Goal: Task Accomplishment & Management: Complete application form

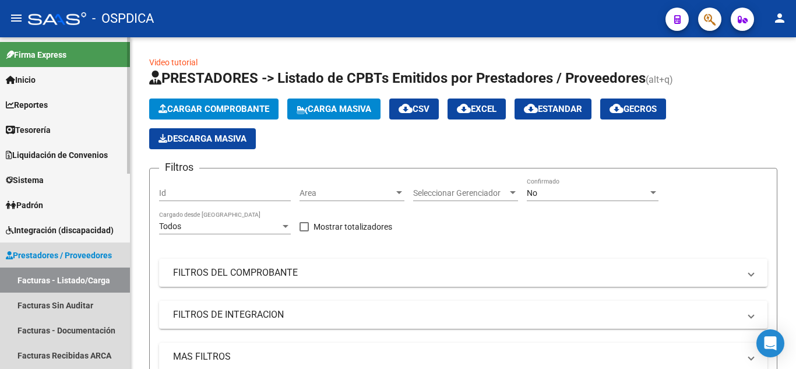
click at [51, 279] on link "Facturas - Listado/Carga" at bounding box center [65, 280] width 130 height 25
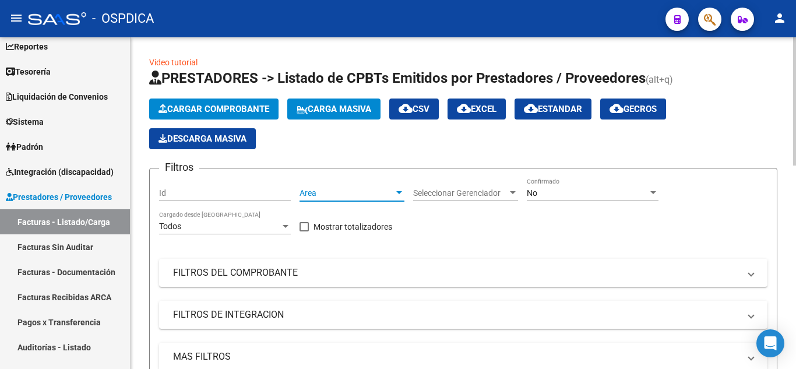
click at [395, 196] on div at bounding box center [399, 192] width 10 height 9
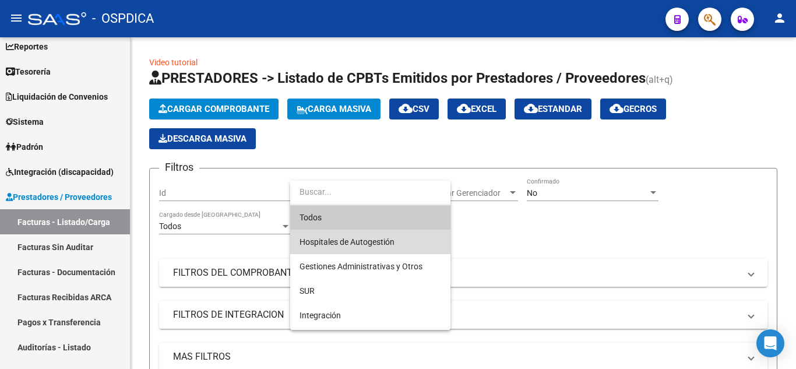
click at [387, 235] on span "Hospitales de Autogestión" at bounding box center [371, 242] width 142 height 24
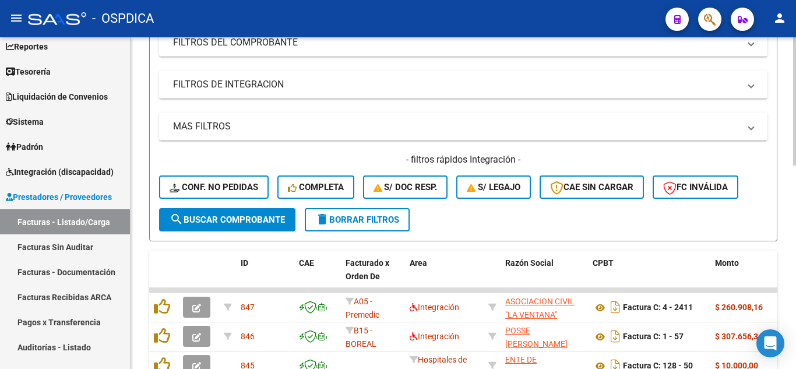
scroll to position [233, 0]
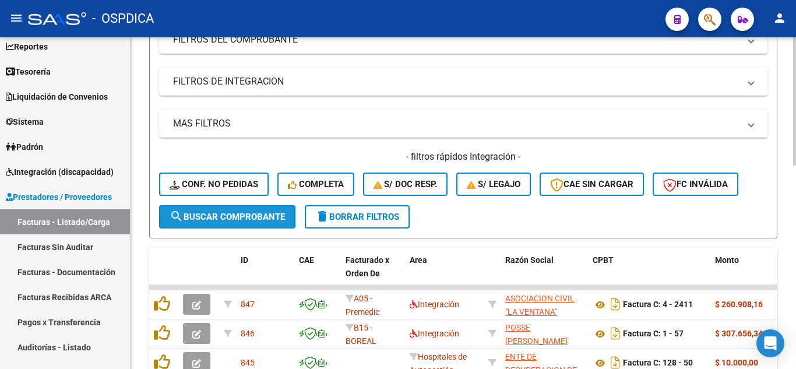
click at [207, 214] on span "search Buscar Comprobante" at bounding box center [227, 217] width 115 height 10
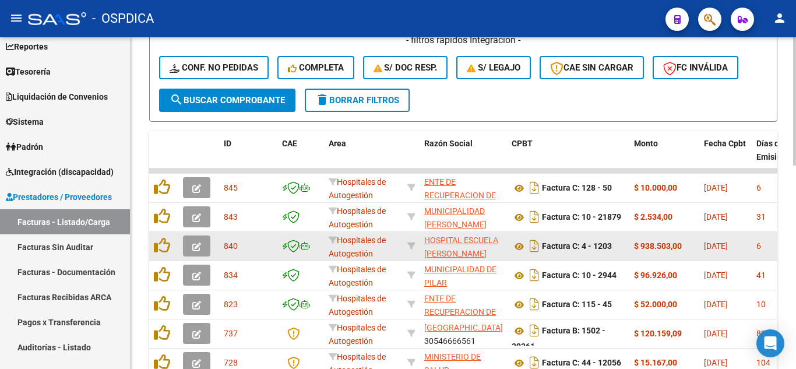
scroll to position [408, 0]
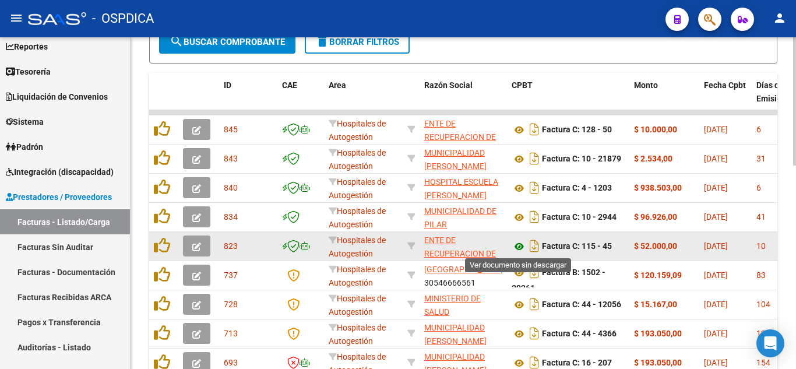
click at [522, 245] on icon at bounding box center [519, 247] width 15 height 14
click at [196, 249] on icon "button" at bounding box center [196, 246] width 9 height 9
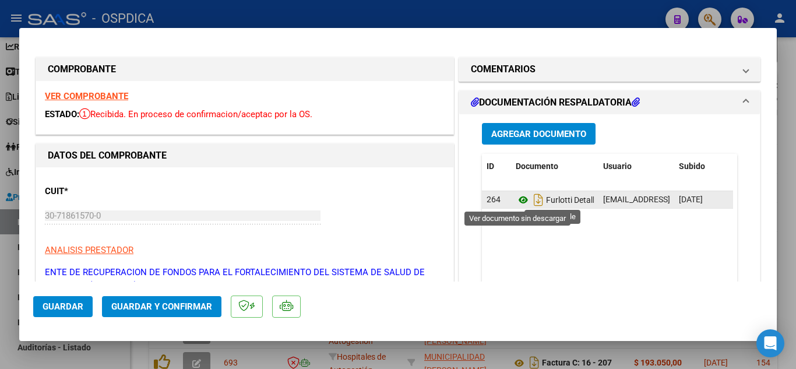
click at [519, 197] on icon at bounding box center [523, 200] width 15 height 14
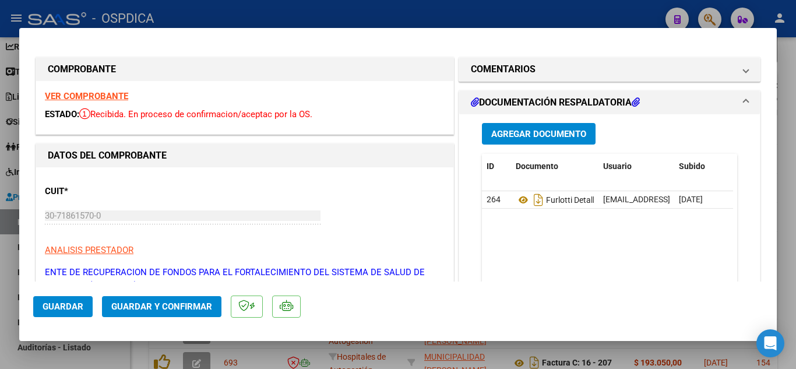
click at [556, 14] on div at bounding box center [398, 184] width 796 height 369
type input "$ 0,00"
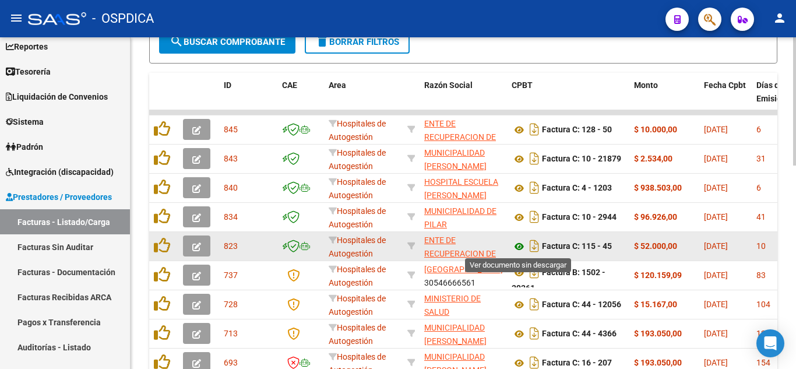
click at [516, 243] on icon at bounding box center [519, 247] width 15 height 14
click at [193, 245] on icon "button" at bounding box center [196, 246] width 9 height 9
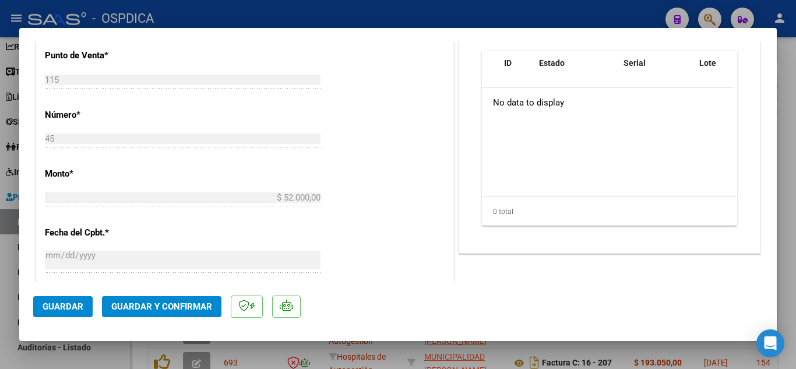
scroll to position [0, 0]
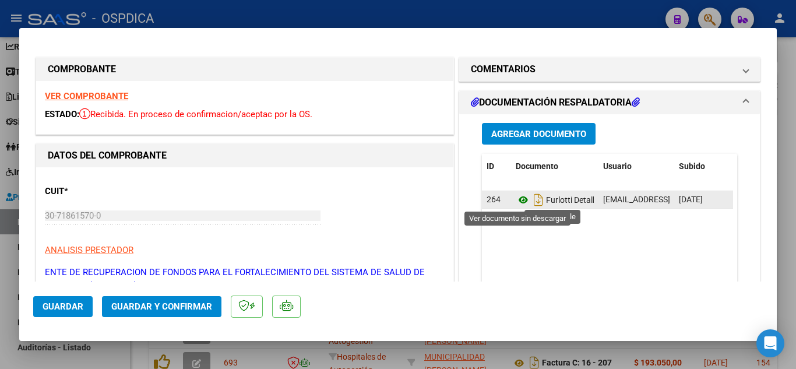
click at [520, 202] on icon at bounding box center [523, 200] width 15 height 14
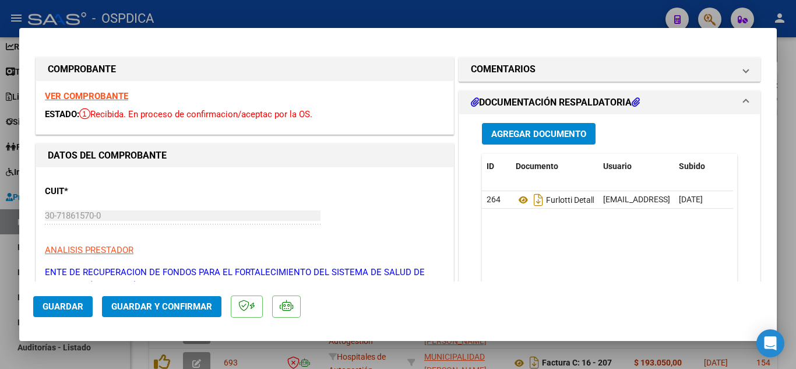
click at [601, 14] on div at bounding box center [398, 184] width 796 height 369
type input "$ 0,00"
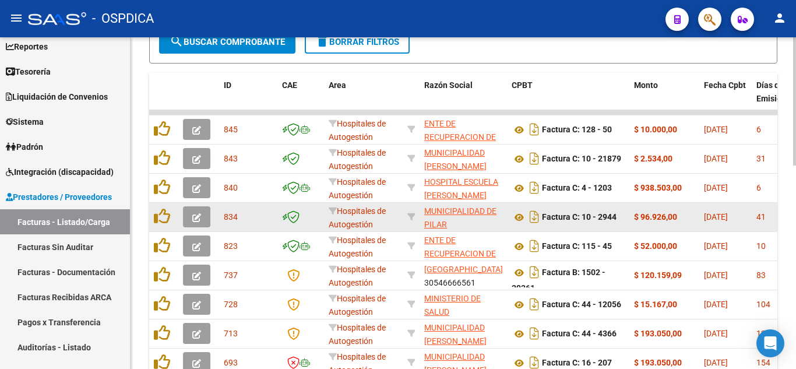
scroll to position [408, 0]
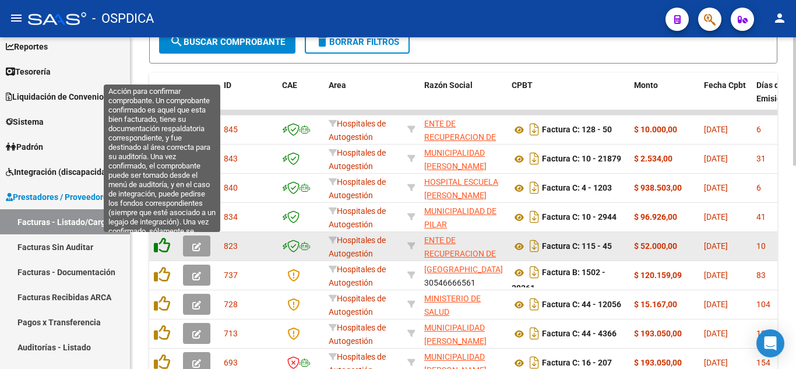
click at [160, 249] on icon at bounding box center [162, 245] width 16 height 16
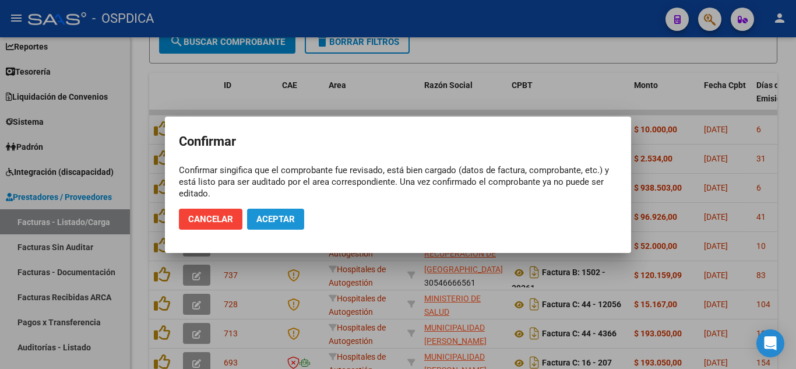
click at [283, 221] on span "Aceptar" at bounding box center [275, 219] width 38 height 10
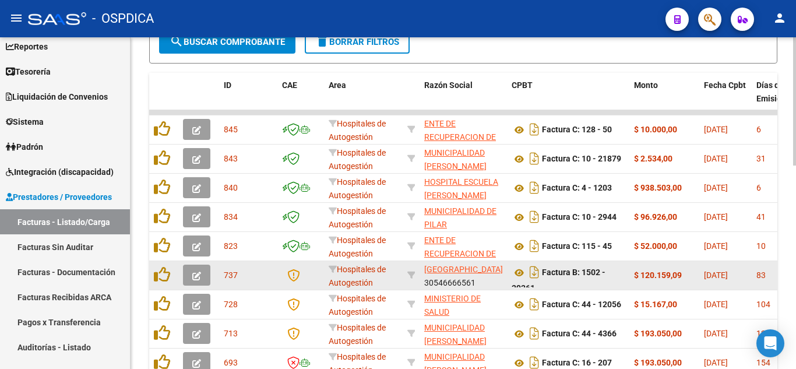
scroll to position [409, 0]
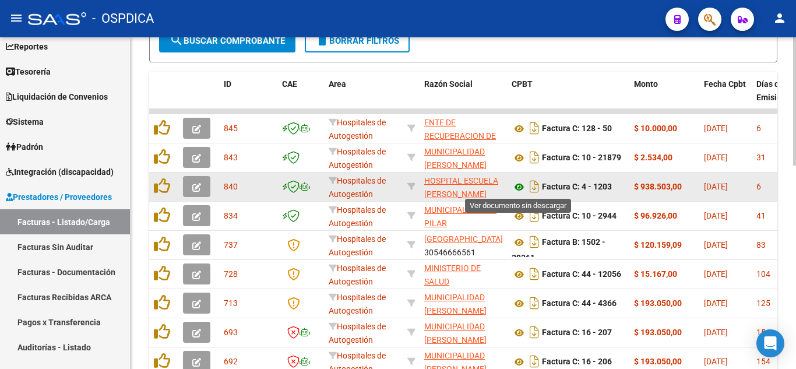
click at [520, 187] on icon at bounding box center [519, 187] width 15 height 14
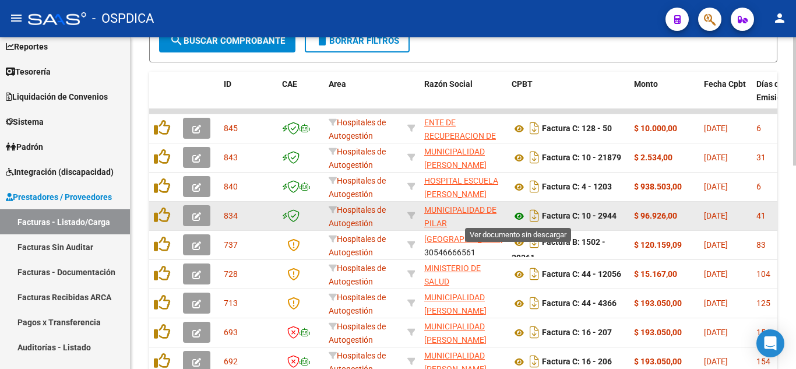
click at [518, 216] on icon at bounding box center [519, 216] width 15 height 14
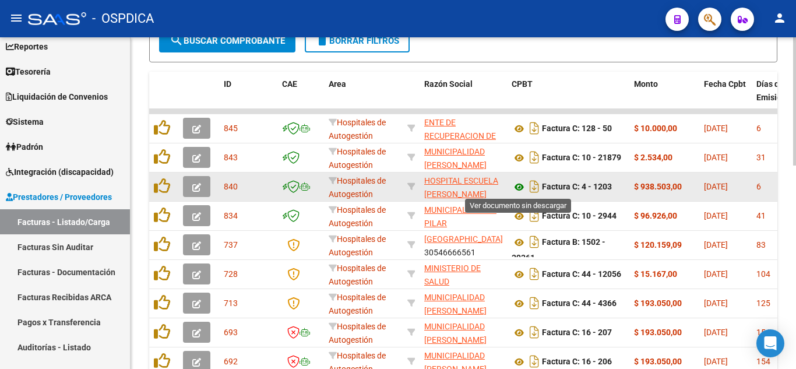
click at [519, 185] on icon at bounding box center [519, 187] width 15 height 14
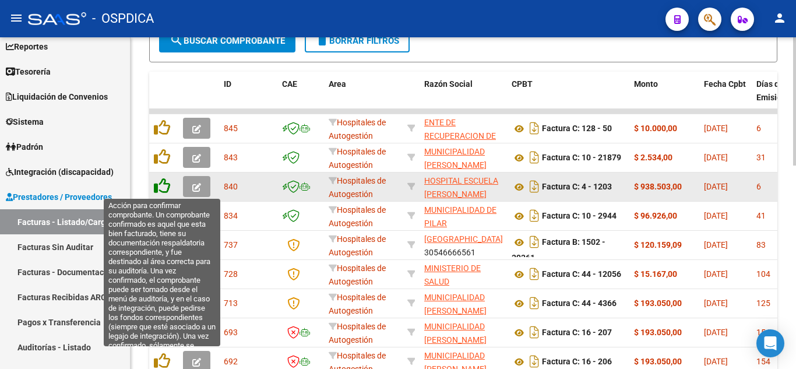
click at [159, 186] on icon at bounding box center [162, 186] width 16 height 16
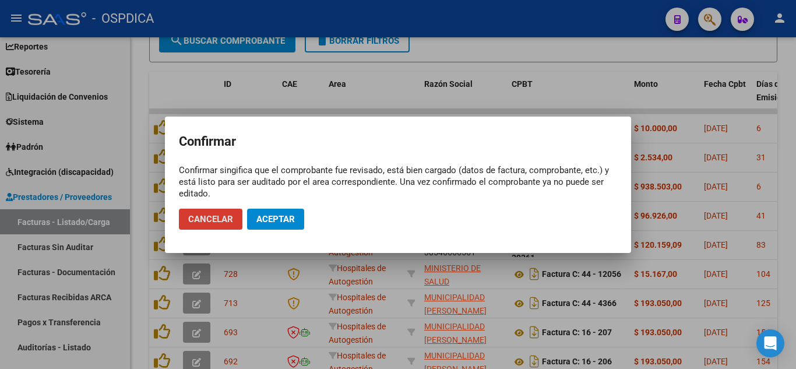
click at [284, 218] on span "Aceptar" at bounding box center [275, 219] width 38 height 10
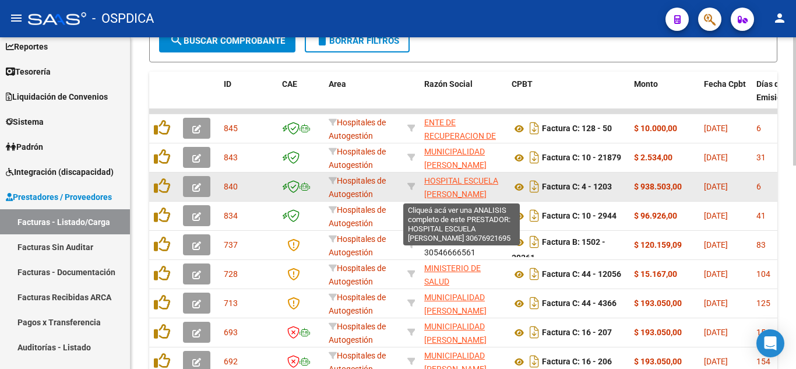
scroll to position [410, 0]
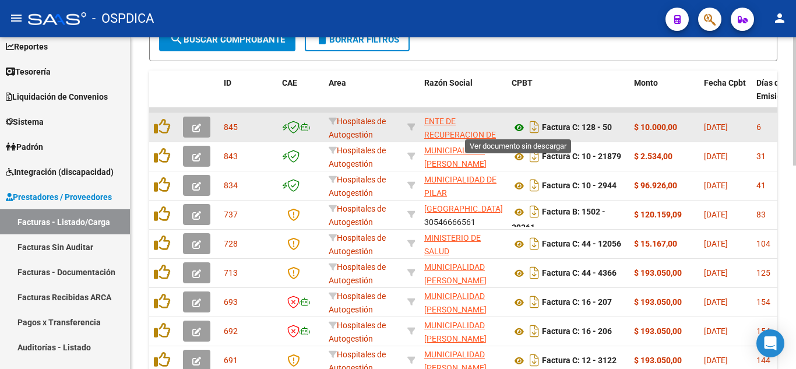
click at [519, 125] on icon at bounding box center [519, 128] width 15 height 14
click at [204, 128] on button "button" at bounding box center [196, 127] width 27 height 21
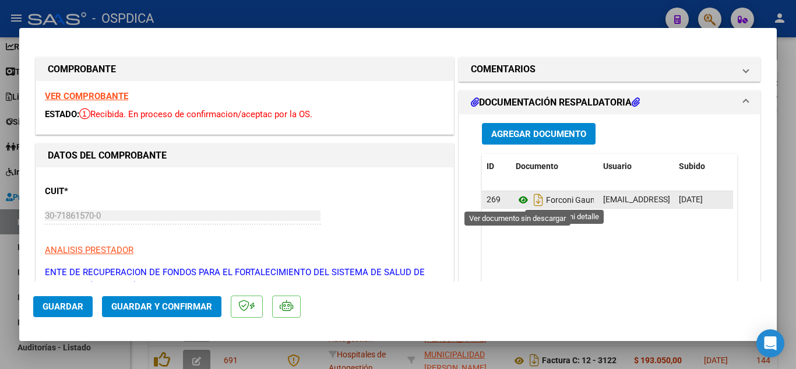
click at [519, 201] on icon at bounding box center [523, 200] width 15 height 14
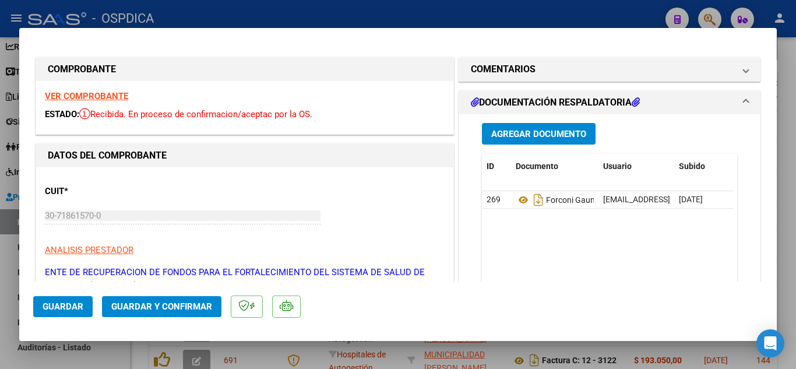
click at [630, 12] on div at bounding box center [398, 184] width 796 height 369
type input "$ 0,00"
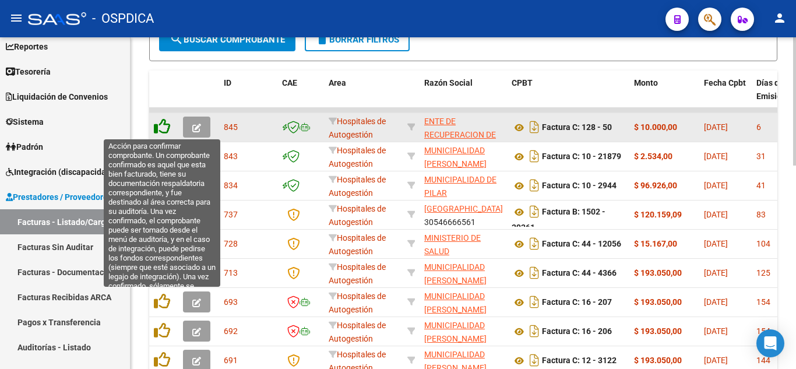
click at [163, 124] on icon at bounding box center [162, 126] width 16 height 16
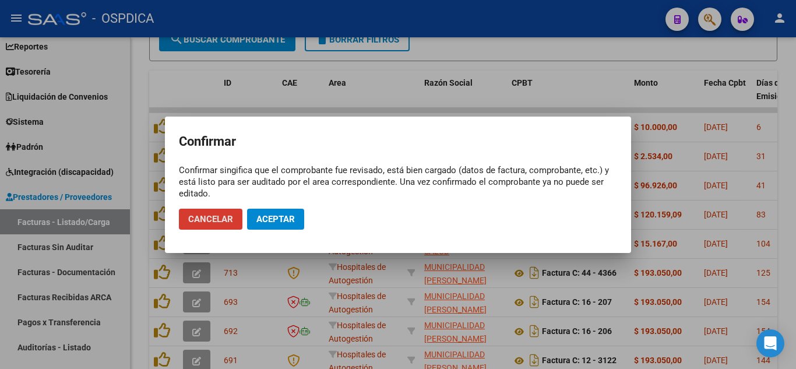
click at [280, 220] on span "Aceptar" at bounding box center [275, 219] width 38 height 10
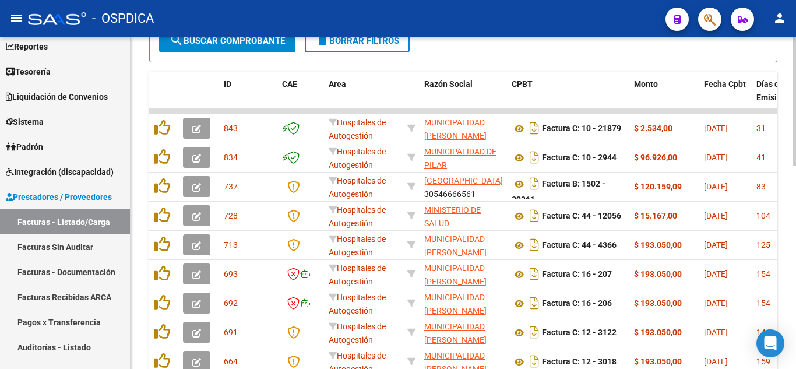
scroll to position [467, 0]
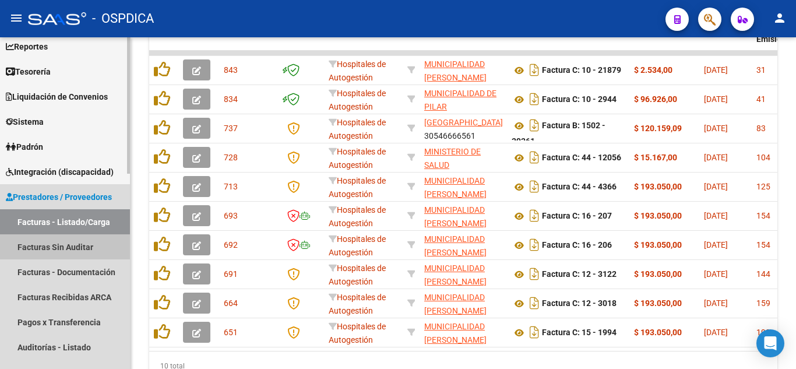
click at [85, 251] on link "Facturas Sin Auditar" at bounding box center [65, 246] width 130 height 25
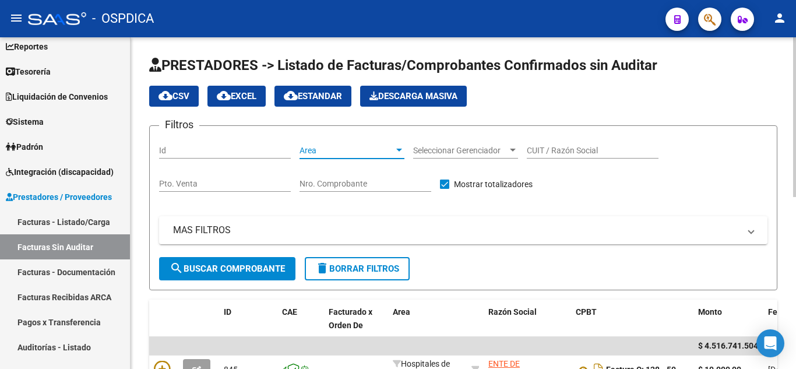
click at [399, 149] on div at bounding box center [399, 150] width 6 height 3
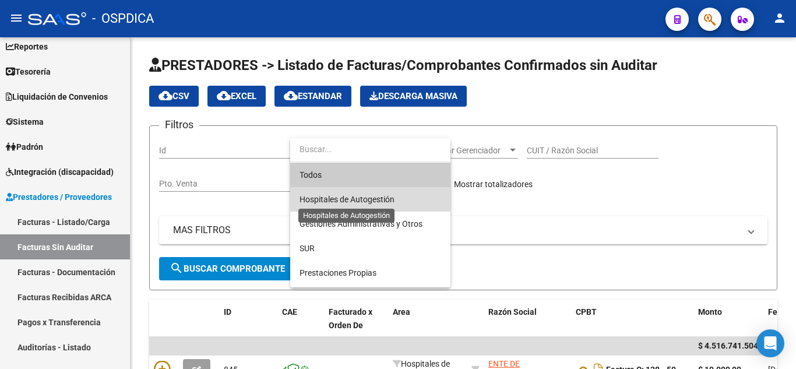
click at [389, 201] on span "Hospitales de Autogestión" at bounding box center [347, 199] width 95 height 9
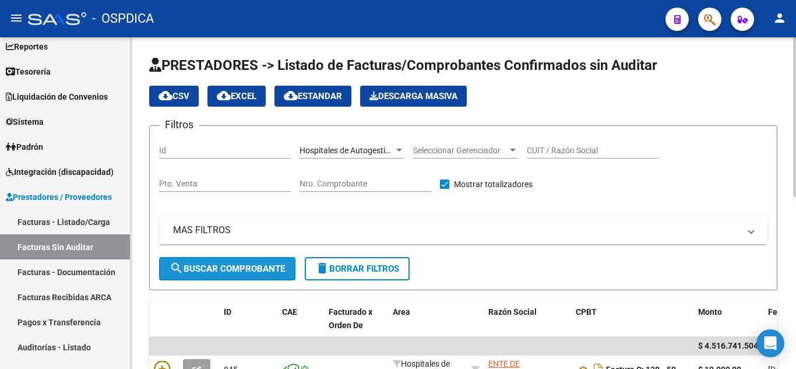
click at [270, 263] on span "search Buscar Comprobante" at bounding box center [227, 268] width 115 height 10
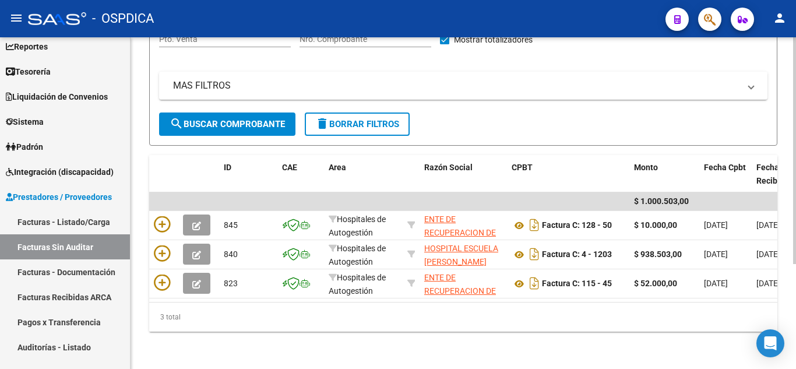
scroll to position [154, 0]
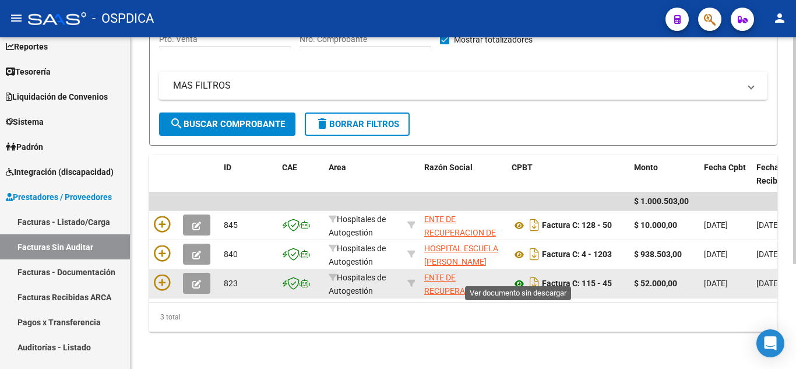
click at [517, 277] on icon at bounding box center [519, 284] width 15 height 14
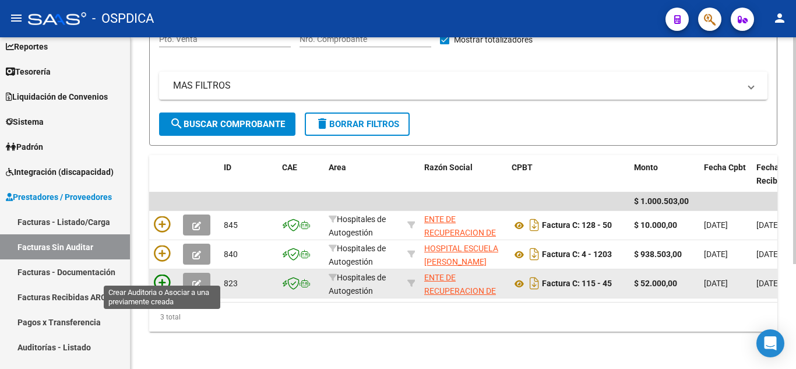
click at [164, 274] on icon at bounding box center [162, 282] width 16 height 16
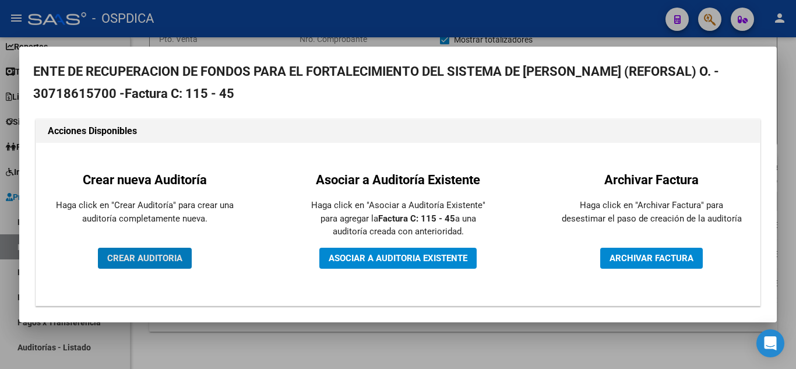
click at [167, 264] on button "CREAR AUDITORIA" at bounding box center [145, 258] width 94 height 21
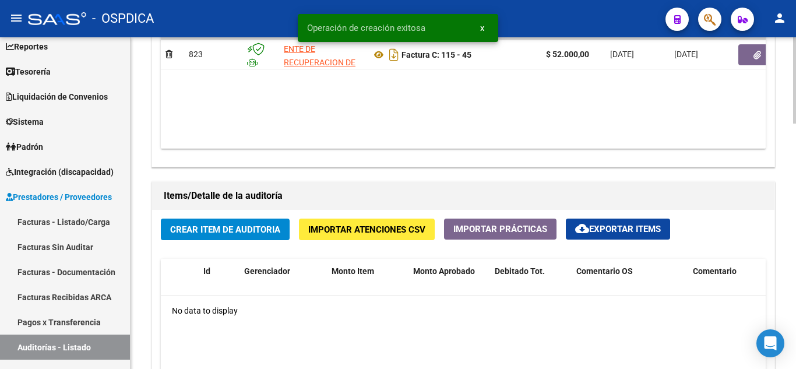
scroll to position [758, 0]
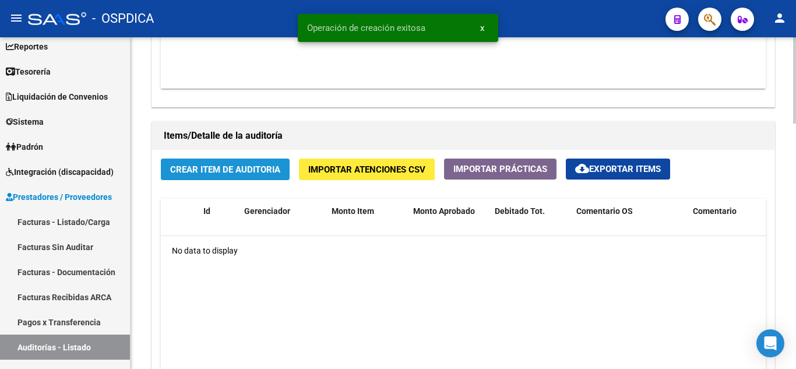
click at [249, 169] on span "Crear Item de Auditoria" at bounding box center [225, 169] width 110 height 10
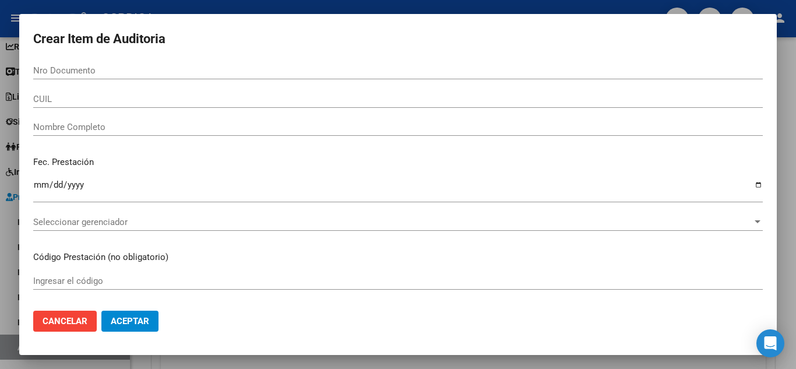
click at [783, 187] on div at bounding box center [398, 184] width 796 height 369
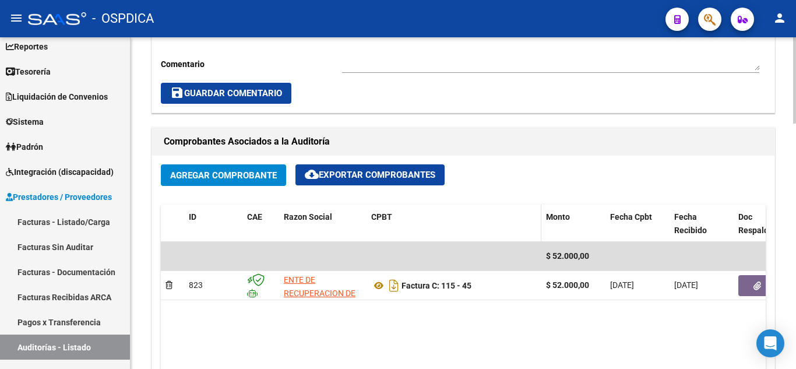
scroll to position [466, 0]
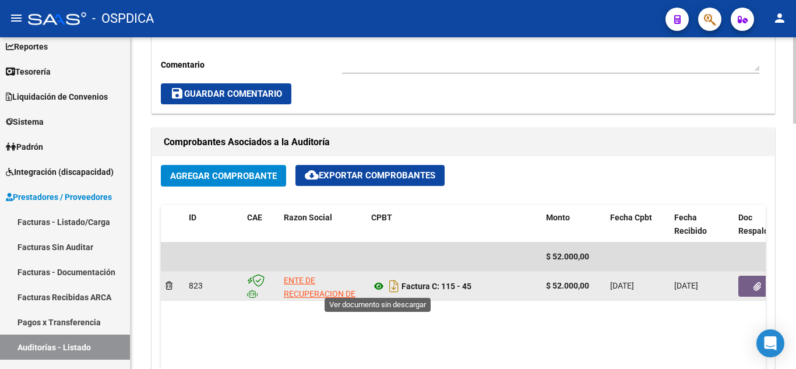
click at [378, 286] on icon at bounding box center [378, 286] width 15 height 14
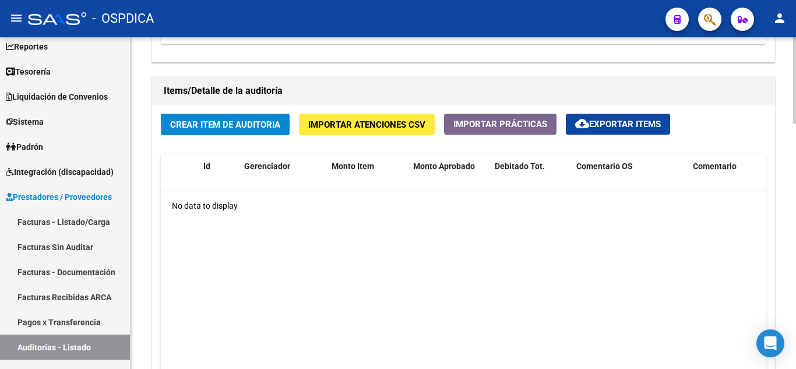
scroll to position [772, 0]
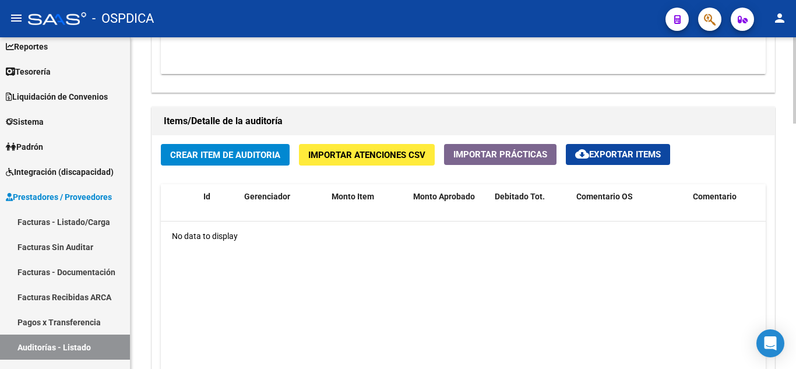
click at [217, 158] on span "Crear Item de Auditoria" at bounding box center [225, 155] width 110 height 10
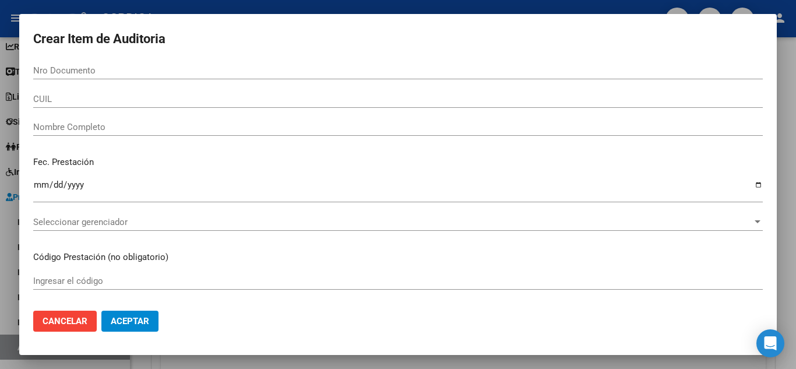
click at [611, 8] on div at bounding box center [398, 184] width 796 height 369
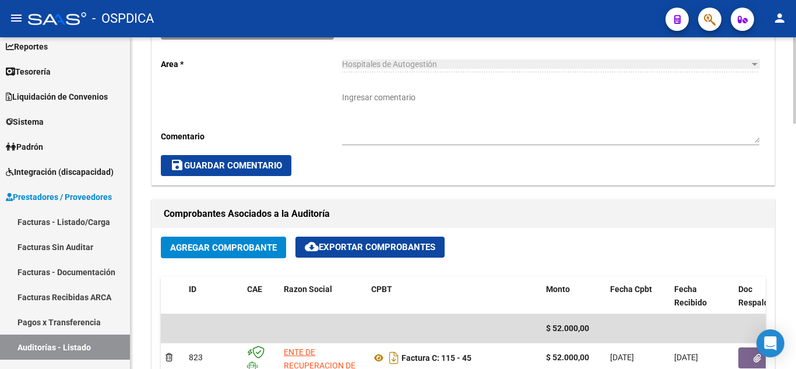
scroll to position [525, 0]
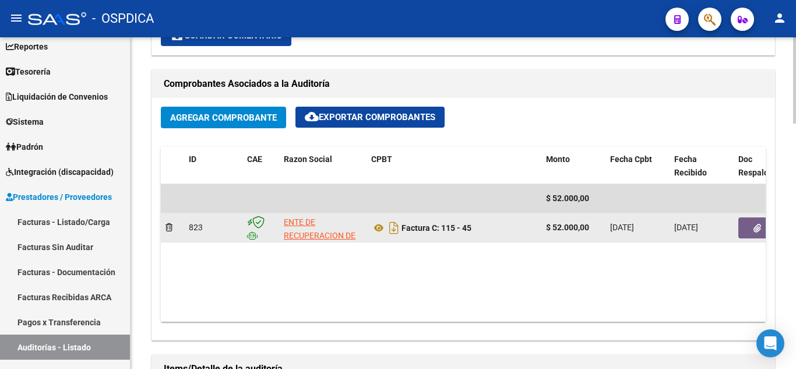
click at [752, 231] on button "button" at bounding box center [756, 227] width 37 height 21
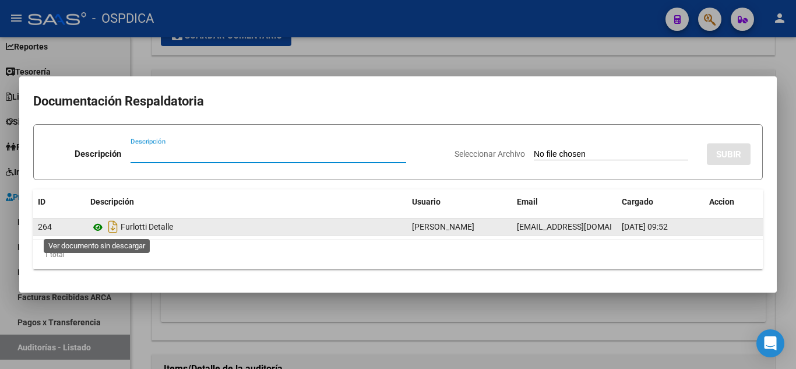
click at [97, 228] on icon at bounding box center [97, 227] width 15 height 14
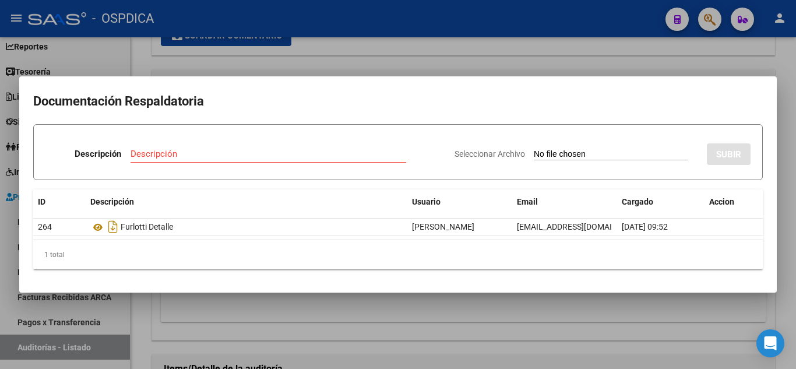
click at [557, 58] on div at bounding box center [398, 184] width 796 height 369
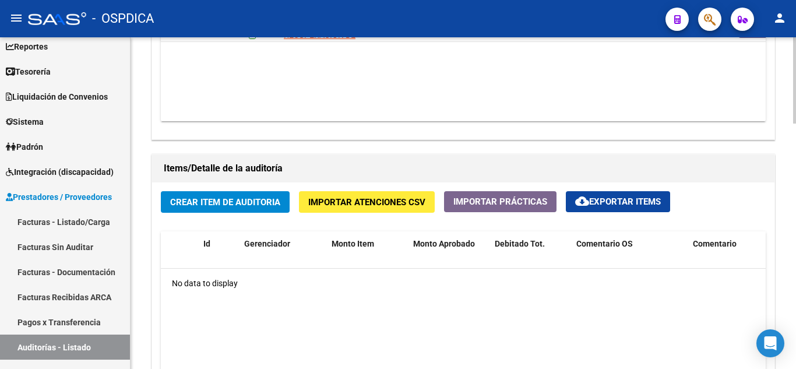
scroll to position [816, 0]
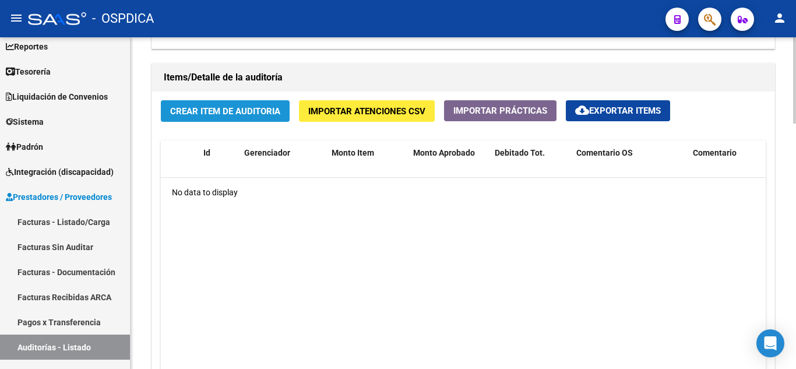
click at [251, 112] on span "Crear Item de Auditoria" at bounding box center [225, 111] width 110 height 10
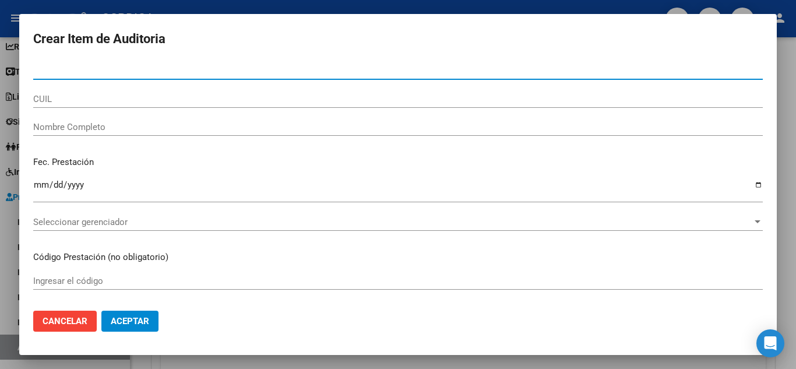
click at [293, 69] on input "Nro Documento" at bounding box center [398, 70] width 730 height 10
type input "24520210"
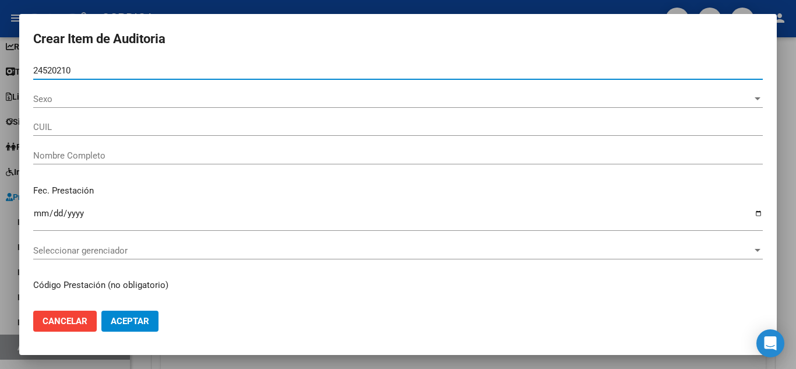
type input "27245202100"
type input "[PERSON_NAME] [PERSON_NAME]"
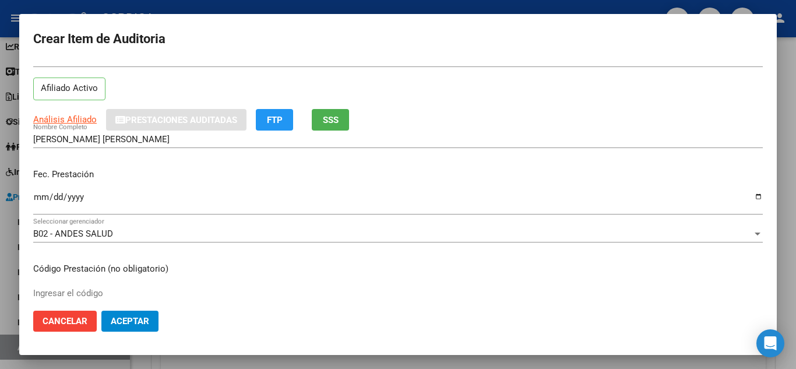
scroll to position [58, 0]
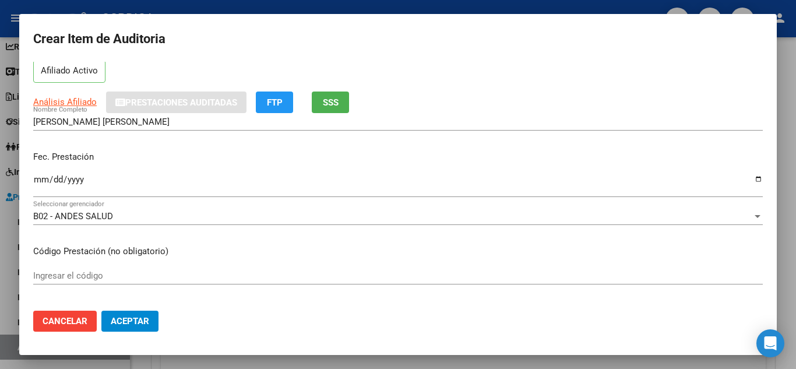
type input "24520210"
click at [39, 180] on input "Ingresar la fecha" at bounding box center [398, 184] width 730 height 19
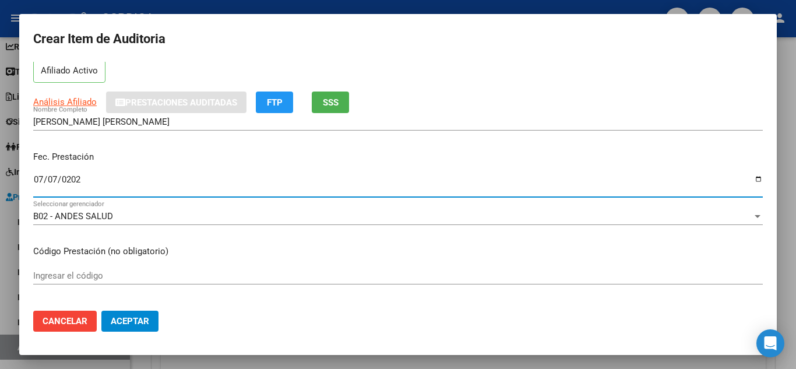
type input "[DATE]"
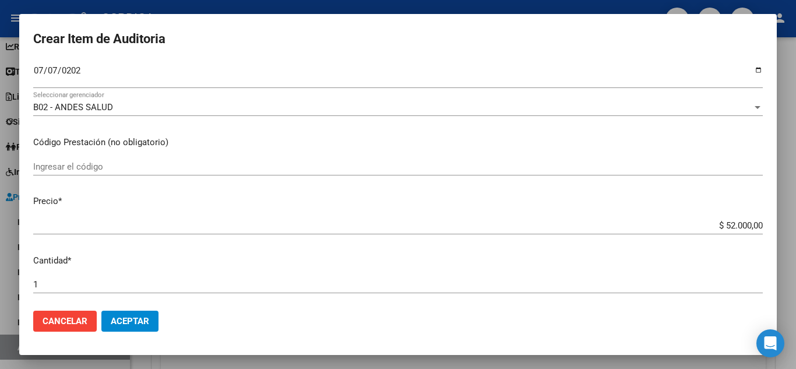
scroll to position [175, 0]
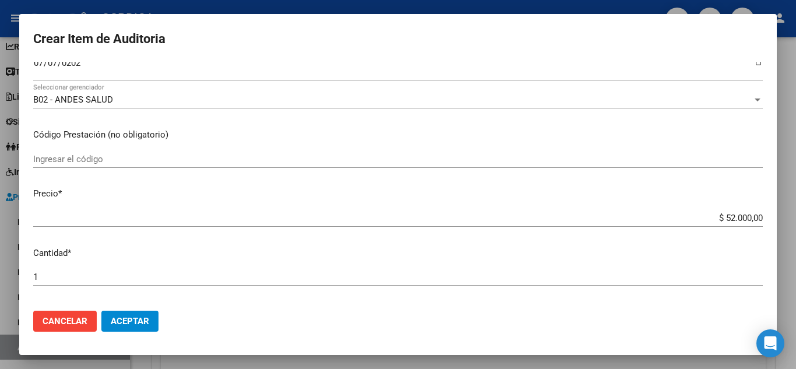
click at [387, 161] on input "Ingresar el código" at bounding box center [398, 159] width 730 height 10
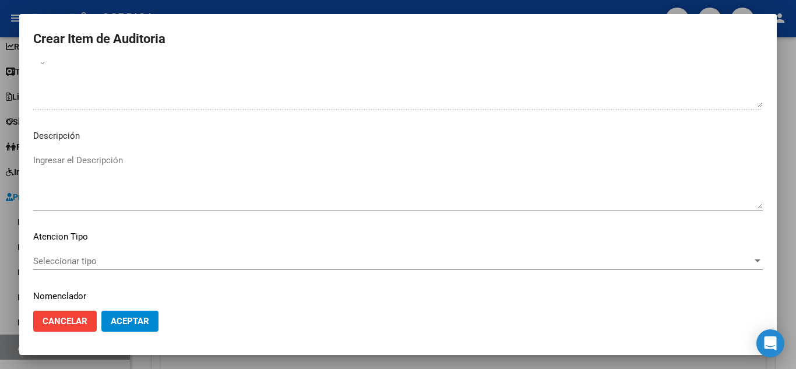
scroll to position [810, 0]
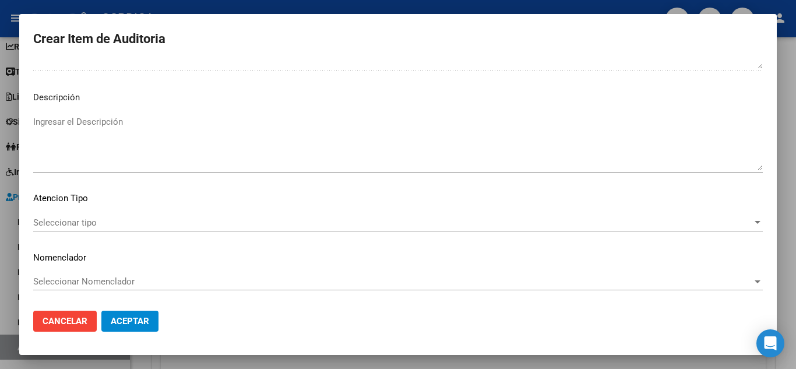
type input "LAB.04.2 IMA.17"
click at [220, 228] on div "Seleccionar tipo Seleccionar tipo" at bounding box center [398, 222] width 730 height 17
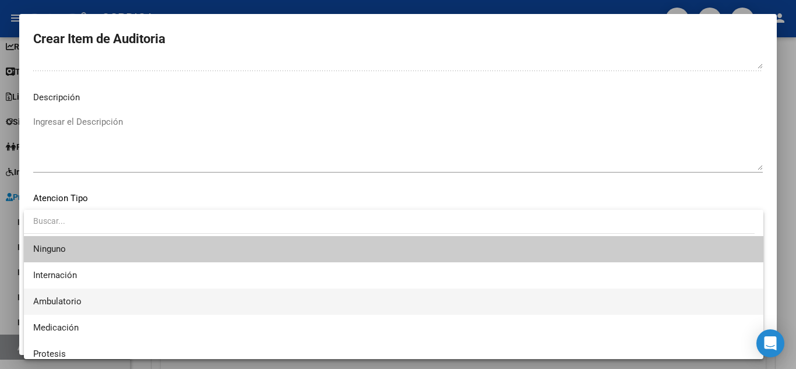
click at [173, 297] on span "Ambulatorio" at bounding box center [393, 301] width 721 height 26
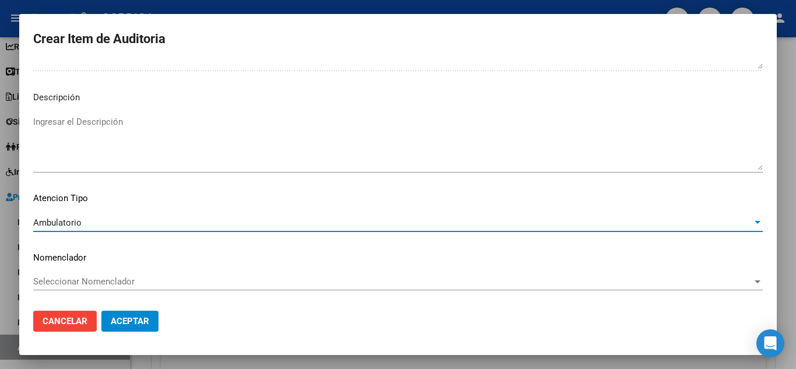
click at [147, 321] on span "Aceptar" at bounding box center [130, 321] width 38 height 10
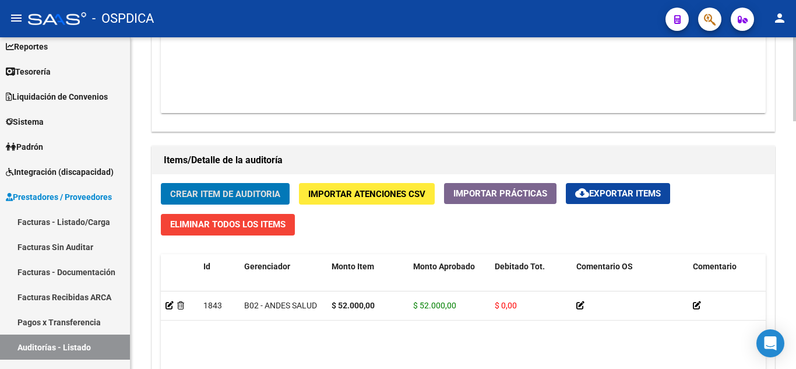
scroll to position [862, 0]
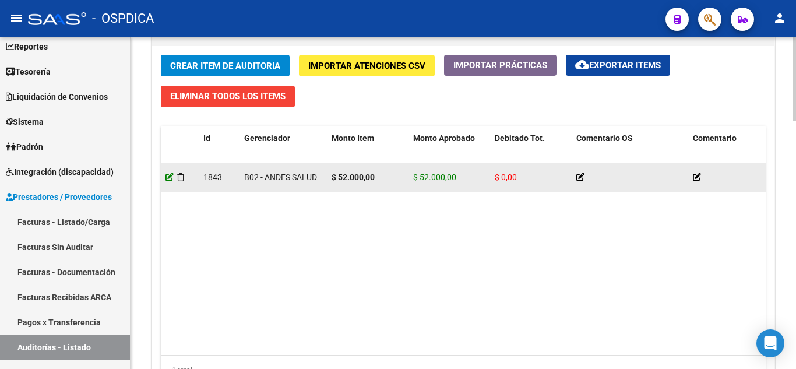
click at [170, 173] on icon at bounding box center [170, 177] width 8 height 8
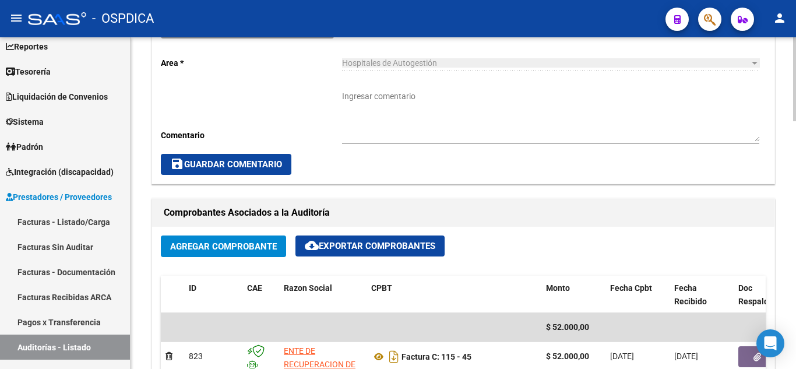
scroll to position [396, 0]
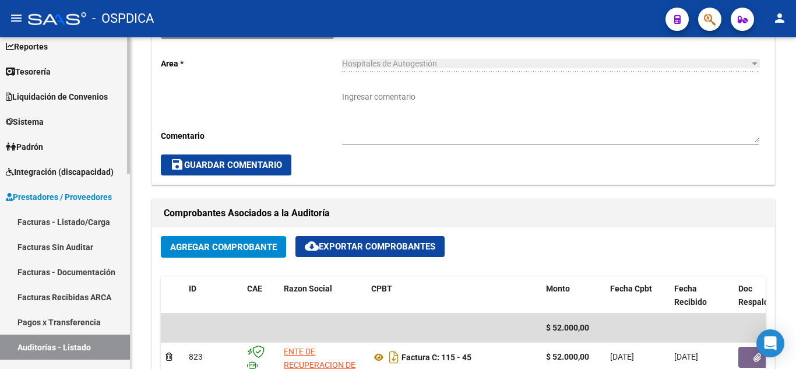
drag, startPoint x: 68, startPoint y: 247, endPoint x: 118, endPoint y: 238, distance: 50.2
click at [68, 247] on link "Facturas Sin Auditar" at bounding box center [65, 246] width 130 height 25
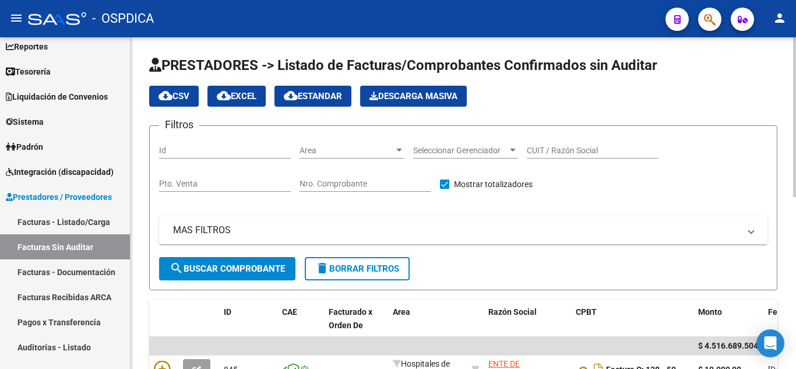
click at [397, 151] on div at bounding box center [399, 150] width 6 height 3
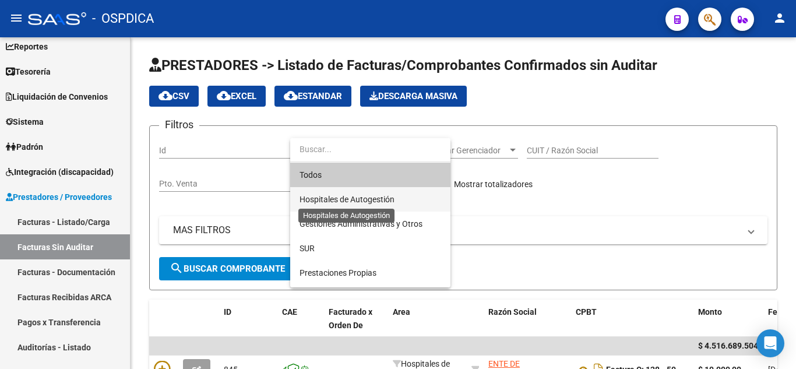
click at [368, 198] on span "Hospitales de Autogestión" at bounding box center [347, 199] width 95 height 9
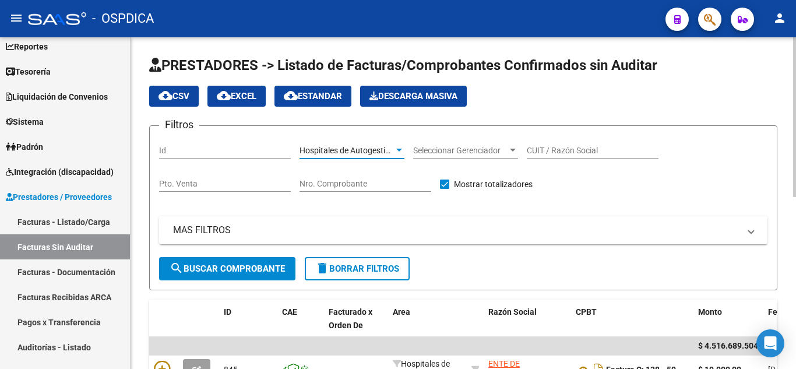
click at [256, 266] on span "search Buscar Comprobante" at bounding box center [227, 268] width 115 height 10
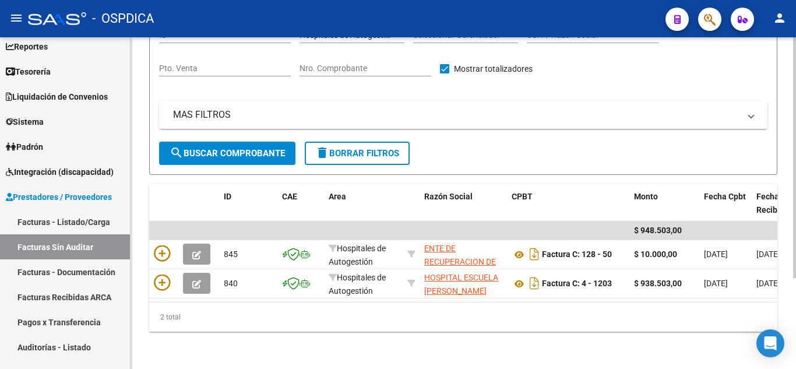
scroll to position [125, 0]
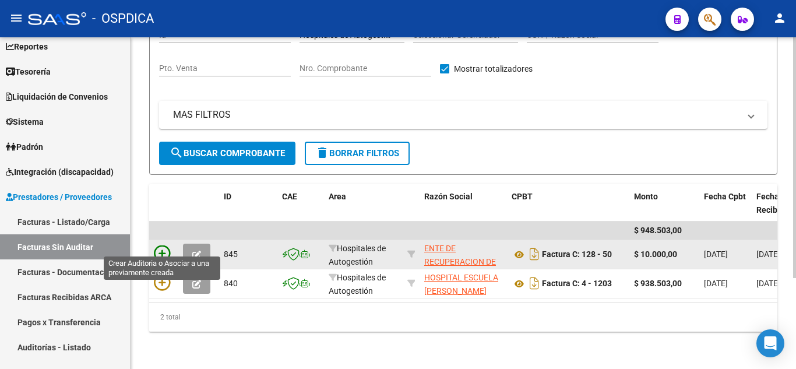
click at [165, 247] on icon at bounding box center [162, 253] width 16 height 16
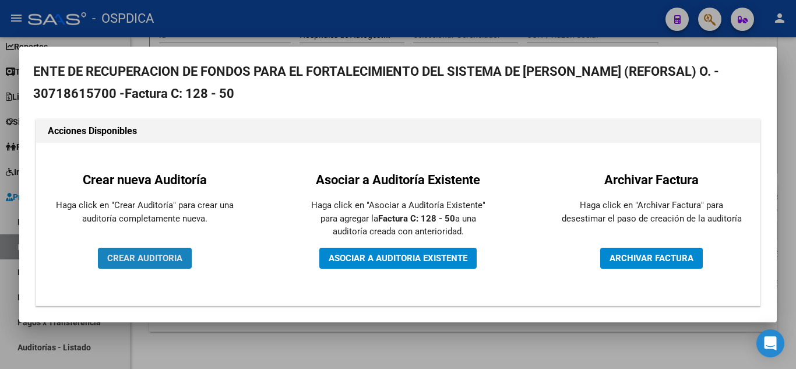
click at [161, 258] on span "CREAR AUDITORIA" at bounding box center [144, 258] width 75 height 10
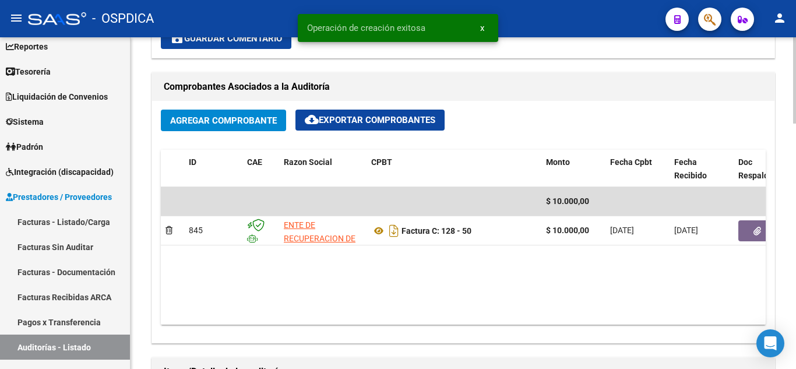
scroll to position [583, 0]
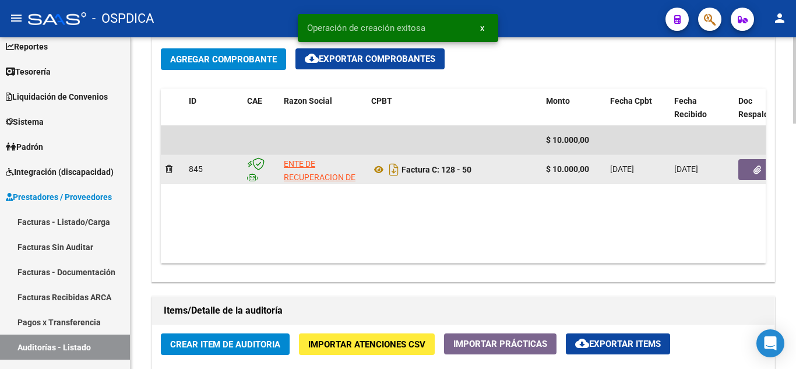
click at [755, 170] on icon "button" at bounding box center [758, 170] width 8 height 9
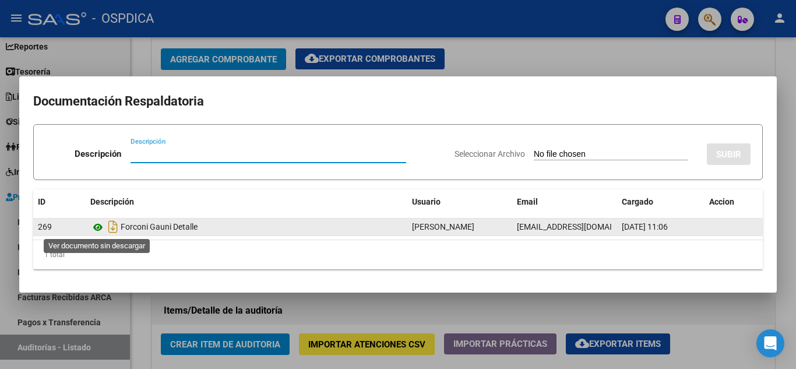
click at [94, 225] on icon at bounding box center [97, 227] width 15 height 14
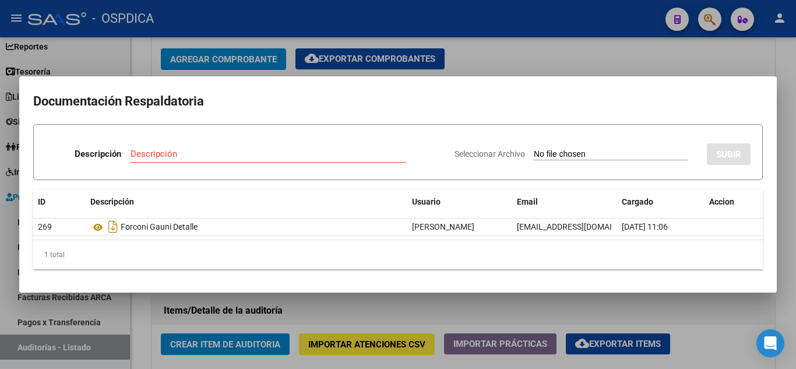
click at [566, 41] on div at bounding box center [398, 184] width 796 height 369
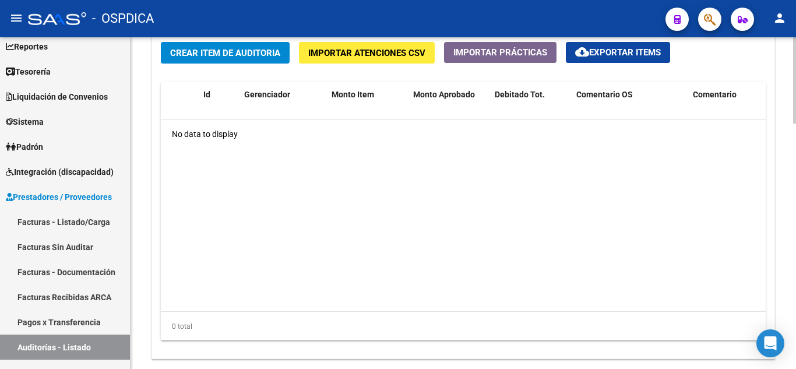
scroll to position [816, 0]
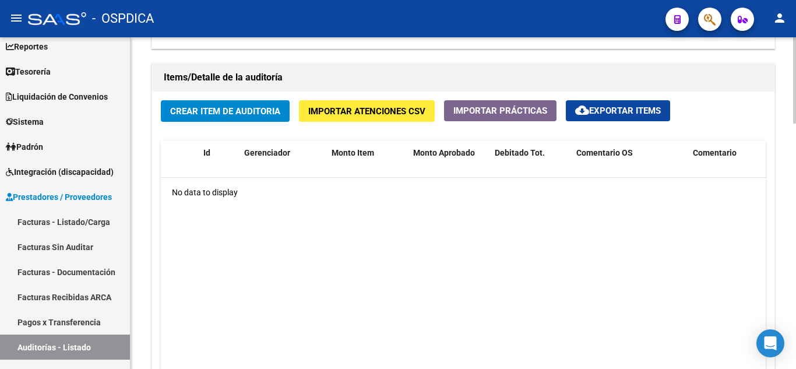
click at [251, 114] on span "Crear Item de Auditoria" at bounding box center [225, 111] width 110 height 10
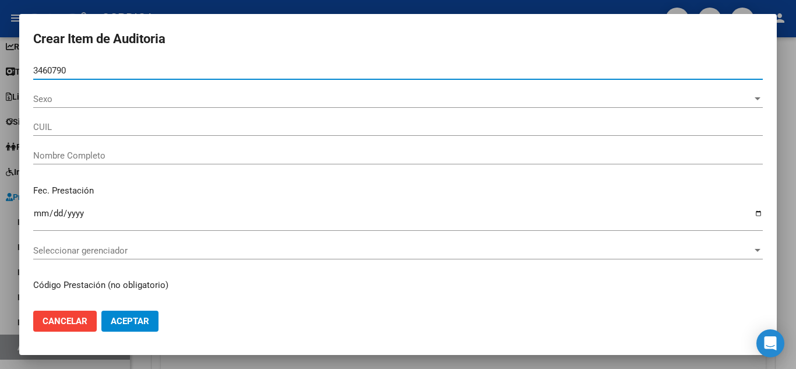
type input "34607908"
type input "27346079083"
type input "[PERSON_NAME]"
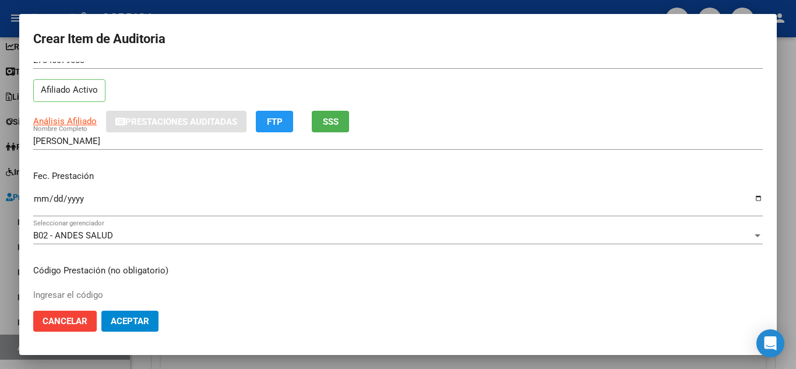
scroll to position [58, 0]
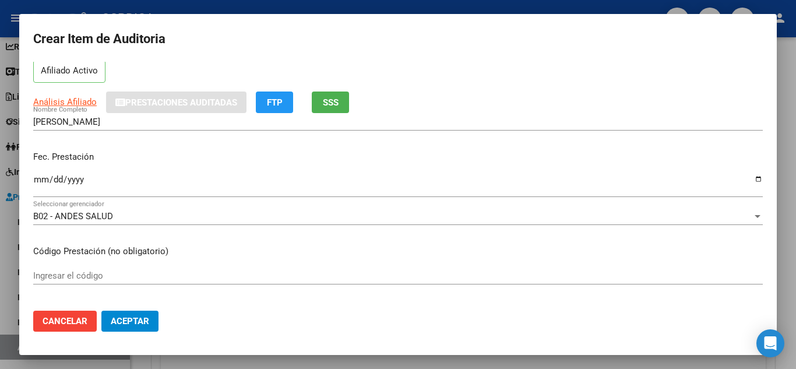
type input "34607908"
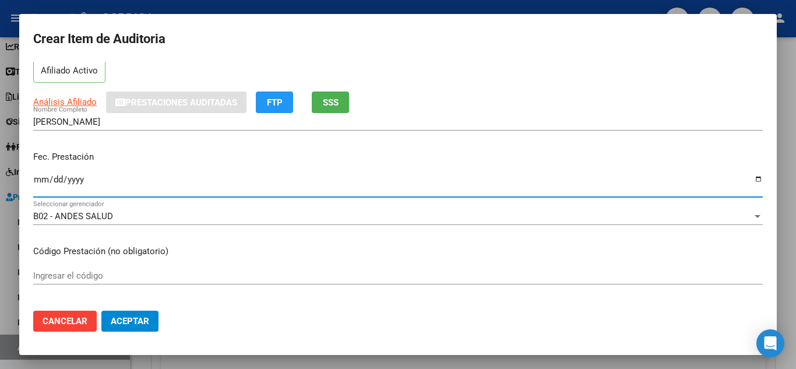
click at [40, 180] on input "Ingresar la fecha" at bounding box center [398, 184] width 730 height 19
type input "[DATE]"
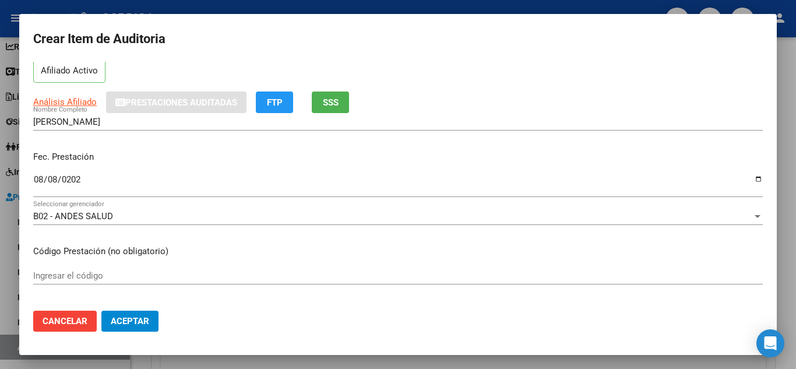
scroll to position [117, 0]
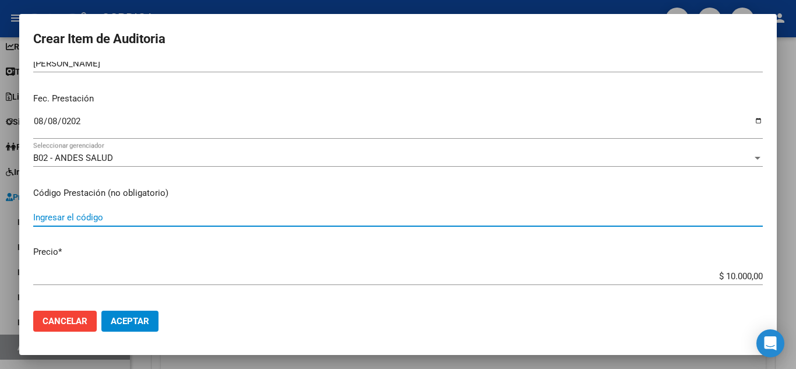
click at [332, 212] on input "Ingresar el código" at bounding box center [398, 217] width 730 height 10
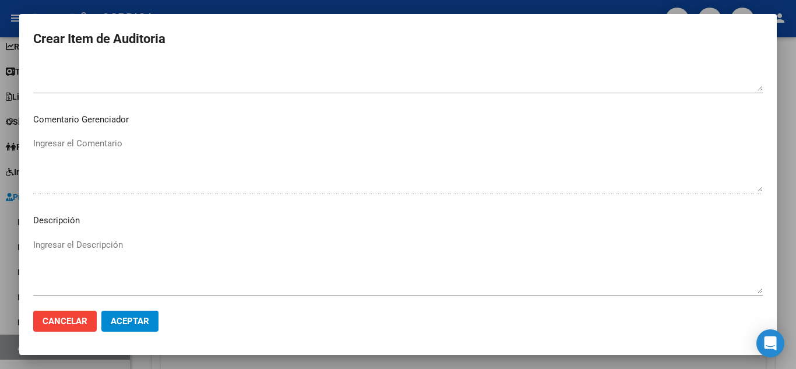
scroll to position [810, 0]
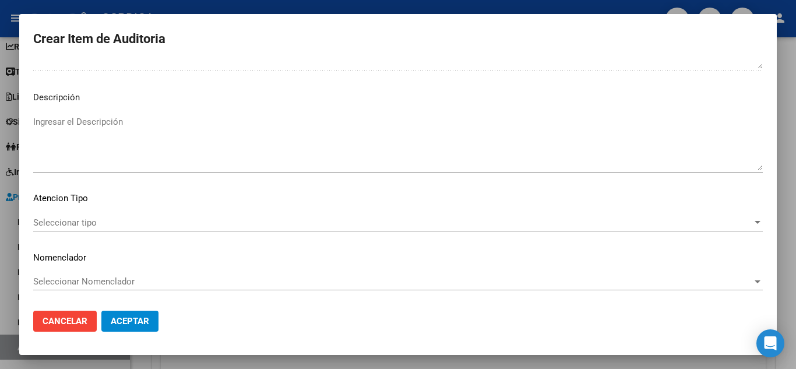
type input "734"
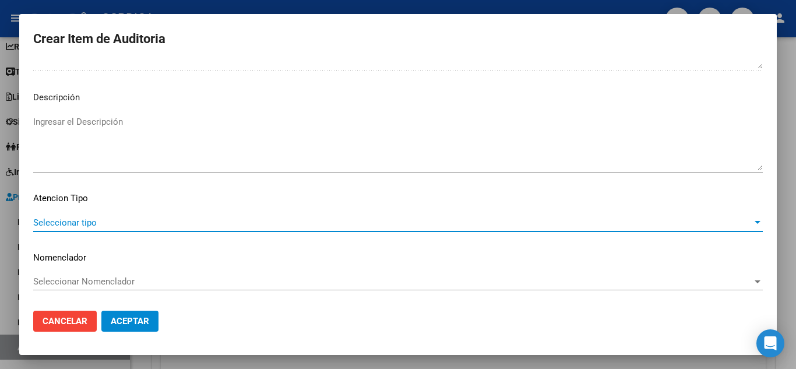
click at [93, 220] on span "Seleccionar tipo" at bounding box center [392, 222] width 719 height 10
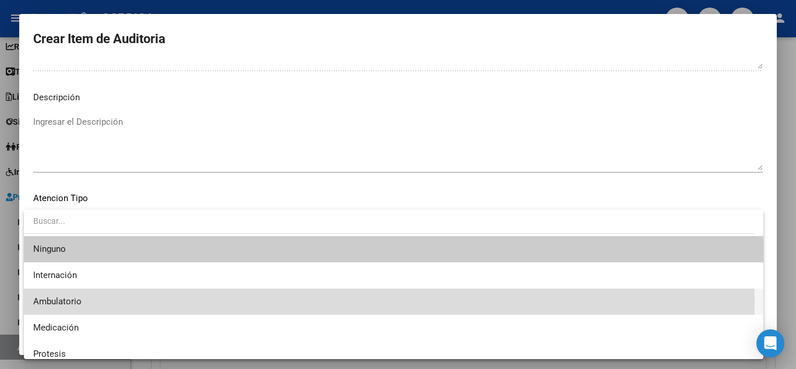
click at [84, 301] on span "Ambulatorio" at bounding box center [393, 301] width 721 height 26
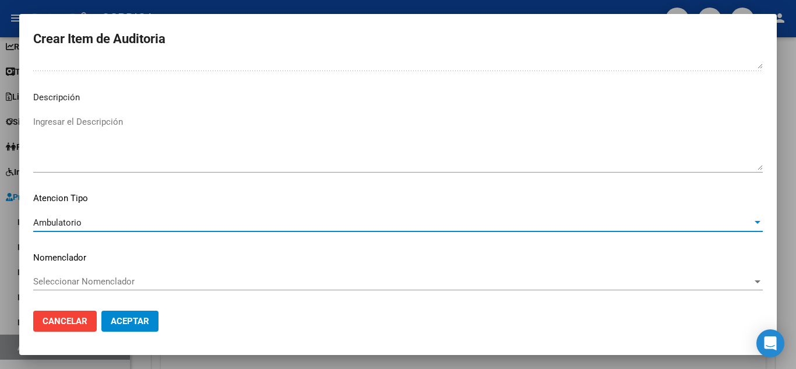
click at [144, 326] on span "Aceptar" at bounding box center [130, 321] width 38 height 10
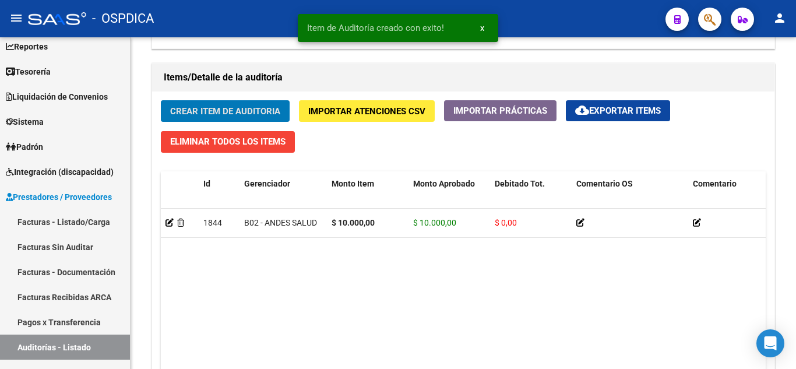
scroll to position [816, 0]
click at [57, 245] on link "Facturas Sin Auditar" at bounding box center [65, 246] width 130 height 25
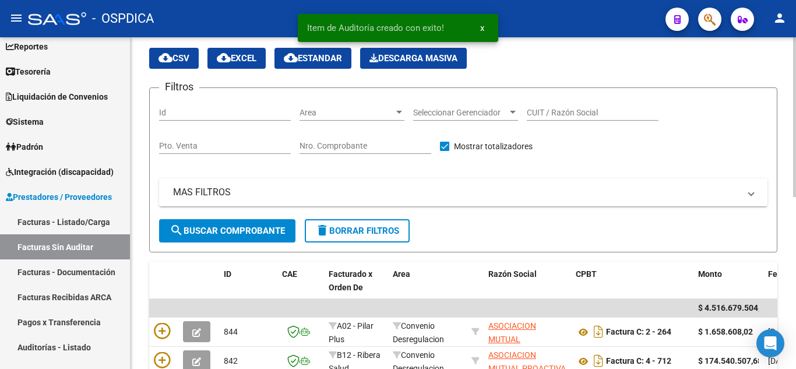
scroll to position [358, 0]
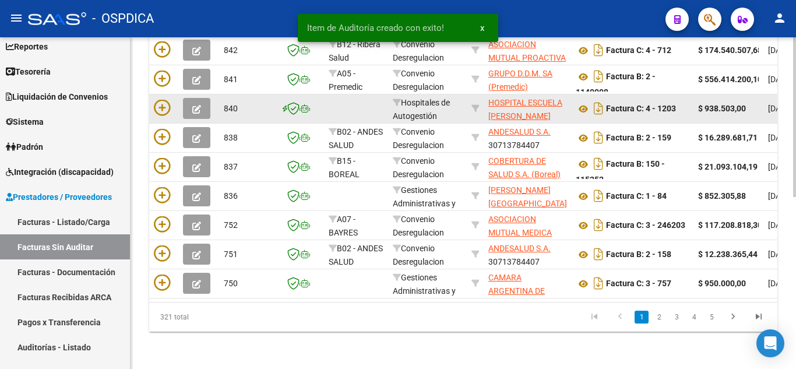
click at [390, 107] on datatable-body-cell "Hospitales de Autogestión" at bounding box center [427, 108] width 79 height 29
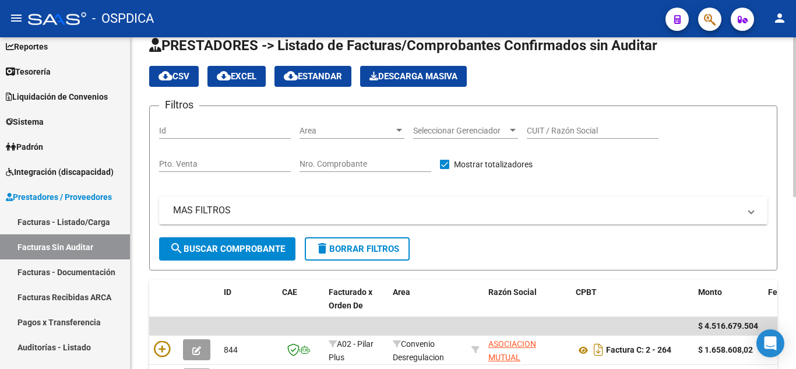
scroll to position [0, 0]
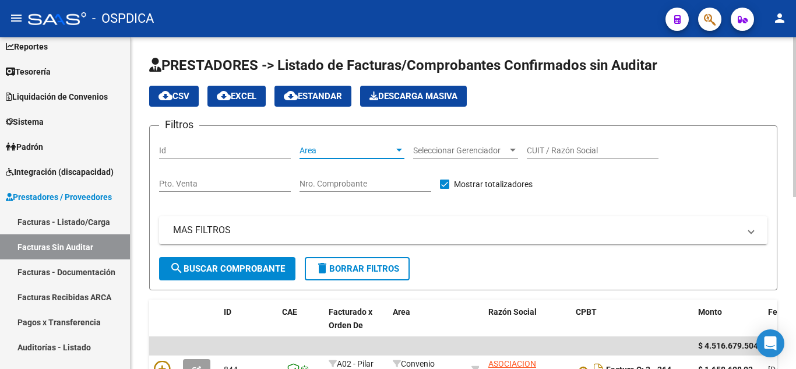
click at [386, 147] on span "Area" at bounding box center [347, 151] width 94 height 10
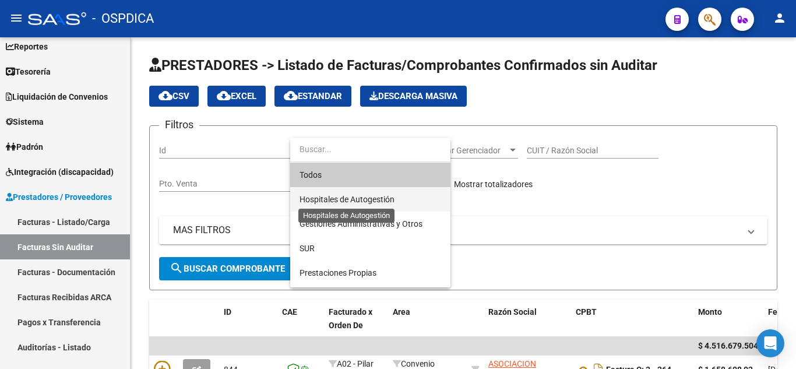
click at [372, 196] on span "Hospitales de Autogestión" at bounding box center [347, 199] width 95 height 9
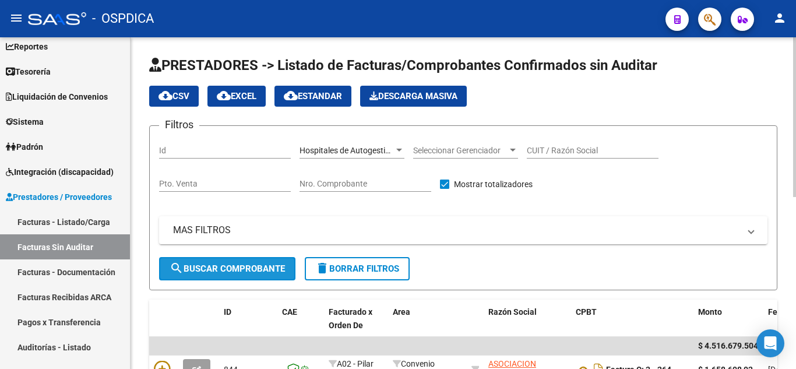
click at [261, 268] on span "search Buscar Comprobante" at bounding box center [227, 268] width 115 height 10
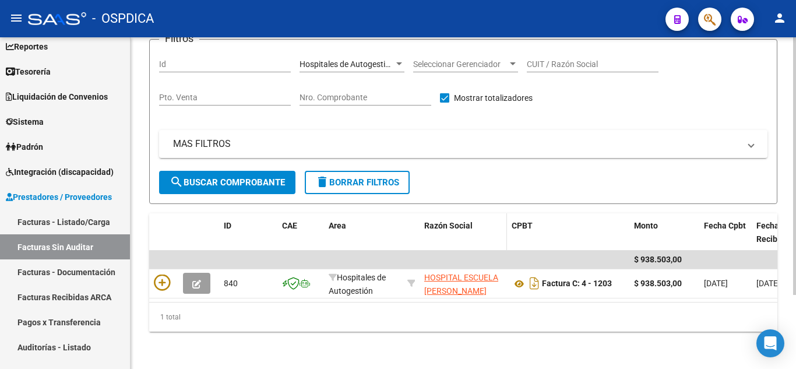
scroll to position [96, 0]
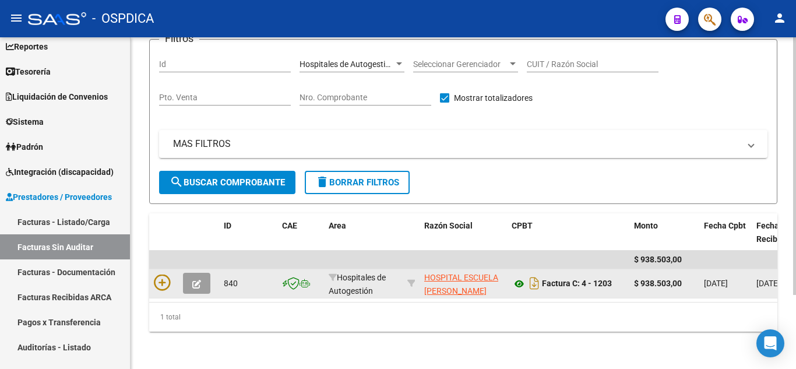
click at [520, 277] on icon at bounding box center [519, 284] width 15 height 14
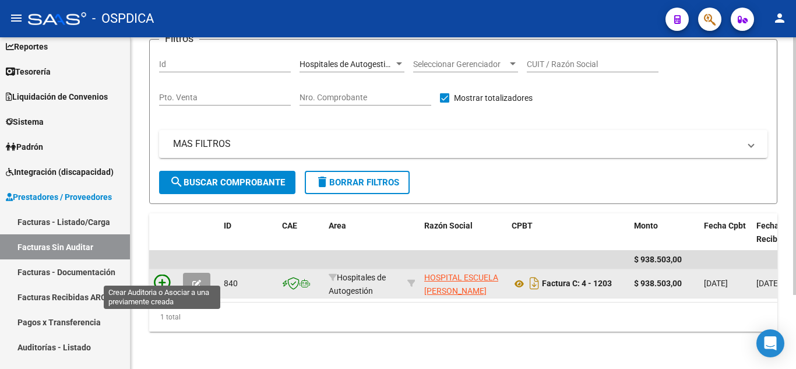
click at [166, 274] on icon at bounding box center [162, 282] width 16 height 16
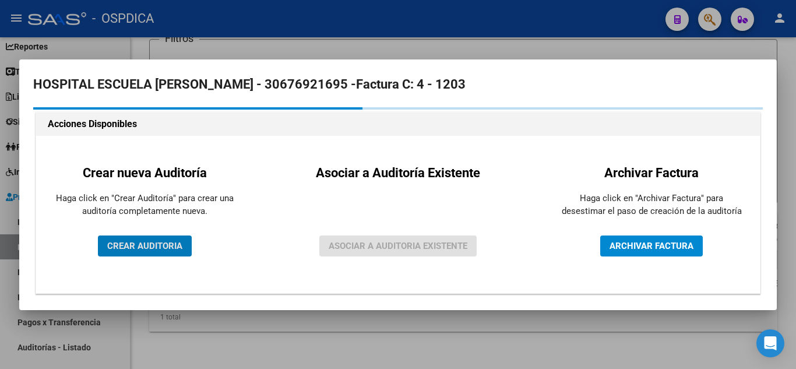
click at [173, 245] on span "CREAR AUDITORIA" at bounding box center [144, 246] width 75 height 10
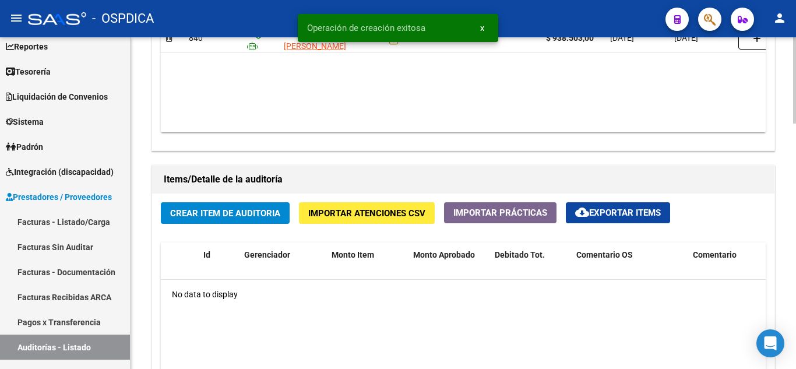
scroll to position [656, 0]
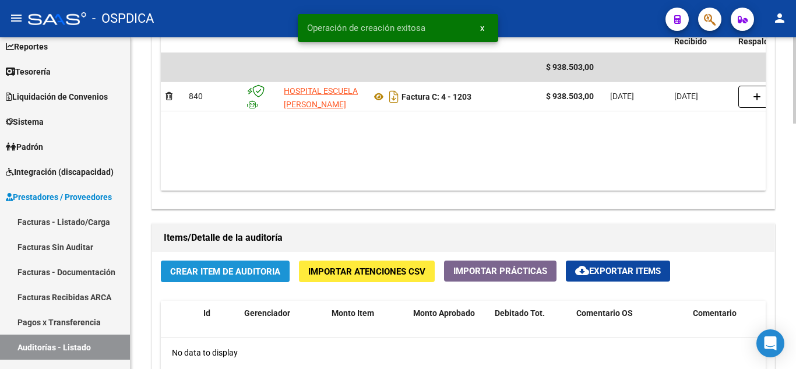
click at [231, 271] on span "Crear Item de Auditoria" at bounding box center [225, 271] width 110 height 10
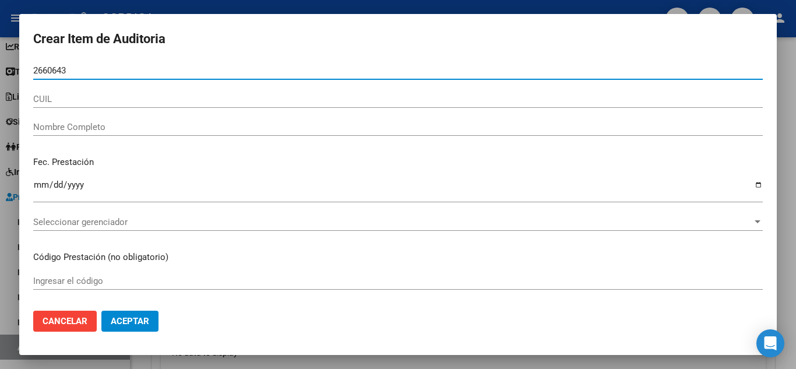
type input "26606438"
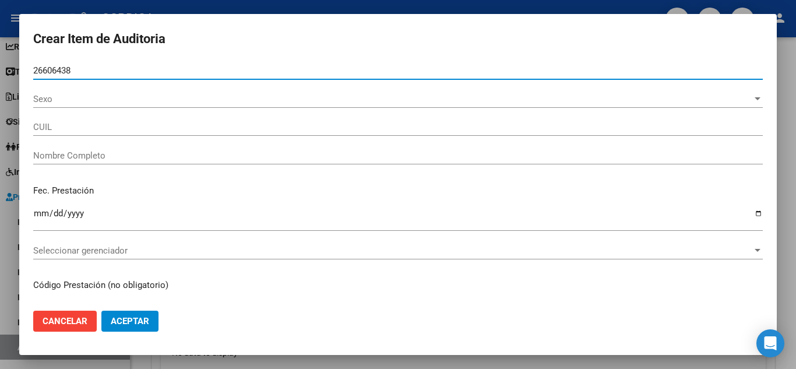
type input "27266064387"
type input "BLANCO I [PERSON_NAME]"
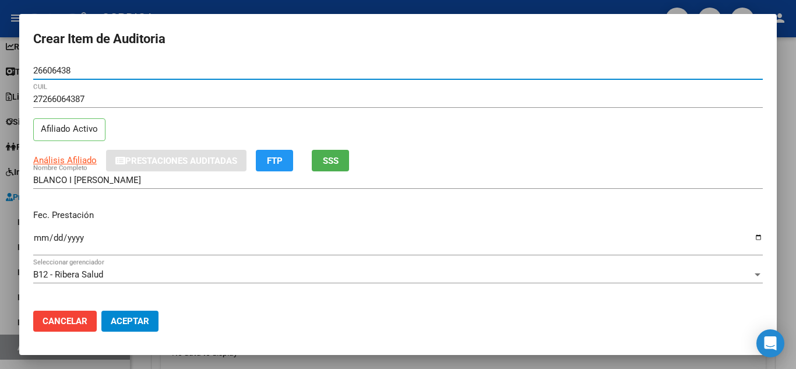
scroll to position [58, 0]
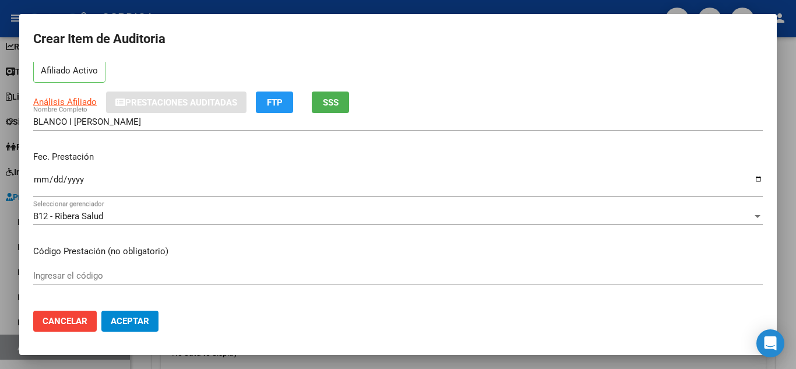
type input "26606438"
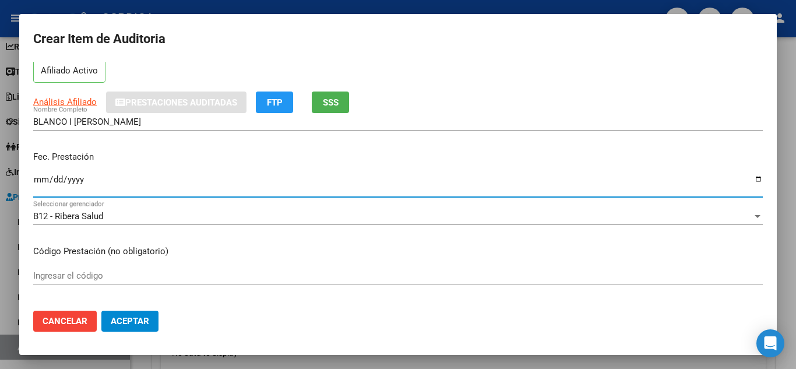
click at [41, 177] on input "Ingresar la fecha" at bounding box center [398, 184] width 730 height 19
type input "[DATE]"
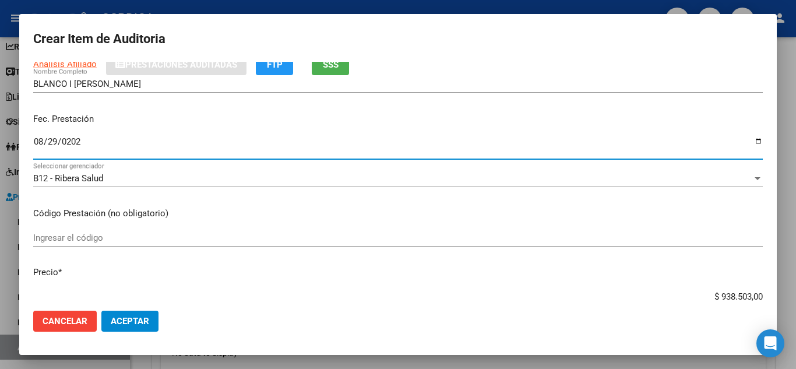
scroll to position [117, 0]
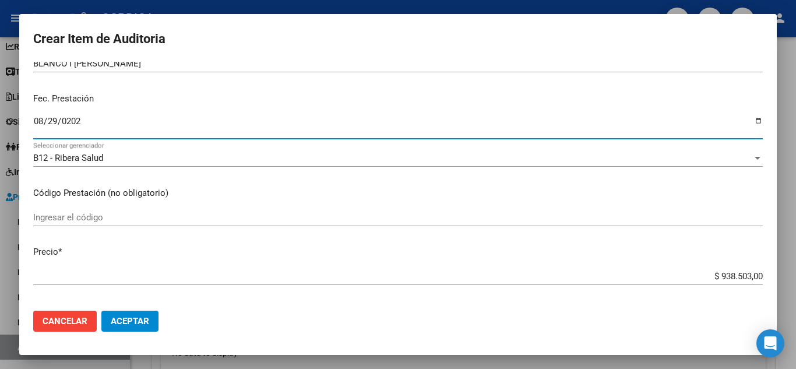
click at [270, 218] on input "Ingresar el código" at bounding box center [398, 217] width 730 height 10
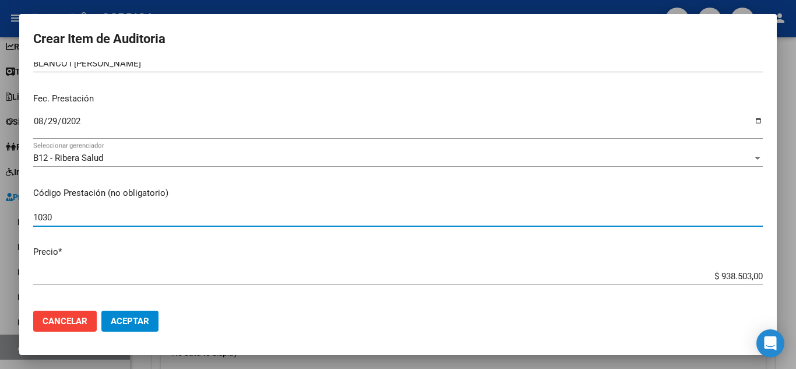
type input "1030"
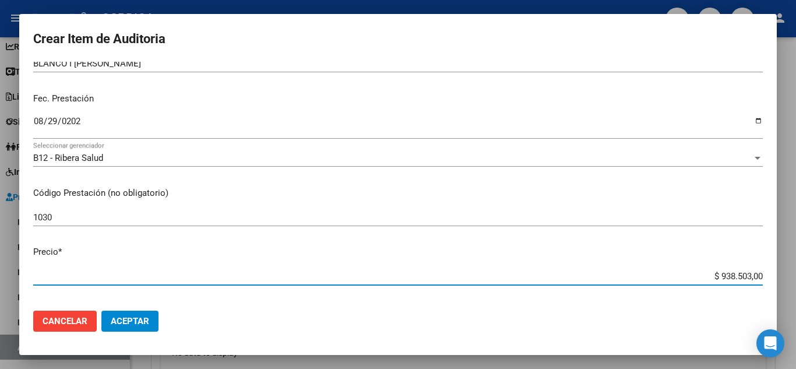
drag, startPoint x: 703, startPoint y: 276, endPoint x: 775, endPoint y: 284, distance: 72.2
click at [775, 284] on mat-dialog-content "26606438 Nro Documento 27266064387 CUIL Afiliado Activo Análisis Afiliado Prest…" at bounding box center [398, 182] width 758 height 240
type input "$ 0,02"
type input "$ 0,25"
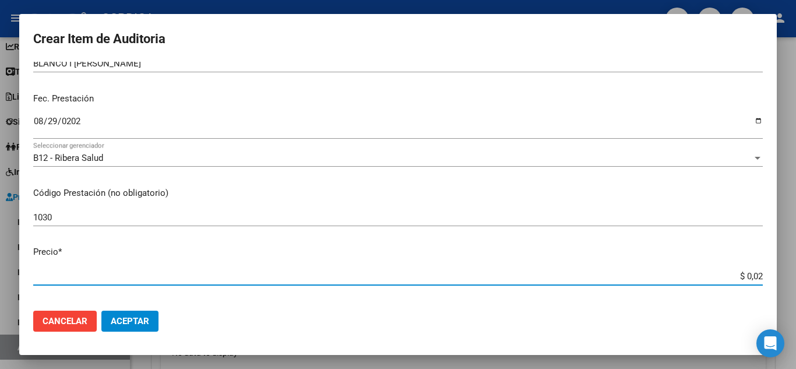
type input "$ 0,25"
type input "$ 2,50"
type input "$ 25,06"
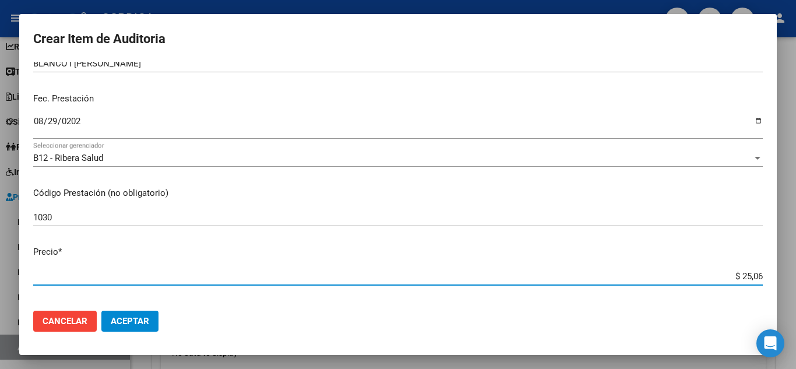
type input "$ 250,64"
type input "$ 2.506,40"
type input "$ 25.064,00"
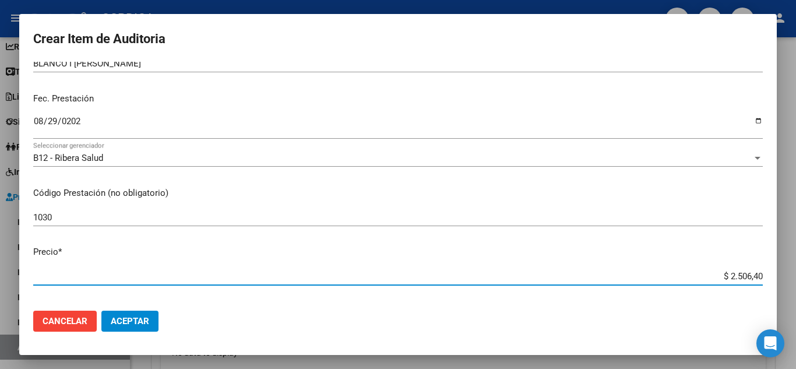
type input "$ 25.064,00"
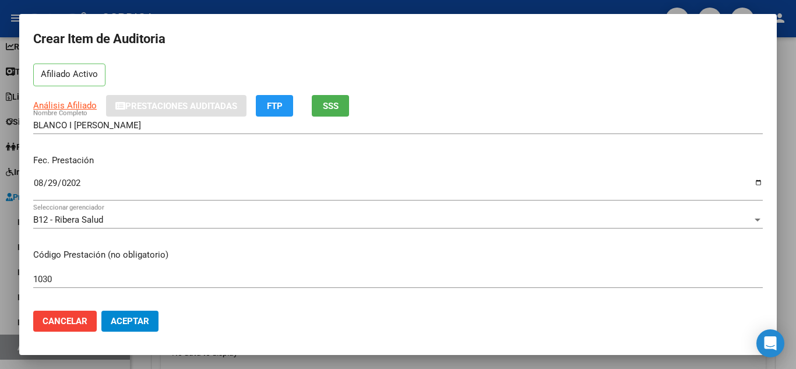
scroll to position [0, 0]
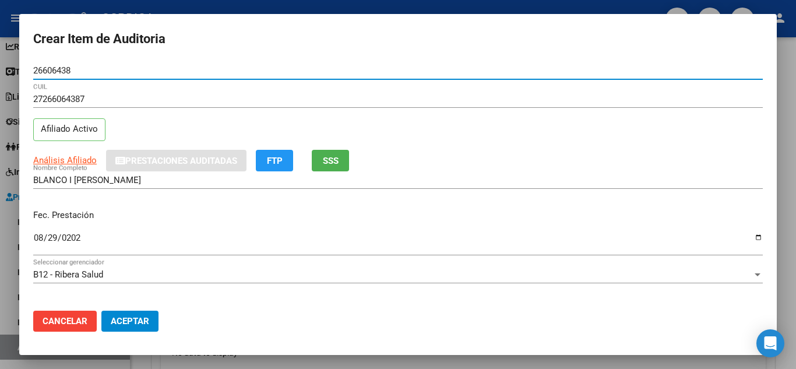
drag, startPoint x: 78, startPoint y: 67, endPoint x: 22, endPoint y: 74, distance: 56.4
click at [22, 74] on mat-dialog-content "26606438 Nro Documento 27266064387 CUIL Afiliado Activo Análisis Afiliado Prest…" at bounding box center [398, 182] width 758 height 240
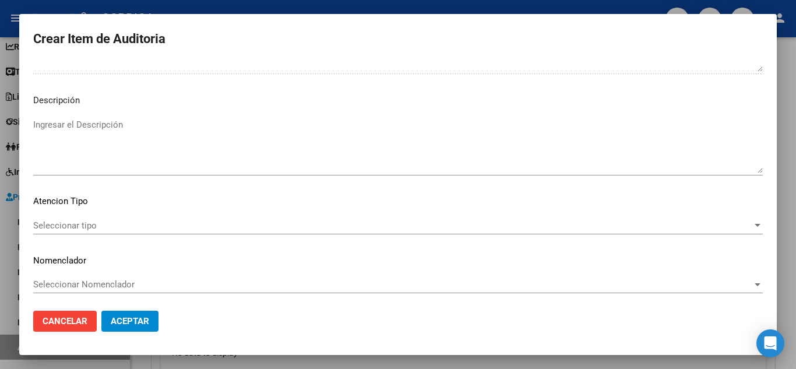
scroll to position [810, 0]
click at [241, 222] on span "Seleccionar tipo" at bounding box center [392, 222] width 719 height 10
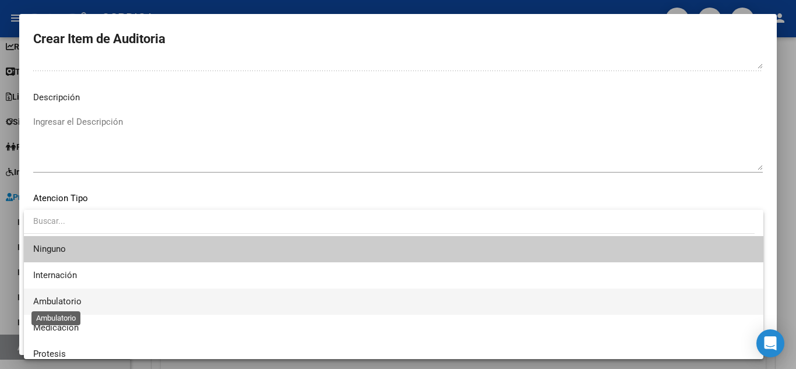
click at [65, 297] on span "Ambulatorio" at bounding box center [57, 301] width 48 height 10
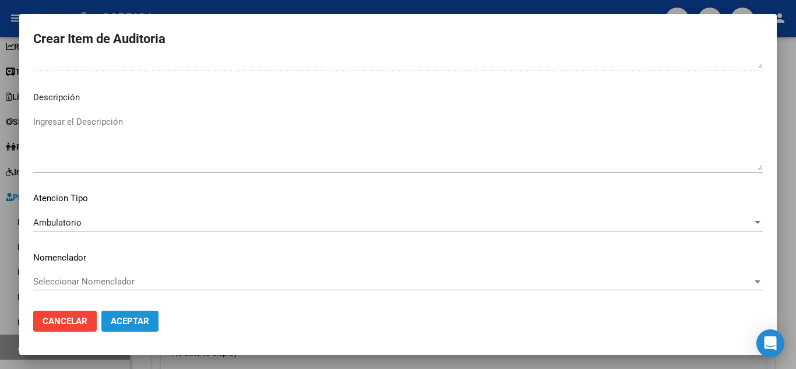
click at [126, 318] on span "Aceptar" at bounding box center [130, 321] width 38 height 10
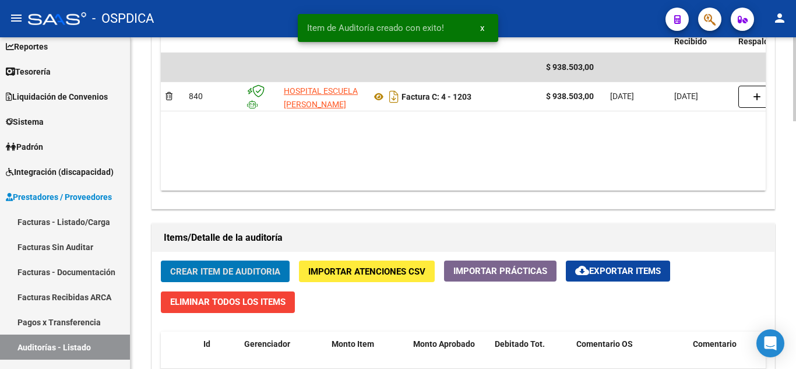
click at [220, 268] on span "Crear Item de Auditoria" at bounding box center [225, 271] width 110 height 10
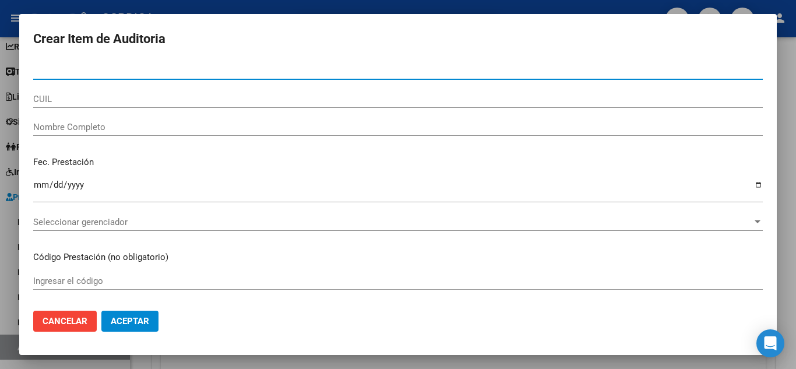
scroll to position [656, 0]
paste input "26606438"
type input "26606438"
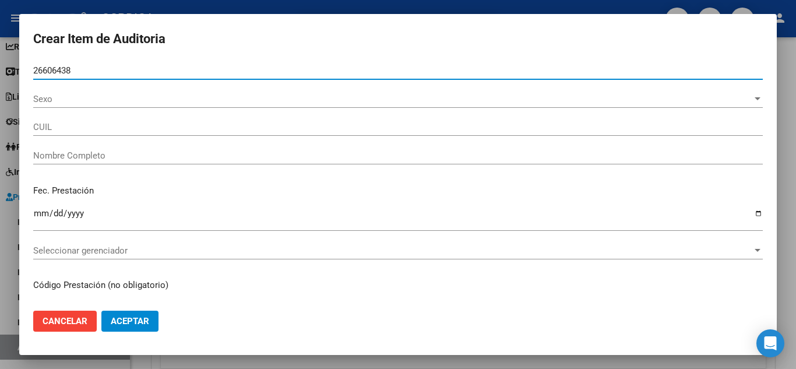
type input "27266064387"
type input "BLANCO I [PERSON_NAME]"
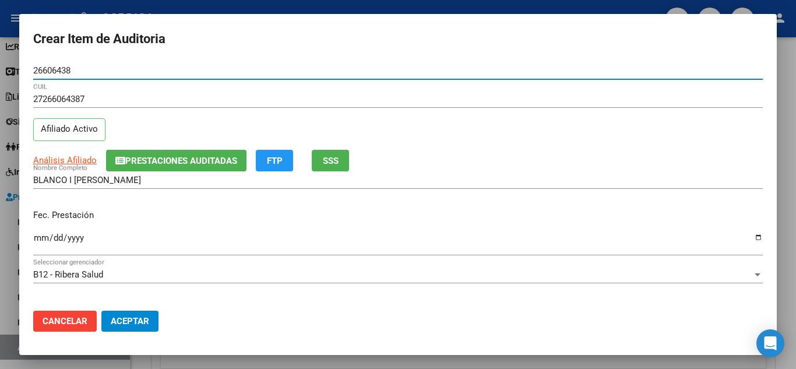
type input "26606438"
click at [37, 236] on input "Ingresar la fecha" at bounding box center [398, 242] width 730 height 19
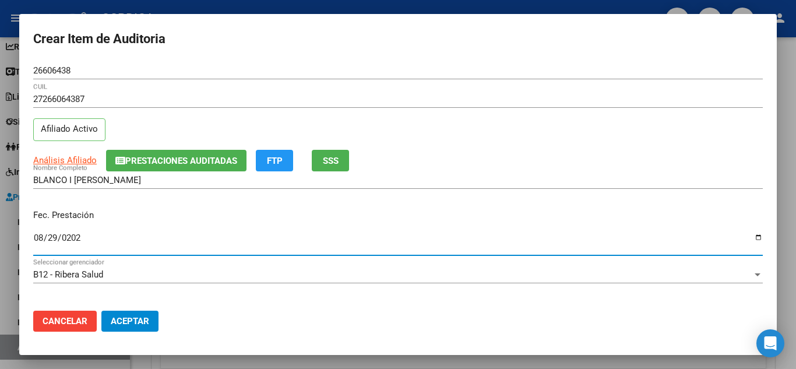
type input "[DATE]"
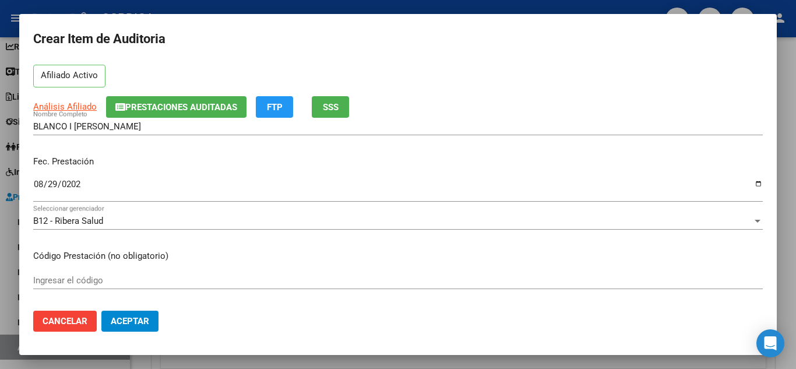
scroll to position [117, 0]
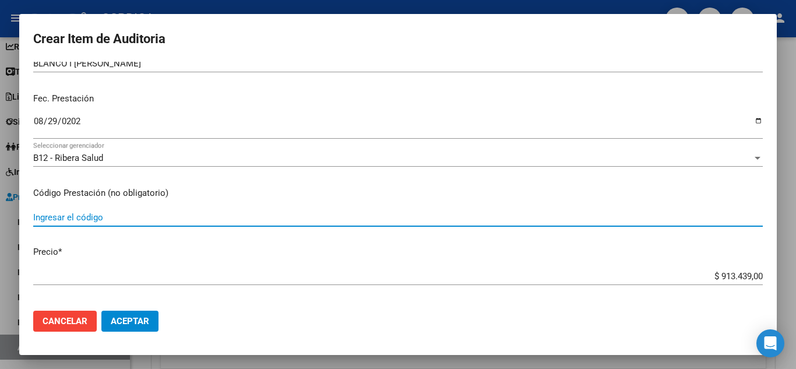
click at [266, 216] on input "Ingresar el código" at bounding box center [398, 217] width 730 height 10
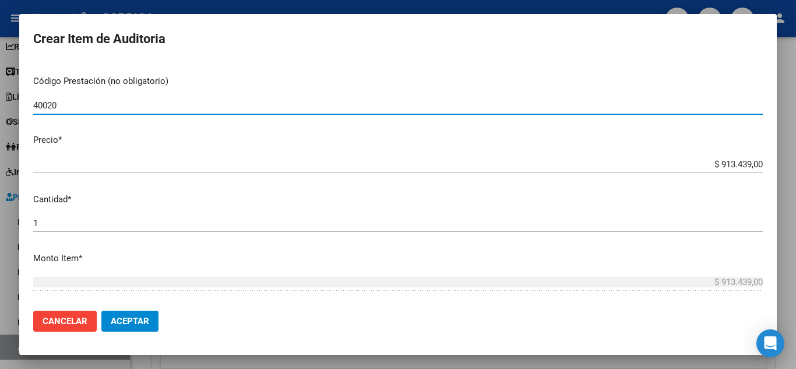
scroll to position [233, 0]
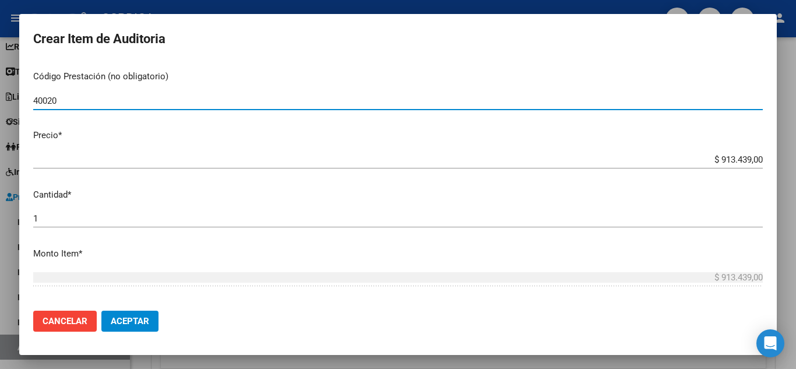
type input "40020"
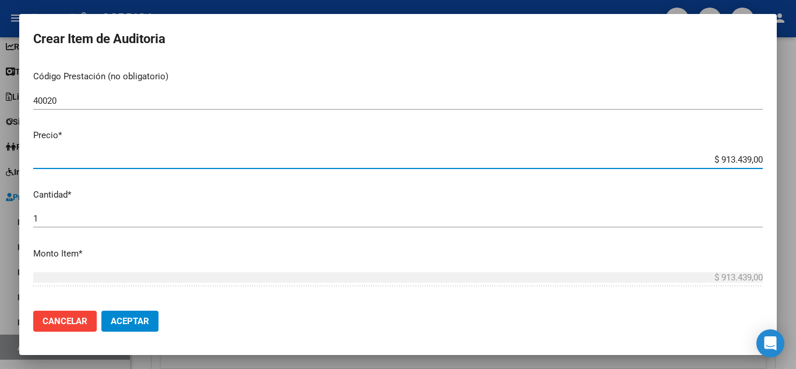
drag, startPoint x: 697, startPoint y: 161, endPoint x: 667, endPoint y: 115, distance: 55.1
click at [786, 149] on div "Crear Item de Auditoria 26606438 Nro Documento 27266064387 CUIL Afiliado Activo…" at bounding box center [398, 184] width 796 height 369
type input "$ 0,07"
type input "$ 0,79"
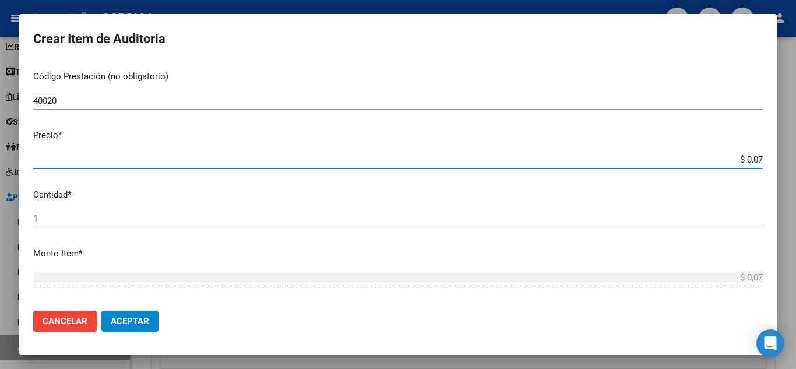
type input "$ 0,79"
type input "$ 7,95"
type input "$ 79,52"
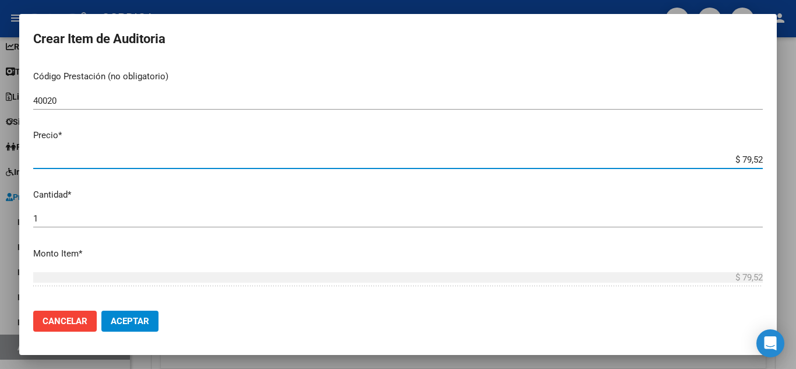
type input "$ 795,20"
type input "$ 7.952,00"
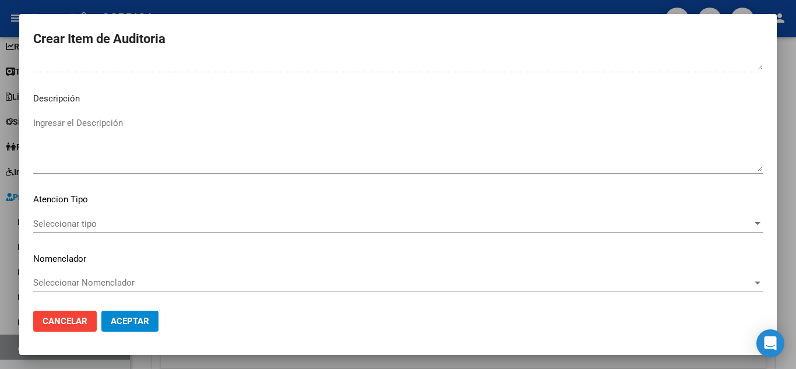
scroll to position [810, 0]
click at [86, 221] on span "Seleccionar tipo" at bounding box center [392, 222] width 719 height 10
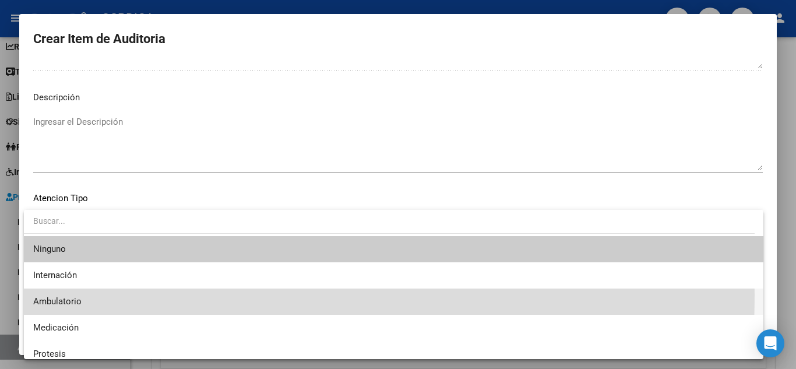
click at [76, 295] on span "Ambulatorio" at bounding box center [393, 301] width 721 height 26
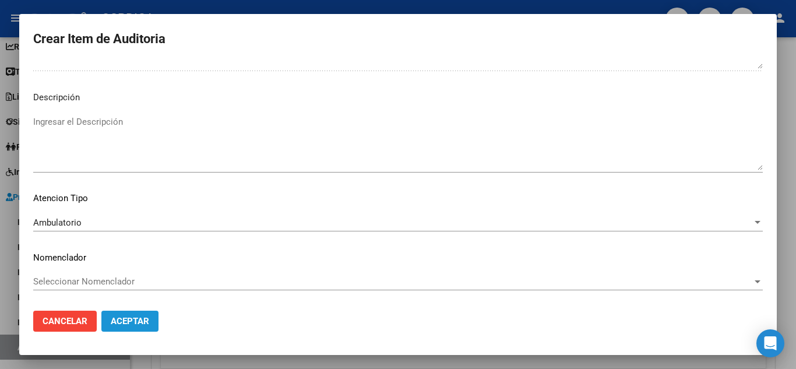
click at [125, 319] on span "Aceptar" at bounding box center [130, 321] width 38 height 10
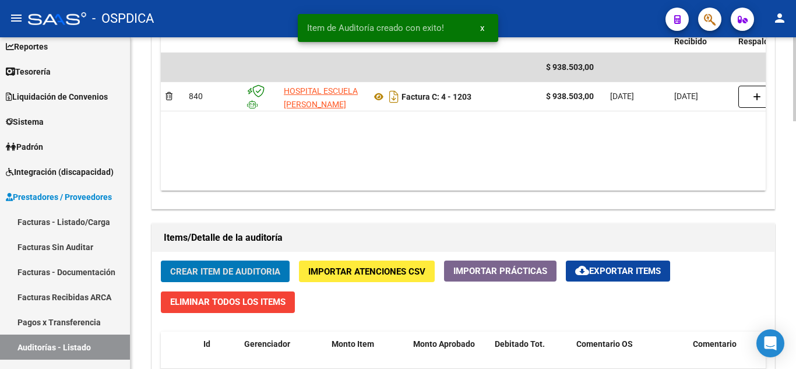
click at [247, 277] on button "Crear Item de Auditoria" at bounding box center [225, 272] width 129 height 22
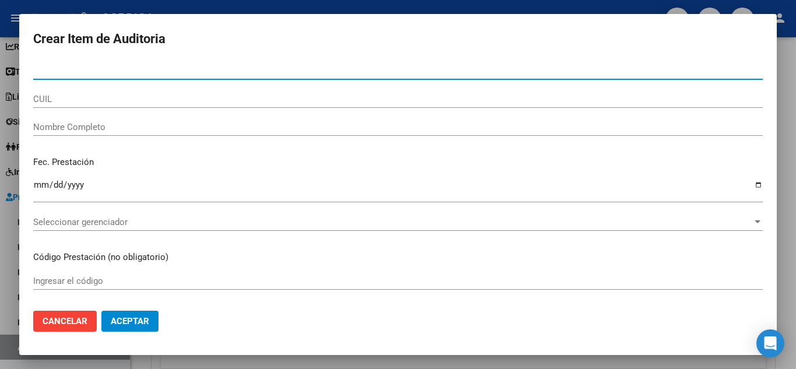
paste input "26606438"
type input "26606438"
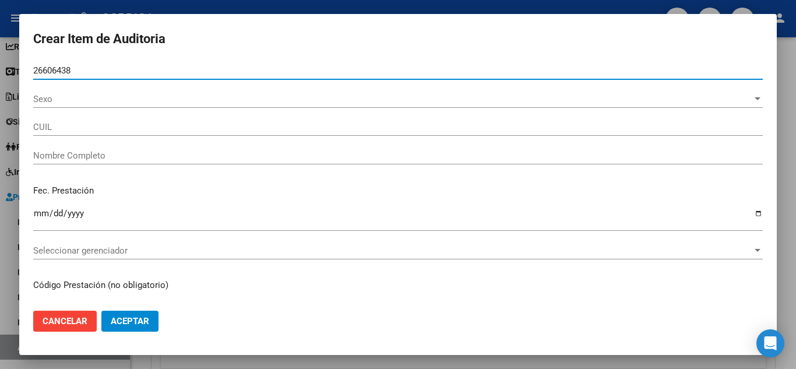
type input "27266064387"
type input "BLANCO I [PERSON_NAME]"
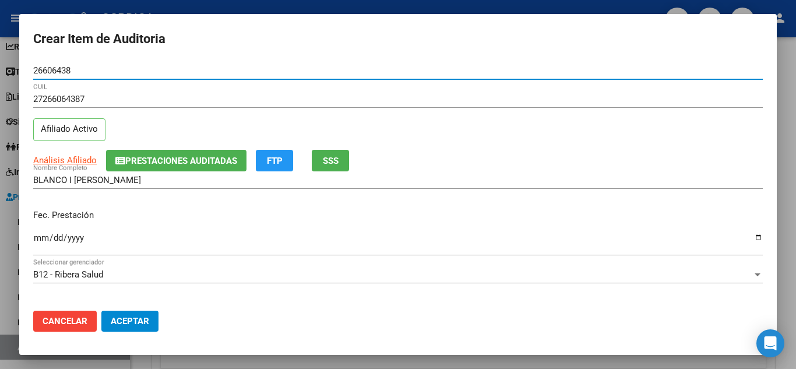
type input "26606438"
click at [36, 238] on input "Ingresar la fecha" at bounding box center [398, 242] width 730 height 19
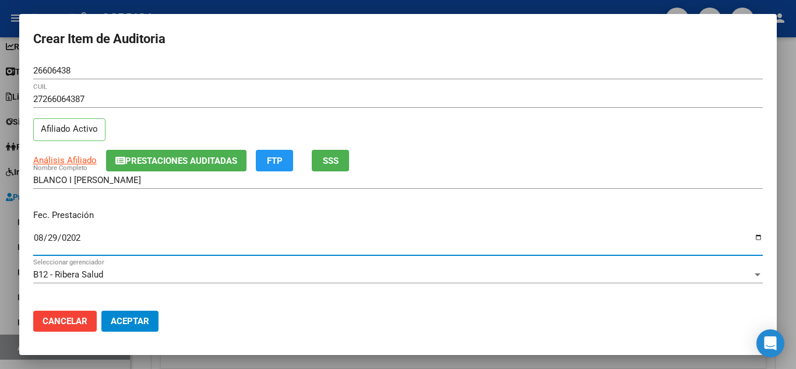
type input "[DATE]"
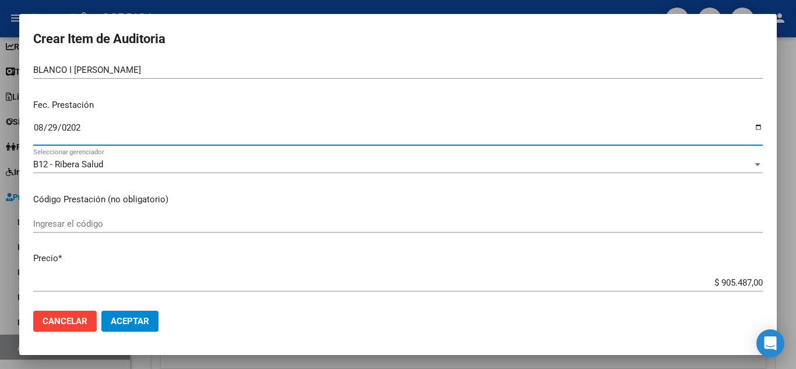
scroll to position [117, 0]
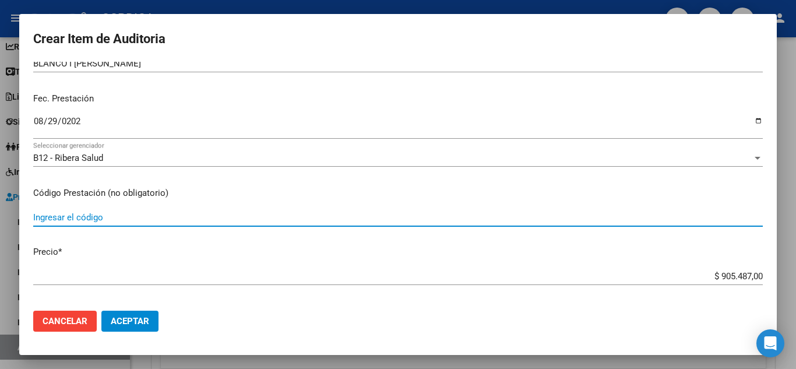
click at [196, 213] on input "Ingresar el código" at bounding box center [398, 217] width 730 height 10
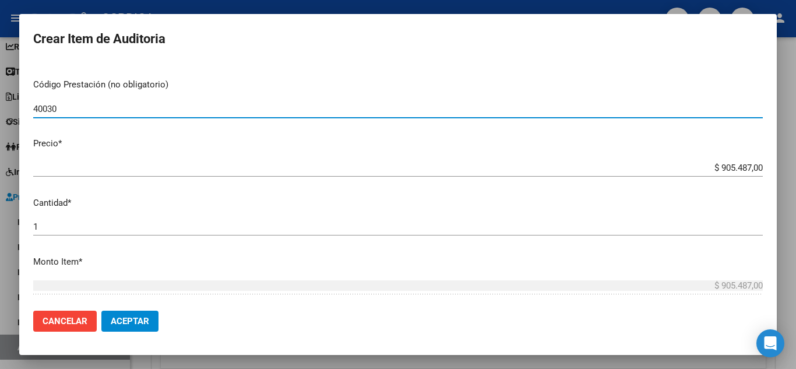
scroll to position [233, 0]
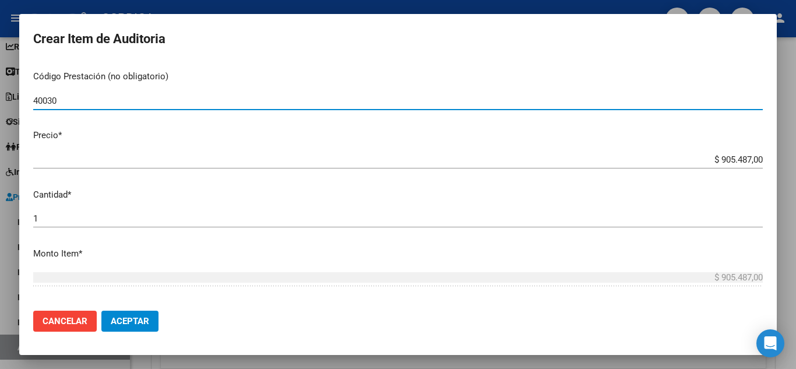
type input "40030"
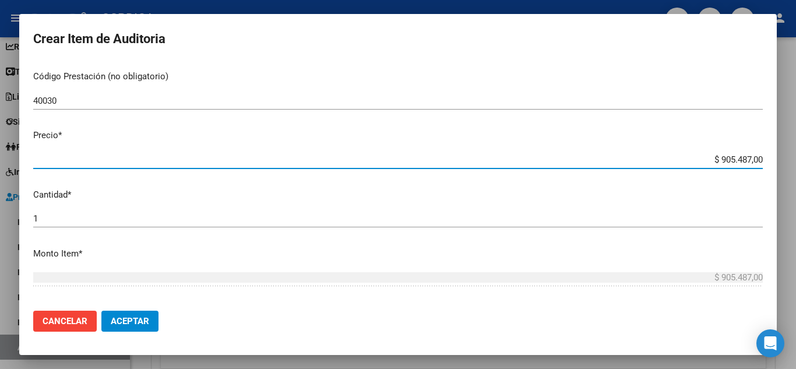
drag, startPoint x: 697, startPoint y: 160, endPoint x: 566, endPoint y: 78, distance: 154.7
click at [786, 154] on div "Crear Item de Auditoria 26606438 Nro Documento 27266064387 CUIL Afiliado Activo…" at bounding box center [398, 184] width 796 height 369
type input "$ 0,01"
type input "$ 0,16"
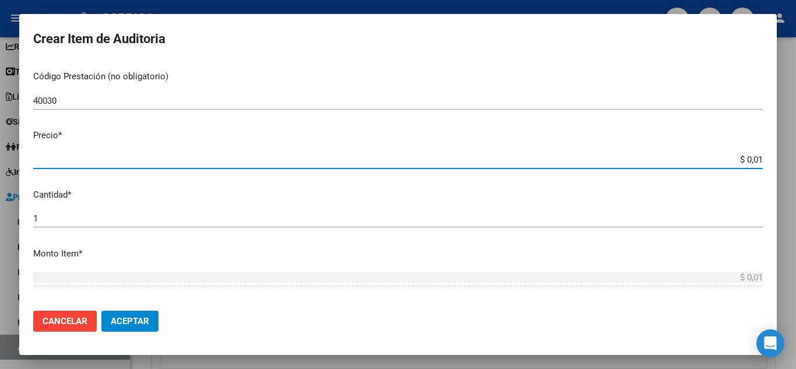
type input "$ 0,16"
type input "$ 1,64"
type input "$ 16,40"
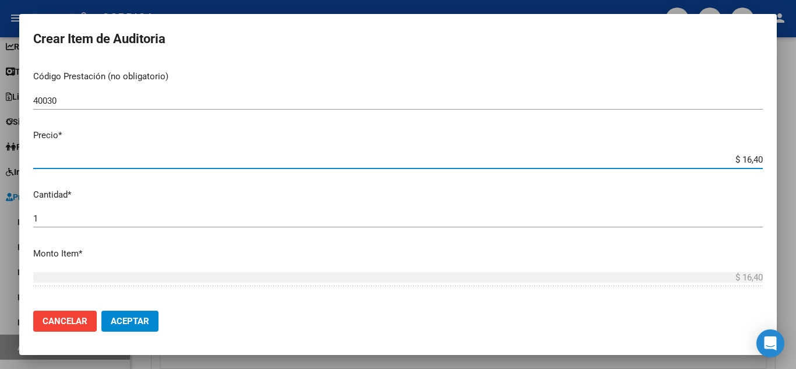
type input "$ 164,03"
type input "$ 1.640,30"
type input "$ 16.403,00"
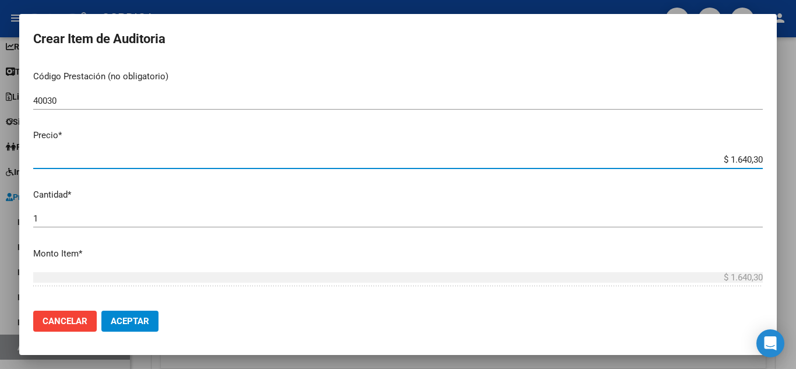
type input "$ 16.403,00"
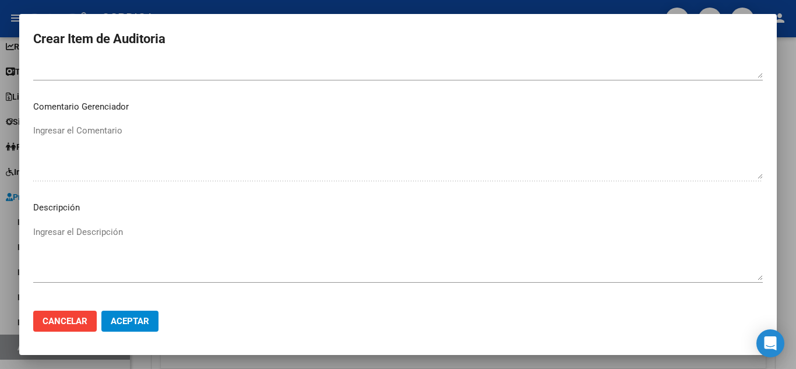
scroll to position [810, 0]
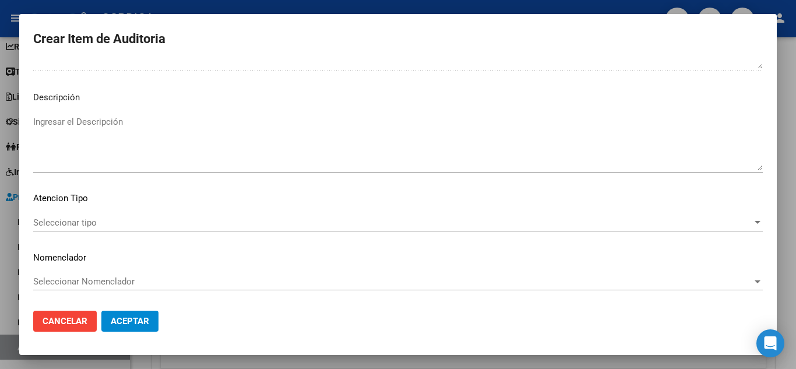
click at [88, 216] on div "Seleccionar tipo Seleccionar tipo" at bounding box center [398, 222] width 730 height 17
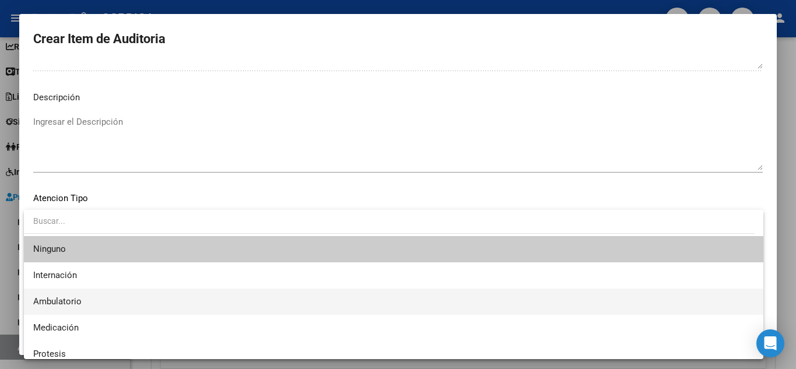
click at [85, 300] on span "Ambulatorio" at bounding box center [393, 301] width 721 height 26
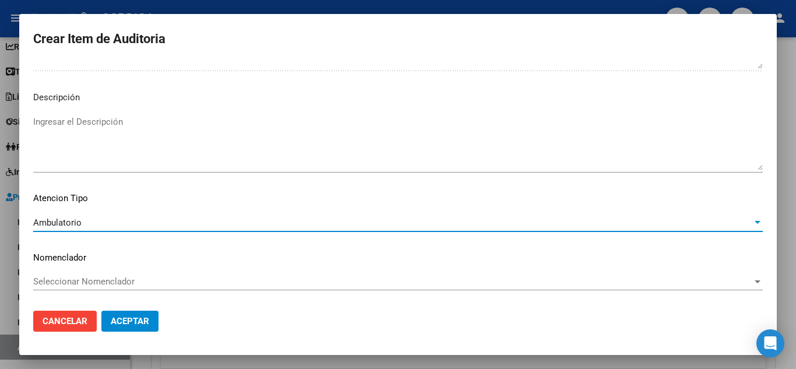
click at [145, 319] on span "Aceptar" at bounding box center [130, 321] width 38 height 10
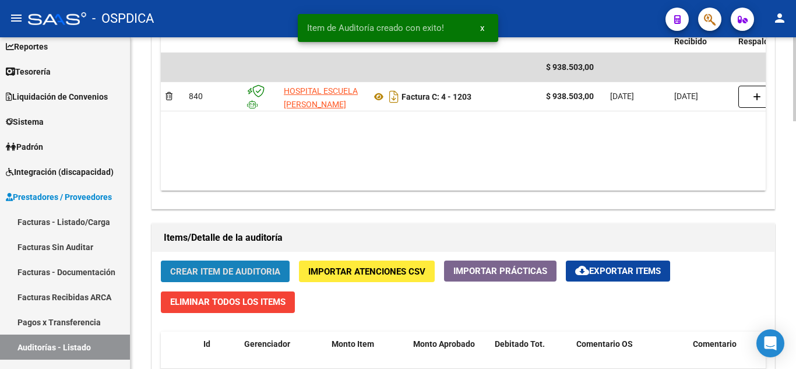
click at [212, 274] on span "Crear Item de Auditoria" at bounding box center [225, 271] width 110 height 10
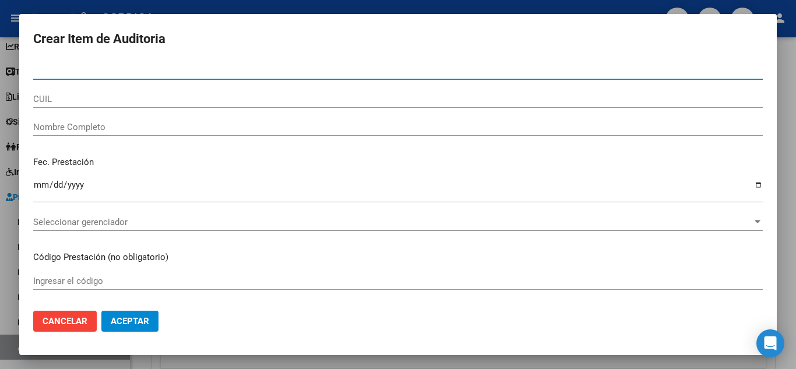
click at [245, 72] on input "Nro Documento" at bounding box center [398, 70] width 730 height 10
paste input "26606438"
type input "26606438"
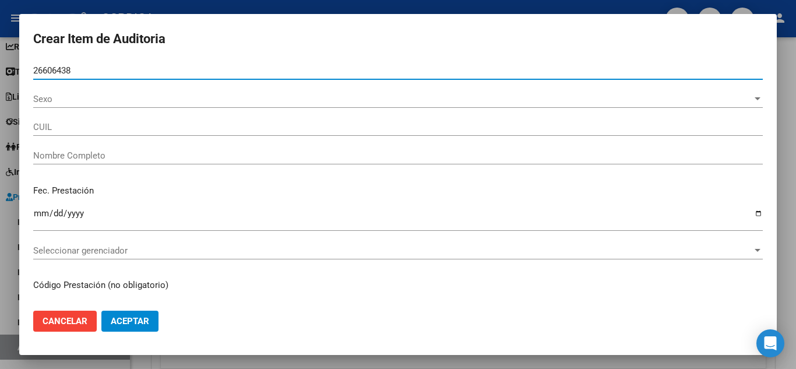
type input "27266064387"
type input "BLANCO I [PERSON_NAME]"
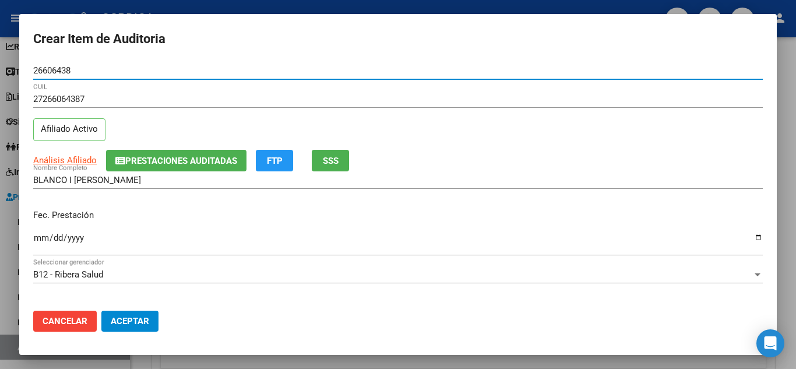
type input "26606438"
click at [36, 237] on input "Ingresar la fecha" at bounding box center [398, 242] width 730 height 19
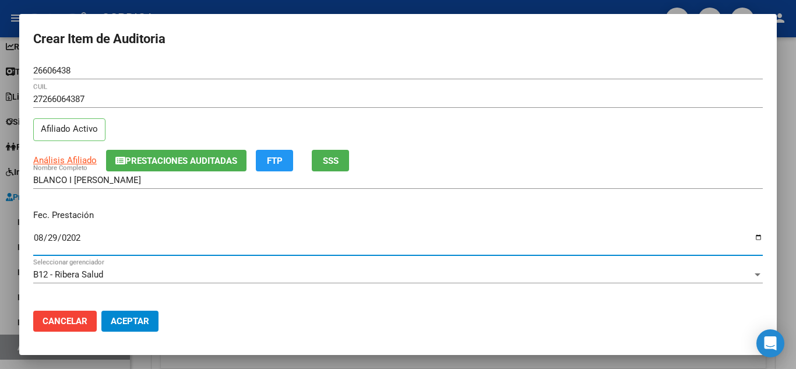
type input "[DATE]"
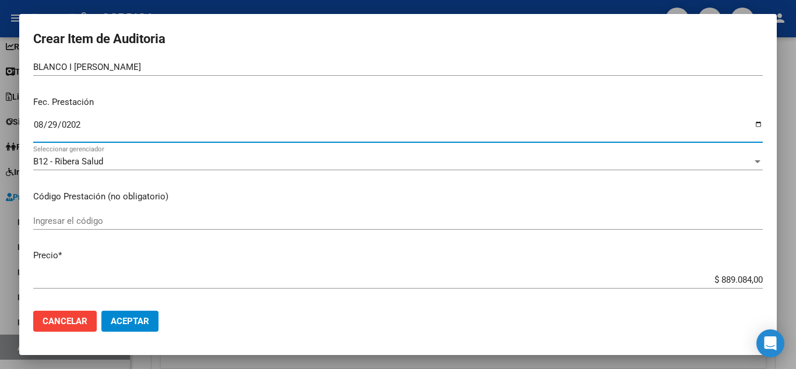
scroll to position [117, 0]
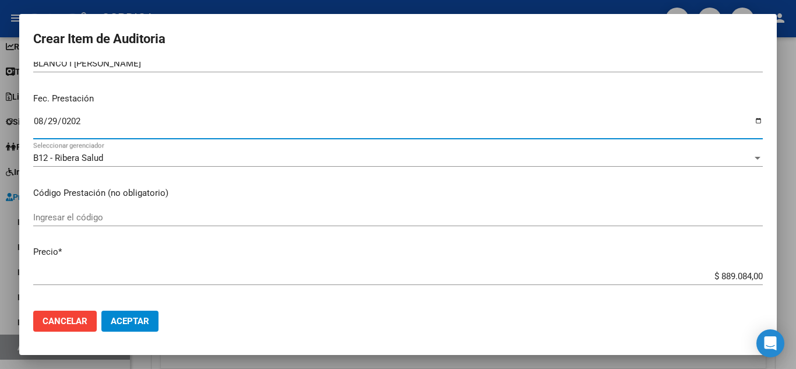
click at [307, 214] on input "Ingresar el código" at bounding box center [398, 217] width 730 height 10
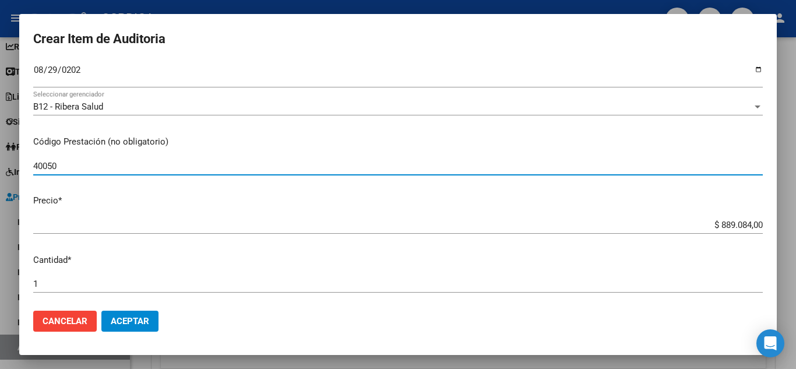
scroll to position [233, 0]
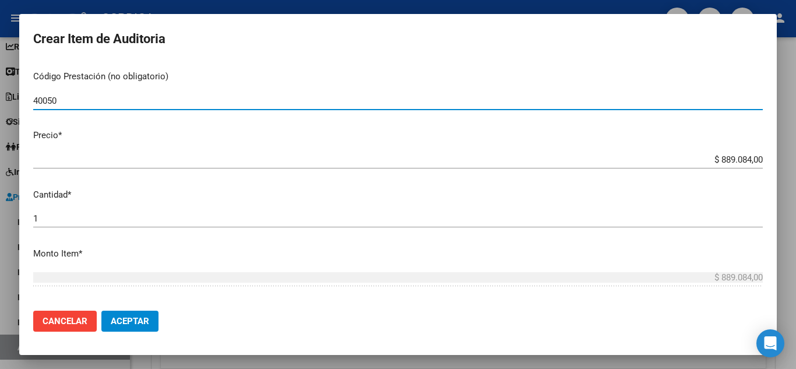
type input "40050"
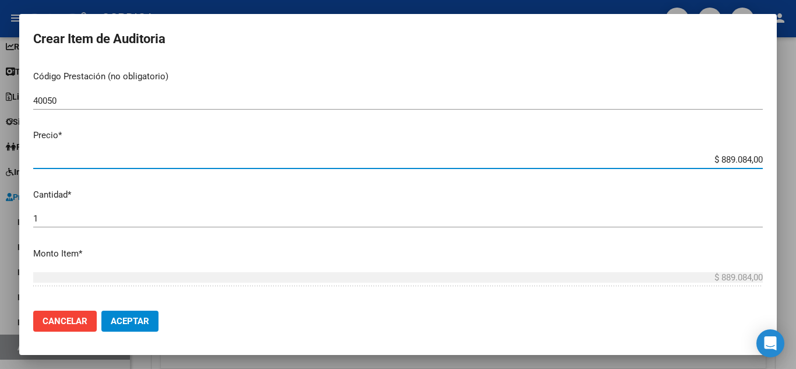
drag, startPoint x: 694, startPoint y: 161, endPoint x: 757, endPoint y: 151, distance: 64.4
click at [757, 151] on mat-dialog-content "26606438 Nro Documento 27266064387 CUIL Afiliado Activo Análisis Afiliado Prest…" at bounding box center [398, 182] width 758 height 240
type input "$ 0,02"
type input "$ 0,29"
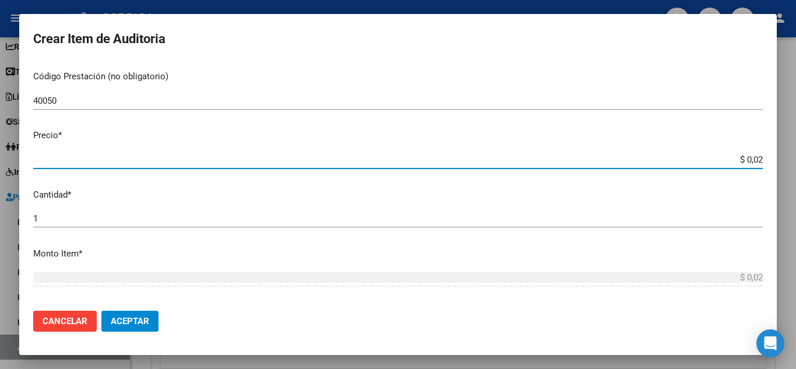
type input "$ 0,29"
type input "$ 2,94"
type input "$ 29,47"
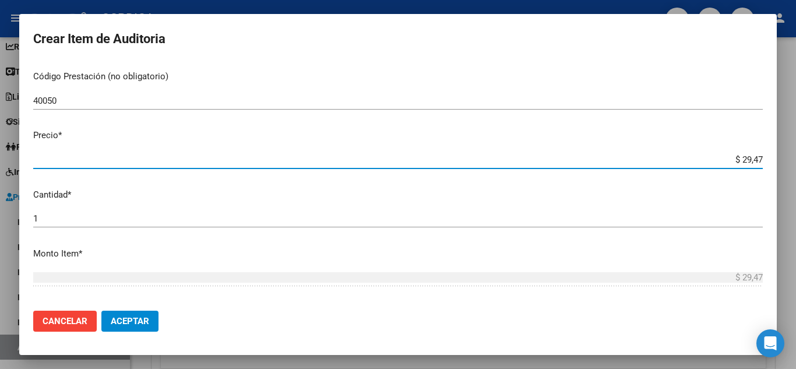
type input "$ 294,71"
type input "$ 2.947,10"
type input "$ 29.471,00"
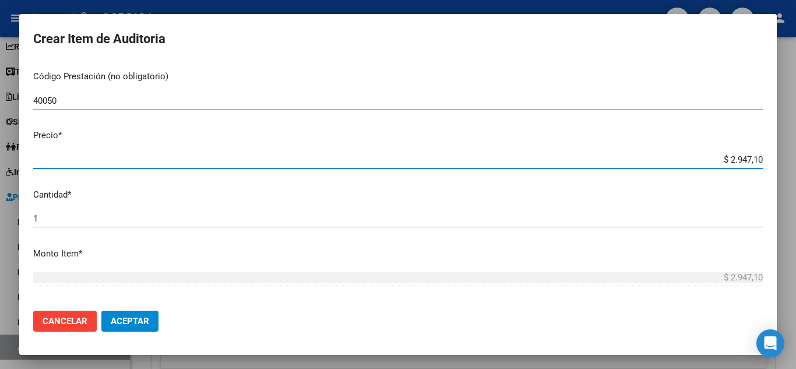
type input "$ 29.471,00"
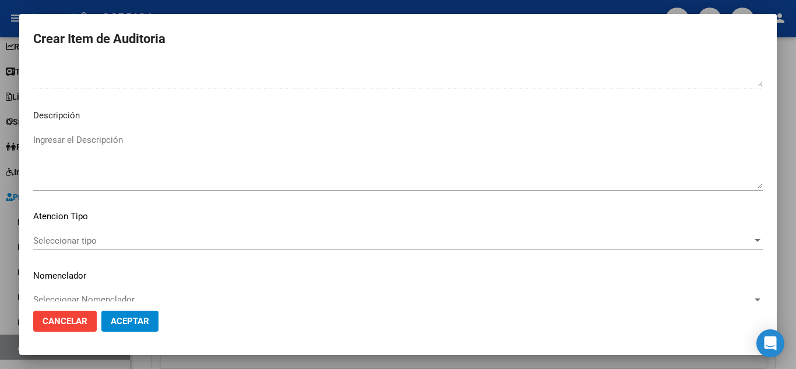
scroll to position [810, 0]
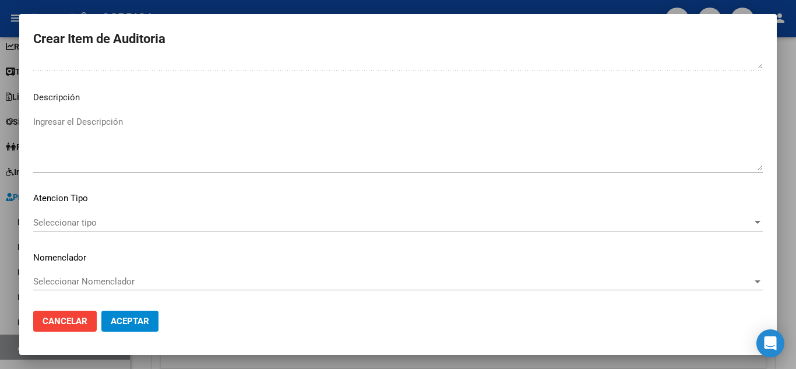
click at [103, 228] on div "Seleccionar tipo Seleccionar tipo" at bounding box center [398, 222] width 730 height 17
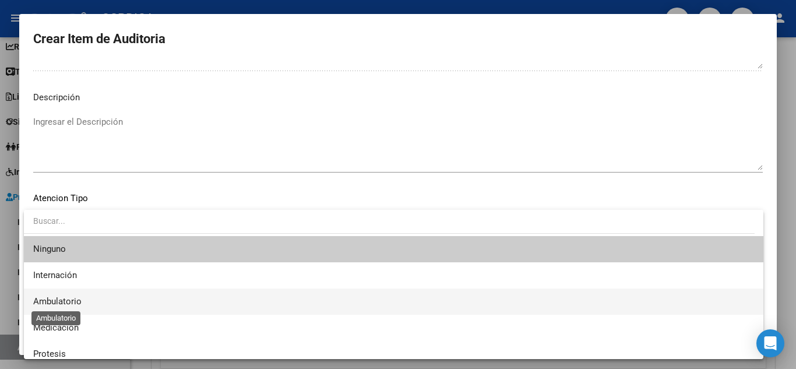
click at [75, 298] on span "Ambulatorio" at bounding box center [57, 301] width 48 height 10
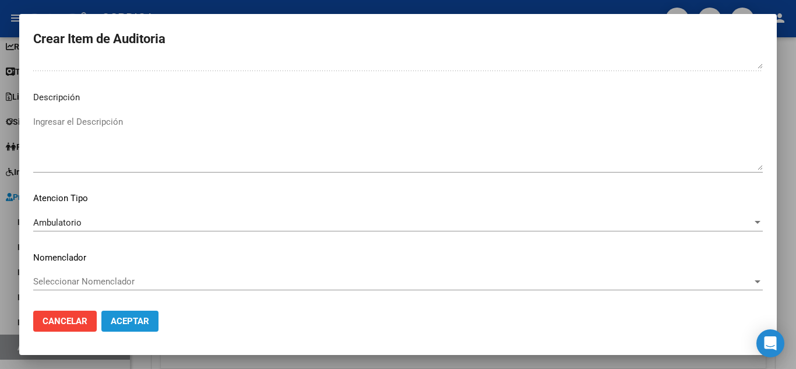
click at [124, 317] on span "Aceptar" at bounding box center [130, 321] width 38 height 10
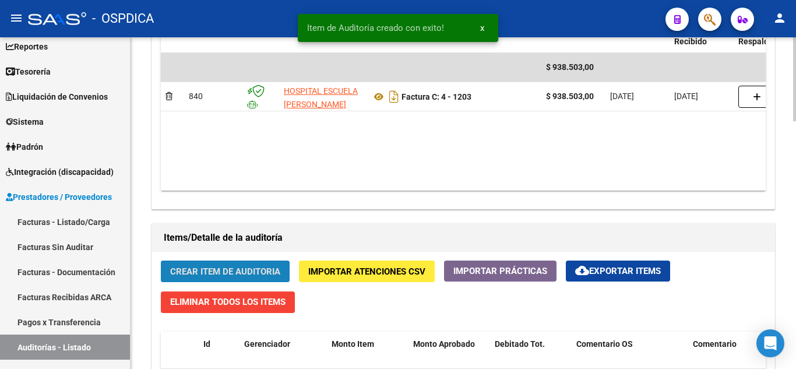
click at [223, 266] on span "Crear Item de Auditoria" at bounding box center [225, 271] width 110 height 10
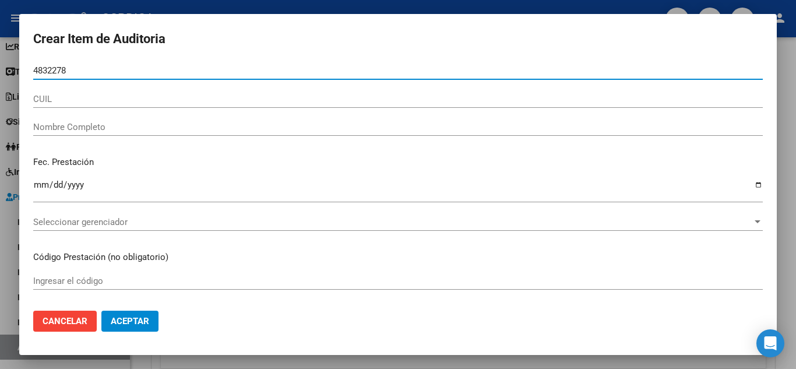
type input "48322786"
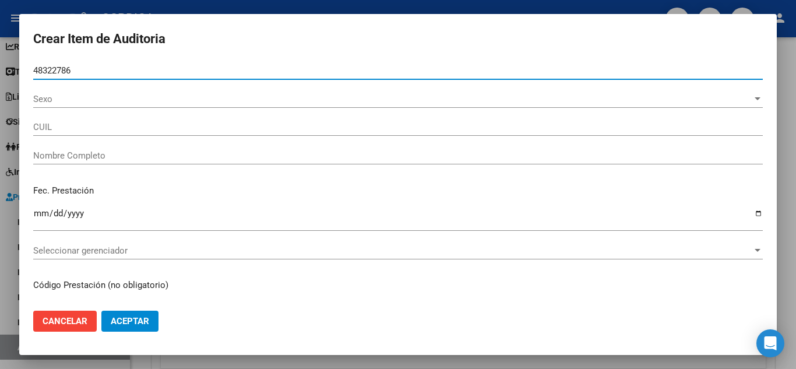
type input "27483227863"
type input "CEJAS [PERSON_NAME] -"
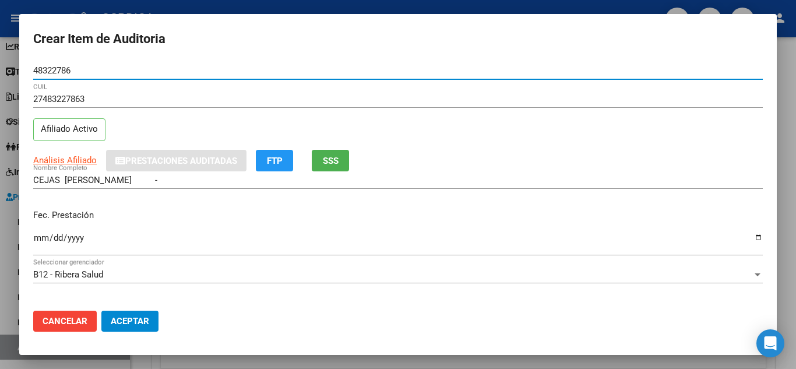
scroll to position [58, 0]
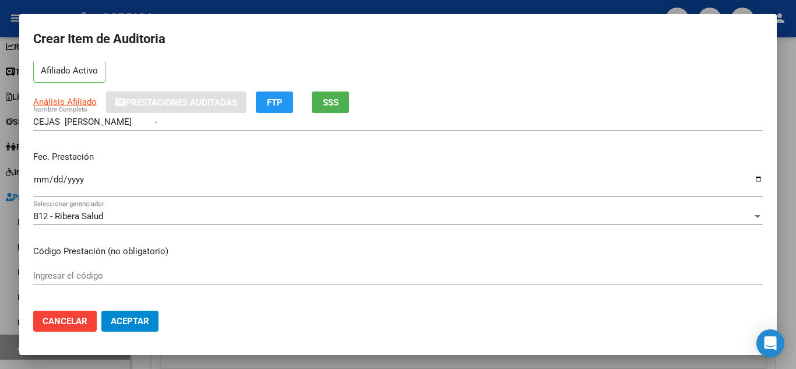
type input "48322786"
click at [41, 178] on input "Ingresar la fecha" at bounding box center [398, 184] width 730 height 19
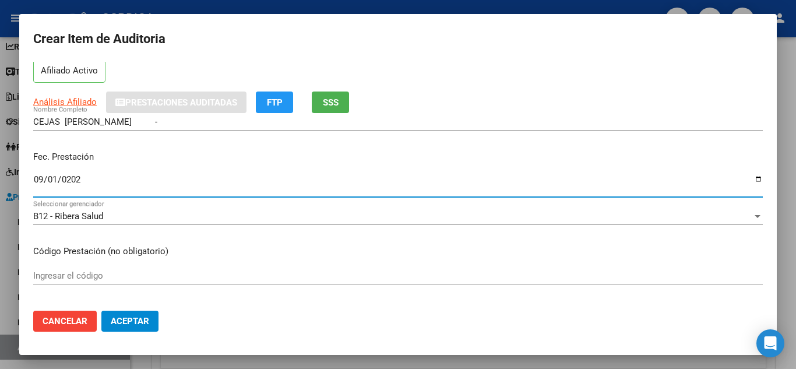
type input "[DATE]"
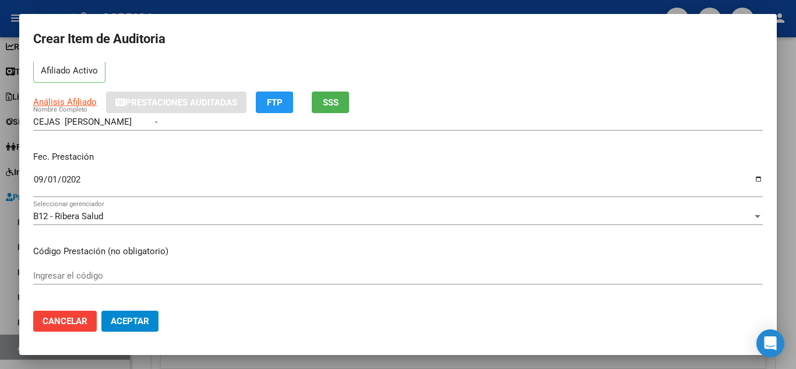
scroll to position [117, 0]
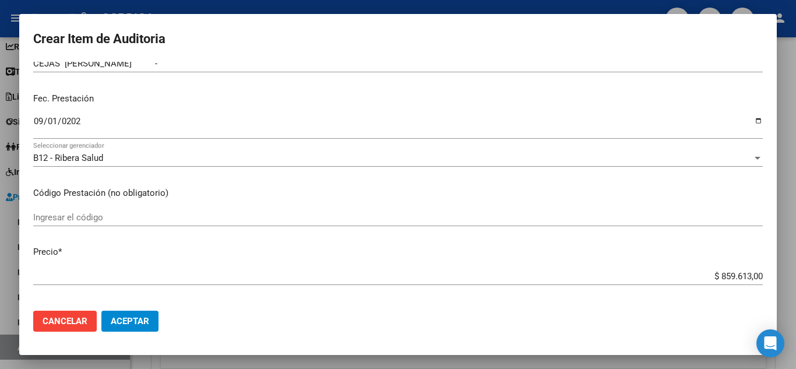
click at [283, 210] on div "Ingresar el código" at bounding box center [398, 217] width 730 height 17
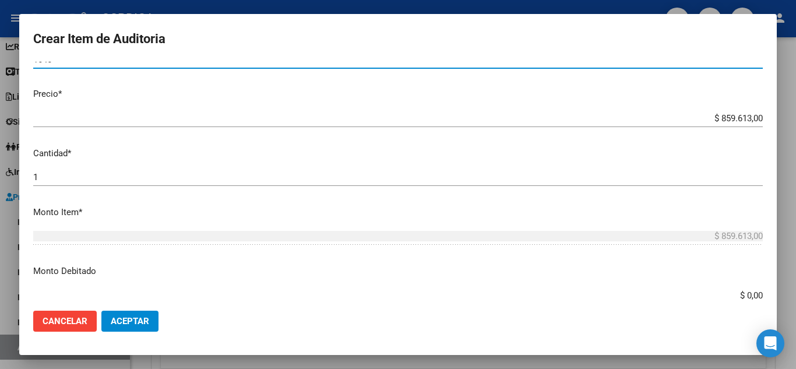
scroll to position [291, 0]
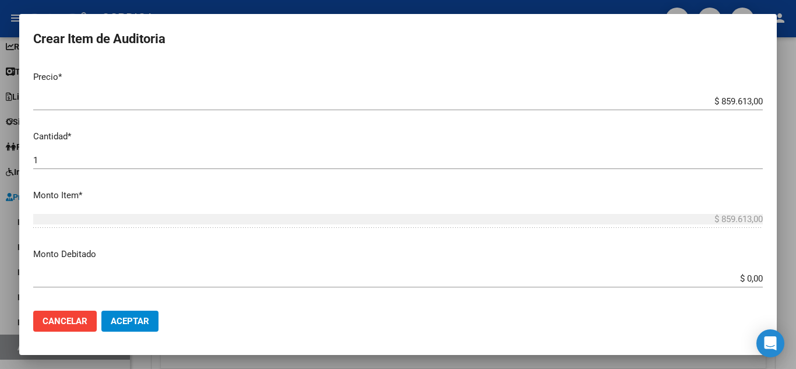
type input "1040"
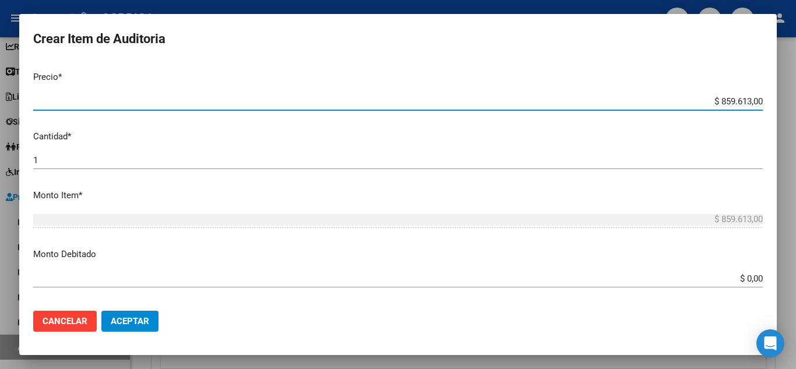
drag, startPoint x: 696, startPoint y: 97, endPoint x: 765, endPoint y: 91, distance: 69.1
click at [765, 91] on mat-dialog-content "48322786 Nro Documento 27483227863 CUIL Afiliado Activo Análisis Afiliado Prest…" at bounding box center [398, 182] width 758 height 240
type input "$ 0,02"
type input "$ 0,24"
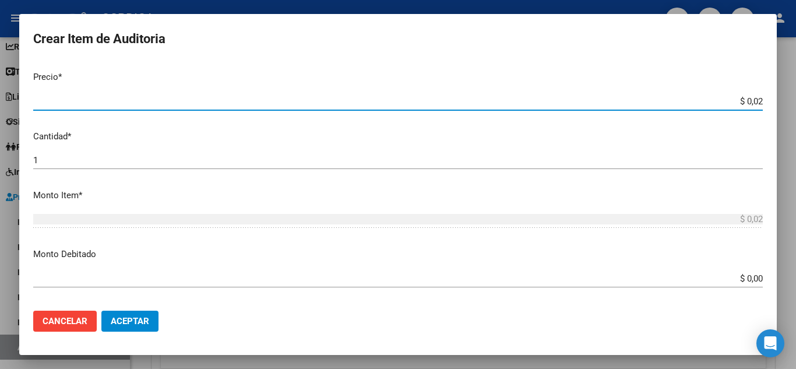
type input "$ 0,24"
type input "$ 2,45"
type input "$ 24,58"
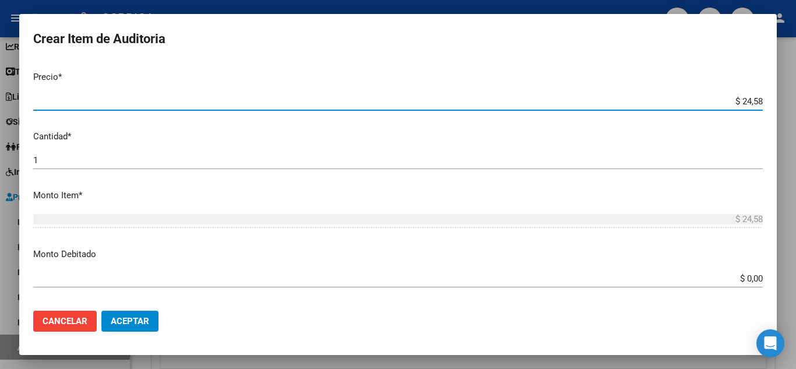
type input "$ 245,86"
type input "$ 2.458,60"
type input "$ 24.586,00"
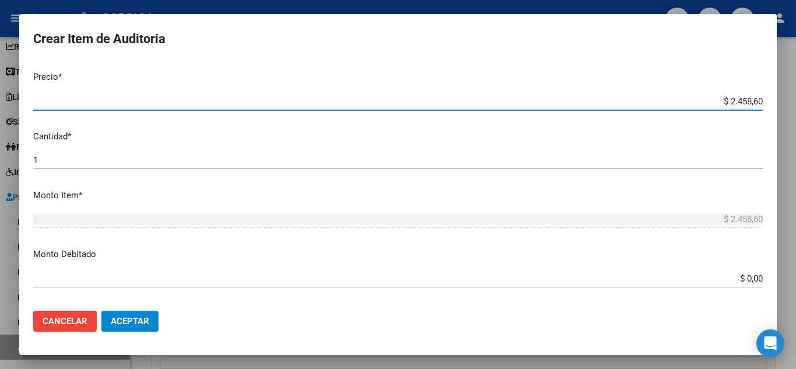
type input "$ 24.586,00"
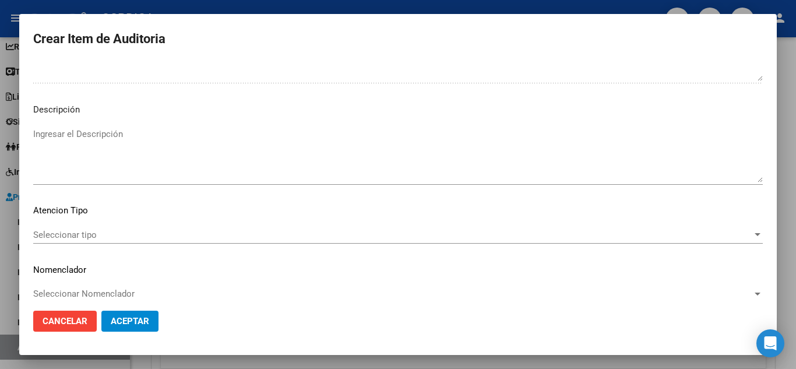
scroll to position [810, 0]
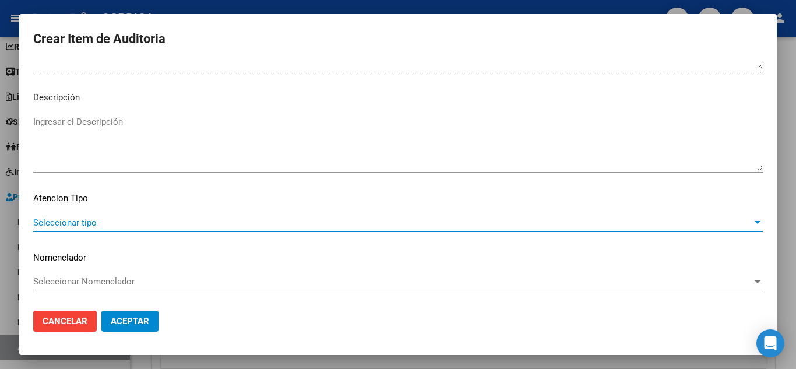
click at [103, 220] on span "Seleccionar tipo" at bounding box center [392, 222] width 719 height 10
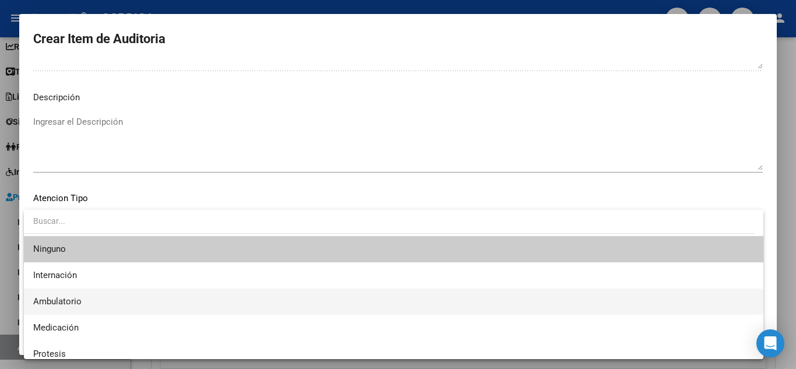
click at [102, 297] on span "Ambulatorio" at bounding box center [393, 301] width 721 height 26
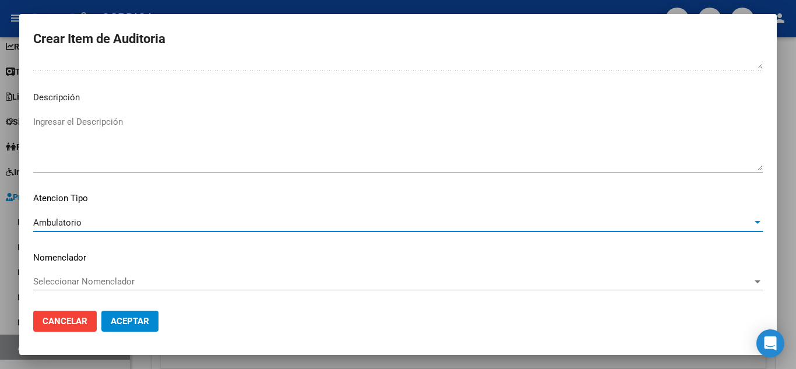
click at [117, 320] on span "Aceptar" at bounding box center [130, 321] width 38 height 10
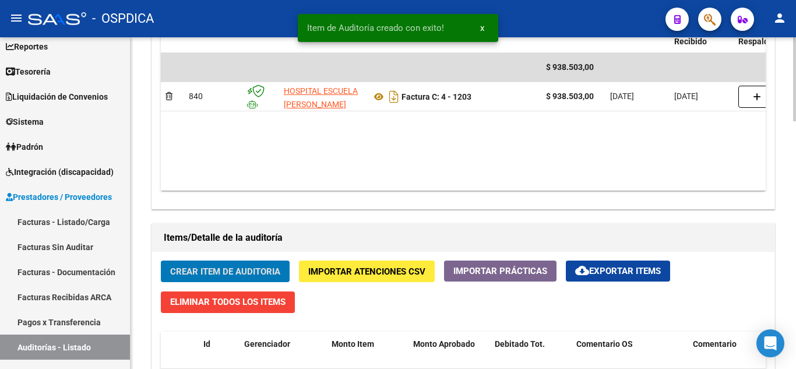
click at [210, 273] on span "Crear Item de Auditoria" at bounding box center [225, 271] width 110 height 10
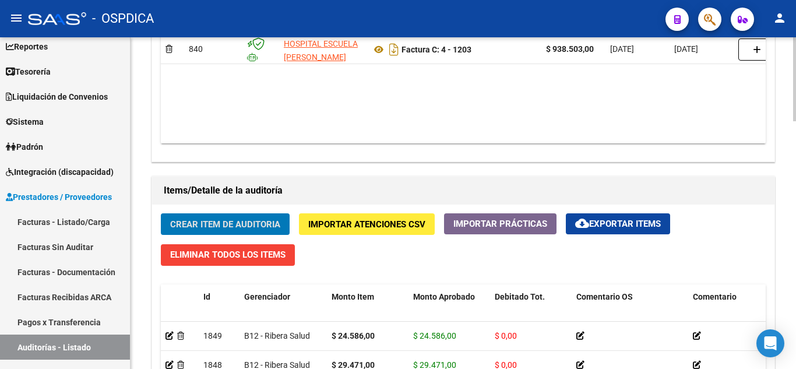
scroll to position [889, 0]
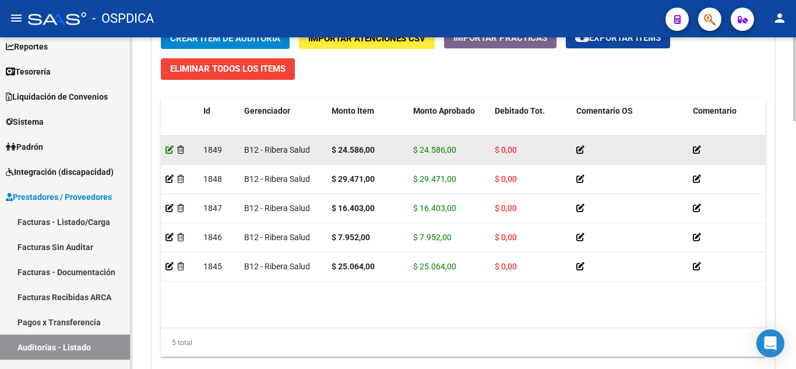
click at [171, 148] on icon at bounding box center [170, 150] width 8 height 8
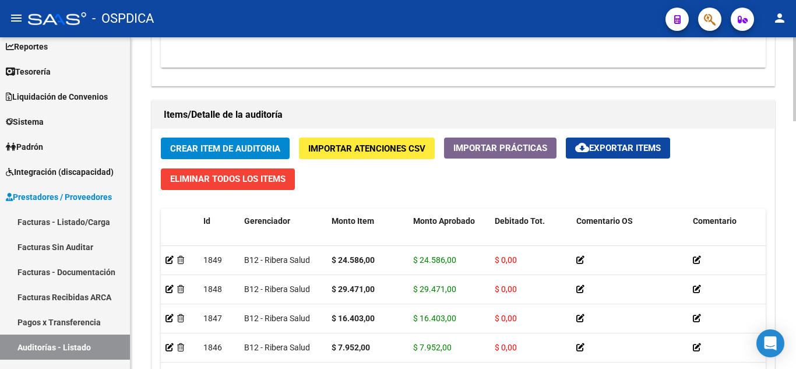
scroll to position [773, 0]
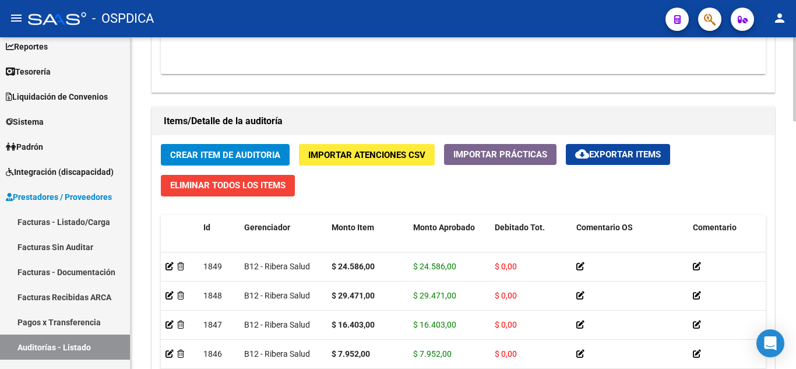
click at [254, 153] on span "Crear Item de Auditoria" at bounding box center [225, 155] width 110 height 10
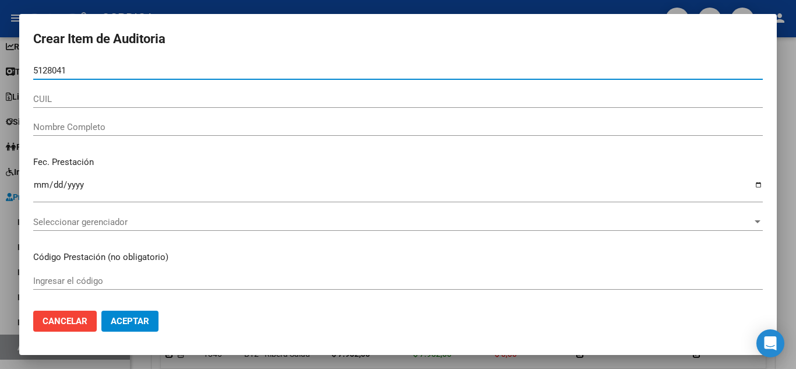
type input "51280419"
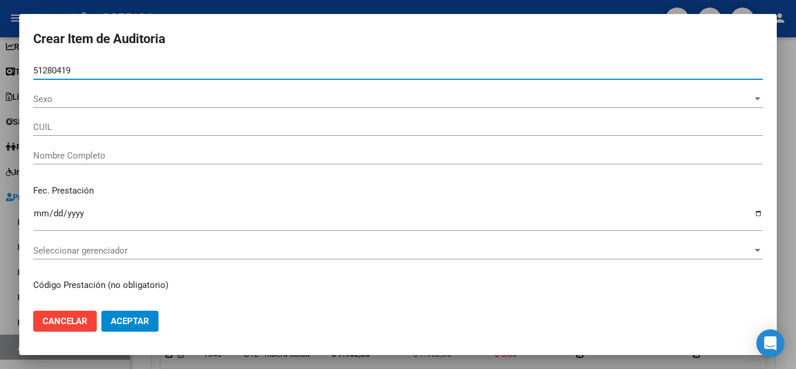
type input "27512804190"
type input "[PERSON_NAME]"
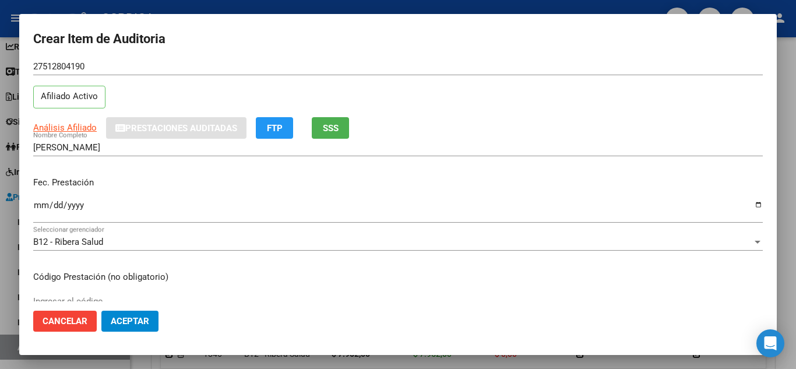
scroll to position [58, 0]
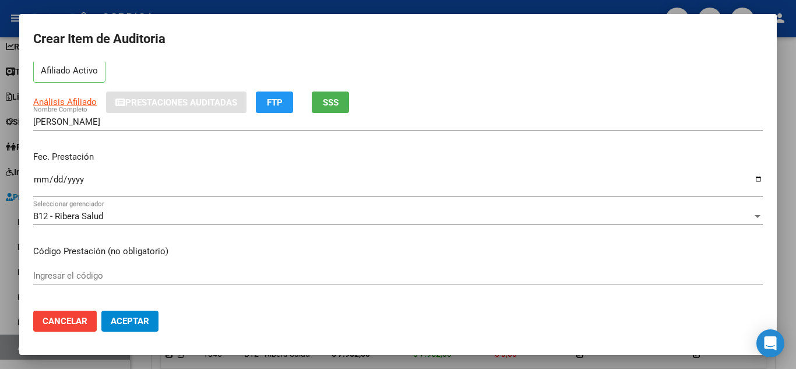
type input "51280419"
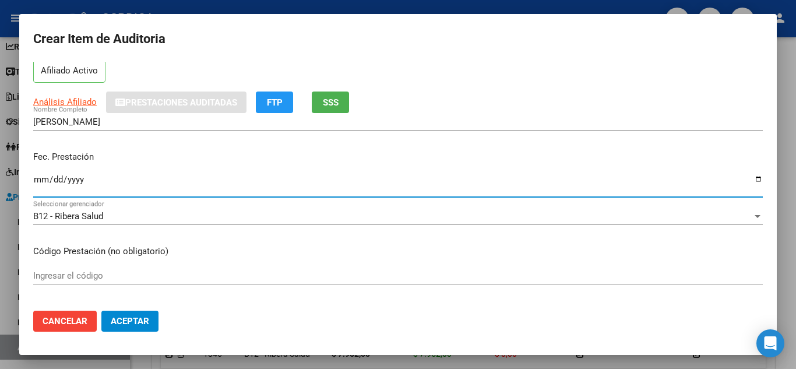
click at [41, 178] on input "Ingresar la fecha" at bounding box center [398, 184] width 730 height 19
type input "[DATE]"
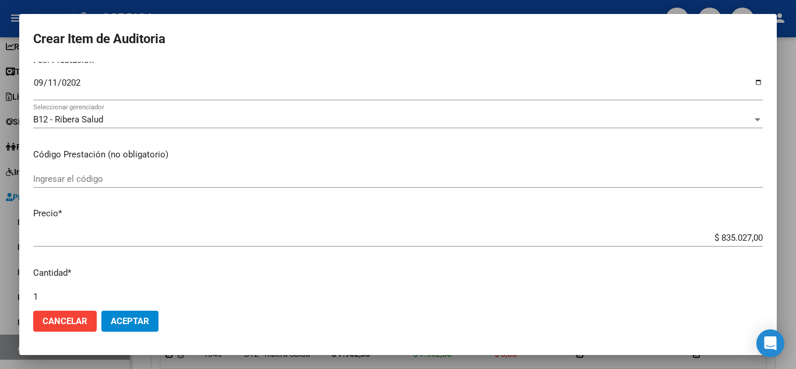
scroll to position [175, 0]
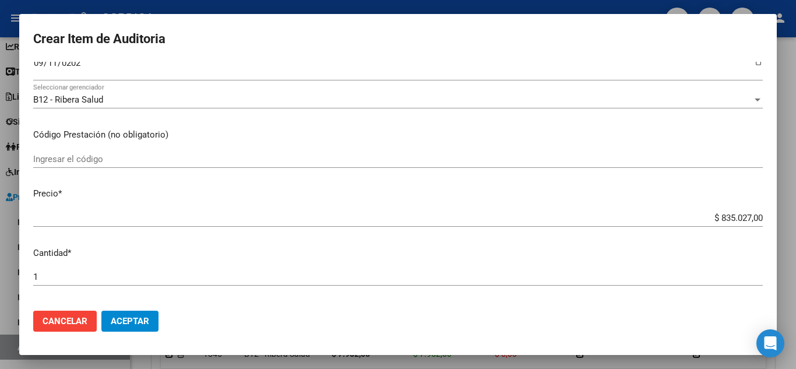
click at [288, 160] on input "Ingresar el código" at bounding box center [398, 159] width 730 height 10
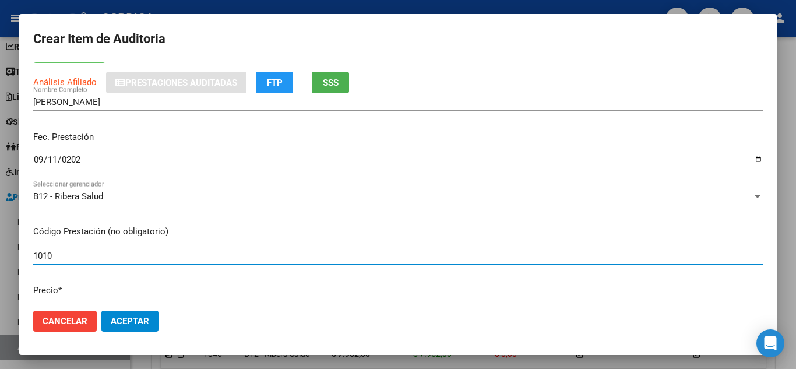
scroll to position [0, 0]
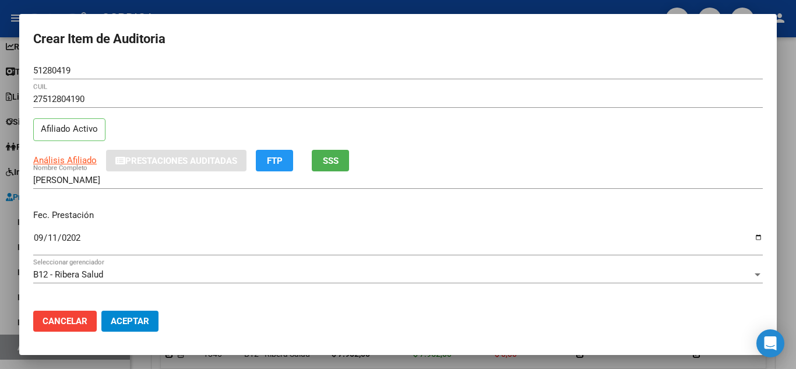
type input "1010"
drag, startPoint x: 87, startPoint y: 62, endPoint x: 52, endPoint y: 76, distance: 36.9
click at [52, 76] on div "51280419 Nro Documento" at bounding box center [398, 70] width 730 height 17
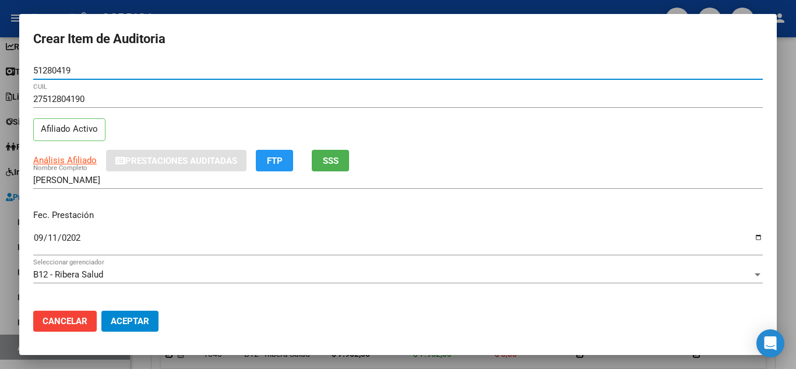
drag, startPoint x: 82, startPoint y: 66, endPoint x: 45, endPoint y: 75, distance: 37.9
click at [28, 77] on mat-dialog-content "51280419 Nro Documento 27512804190 CUIL Afiliado Activo Análisis Afiliado Prest…" at bounding box center [398, 182] width 758 height 240
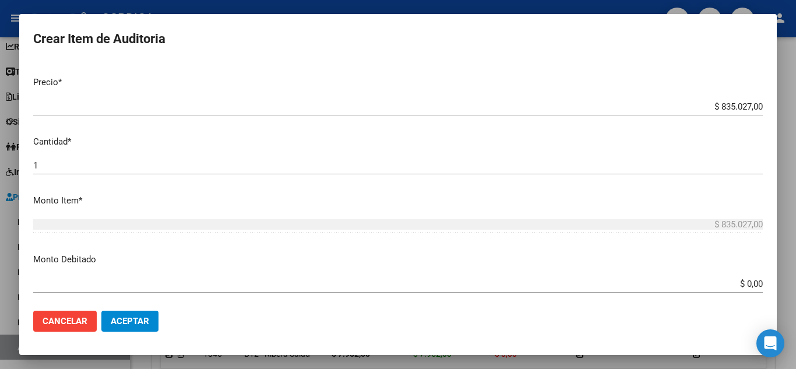
scroll to position [233, 0]
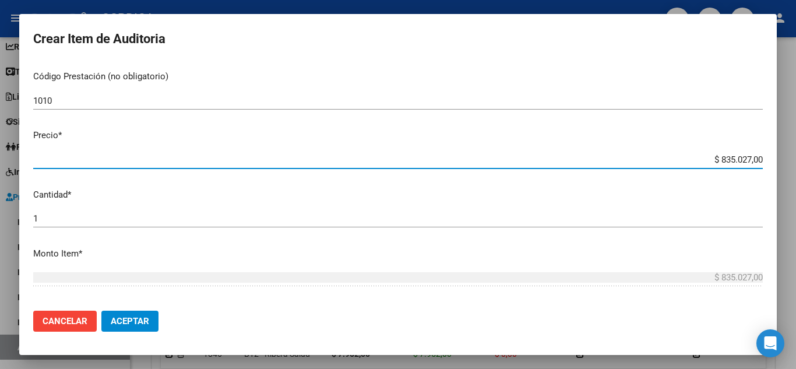
drag, startPoint x: 698, startPoint y: 156, endPoint x: 796, endPoint y: 151, distance: 98.0
click at [796, 151] on div "Crear Item de Auditoria 51280419 Nro Documento 27512804190 CUIL Afiliado Activo…" at bounding box center [398, 184] width 796 height 369
type input "$ 0,01"
type input "$ 0,12"
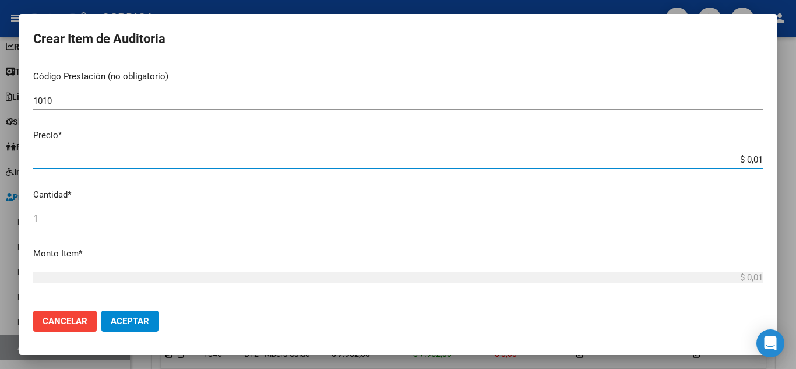
type input "$ 0,12"
type input "$ 1,22"
type input "$ 12,28"
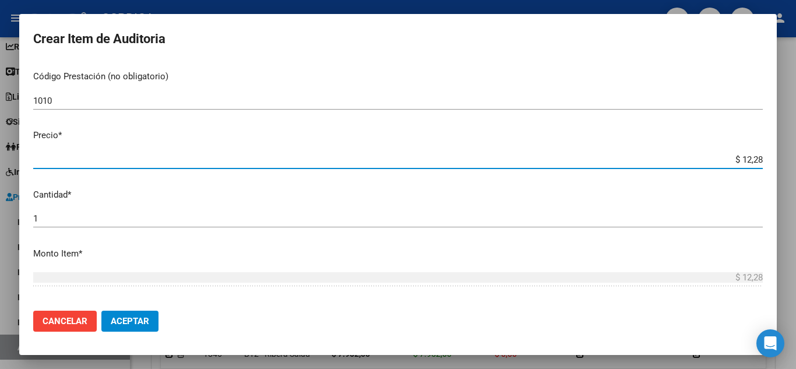
type input "$ 122,85"
type input "$ 1.228,50"
type input "$ 12.285,00"
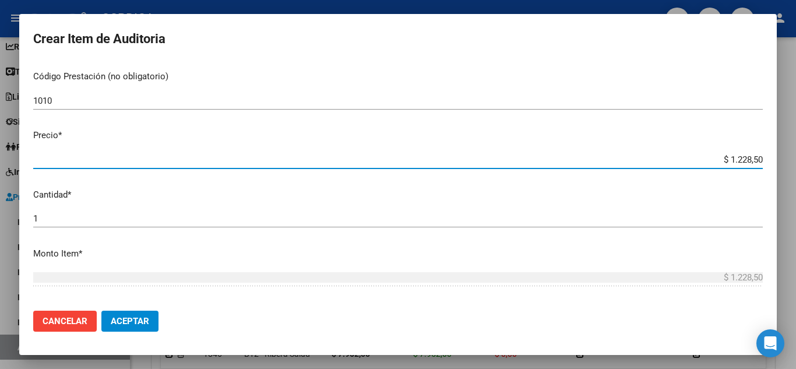
type input "$ 12.285,00"
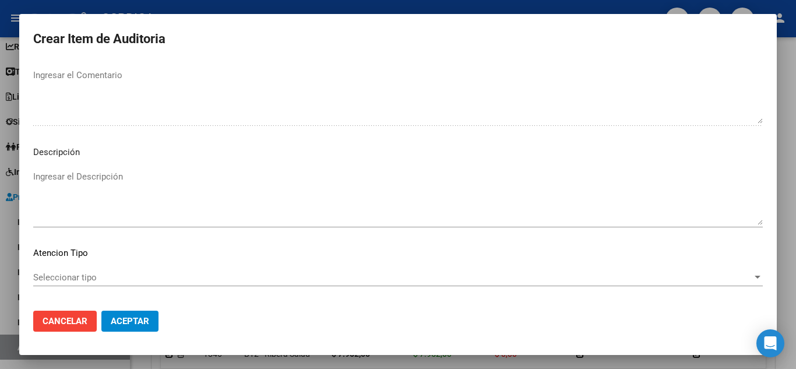
scroll to position [810, 0]
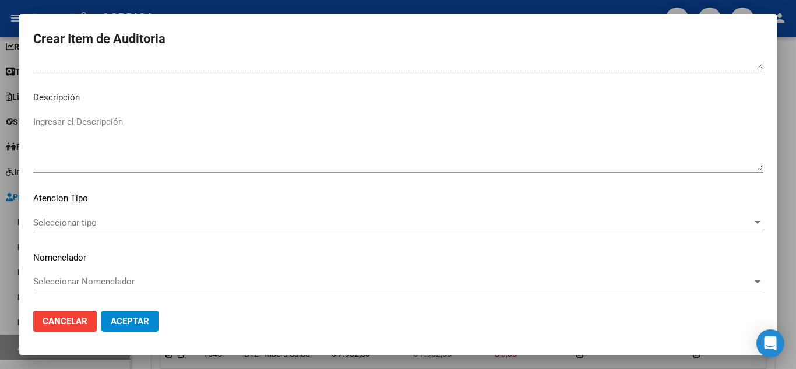
click at [83, 217] on span "Seleccionar tipo" at bounding box center [392, 222] width 719 height 10
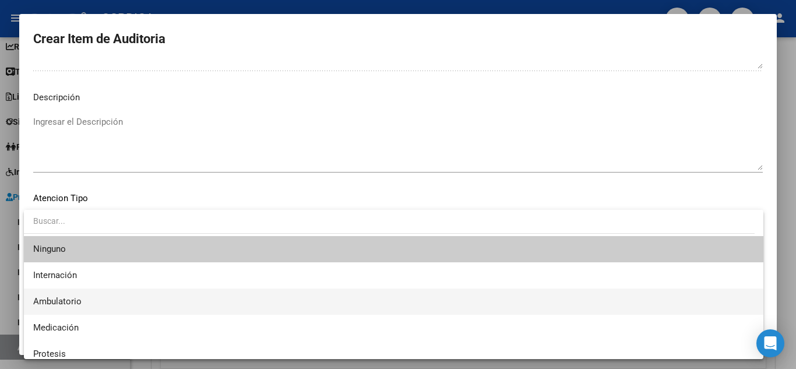
click at [77, 295] on span "Ambulatorio" at bounding box center [393, 301] width 721 height 26
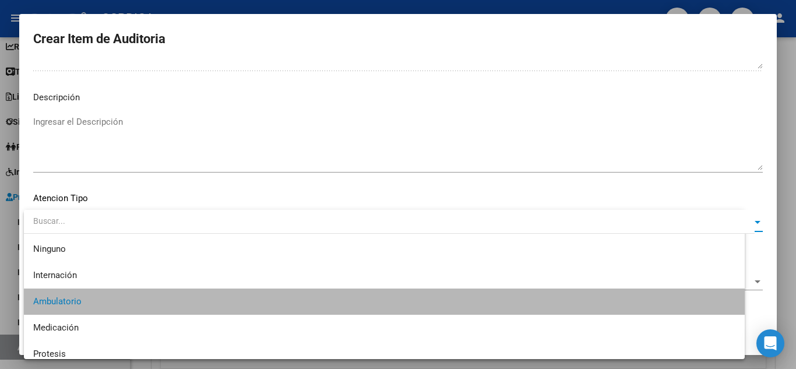
click at [112, 317] on span "Aceptar" at bounding box center [130, 321] width 38 height 10
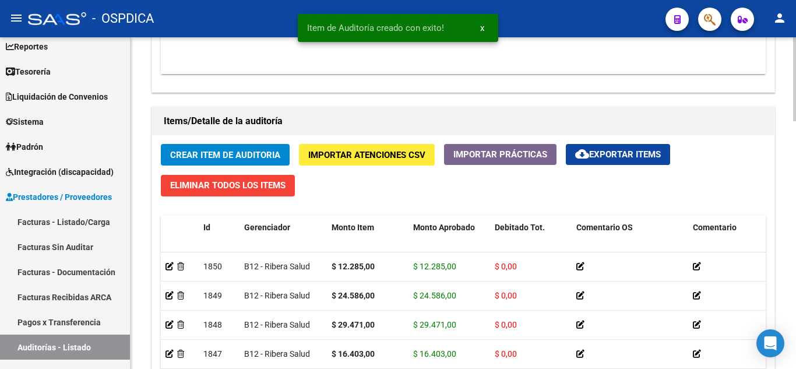
click at [238, 143] on div "Crear Item de Auditoria Importar Atenciones CSV Importar Prácticas cloud_downlo…" at bounding box center [463, 313] width 622 height 356
click at [233, 153] on span "Crear Item de Auditoria" at bounding box center [225, 155] width 110 height 10
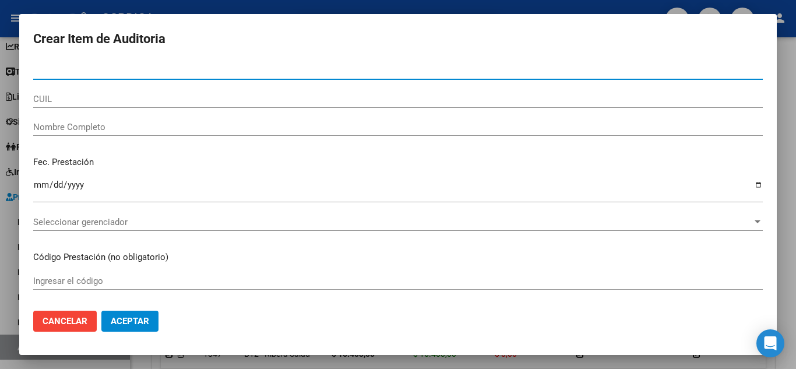
click at [245, 72] on input "Nro Documento" at bounding box center [398, 70] width 730 height 10
paste input "51280419"
type input "51280419"
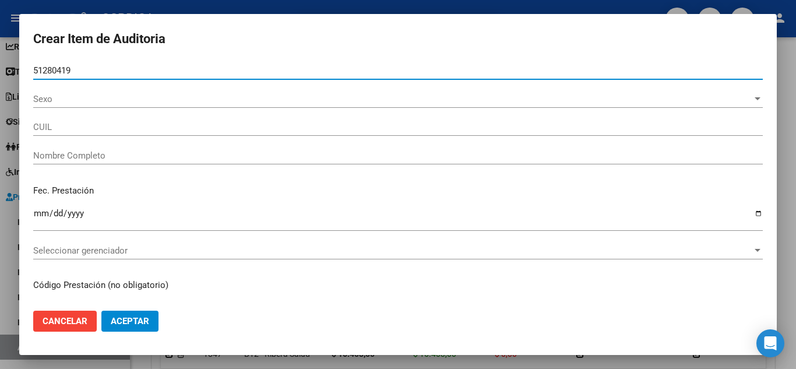
type input "27512804190"
type input "[PERSON_NAME]"
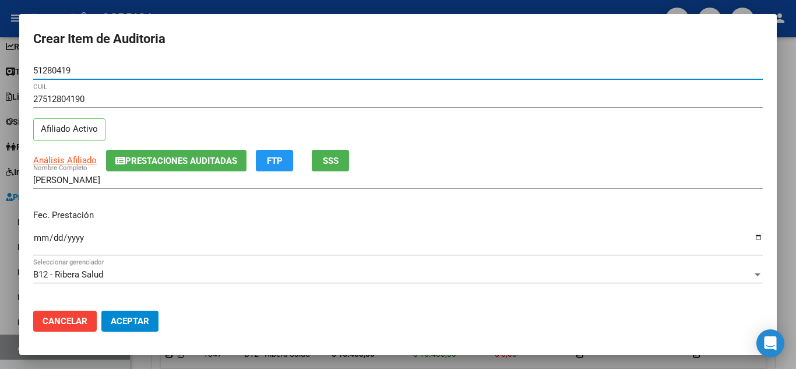
type input "51280419"
click at [41, 237] on input "Ingresar la fecha" at bounding box center [398, 242] width 730 height 19
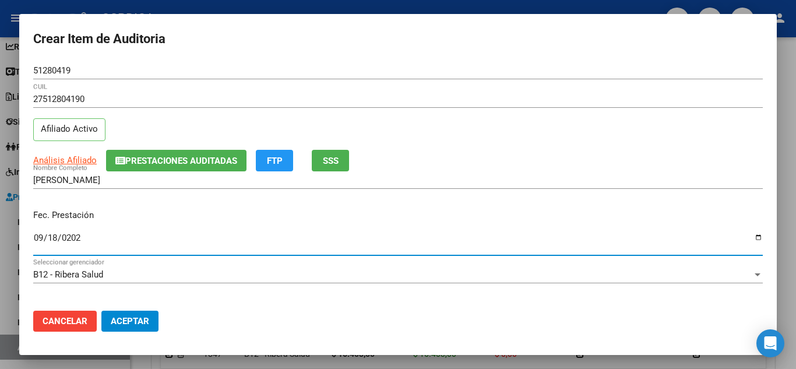
type input "[DATE]"
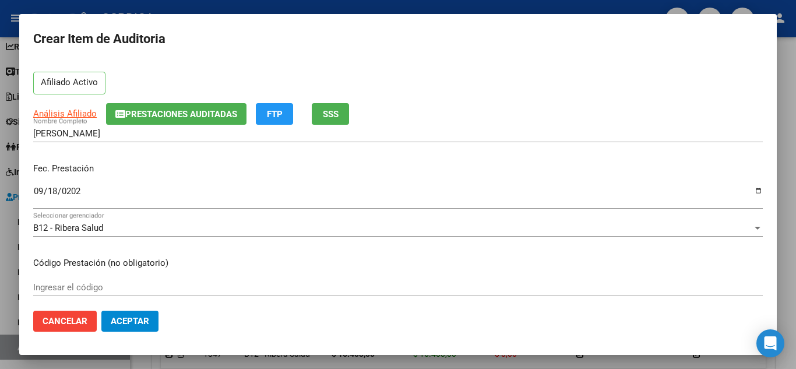
scroll to position [117, 0]
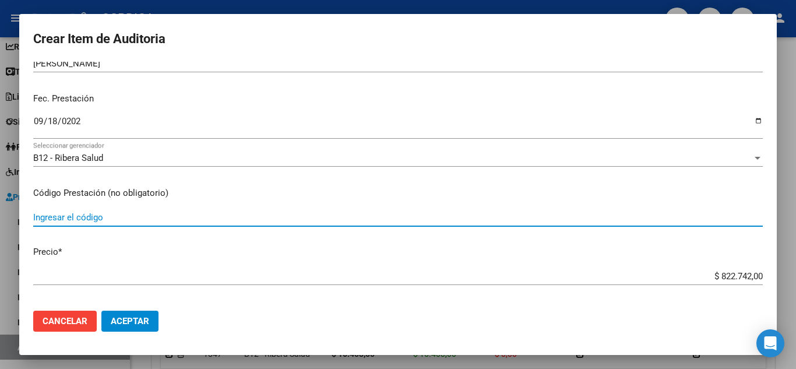
click at [367, 217] on input "Ingresar el código" at bounding box center [398, 217] width 730 height 10
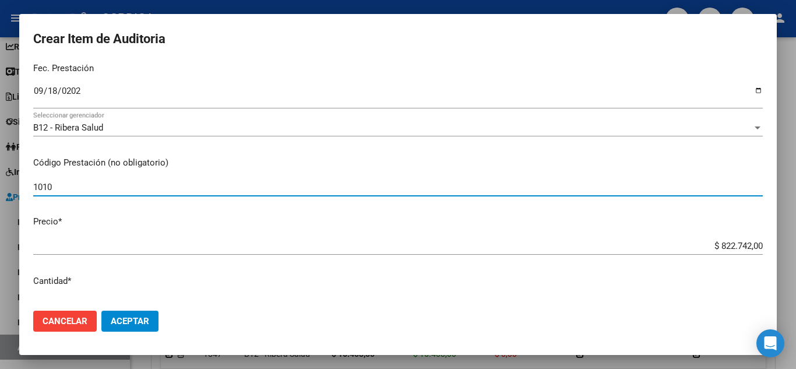
scroll to position [175, 0]
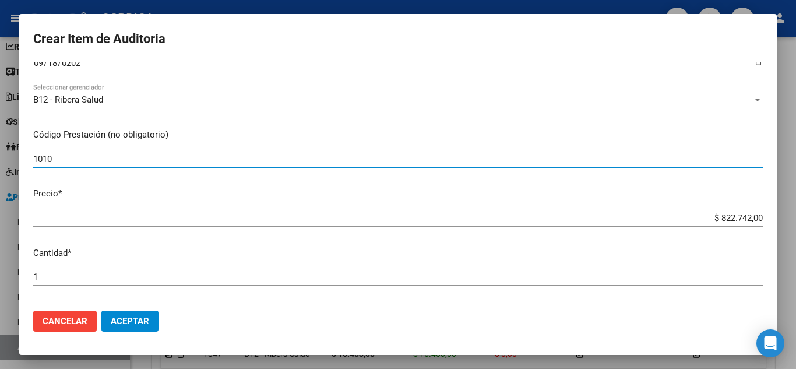
type input "1010"
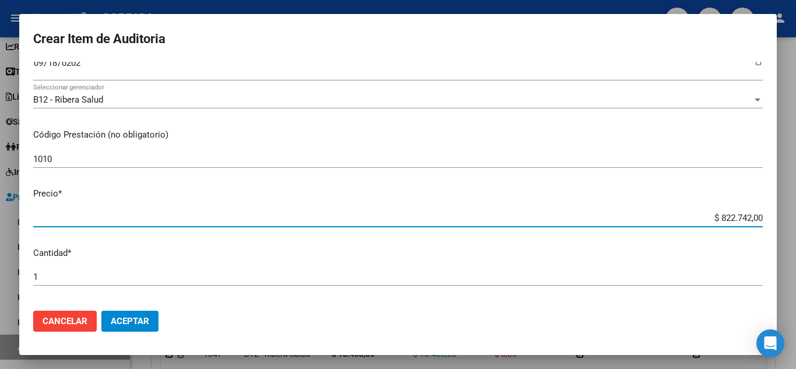
drag, startPoint x: 688, startPoint y: 219, endPoint x: 782, endPoint y: 220, distance: 93.8
click at [782, 220] on div "Crear Item de Auditoria 51280419 Nro Documento 27512804190 CUIL Afiliado Activo…" at bounding box center [398, 184] width 796 height 369
type input "$ 0,01"
type input "$ 0,12"
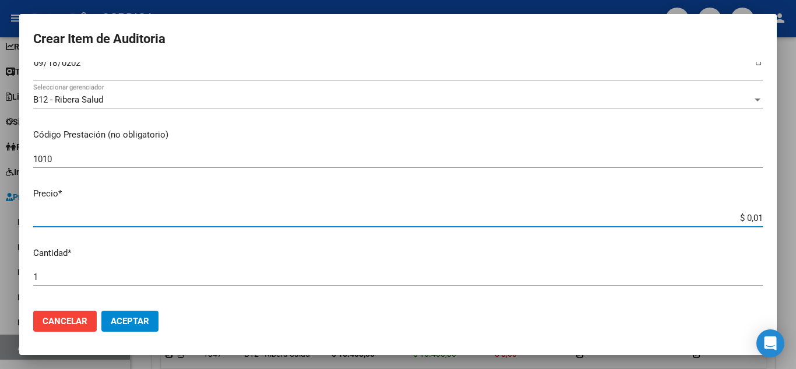
type input "$ 0,12"
type input "$ 1,22"
type input "$ 12,28"
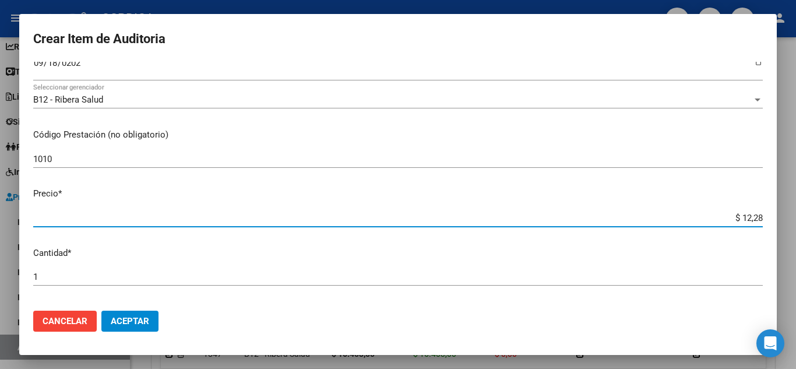
type input "$ 122,85"
type input "$ 1.228,50"
type input "$ 12.285,00"
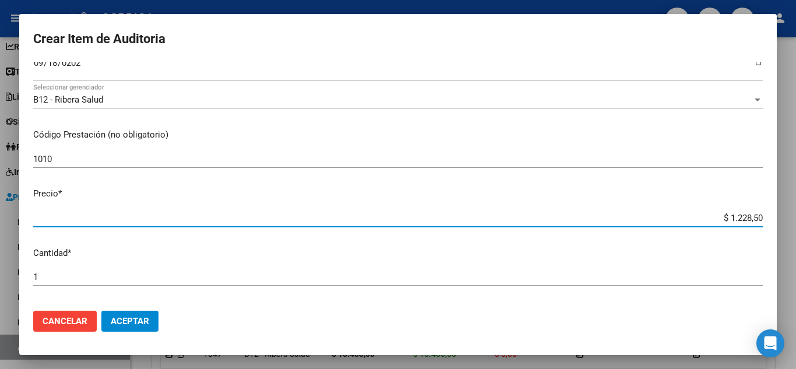
type input "$ 12.285,00"
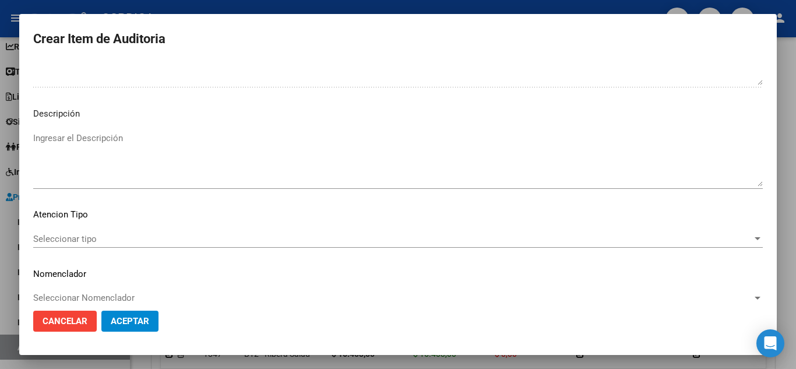
scroll to position [810, 0]
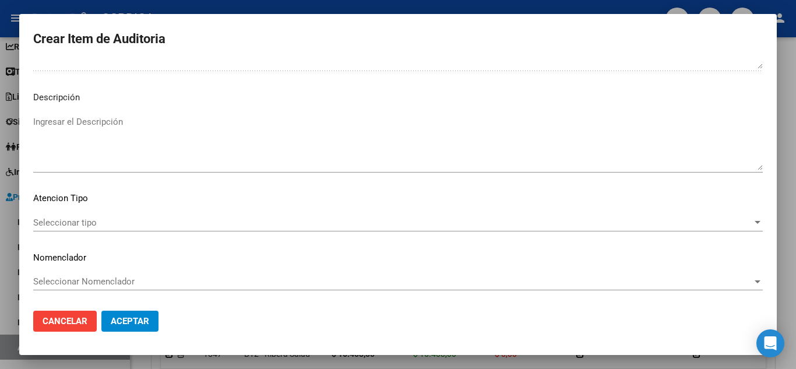
click at [98, 220] on span "Seleccionar tipo" at bounding box center [392, 222] width 719 height 10
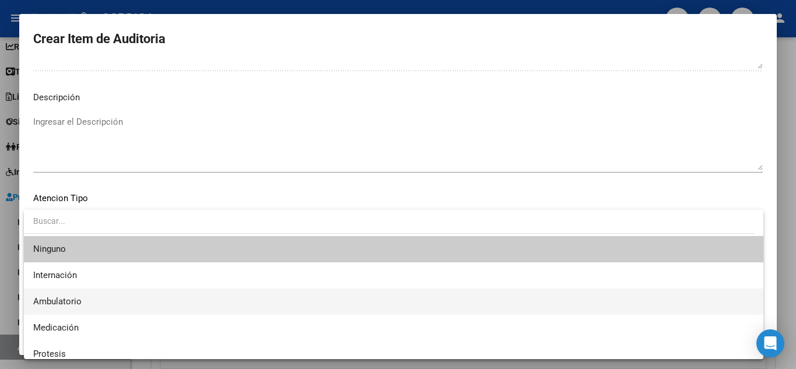
click at [90, 293] on span "Ambulatorio" at bounding box center [393, 301] width 721 height 26
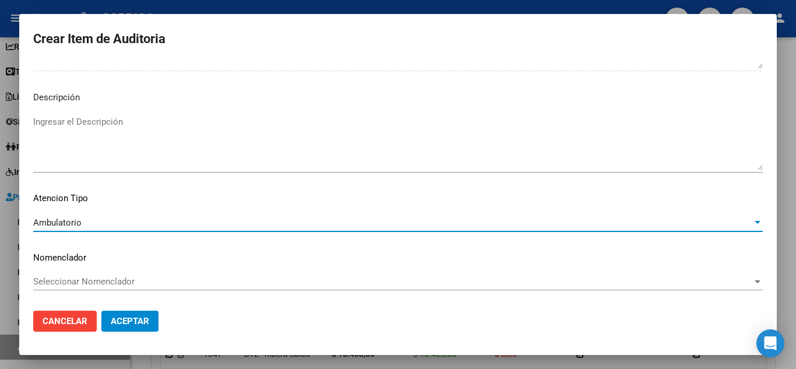
click at [135, 316] on span "Aceptar" at bounding box center [130, 321] width 38 height 10
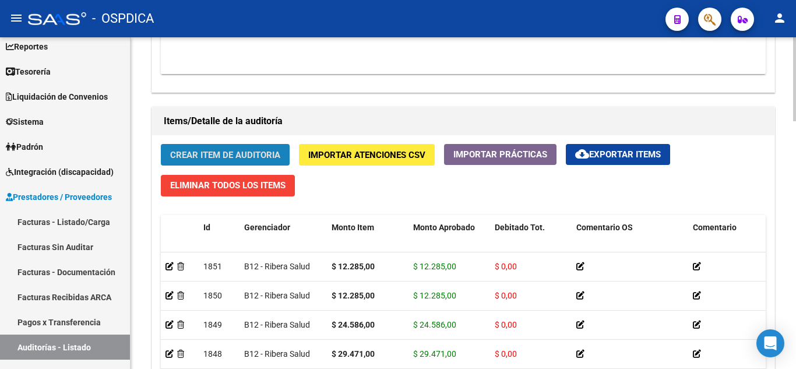
click at [213, 148] on button "Crear Item de Auditoria" at bounding box center [225, 155] width 129 height 22
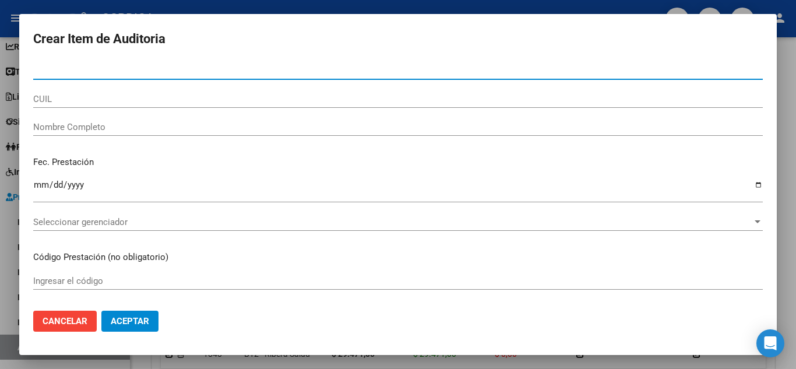
click at [184, 65] on input "Nro Documento" at bounding box center [398, 70] width 730 height 10
type input "39686623"
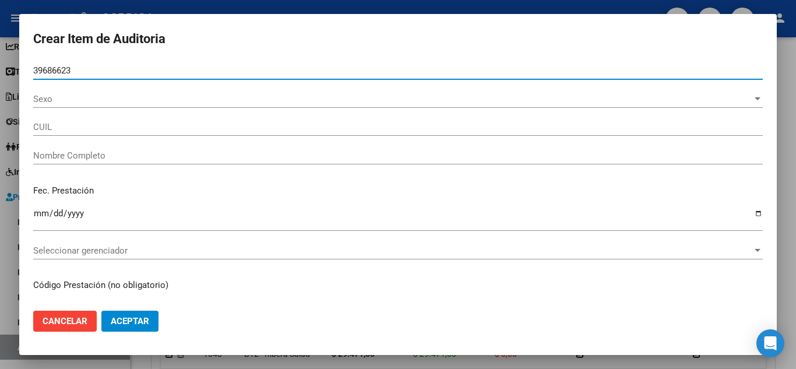
type input "20396866235"
type input "[PERSON_NAME] -"
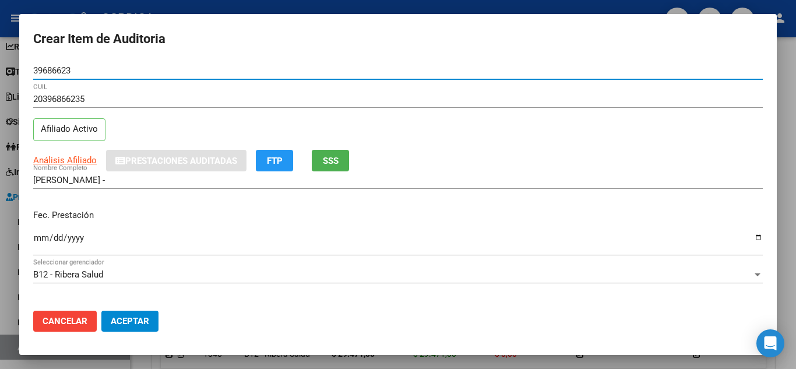
scroll to position [58, 0]
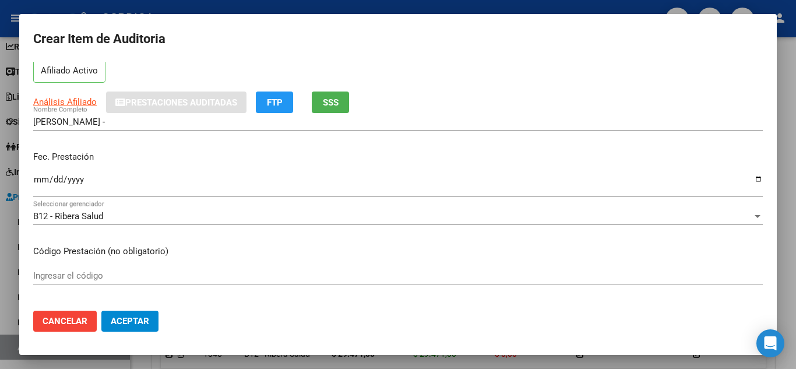
type input "39686623"
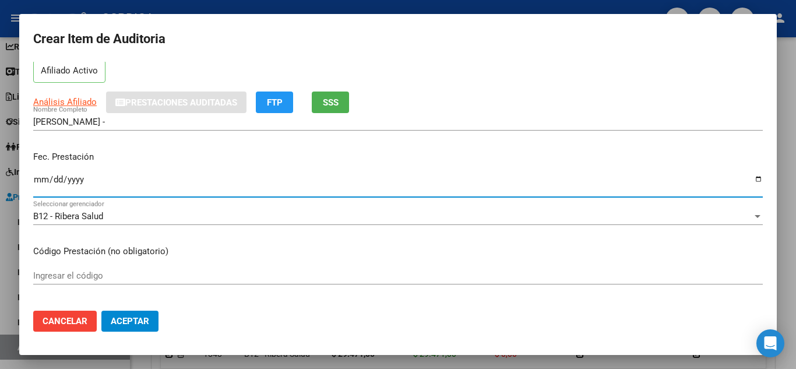
click at [36, 177] on input "Ingresar la fecha" at bounding box center [398, 184] width 730 height 19
type input "[DATE]"
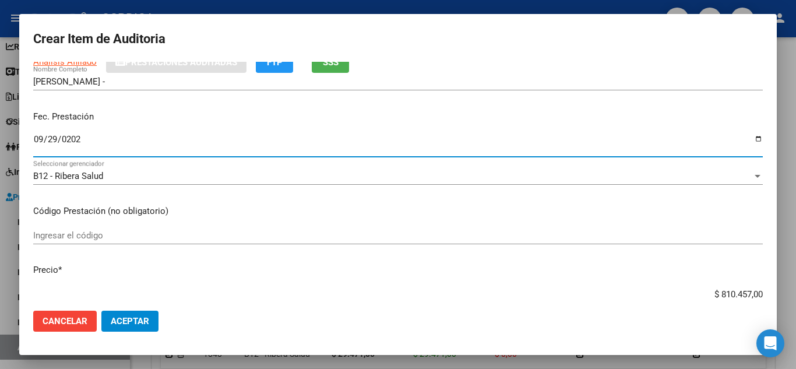
scroll to position [117, 0]
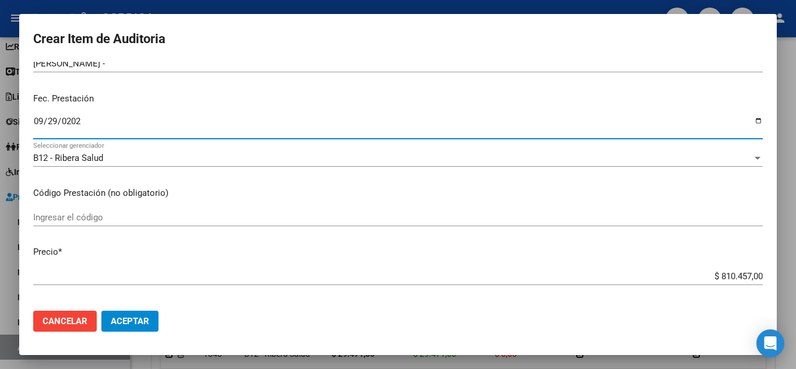
click at [219, 210] on div "Ingresar el código" at bounding box center [398, 217] width 730 height 17
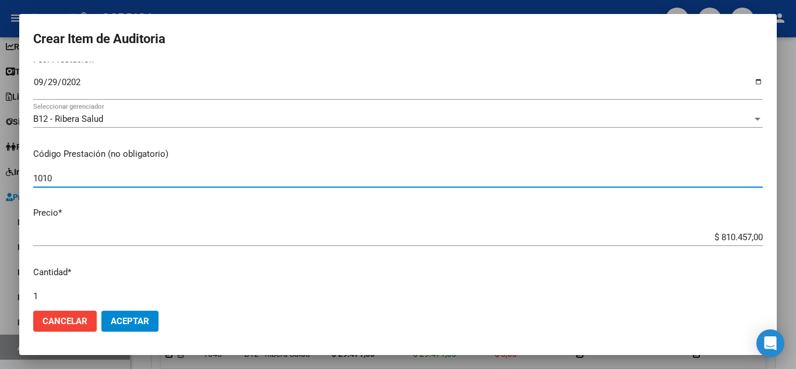
scroll to position [233, 0]
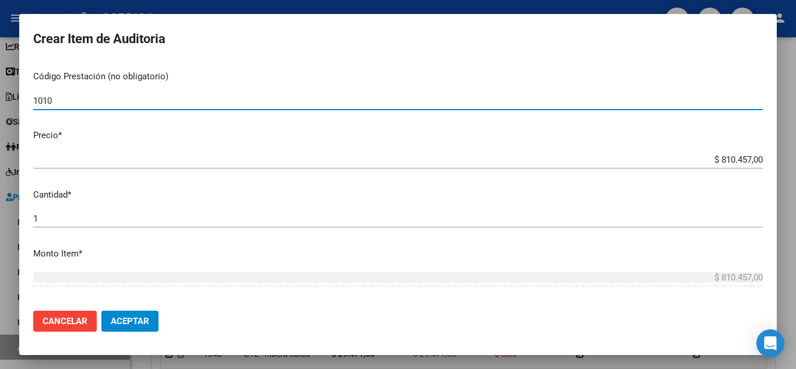
type input "1010"
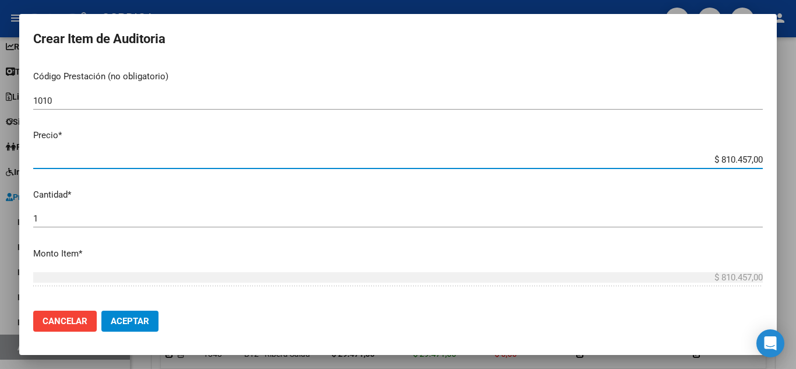
drag, startPoint x: 692, startPoint y: 157, endPoint x: 762, endPoint y: 150, distance: 70.3
click at [762, 150] on mat-dialog-content "39686623 Nro Documento 20396866235 CUIL Afiliado Activo Análisis Afiliado Prest…" at bounding box center [398, 182] width 758 height 240
type input "$ 1,22"
type input "$ 12,28"
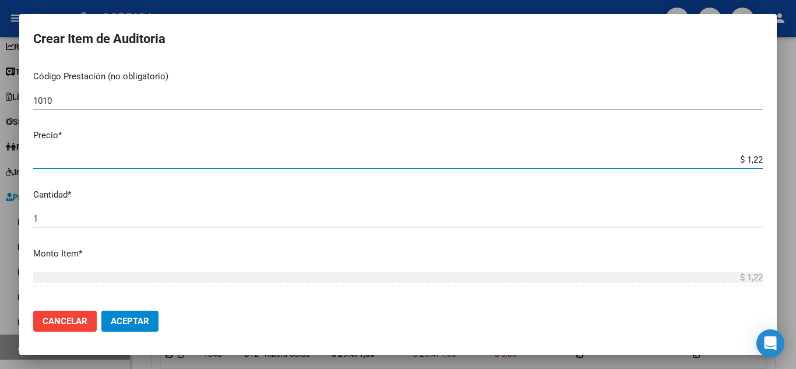
type input "$ 12,28"
type input "$ 122,85"
type input "$ 1.228,50"
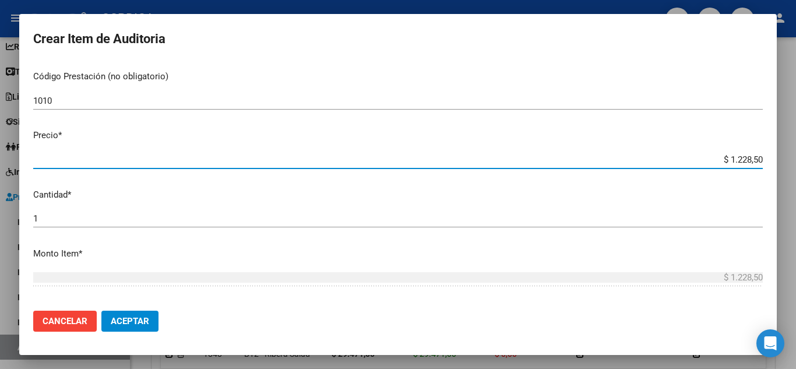
type input "$ 12.285,00"
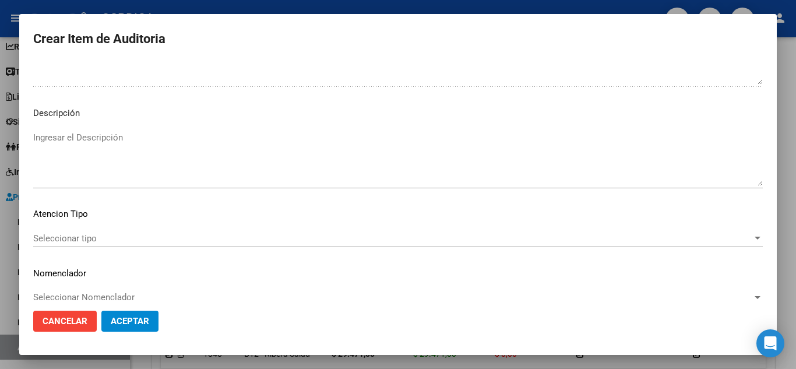
scroll to position [810, 0]
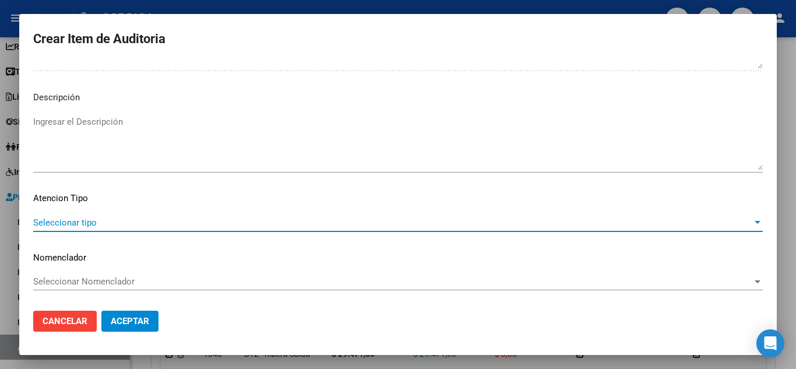
click at [105, 221] on span "Seleccionar tipo" at bounding box center [392, 222] width 719 height 10
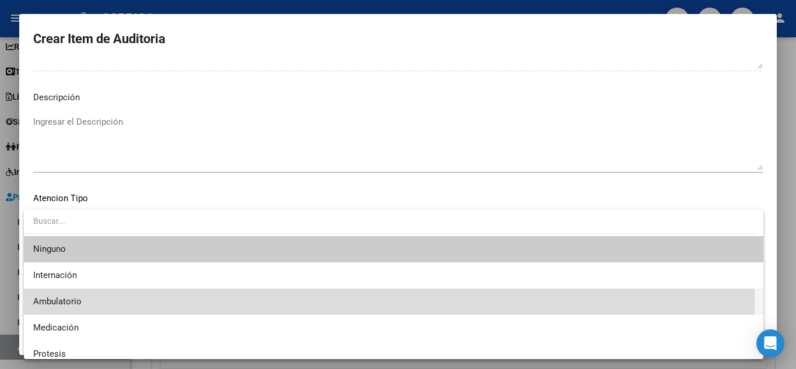
click at [90, 298] on span "Ambulatorio" at bounding box center [393, 301] width 721 height 26
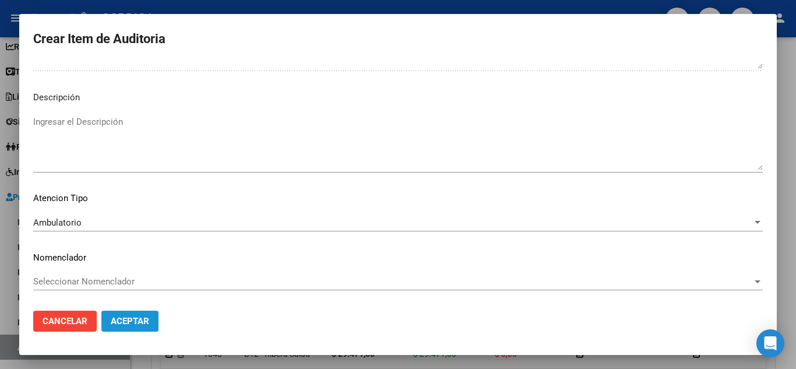
click at [143, 319] on span "Aceptar" at bounding box center [130, 321] width 38 height 10
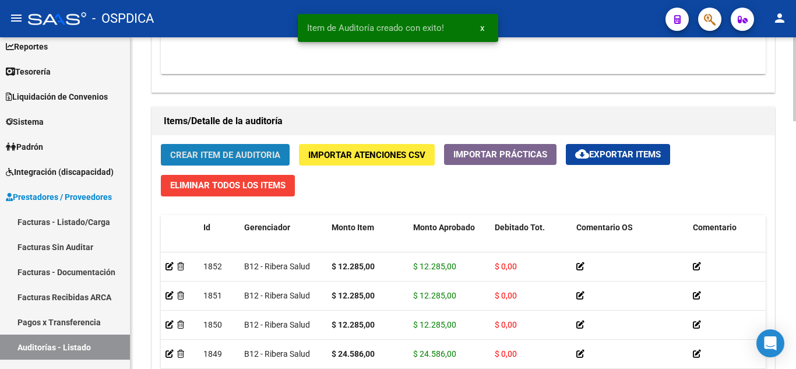
click at [263, 151] on span "Crear Item de Auditoria" at bounding box center [225, 155] width 110 height 10
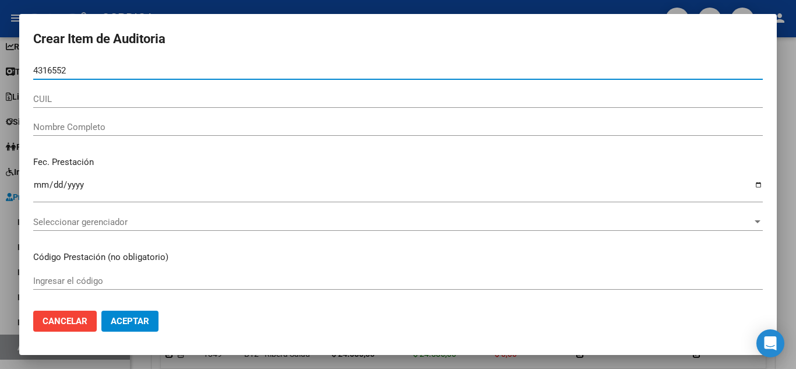
type input "43165523"
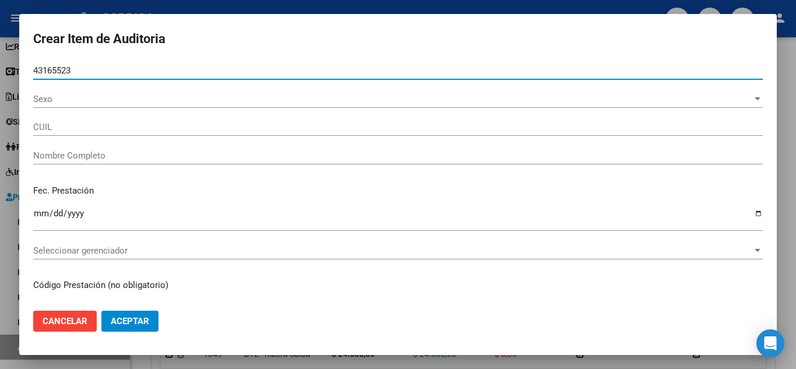
type input "20431655234"
type input "[PERSON_NAME] [PERSON_NAME] -"
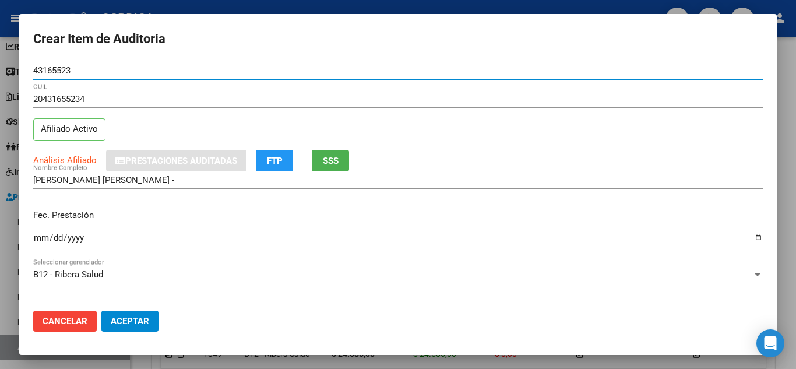
type input "43165523"
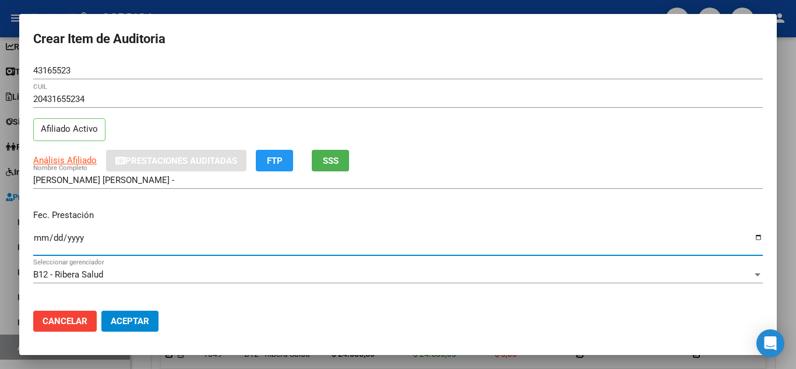
click at [38, 238] on input "Ingresar la fecha" at bounding box center [398, 242] width 730 height 19
type input "[DATE]"
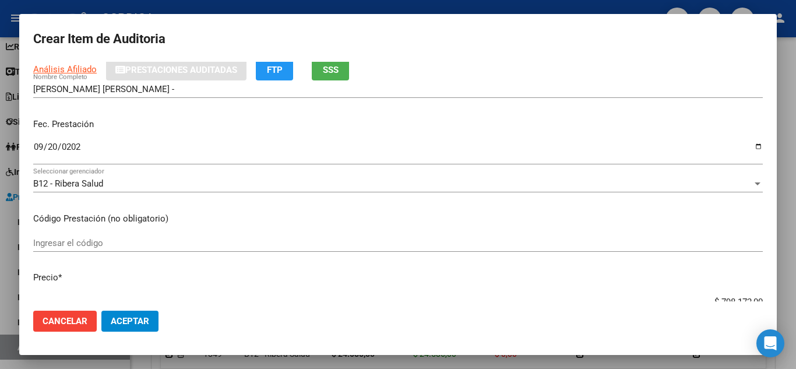
scroll to position [117, 0]
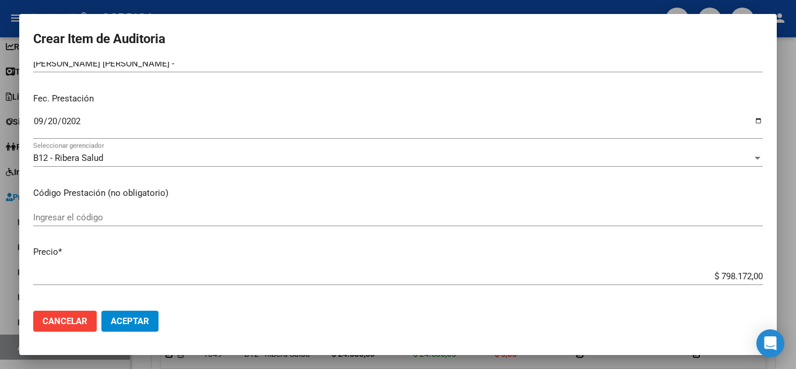
click at [295, 207] on mat-dialog-content "43165523 Nro Documento 20431655234 CUIL Afiliado Activo Análisis Afiliado Prest…" at bounding box center [398, 182] width 758 height 240
click at [307, 217] on input "Ingresar el código" at bounding box center [398, 217] width 730 height 10
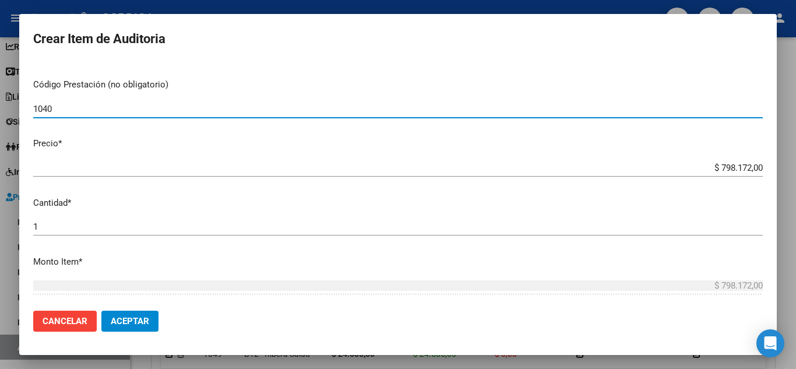
scroll to position [233, 0]
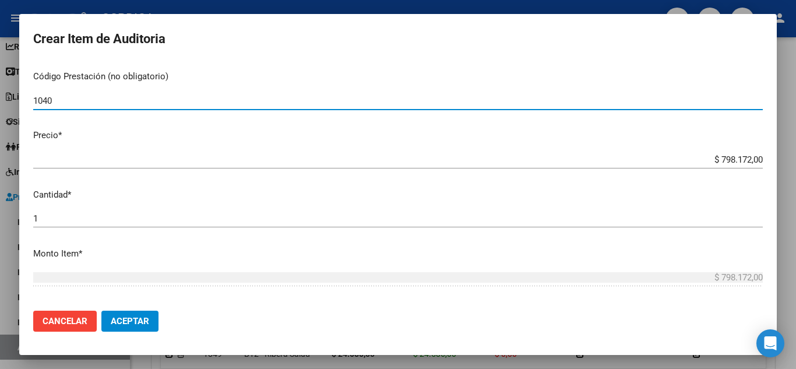
type input "1040"
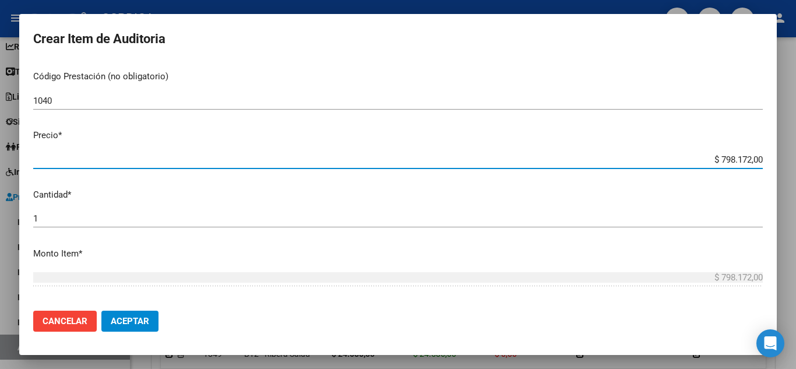
drag, startPoint x: 685, startPoint y: 156, endPoint x: 777, endPoint y: 157, distance: 92.1
click at [777, 157] on div "Crear Item de Auditoria 43165523 Nro Documento 20431655234 CUIL Afiliado Activo…" at bounding box center [398, 184] width 796 height 369
type input "$ 0,02"
type input "$ 0,24"
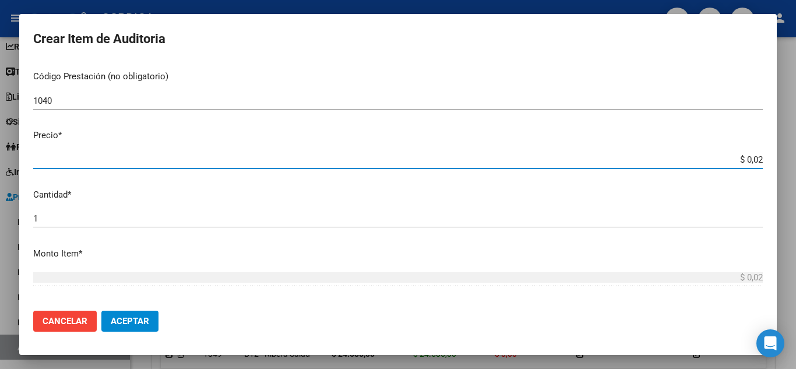
type input "$ 0,24"
type input "$ 2,45"
type input "$ 24,58"
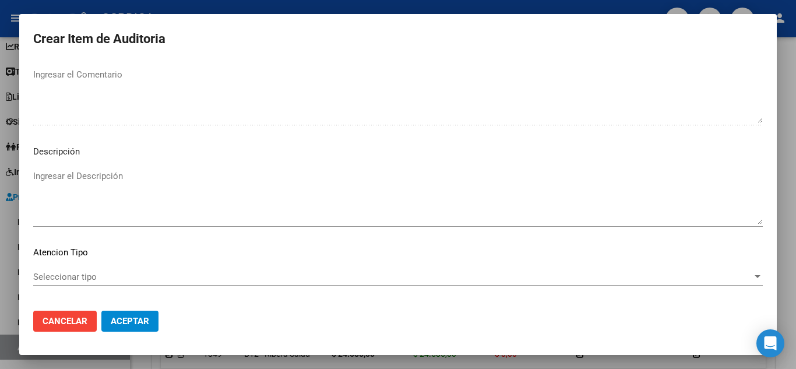
scroll to position [810, 0]
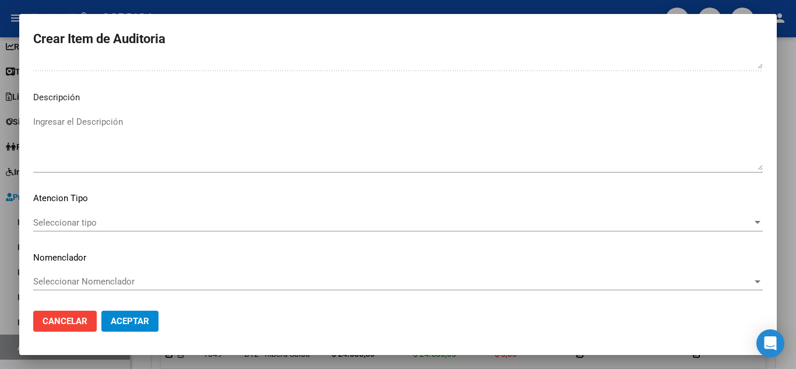
click at [93, 216] on div "Seleccionar tipo Seleccionar tipo" at bounding box center [398, 222] width 730 height 17
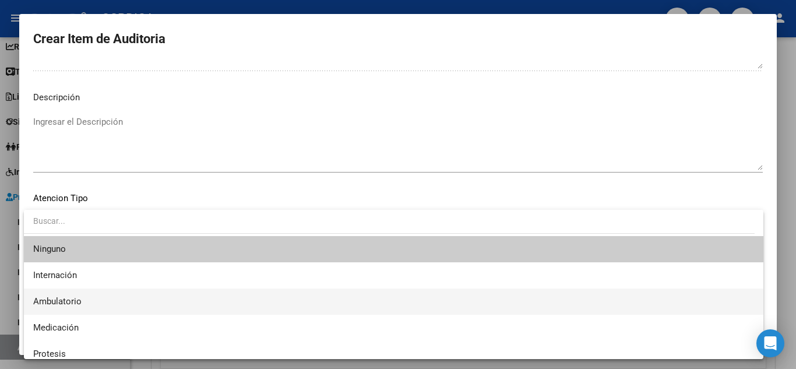
click at [85, 300] on span "Ambulatorio" at bounding box center [393, 301] width 721 height 26
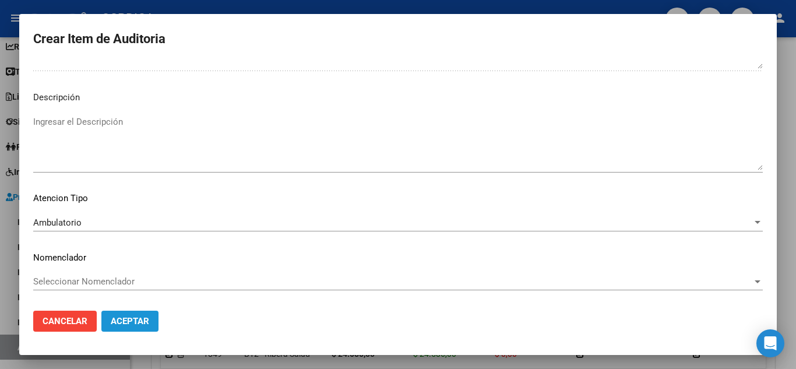
click at [124, 319] on span "Aceptar" at bounding box center [130, 321] width 38 height 10
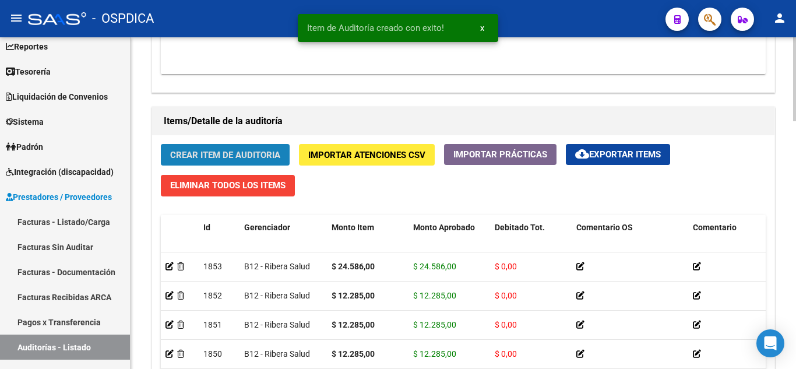
click at [251, 147] on button "Crear Item de Auditoria" at bounding box center [225, 155] width 129 height 22
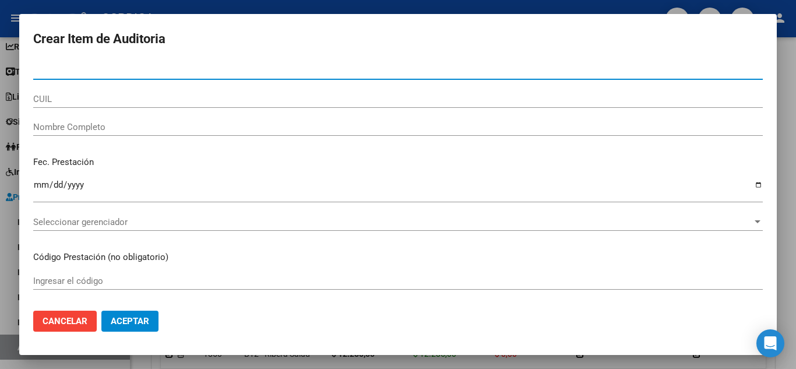
click at [240, 69] on input "Nro Documento" at bounding box center [398, 70] width 730 height 10
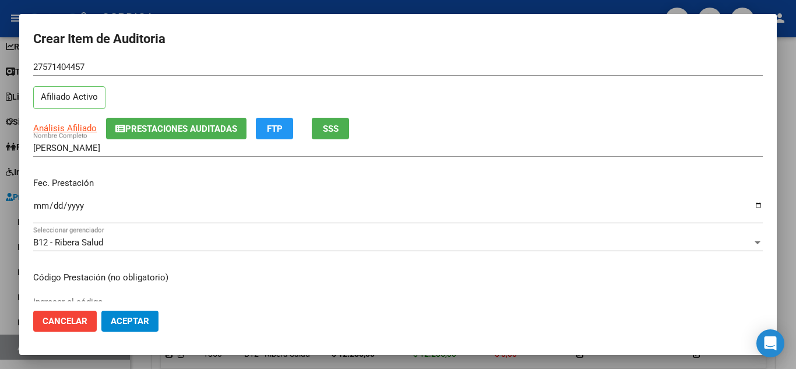
scroll to position [58, 0]
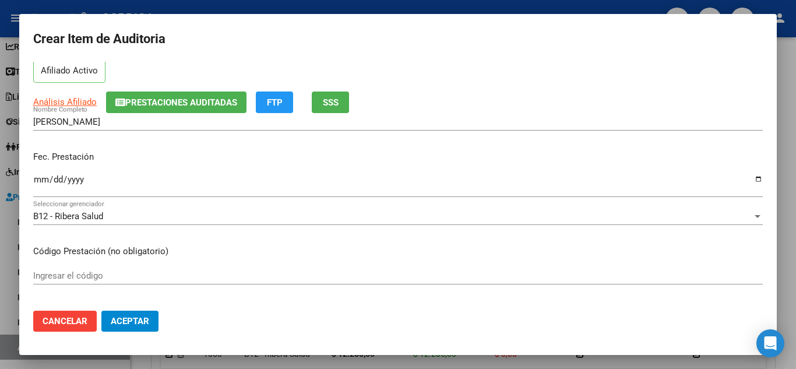
click at [39, 182] on input "Ingresar la fecha" at bounding box center [398, 184] width 730 height 19
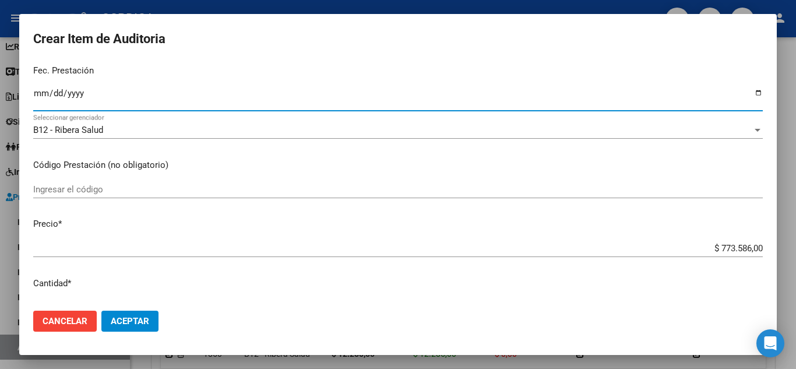
scroll to position [175, 0]
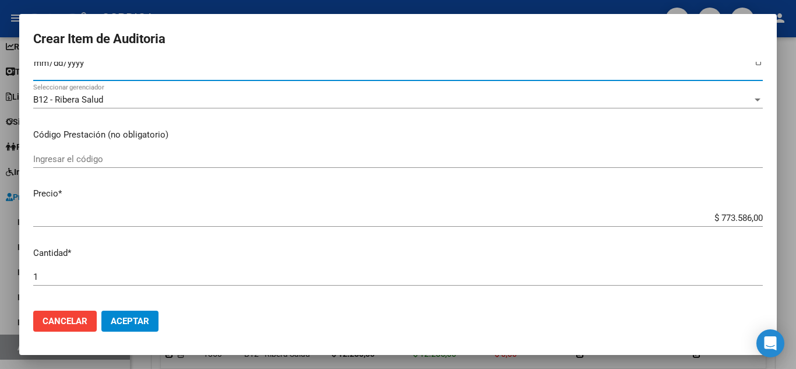
click at [355, 162] on input "Ingresar el código" at bounding box center [398, 159] width 730 height 10
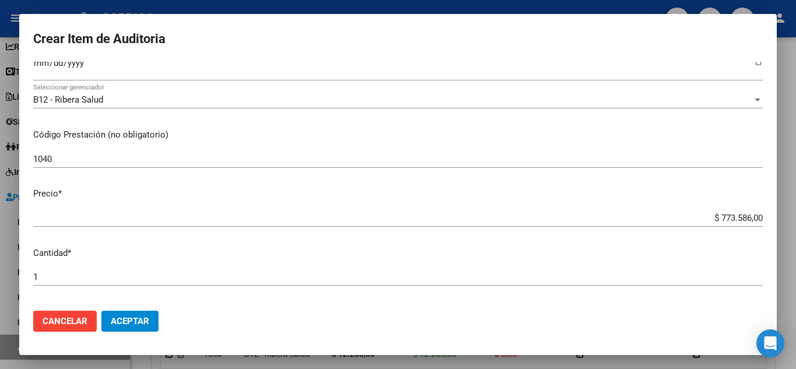
scroll to position [233, 0]
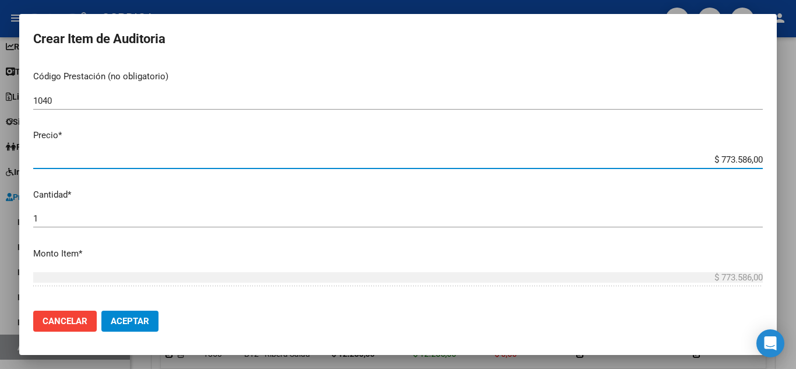
drag, startPoint x: 687, startPoint y: 154, endPoint x: 755, endPoint y: 154, distance: 68.2
click at [755, 154] on mat-dialog-content "57140445 Nro Documento 27571404457 CUIL Afiliado Activo Análisis Afiliado Prest…" at bounding box center [398, 182] width 758 height 240
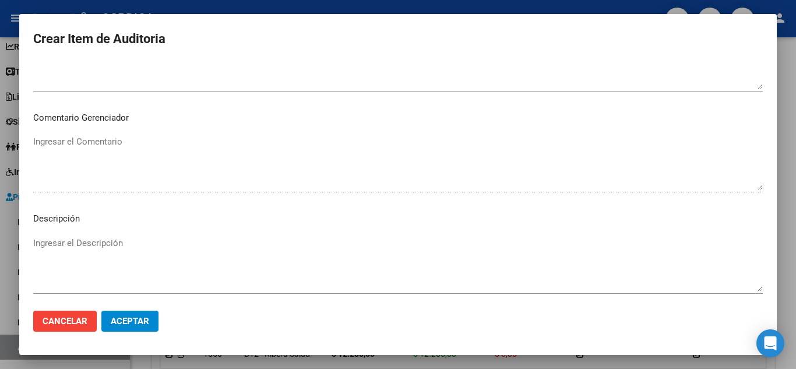
scroll to position [810, 0]
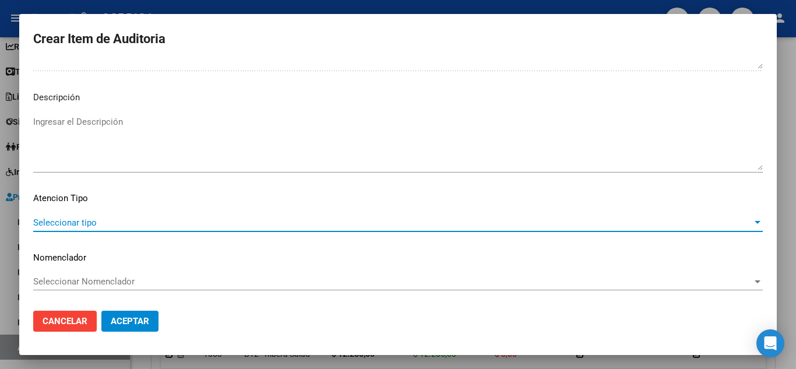
click at [102, 219] on span "Seleccionar tipo" at bounding box center [392, 222] width 719 height 10
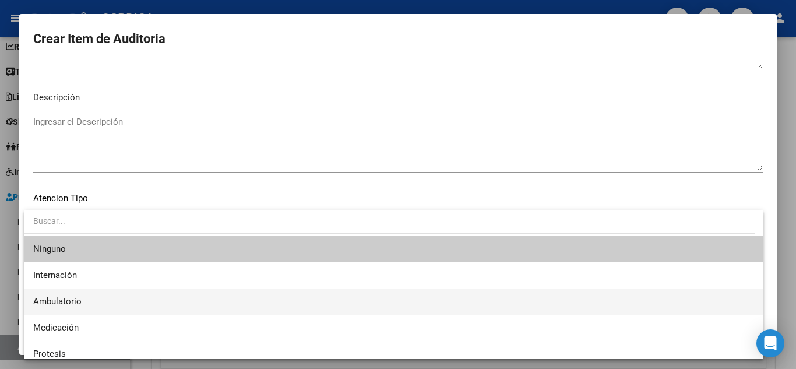
click at [93, 302] on span "Ambulatorio" at bounding box center [393, 301] width 721 height 26
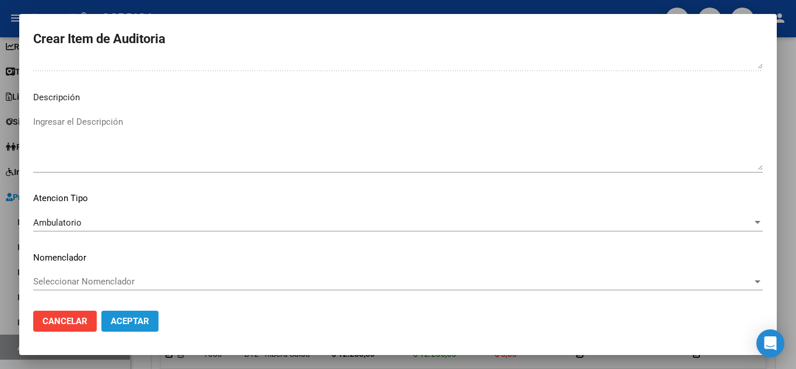
click at [140, 322] on span "Aceptar" at bounding box center [130, 321] width 38 height 10
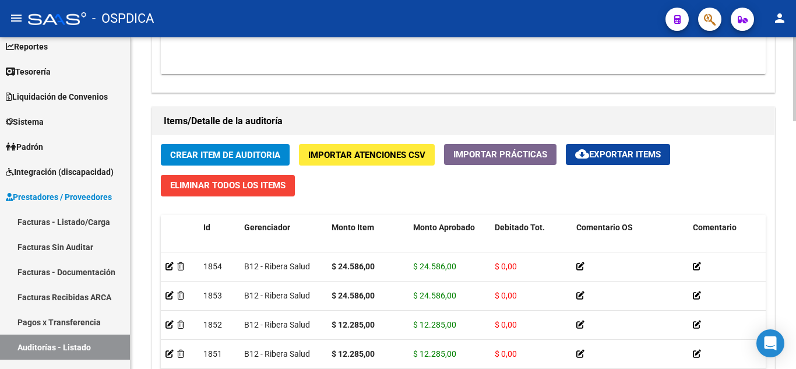
click at [254, 150] on span "Crear Item de Auditoria" at bounding box center [225, 155] width 110 height 10
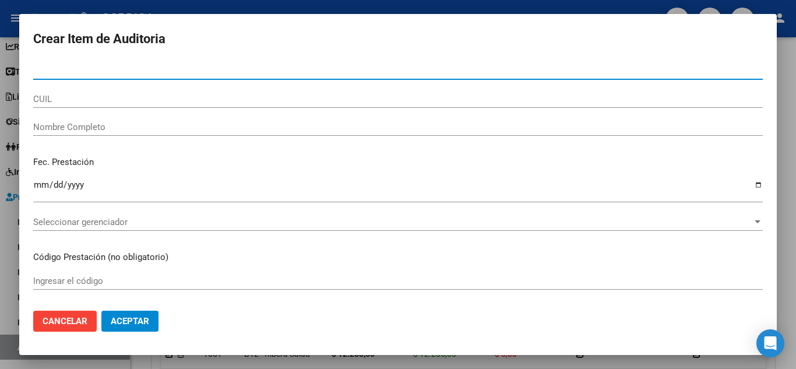
click at [251, 72] on input "Nro Documento" at bounding box center [398, 70] width 730 height 10
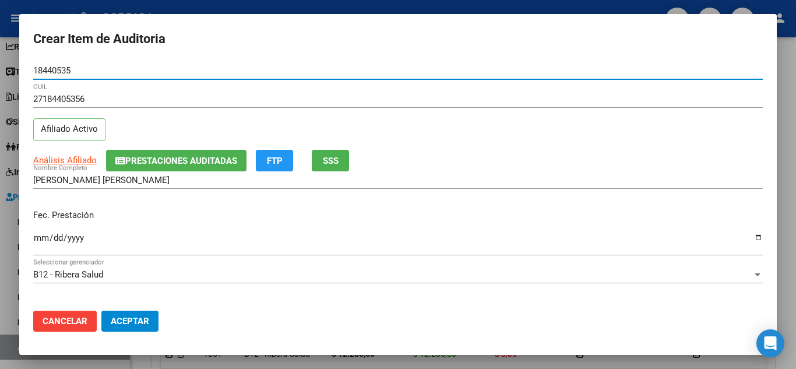
drag, startPoint x: 78, startPoint y: 71, endPoint x: 28, endPoint y: 63, distance: 50.2
click at [28, 63] on mat-dialog-content "18440535 Nro Documento 27184405356 CUIL Afiliado Activo Análisis Afiliado Prest…" at bounding box center [398, 182] width 758 height 240
click at [115, 71] on input "18440535" at bounding box center [398, 70] width 730 height 10
drag, startPoint x: 87, startPoint y: 68, endPoint x: 29, endPoint y: 69, distance: 58.9
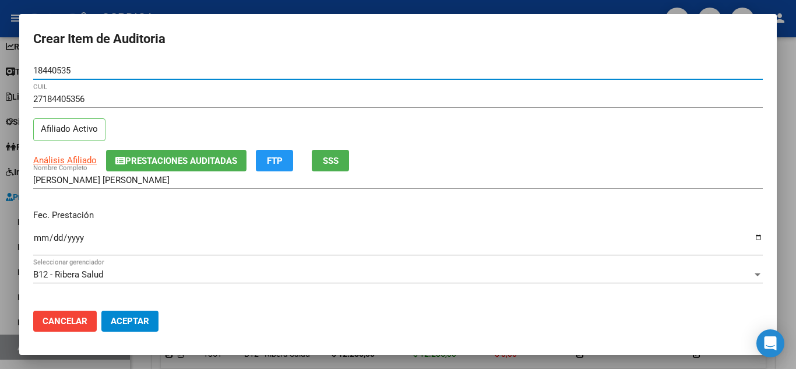
click at [29, 69] on mat-dialog-content "18440535 Nro Documento 27184405356 CUIL Afiliado Activo Análisis Afiliado Prest…" at bounding box center [398, 182] width 758 height 240
drag, startPoint x: 68, startPoint y: 69, endPoint x: 519, endPoint y: 274, distance: 495.8
click at [519, 274] on div "B12 - Ribera Salud" at bounding box center [392, 274] width 719 height 10
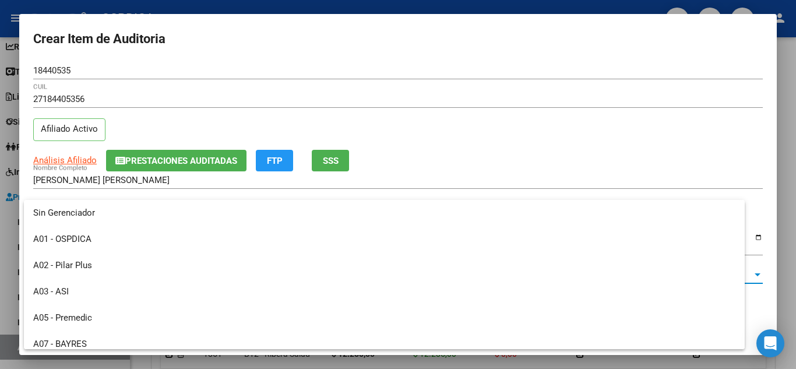
scroll to position [175, 0]
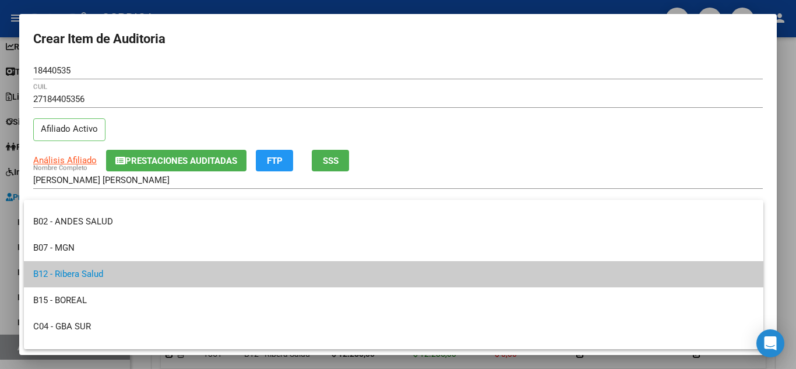
click at [519, 274] on span "B12 - Ribera Salud" at bounding box center [393, 274] width 721 height 26
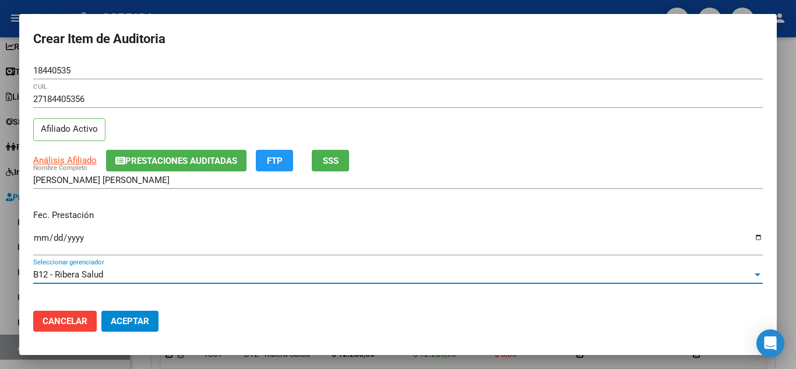
scroll to position [58, 0]
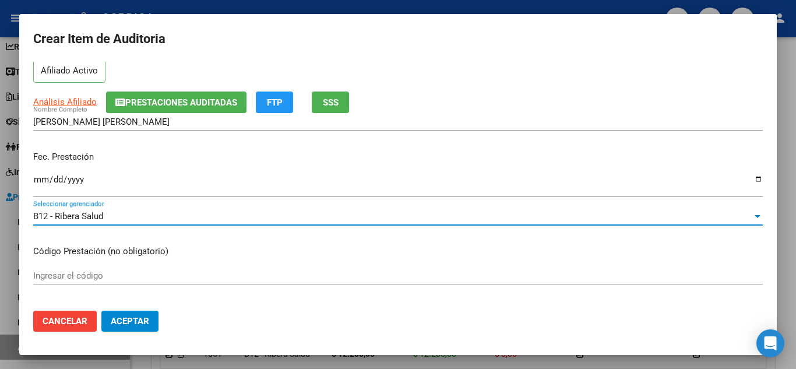
click at [44, 179] on input "Ingresar la fecha" at bounding box center [398, 184] width 730 height 19
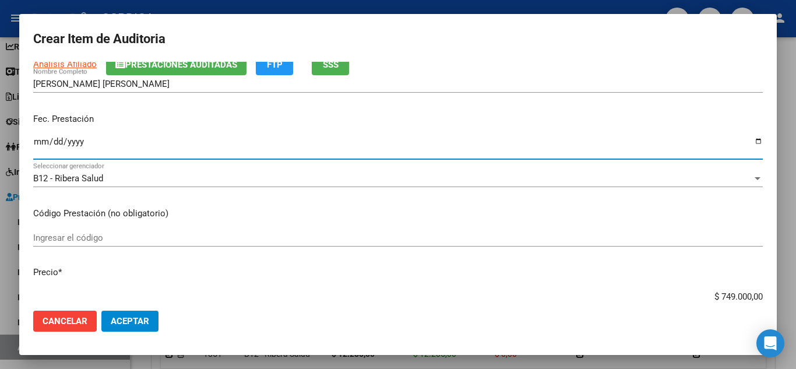
scroll to position [117, 0]
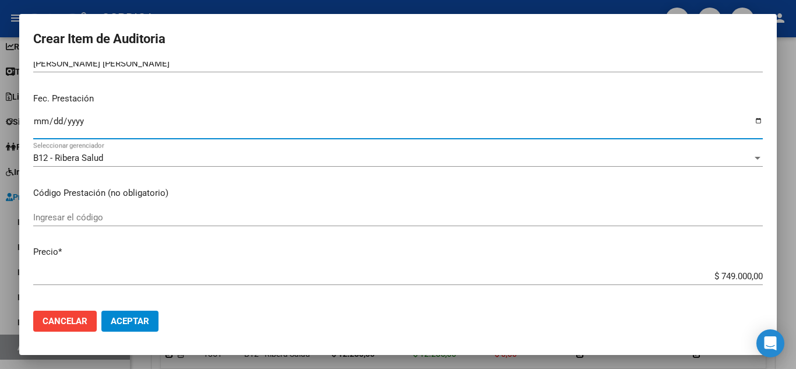
click at [200, 219] on input "Ingresar el código" at bounding box center [398, 217] width 730 height 10
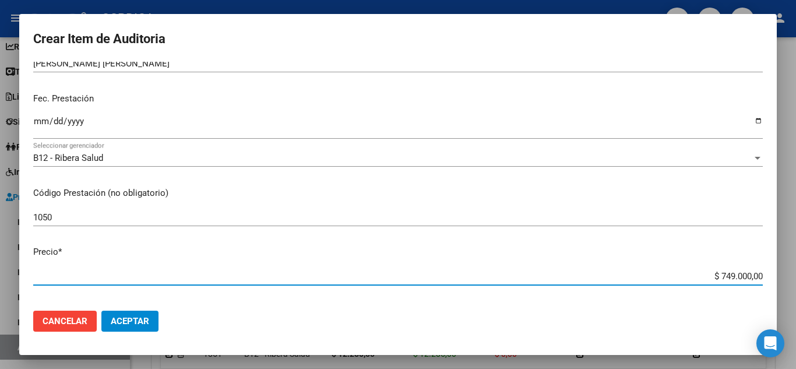
drag, startPoint x: 696, startPoint y: 278, endPoint x: 784, endPoint y: 276, distance: 88.0
click at [784, 276] on div "Crear Item de Auditoria 18440535 Nro Documento 27184405356 CUIL Afiliado Activo…" at bounding box center [398, 184] width 796 height 369
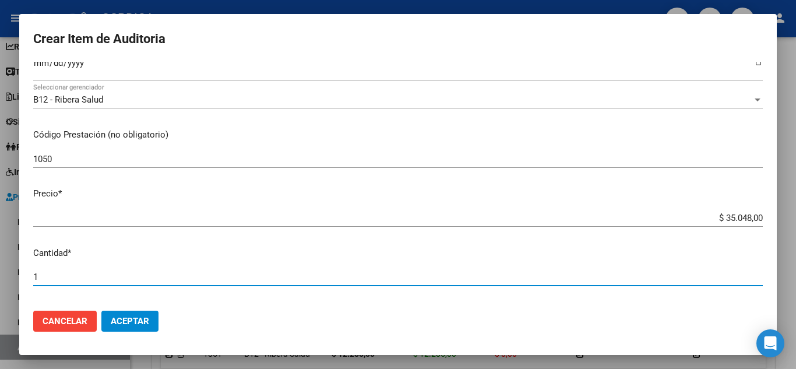
drag, startPoint x: 41, startPoint y: 276, endPoint x: 16, endPoint y: 277, distance: 25.7
click at [16, 276] on div "Crear Item de Auditoria 18440535 Nro Documento 27184405356 CUIL Afiliado Activo…" at bounding box center [398, 184] width 796 height 369
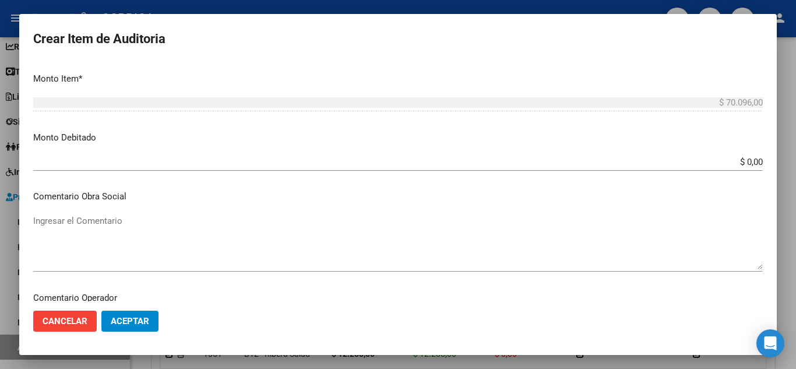
scroll to position [810, 0]
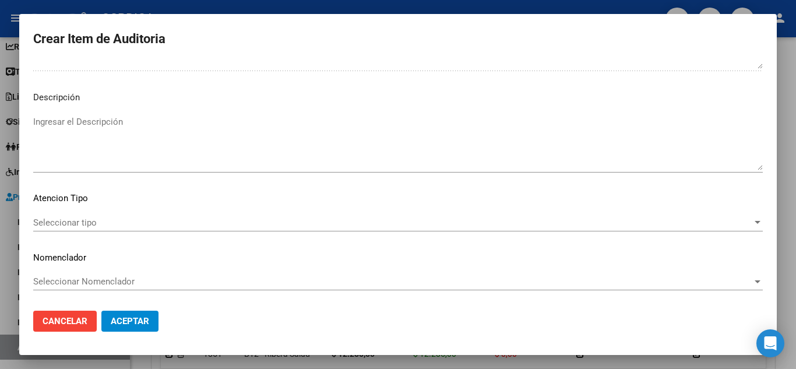
click at [94, 220] on span "Seleccionar tipo" at bounding box center [392, 222] width 719 height 10
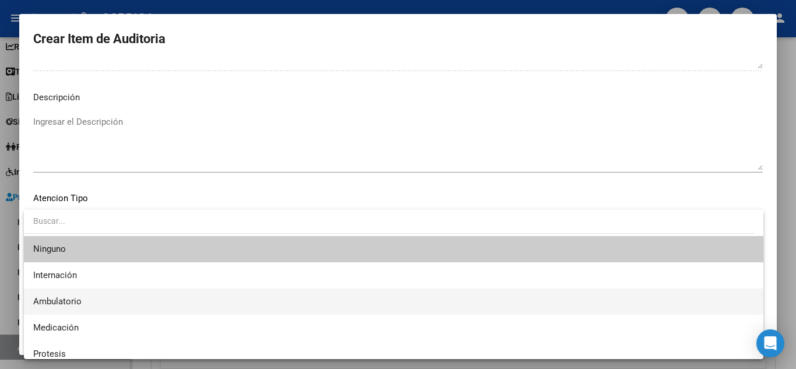
click at [75, 295] on span "Ambulatorio" at bounding box center [393, 301] width 721 height 26
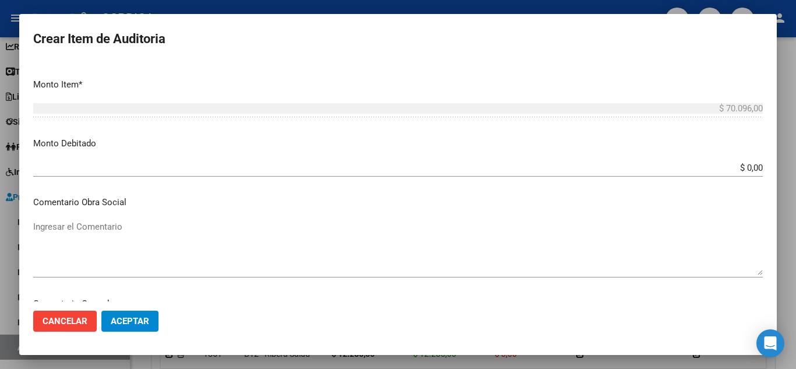
scroll to position [752, 0]
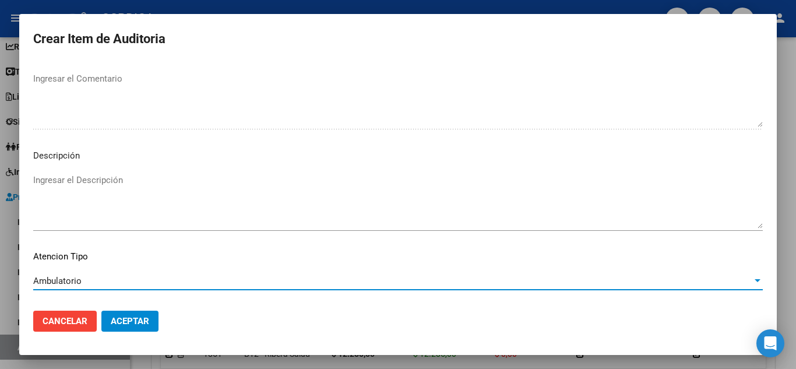
click at [137, 316] on span "Aceptar" at bounding box center [130, 321] width 38 height 10
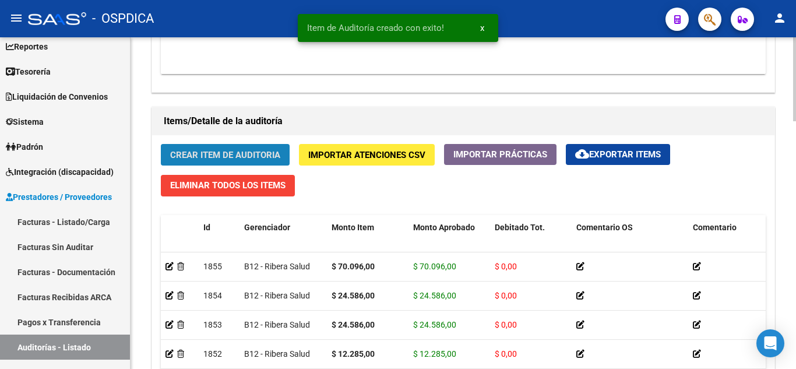
click at [236, 152] on span "Crear Item de Auditoria" at bounding box center [225, 155] width 110 height 10
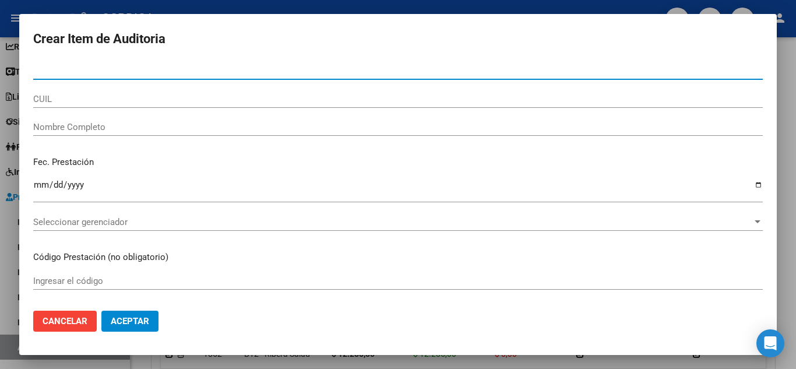
click at [324, 69] on input "Nro Documento" at bounding box center [398, 70] width 730 height 10
paste input "18440535"
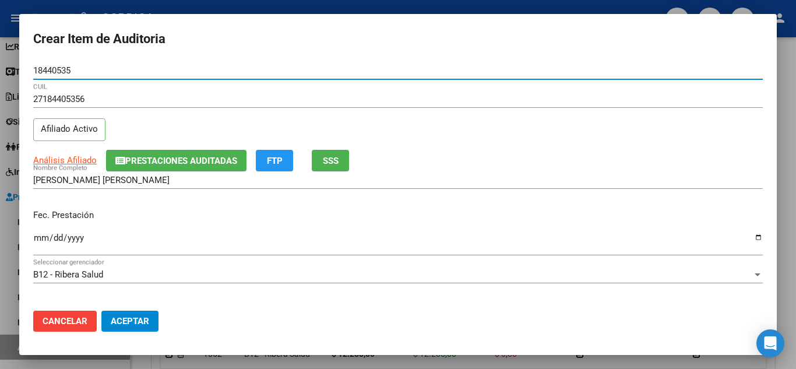
click at [38, 238] on input "Ingresar la fecha" at bounding box center [398, 242] width 730 height 19
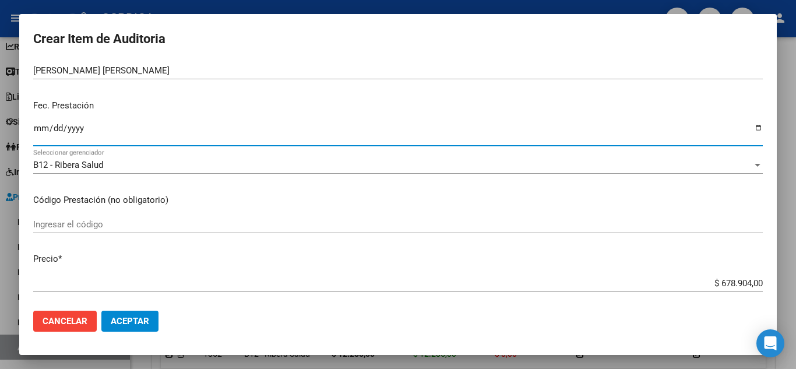
scroll to position [117, 0]
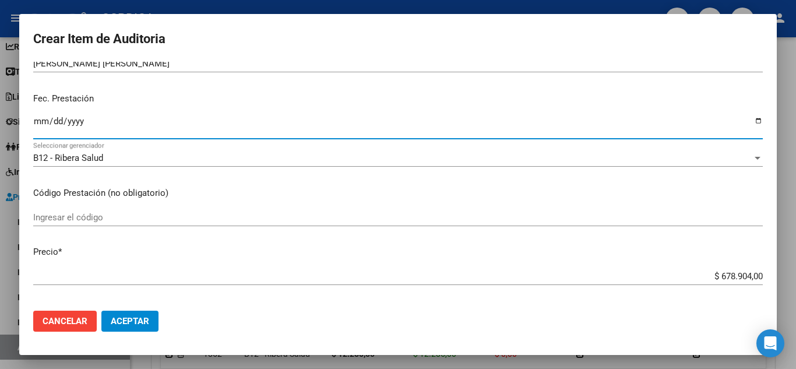
click at [334, 221] on input "Ingresar el código" at bounding box center [398, 217] width 730 height 10
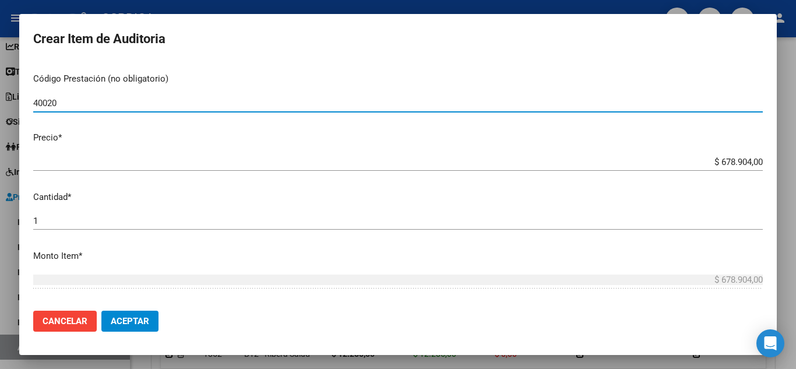
scroll to position [233, 0]
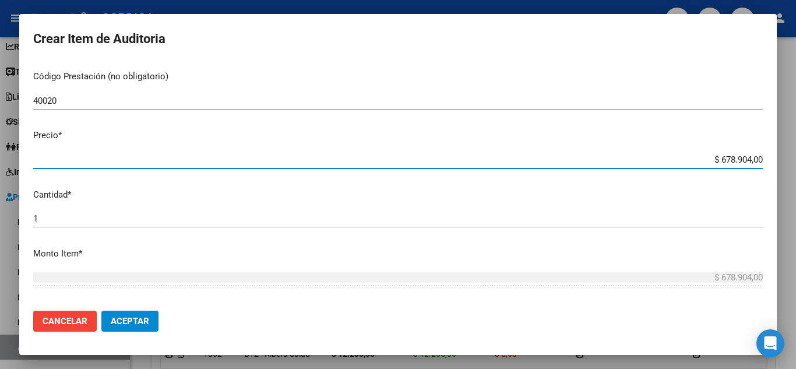
drag, startPoint x: 692, startPoint y: 161, endPoint x: 755, endPoint y: 159, distance: 63.0
click at [755, 159] on app-form-text-field "Precio * $ 678.904,00 Ingresar el precio" at bounding box center [402, 147] width 739 height 36
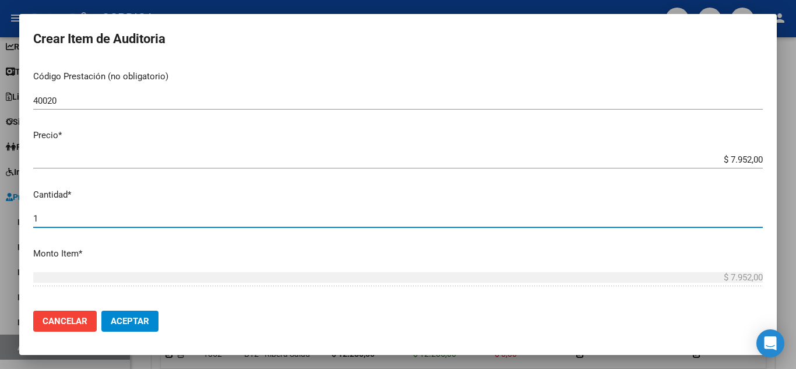
drag, startPoint x: 54, startPoint y: 221, endPoint x: 14, endPoint y: 220, distance: 40.2
click at [14, 220] on div "Crear Item de Auditoria 18440535 Nro Documento 27184405356 CUIL Afiliado Activo…" at bounding box center [398, 184] width 796 height 369
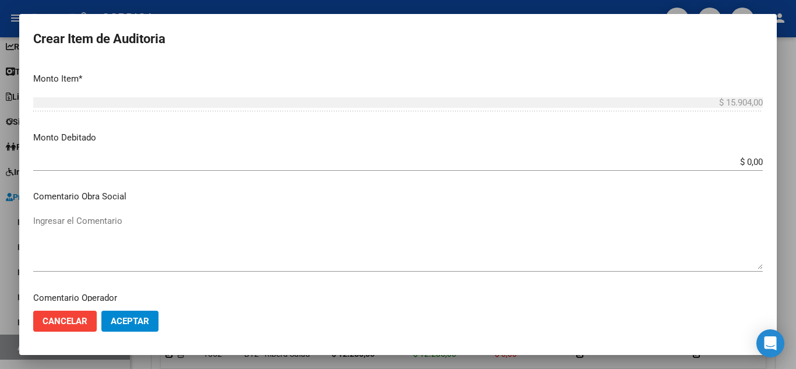
scroll to position [810, 0]
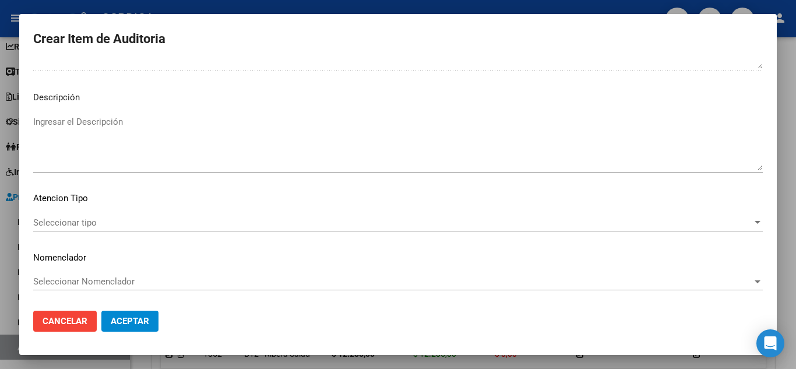
click at [100, 224] on span "Seleccionar tipo" at bounding box center [392, 222] width 719 height 10
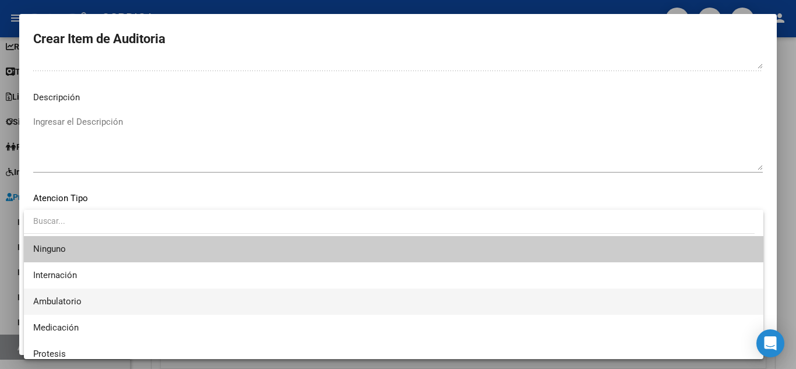
click at [73, 293] on span "Ambulatorio" at bounding box center [393, 301] width 721 height 26
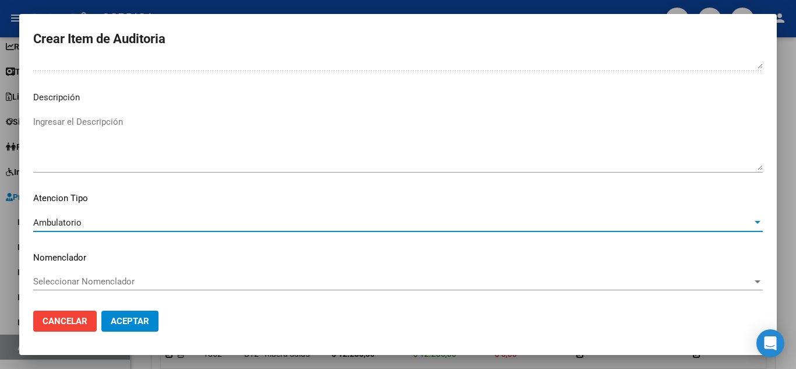
click at [129, 319] on span "Aceptar" at bounding box center [130, 321] width 38 height 10
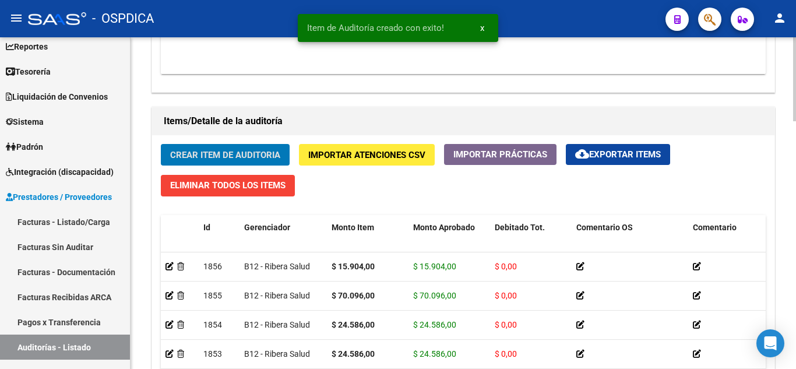
click at [250, 159] on span "Crear Item de Auditoria" at bounding box center [225, 155] width 110 height 10
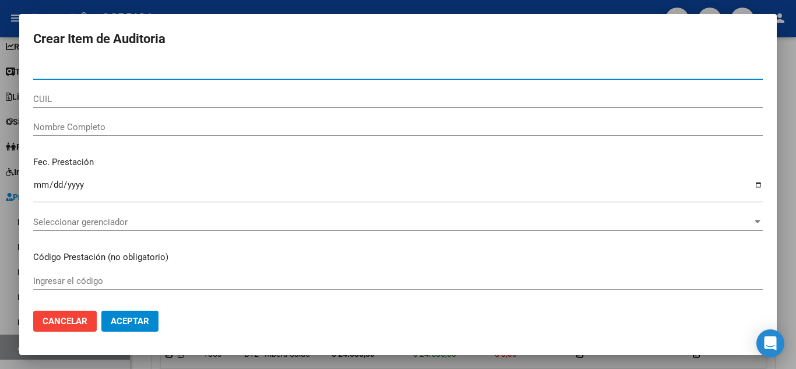
paste input "18440535"
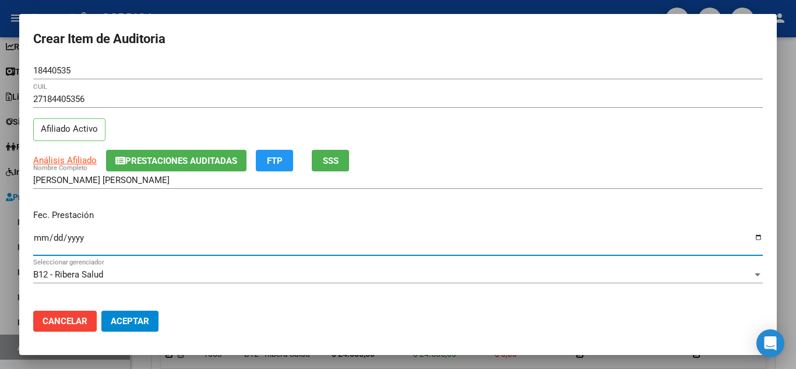
click at [37, 233] on input "Ingresar la fecha" at bounding box center [398, 242] width 730 height 19
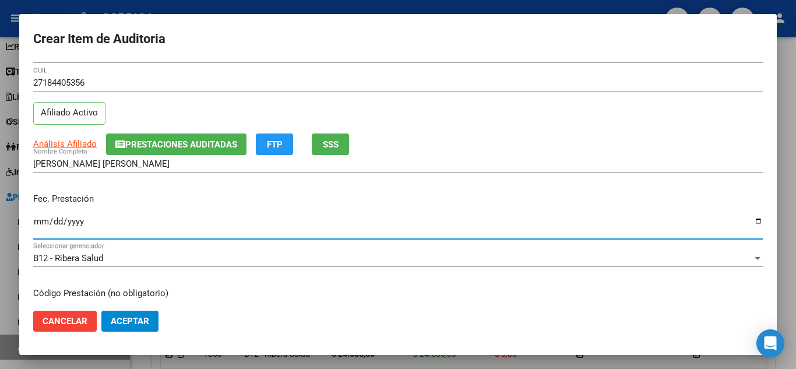
scroll to position [58, 0]
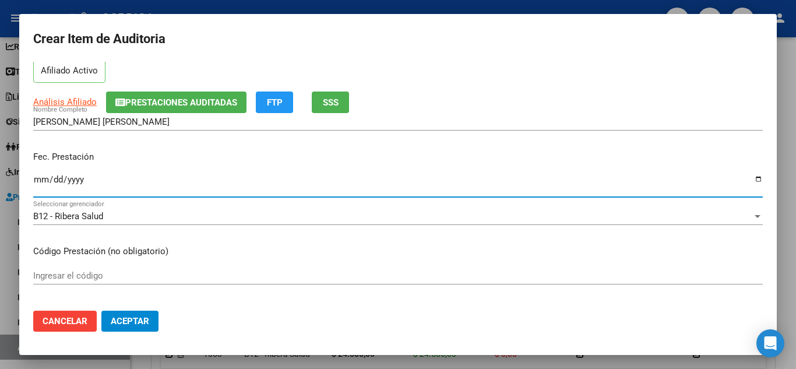
click at [322, 276] on input "Ingresar el código" at bounding box center [398, 275] width 730 height 10
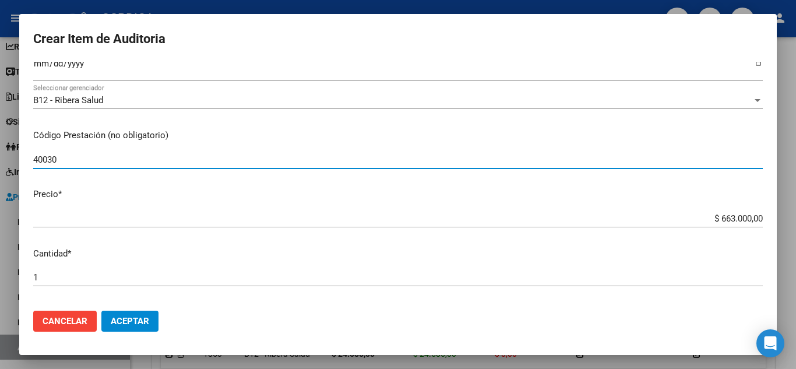
scroll to position [175, 0]
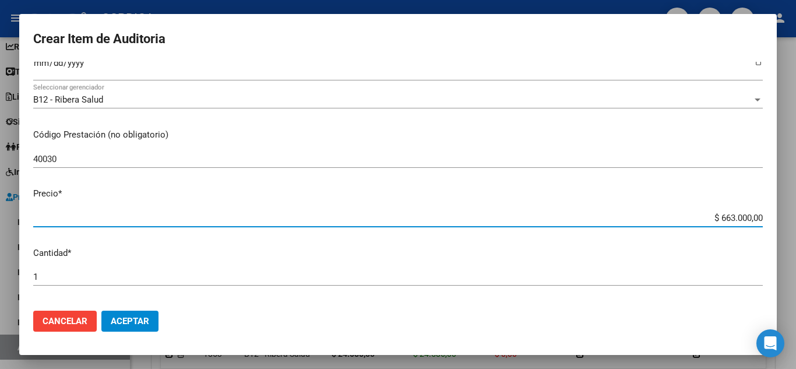
drag, startPoint x: 696, startPoint y: 221, endPoint x: 757, endPoint y: 213, distance: 61.7
click at [757, 213] on app-form-text-field "Precio * $ 663.000,00 Ingresar el precio" at bounding box center [402, 205] width 739 height 36
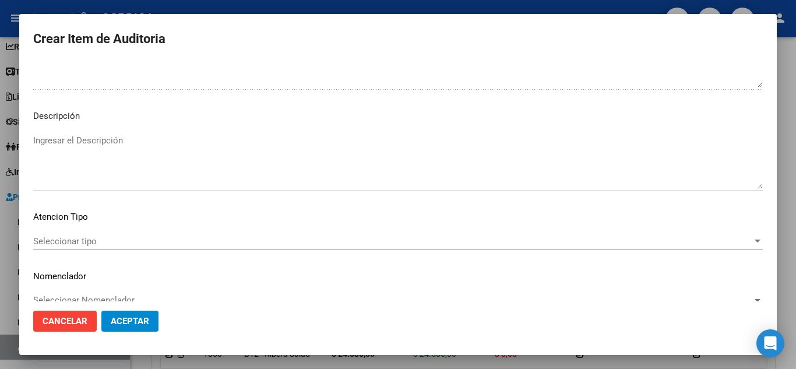
scroll to position [810, 0]
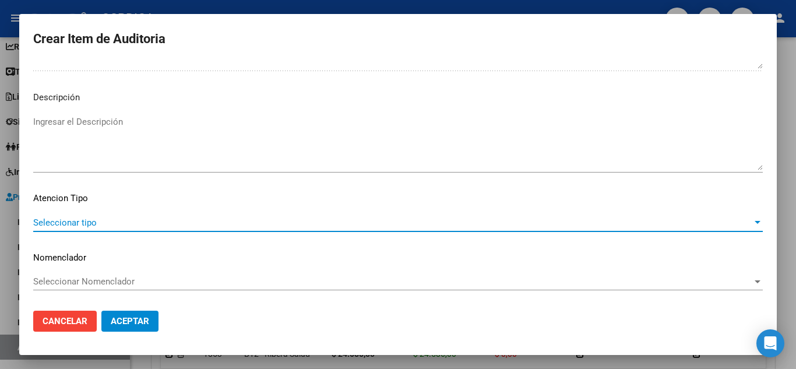
click at [111, 226] on span "Seleccionar tipo" at bounding box center [392, 222] width 719 height 10
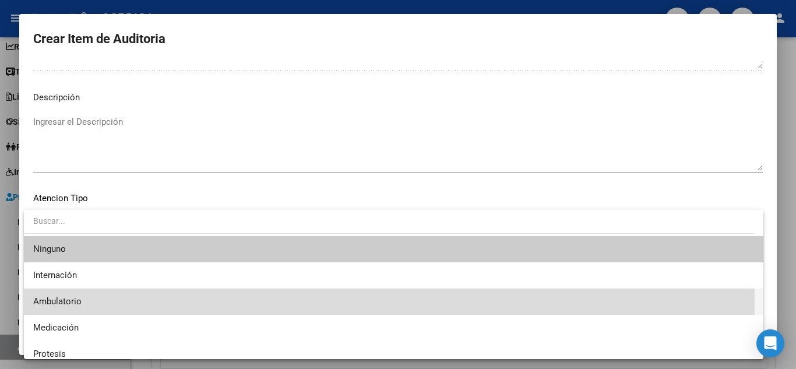
click at [87, 300] on span "Ambulatorio" at bounding box center [393, 301] width 721 height 26
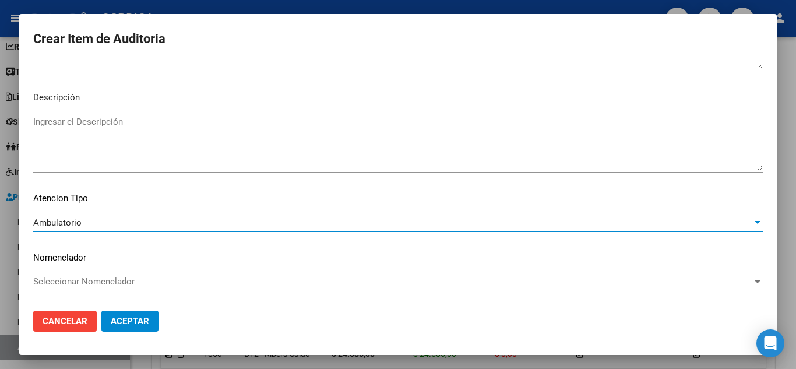
click at [142, 319] on span "Aceptar" at bounding box center [130, 321] width 38 height 10
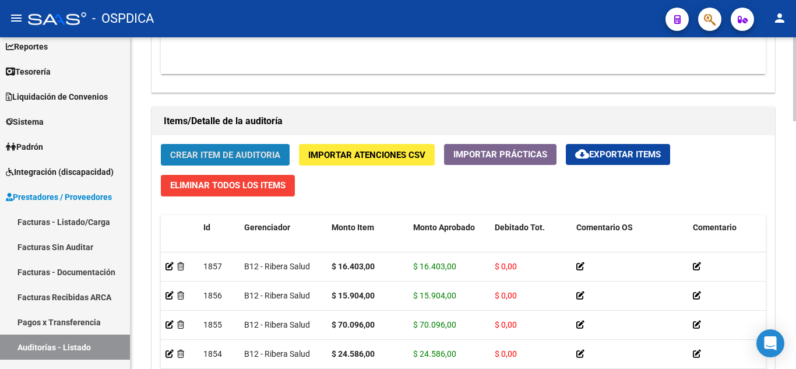
click at [231, 153] on span "Crear Item de Auditoria" at bounding box center [225, 155] width 110 height 10
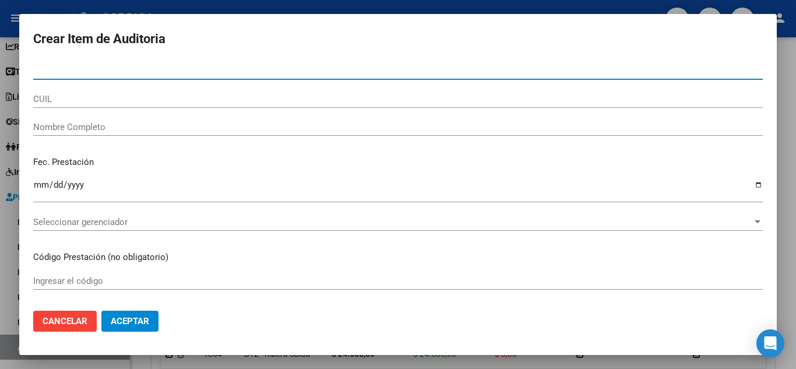
click at [274, 78] on div "Nro Documento" at bounding box center [398, 70] width 730 height 17
paste input "18440535"
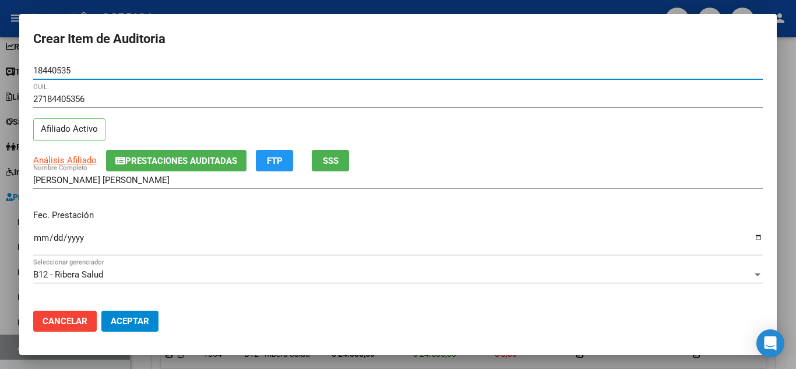
click at [36, 238] on input "Ingresar la fecha" at bounding box center [398, 242] width 730 height 19
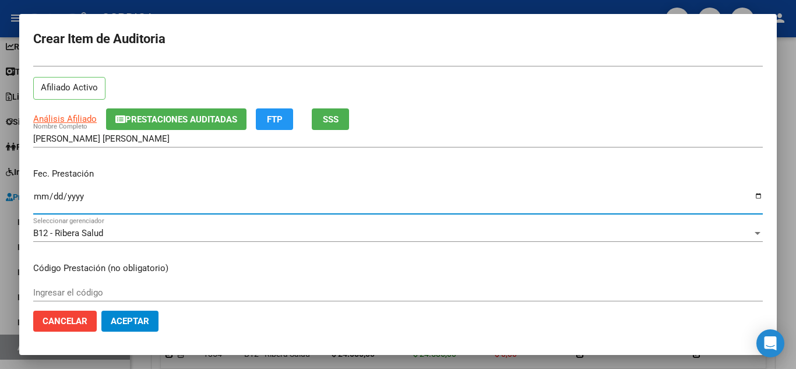
scroll to position [58, 0]
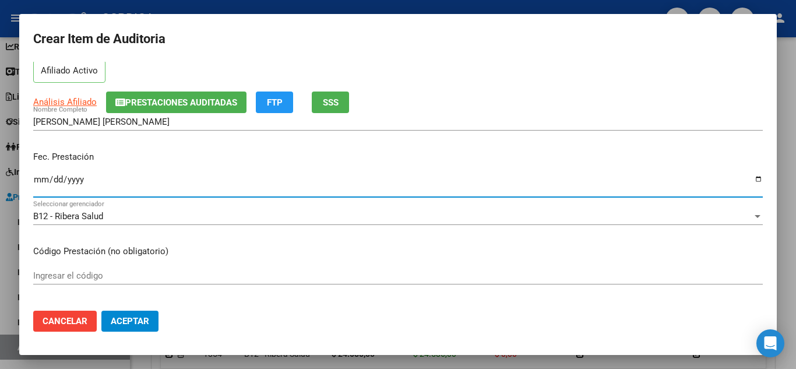
click at [263, 273] on input "Ingresar el código" at bounding box center [398, 275] width 730 height 10
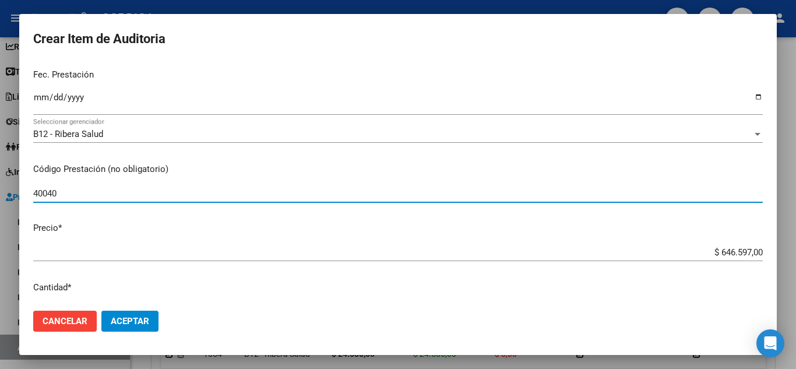
scroll to position [175, 0]
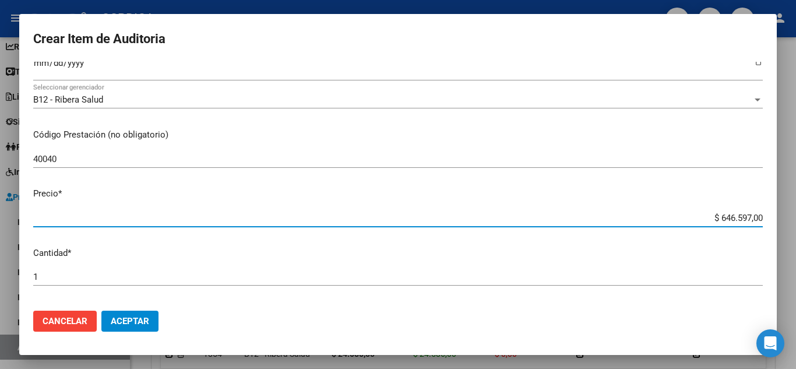
drag, startPoint x: 701, startPoint y: 214, endPoint x: 780, endPoint y: 209, distance: 79.5
click at [780, 209] on div "Crear Item de Auditoria 18440535 Nro Documento 27184405356 CUIL Afiliado Activo…" at bounding box center [398, 184] width 796 height 369
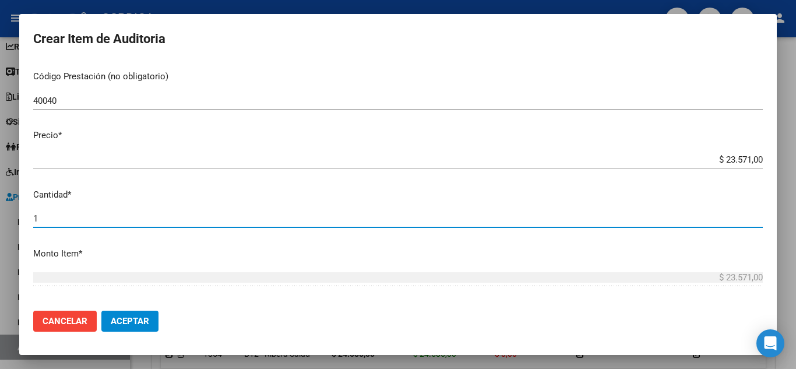
drag, startPoint x: 57, startPoint y: 219, endPoint x: 6, endPoint y: 220, distance: 51.3
click at [6, 220] on div "Crear Item de Auditoria 18440535 Nro Documento 27184405356 CUIL Afiliado Activo…" at bounding box center [398, 184] width 796 height 369
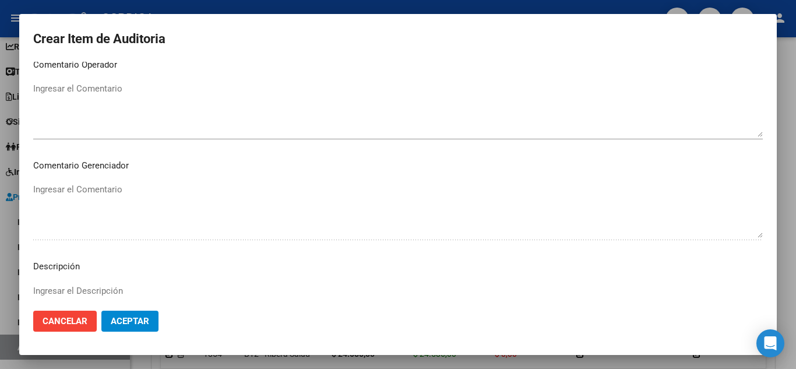
scroll to position [810, 0]
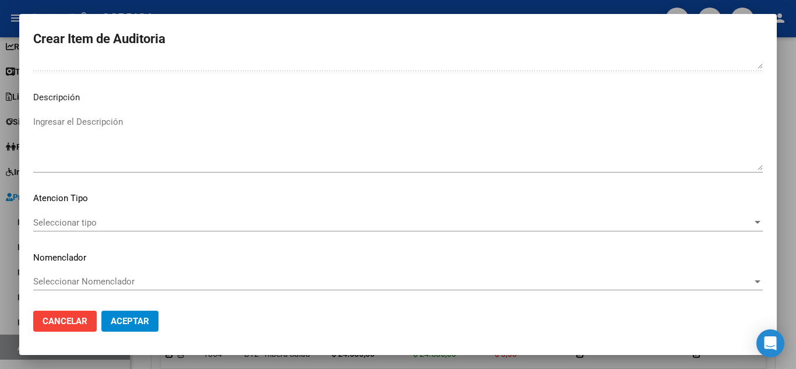
click at [90, 220] on span "Seleccionar tipo" at bounding box center [392, 222] width 719 height 10
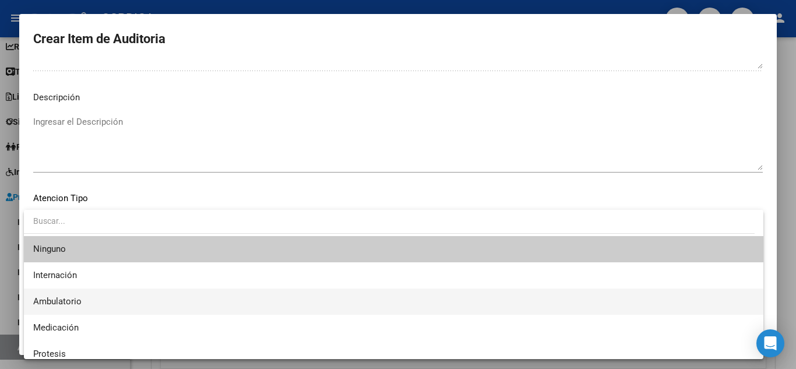
click at [83, 301] on span "Ambulatorio" at bounding box center [393, 301] width 721 height 26
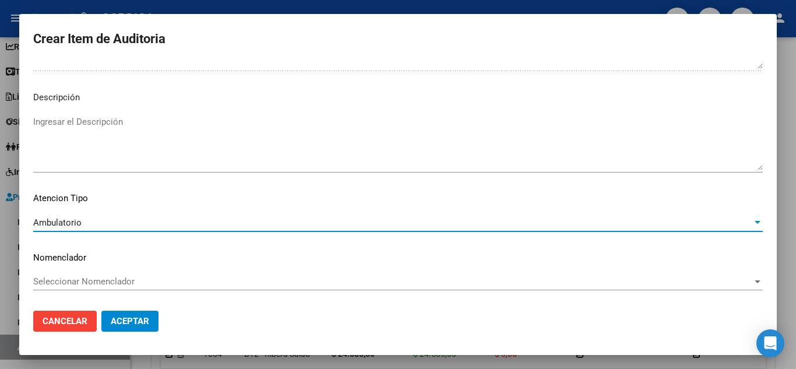
click at [139, 318] on span "Aceptar" at bounding box center [130, 321] width 38 height 10
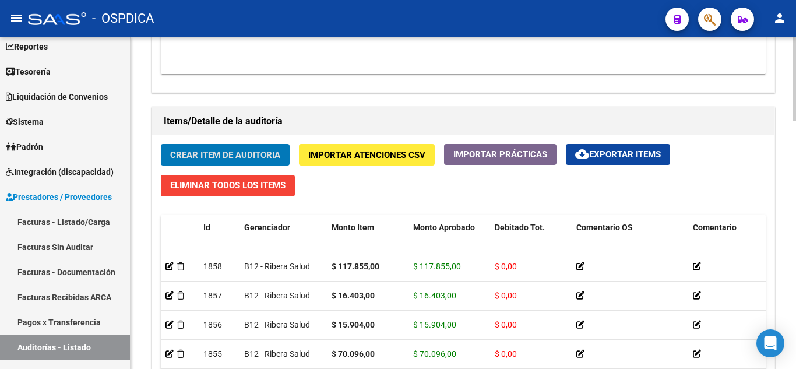
click at [227, 152] on span "Crear Item de Auditoria" at bounding box center [225, 155] width 110 height 10
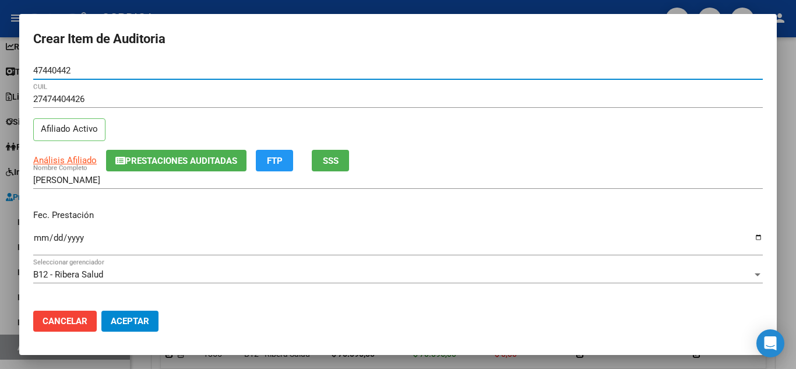
drag, startPoint x: 84, startPoint y: 68, endPoint x: 35, endPoint y: 62, distance: 49.4
click at [26, 59] on mat-dialog-container "Crear Item de Auditoria 47440442 Nro Documento 27474404426 CUIL Afiliado Activo…" at bounding box center [398, 184] width 758 height 341
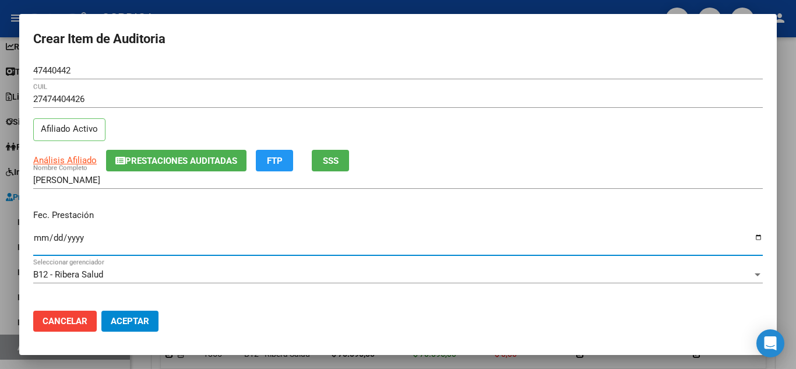
click at [36, 238] on input "Ingresar la fecha" at bounding box center [398, 242] width 730 height 19
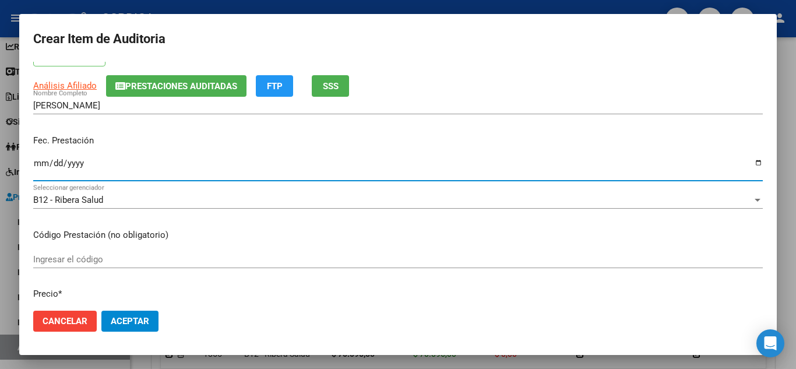
scroll to position [117, 0]
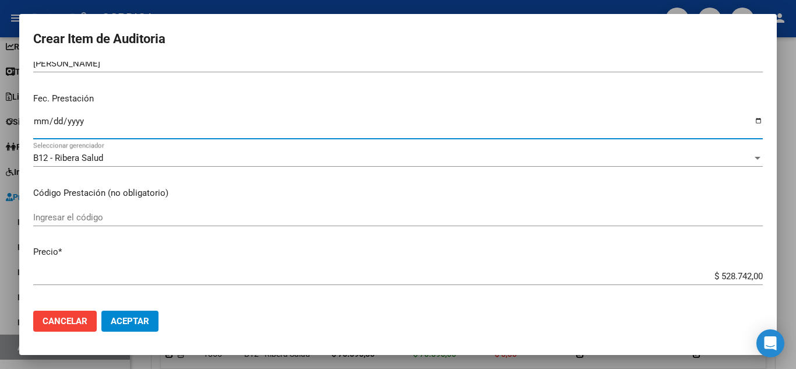
click at [298, 215] on input "Ingresar el código" at bounding box center [398, 217] width 730 height 10
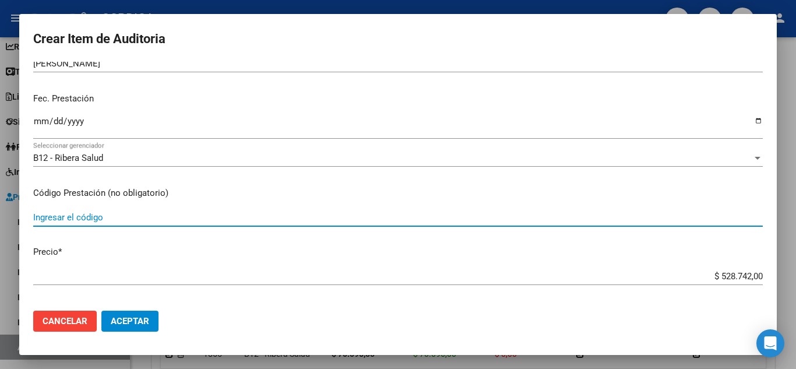
click at [183, 219] on input "Ingresar el código" at bounding box center [398, 217] width 730 height 10
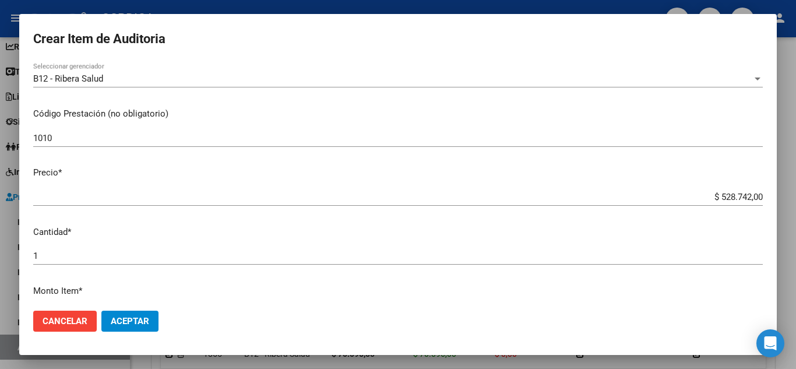
scroll to position [291, 0]
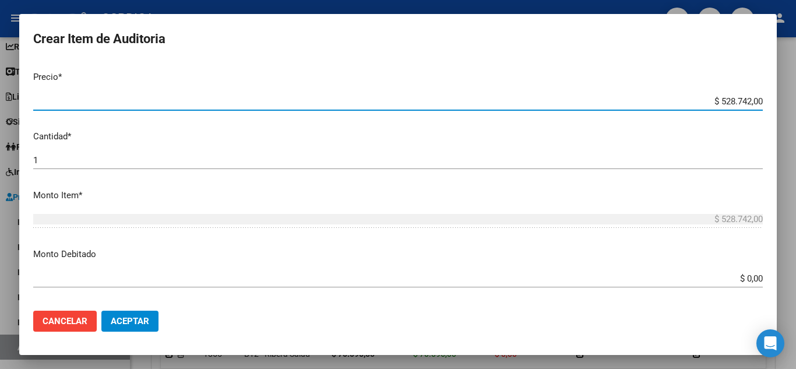
drag, startPoint x: 695, startPoint y: 105, endPoint x: 504, endPoint y: 50, distance: 199.4
click at [779, 102] on div "Crear Item de Auditoria 47440442 Nro Documento 27474404426 CUIL Afiliado Activo…" at bounding box center [398, 184] width 796 height 369
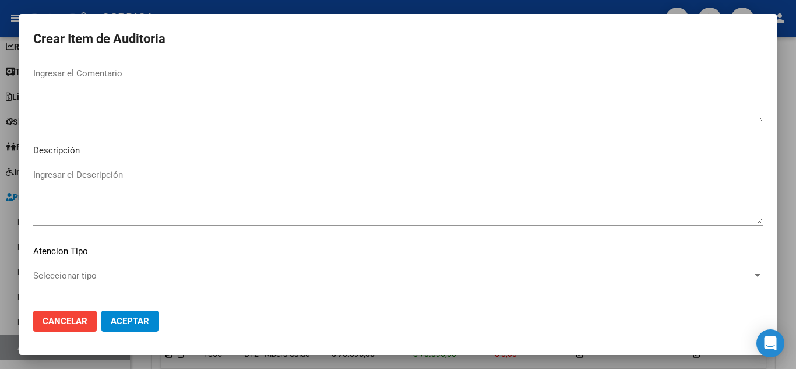
scroll to position [810, 0]
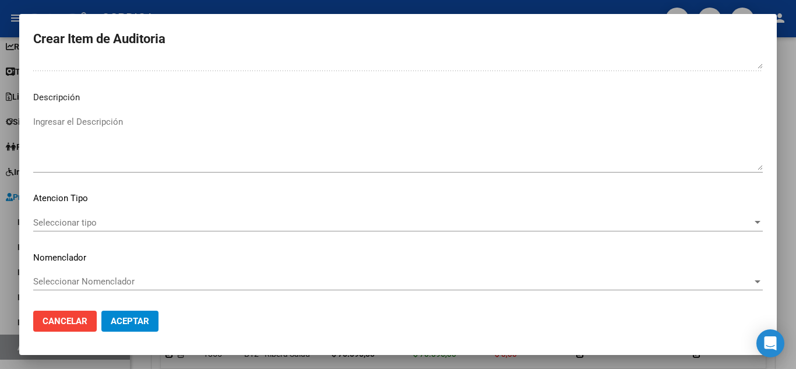
click at [85, 217] on span "Seleccionar tipo" at bounding box center [392, 222] width 719 height 10
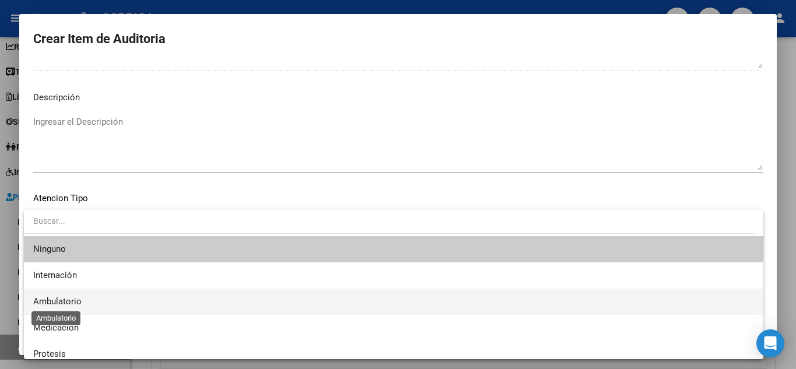
click at [63, 298] on span "Ambulatorio" at bounding box center [57, 301] width 48 height 10
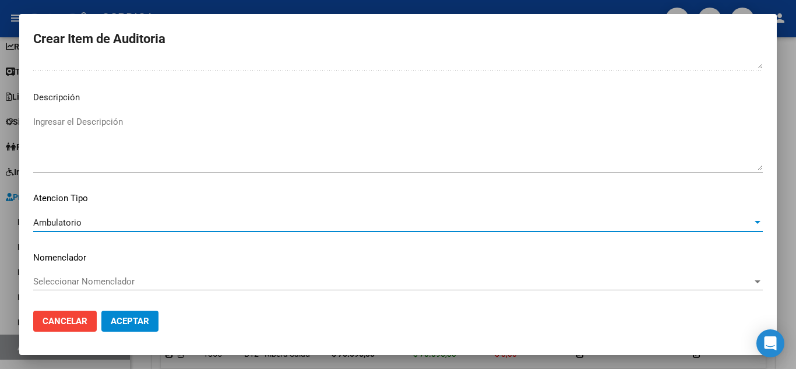
click at [139, 317] on span "Aceptar" at bounding box center [130, 321] width 38 height 10
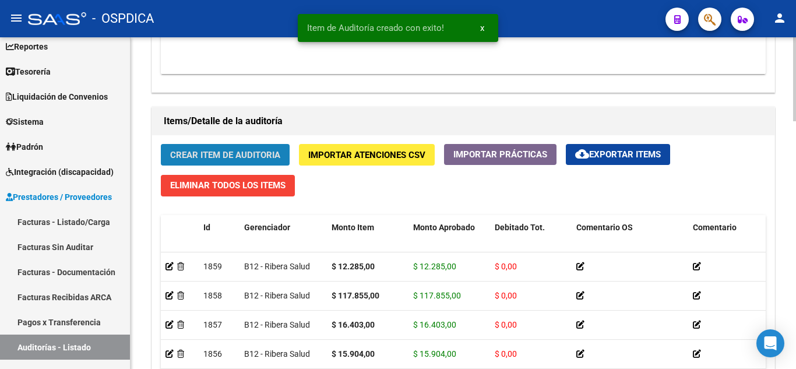
click at [228, 152] on span "Crear Item de Auditoria" at bounding box center [225, 155] width 110 height 10
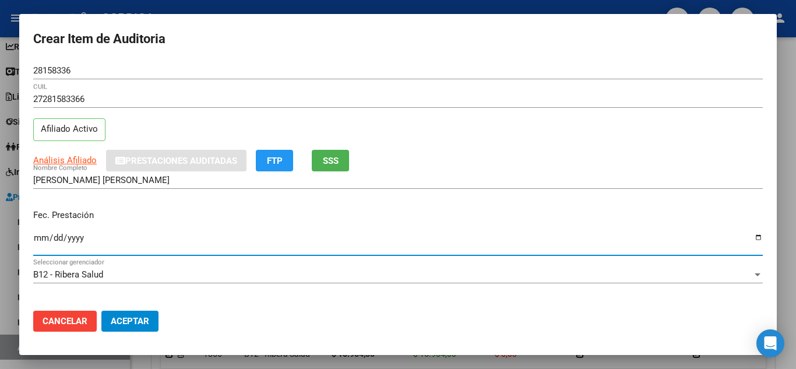
click at [37, 237] on input "Ingresar la fecha" at bounding box center [398, 242] width 730 height 19
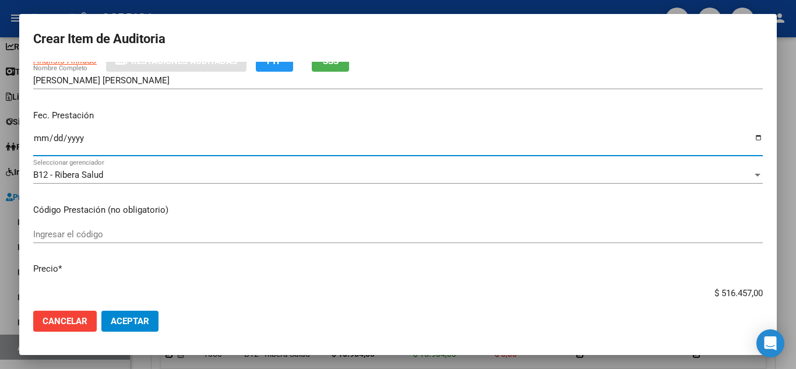
scroll to position [117, 0]
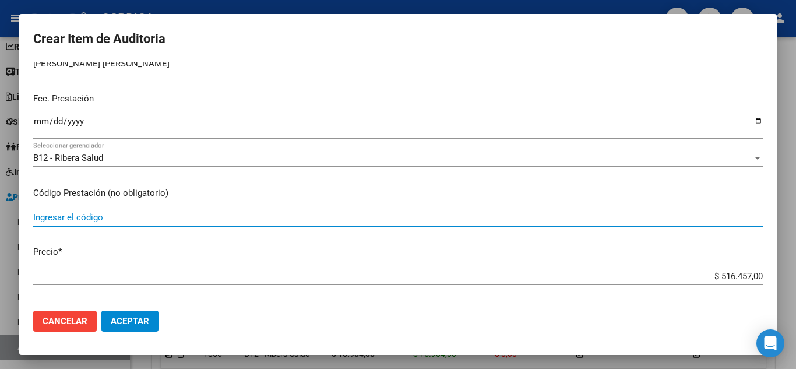
click at [304, 221] on input "Ingresar el código" at bounding box center [398, 217] width 730 height 10
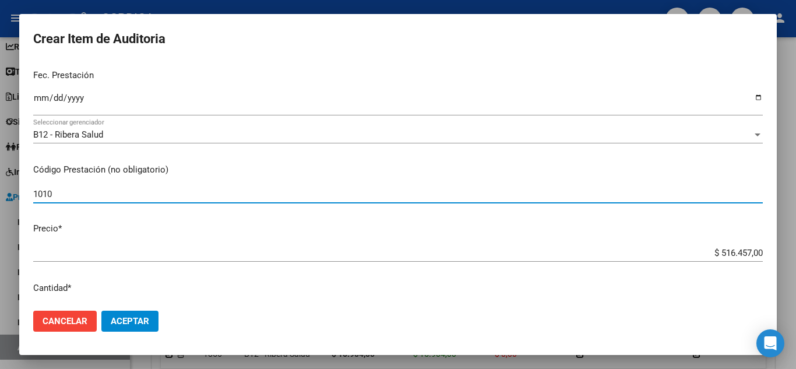
scroll to position [233, 0]
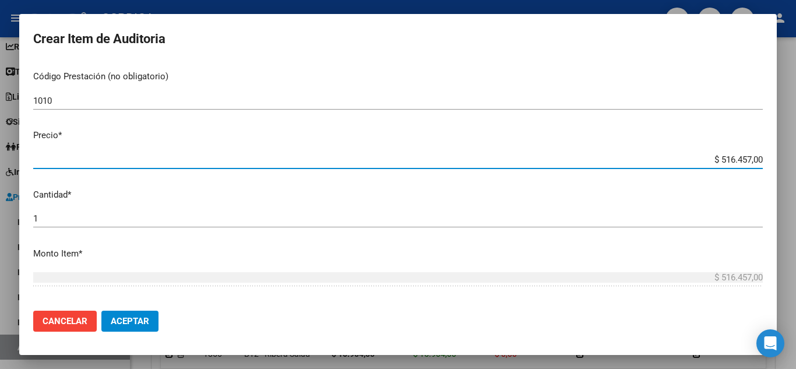
drag, startPoint x: 696, startPoint y: 159, endPoint x: 796, endPoint y: 164, distance: 99.8
click at [796, 164] on div "Crear Item de Auditoria 28158336 Nro Documento 27281583366 CUIL Afiliado Activo…" at bounding box center [398, 184] width 796 height 369
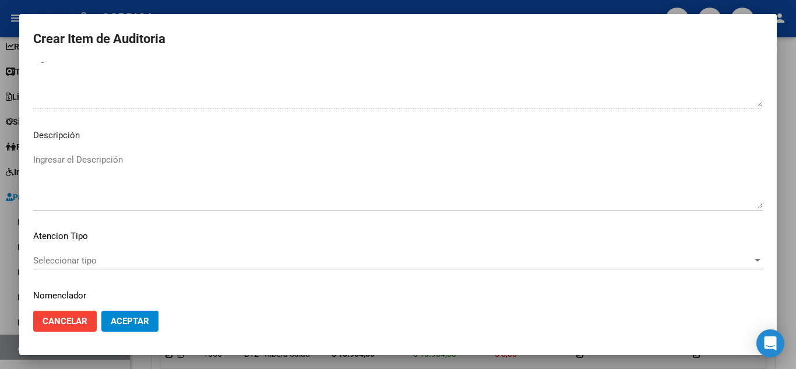
scroll to position [810, 0]
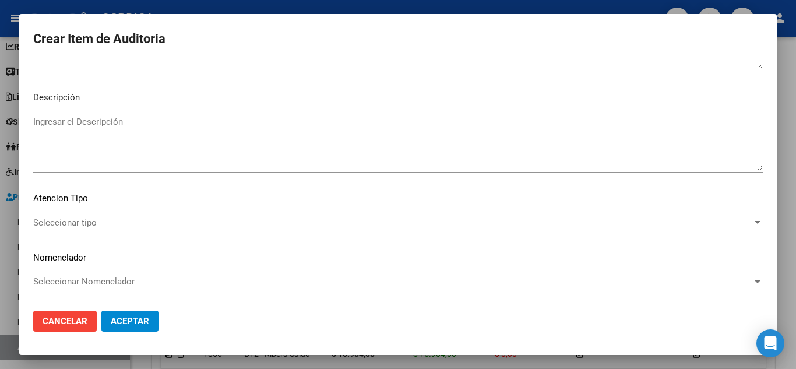
click at [83, 220] on span "Seleccionar tipo" at bounding box center [392, 222] width 719 height 10
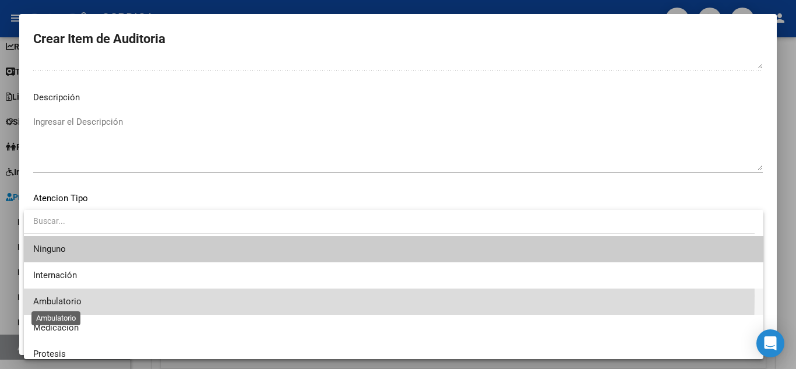
click at [69, 296] on span "Ambulatorio" at bounding box center [57, 301] width 48 height 10
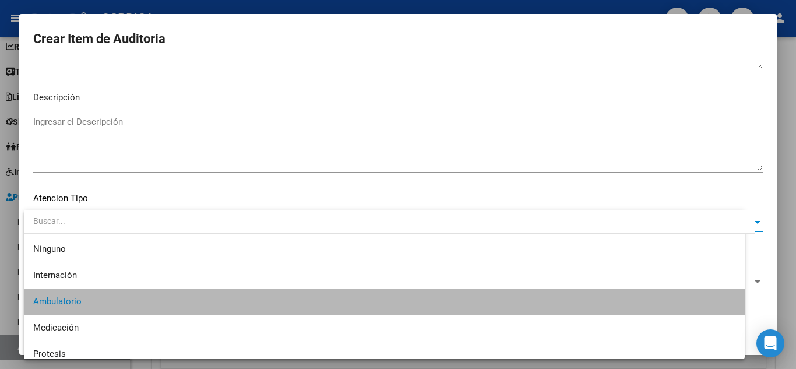
click at [121, 321] on span "Aceptar" at bounding box center [130, 321] width 38 height 10
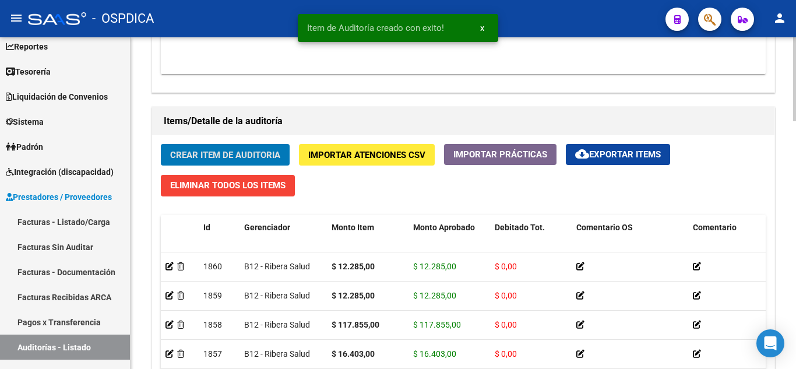
click at [263, 153] on span "Crear Item de Auditoria" at bounding box center [225, 155] width 110 height 10
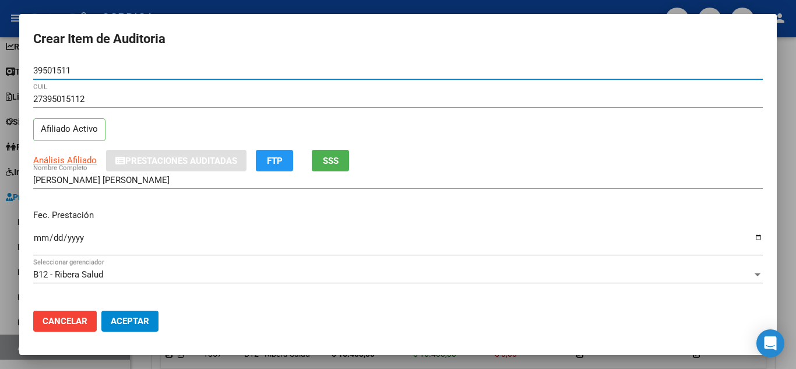
click at [41, 235] on input "Ingresar la fecha" at bounding box center [398, 242] width 730 height 19
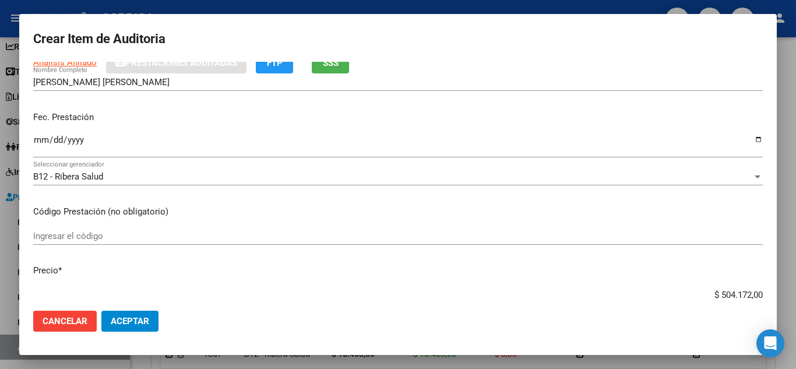
scroll to position [117, 0]
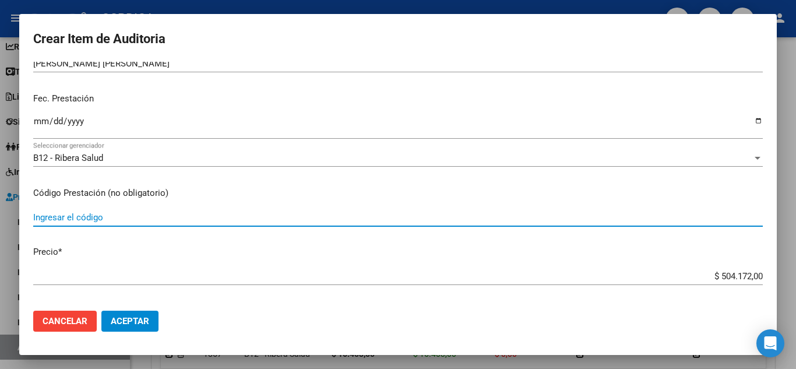
click at [368, 216] on input "Ingresar el código" at bounding box center [398, 217] width 730 height 10
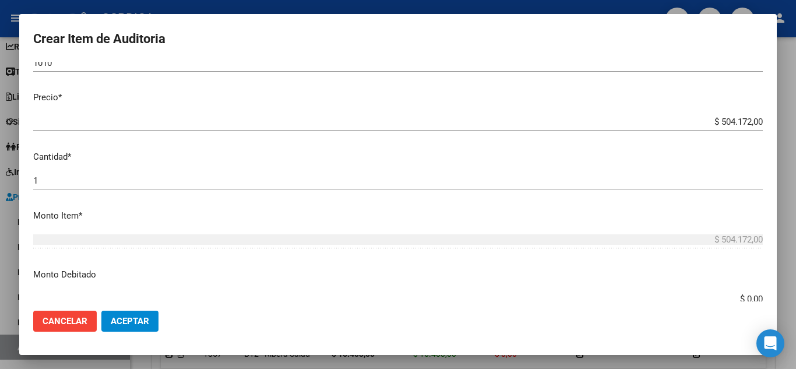
scroll to position [291, 0]
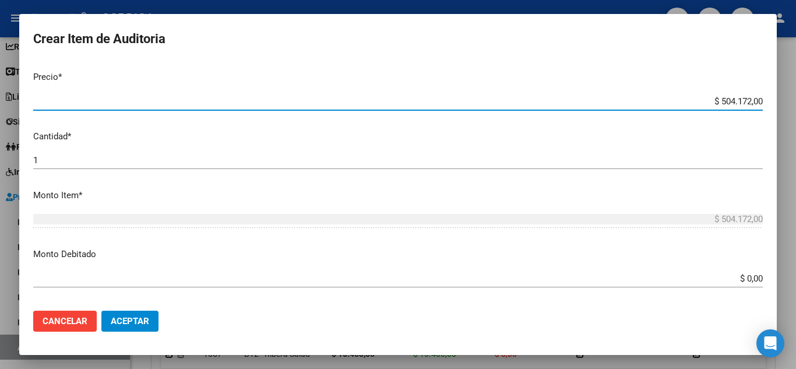
drag, startPoint x: 687, startPoint y: 104, endPoint x: 557, endPoint y: 73, distance: 134.0
click at [766, 90] on mat-dialog-content "39501511 Nro Documento 27395015112 CUIL Afiliado Activo Análisis Afiliado Prest…" at bounding box center [398, 182] width 758 height 240
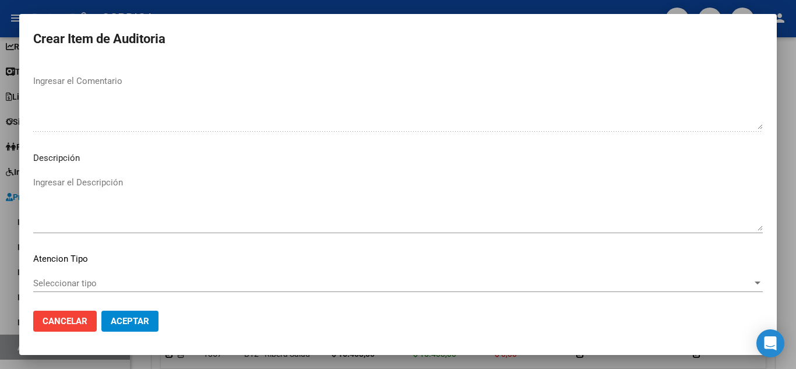
scroll to position [810, 0]
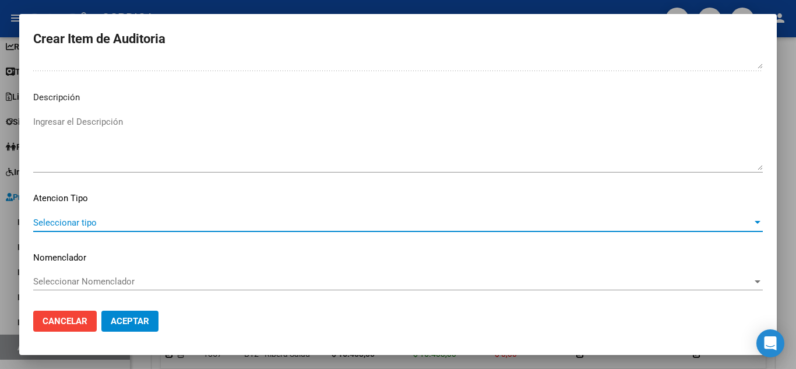
click at [110, 221] on span "Seleccionar tipo" at bounding box center [392, 222] width 719 height 10
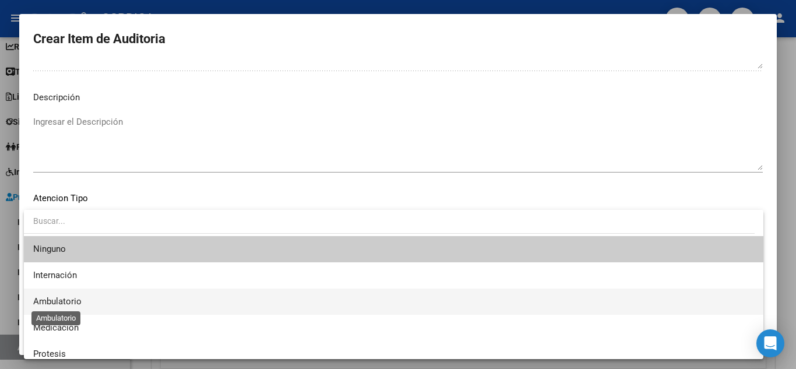
click at [73, 299] on span "Ambulatorio" at bounding box center [57, 301] width 48 height 10
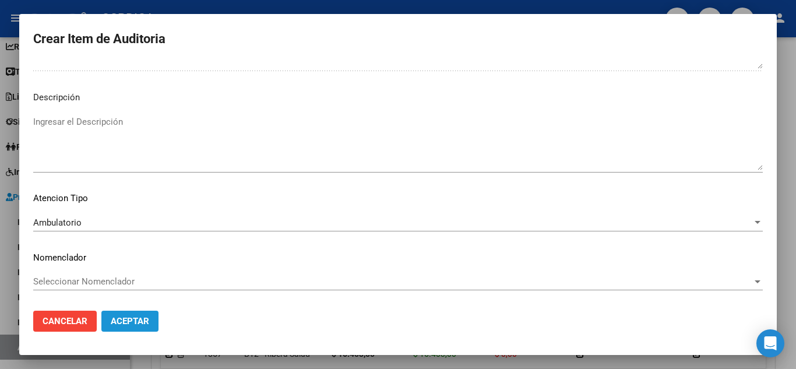
click at [135, 322] on span "Aceptar" at bounding box center [130, 321] width 38 height 10
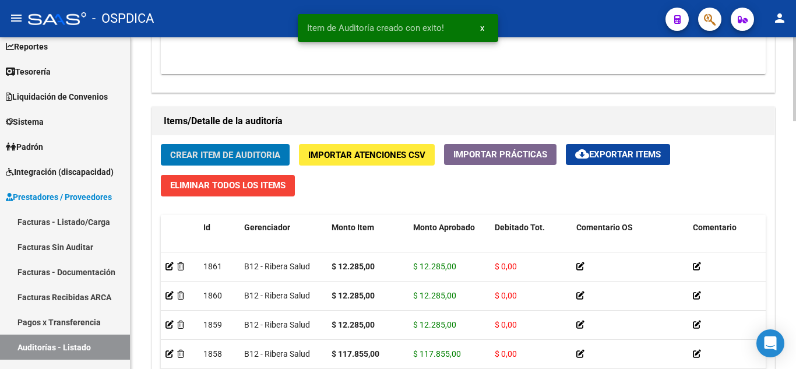
click at [238, 154] on span "Crear Item de Auditoria" at bounding box center [225, 155] width 110 height 10
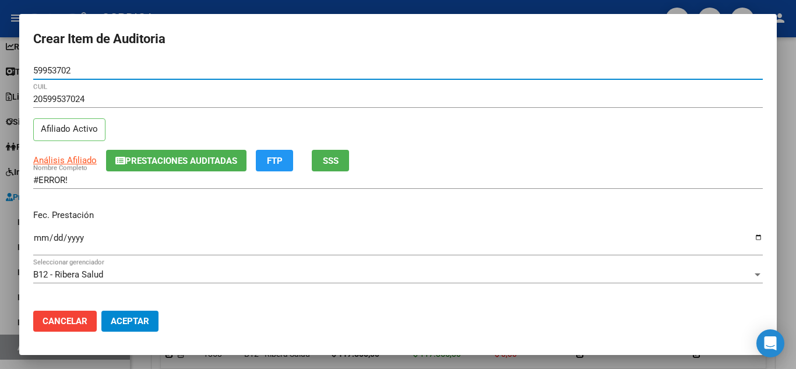
drag, startPoint x: 80, startPoint y: 69, endPoint x: 20, endPoint y: 72, distance: 60.7
click at [20, 72] on mat-dialog-content "59953702 Nro Documento 20599537024 CUIL Afiliado Activo Análisis Afiliado Prest…" at bounding box center [398, 182] width 758 height 240
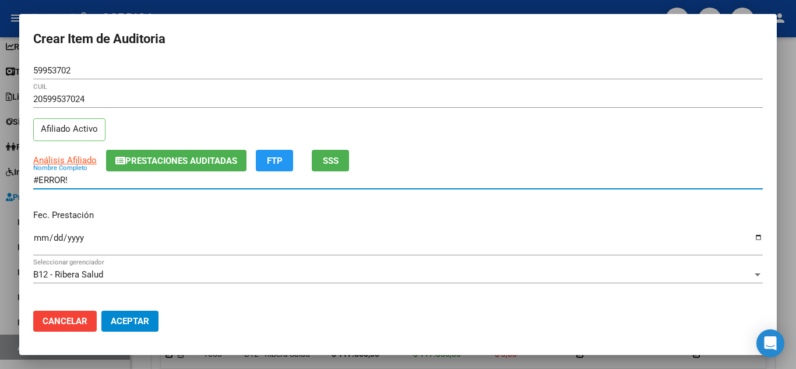
drag, startPoint x: 70, startPoint y: 178, endPoint x: 28, endPoint y: 181, distance: 42.0
click at [28, 181] on mat-dialog-content "59953702 Nro Documento 20599537024 CUIL Afiliado Activo Análisis Afiliado Prest…" at bounding box center [398, 182] width 758 height 240
click at [33, 236] on mat-dialog-content "59953702 Nro Documento 20599537024 CUIL Afiliado Activo Análisis Afiliado Prest…" at bounding box center [398, 182] width 758 height 240
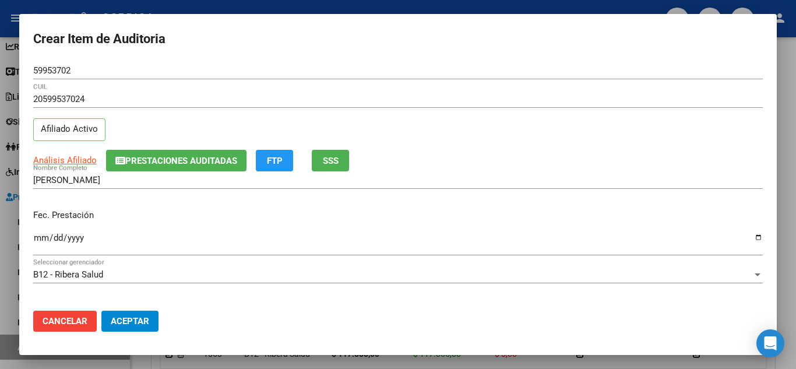
click at [39, 238] on input "Ingresar la fecha" at bounding box center [398, 242] width 730 height 19
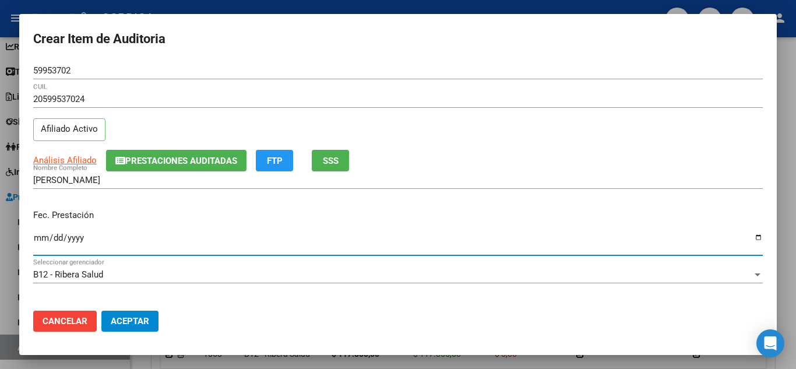
scroll to position [117, 0]
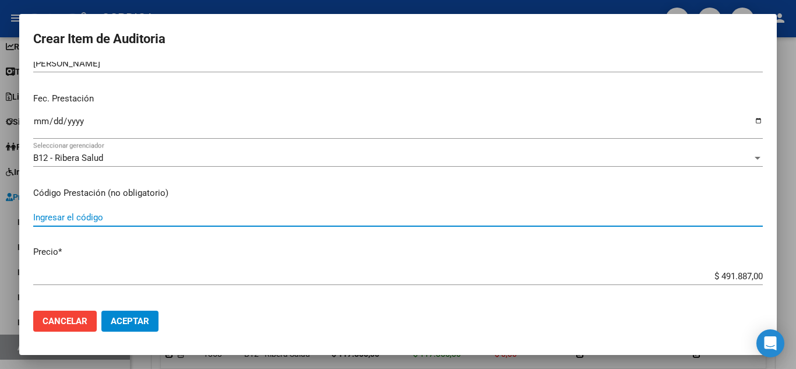
click at [267, 216] on input "Ingresar el código" at bounding box center [398, 217] width 730 height 10
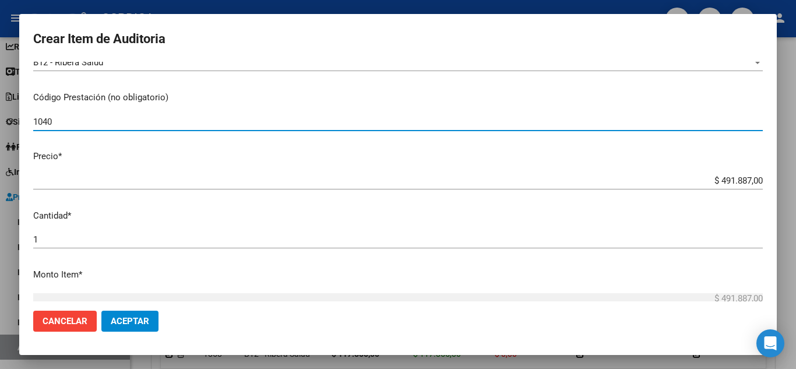
scroll to position [291, 0]
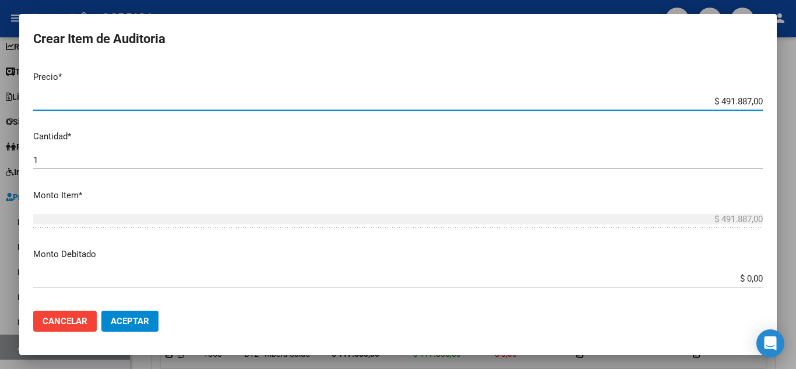
drag, startPoint x: 685, startPoint y: 103, endPoint x: 762, endPoint y: 104, distance: 77.5
click at [762, 104] on app-form-text-field "Precio * $ 491.887,00 Ingresar el precio" at bounding box center [402, 89] width 739 height 36
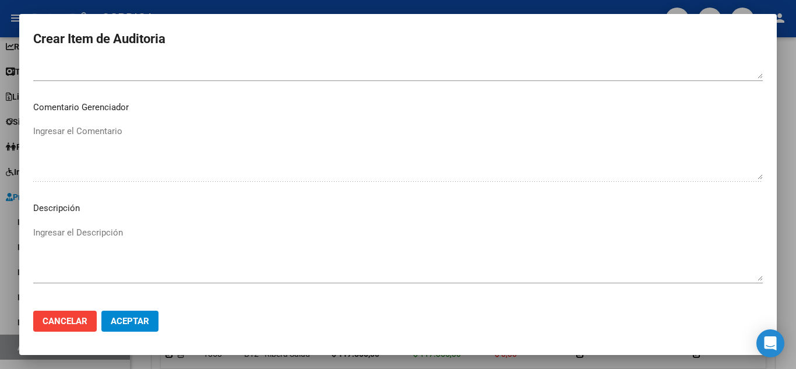
scroll to position [810, 0]
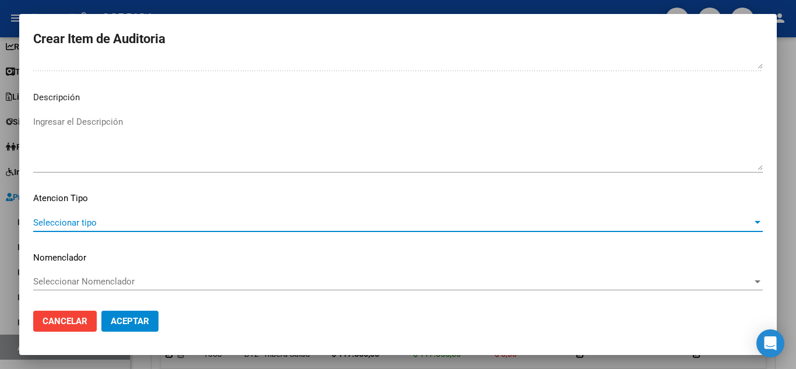
click at [79, 224] on span "Seleccionar tipo" at bounding box center [392, 222] width 719 height 10
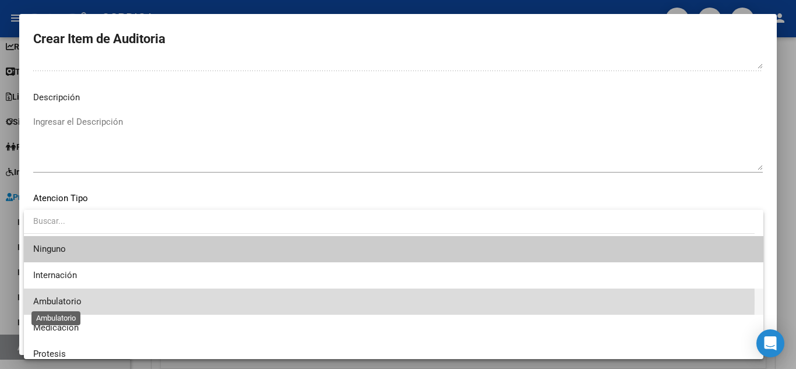
click at [63, 300] on span "Ambulatorio" at bounding box center [57, 301] width 48 height 10
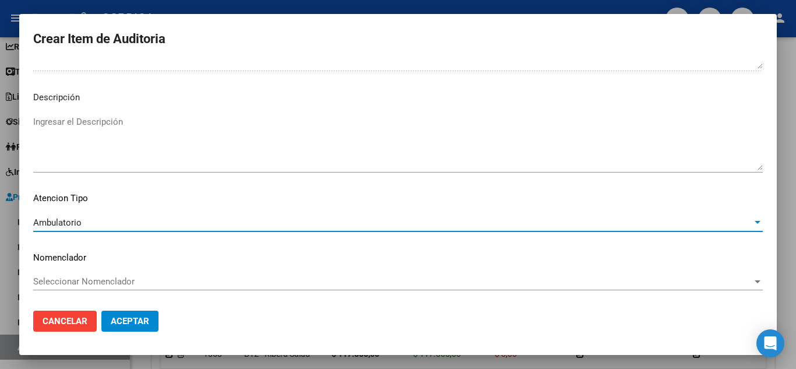
click at [142, 319] on span "Aceptar" at bounding box center [130, 321] width 38 height 10
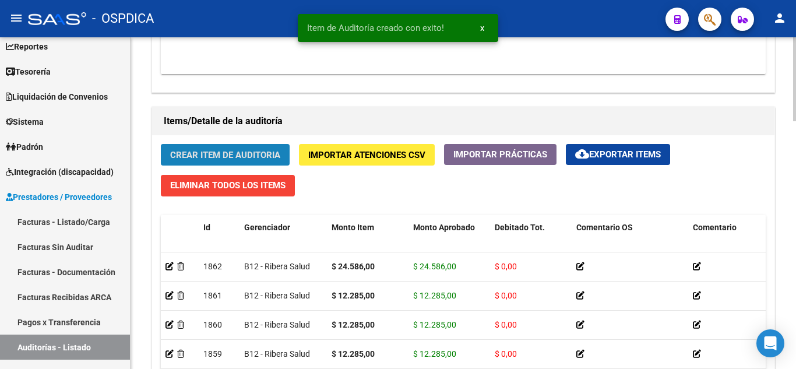
click at [230, 157] on span "Crear Item de Auditoria" at bounding box center [225, 155] width 110 height 10
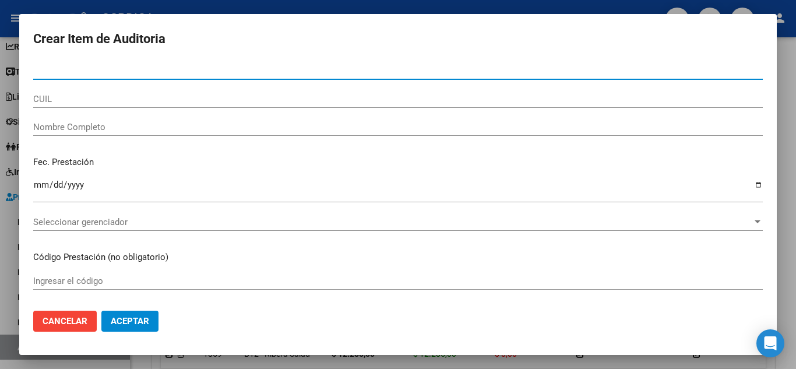
click at [287, 70] on input "Nro Documento" at bounding box center [398, 70] width 730 height 10
paste input "59953702"
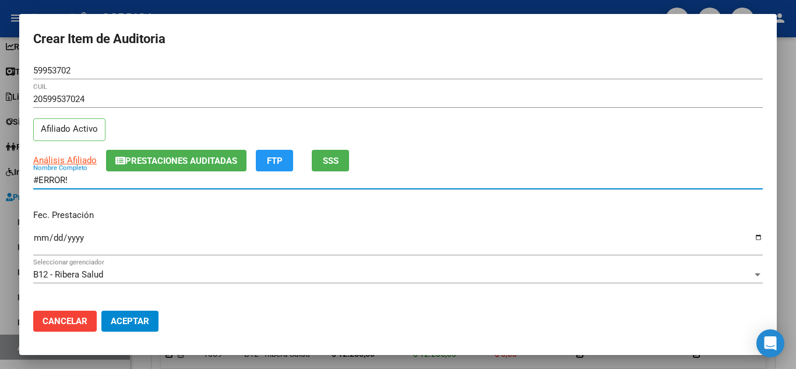
drag, startPoint x: 71, startPoint y: 181, endPoint x: 229, endPoint y: 94, distance: 180.7
click at [20, 180] on mat-dialog-content "59953702 Nro Documento 20599537024 CUIL Afiliado Activo Análisis Afiliado Prest…" at bounding box center [398, 182] width 758 height 240
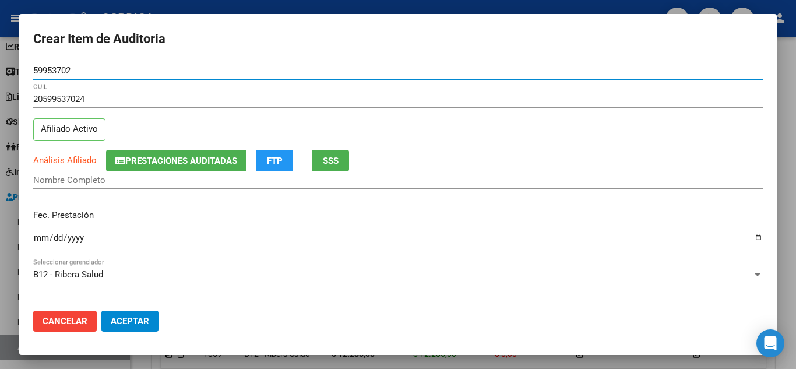
drag, startPoint x: 92, startPoint y: 68, endPoint x: 24, endPoint y: 64, distance: 68.3
click at [24, 64] on mat-dialog-content "59953702 Nro Documento 20599537024 CUIL Afiliado Activo Análisis Afiliado Prest…" at bounding box center [398, 182] width 758 height 240
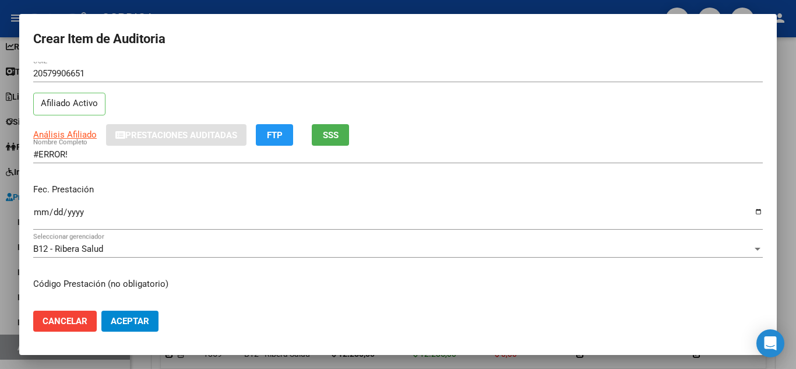
scroll to position [0, 0]
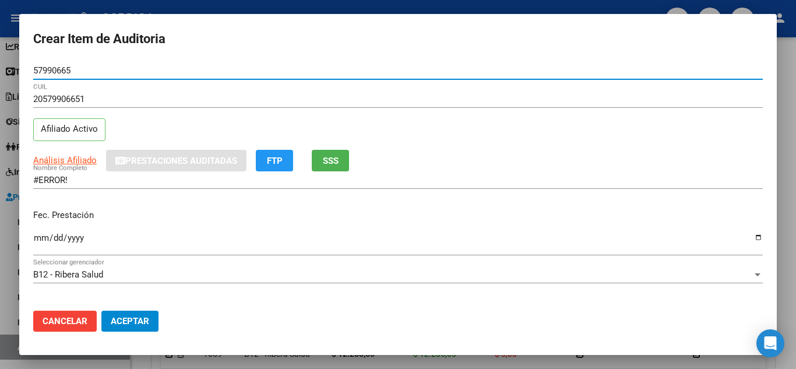
drag, startPoint x: 80, startPoint y: 72, endPoint x: 21, endPoint y: 62, distance: 59.7
click at [21, 62] on mat-dialog-content "57990665 Nro Documento 20579906651 CUIL Afiliado Activo Análisis Afiliado Prest…" at bounding box center [398, 182] width 758 height 240
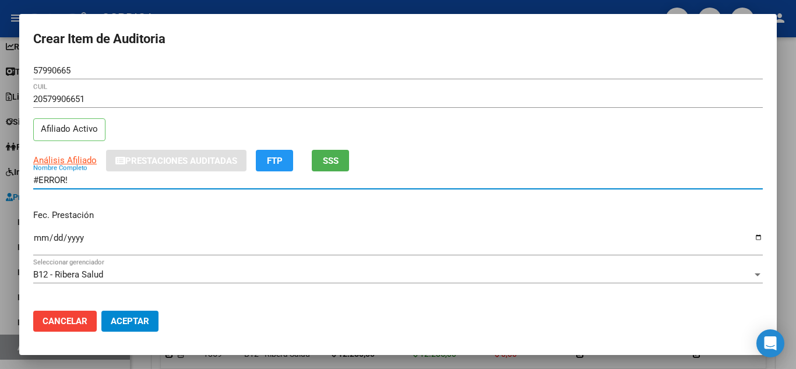
drag, startPoint x: 90, startPoint y: 182, endPoint x: 19, endPoint y: 186, distance: 71.8
click at [20, 185] on mat-dialog-content "57990665 Nro Documento 20579906651 CUIL Afiliado Activo Análisis Afiliado Prest…" at bounding box center [398, 182] width 758 height 240
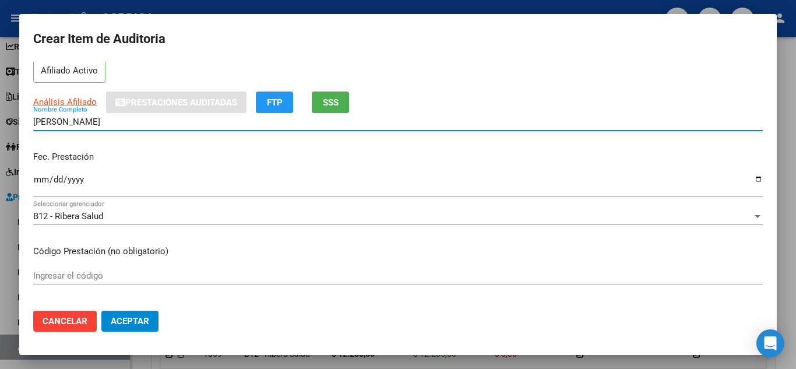
click at [32, 179] on mat-dialog-content "57990665 Nro Documento 20579906651 CUIL Afiliado Activo Análisis Afiliado Prest…" at bounding box center [398, 182] width 758 height 240
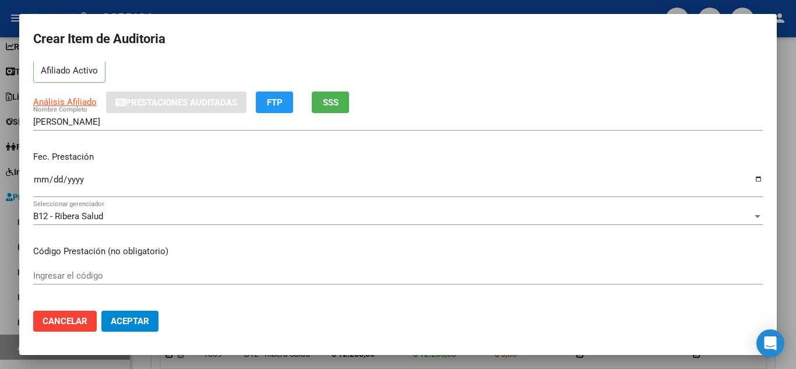
click at [40, 181] on input "Ingresar la fecha" at bounding box center [398, 184] width 730 height 19
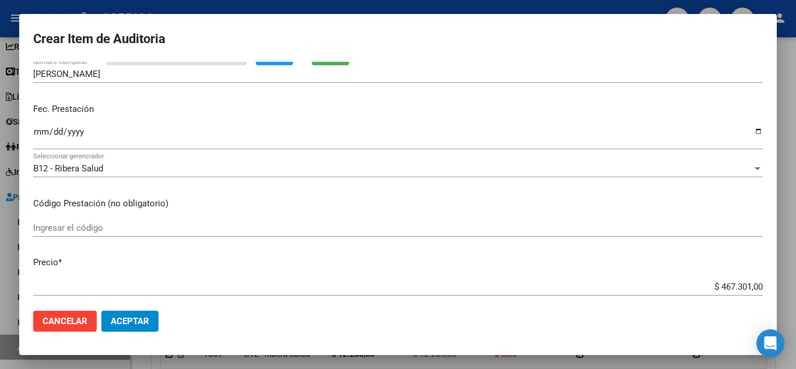
scroll to position [175, 0]
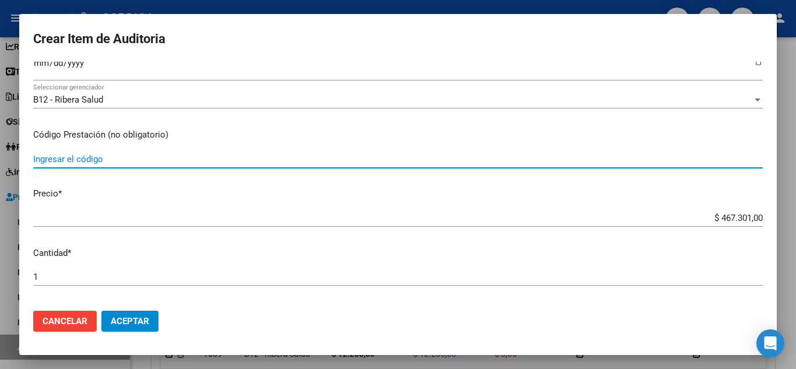
click at [214, 159] on input "Ingresar el código" at bounding box center [398, 159] width 730 height 10
click at [64, 160] on input "Ingresar el código" at bounding box center [398, 159] width 730 height 10
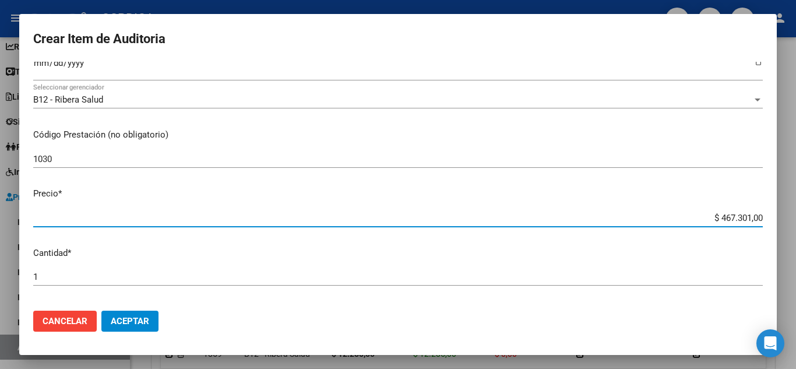
drag, startPoint x: 696, startPoint y: 221, endPoint x: 761, endPoint y: 216, distance: 64.9
click at [761, 216] on app-form-text-field "Precio * $ 467.301,00 Ingresar el precio" at bounding box center [402, 205] width 739 height 36
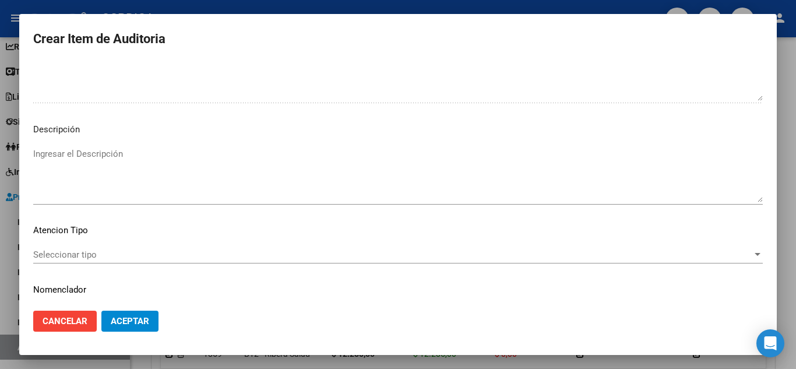
scroll to position [810, 0]
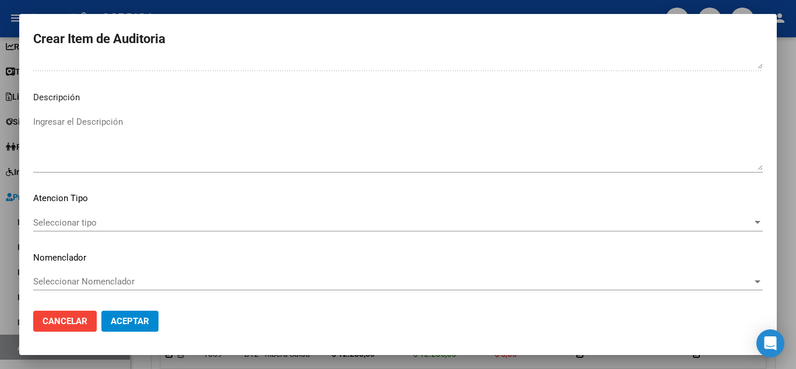
click at [92, 221] on span "Seleccionar tipo" at bounding box center [392, 222] width 719 height 10
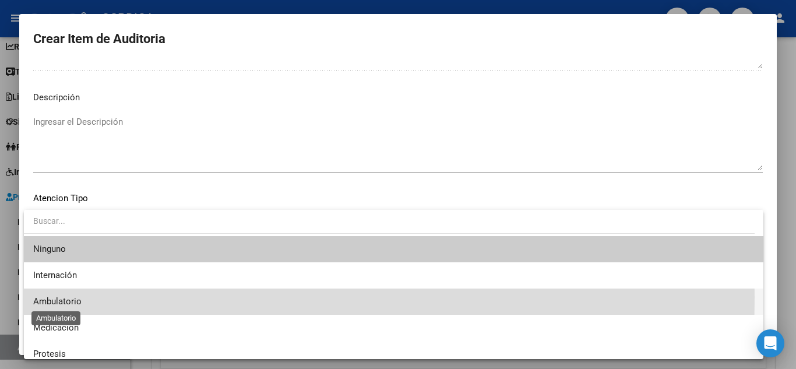
click at [71, 297] on span "Ambulatorio" at bounding box center [57, 301] width 48 height 10
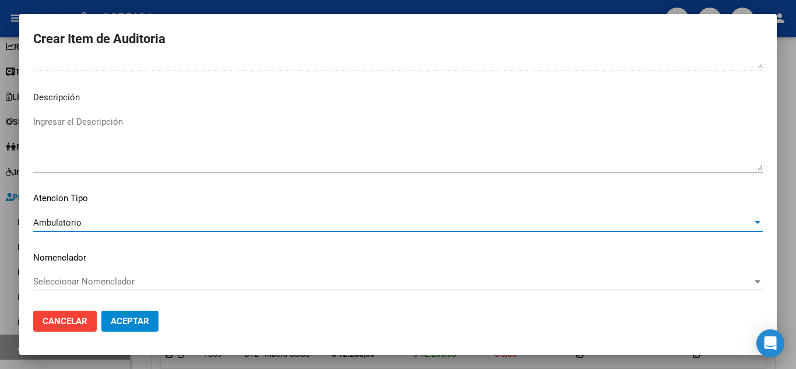
click at [139, 322] on span "Aceptar" at bounding box center [130, 321] width 38 height 10
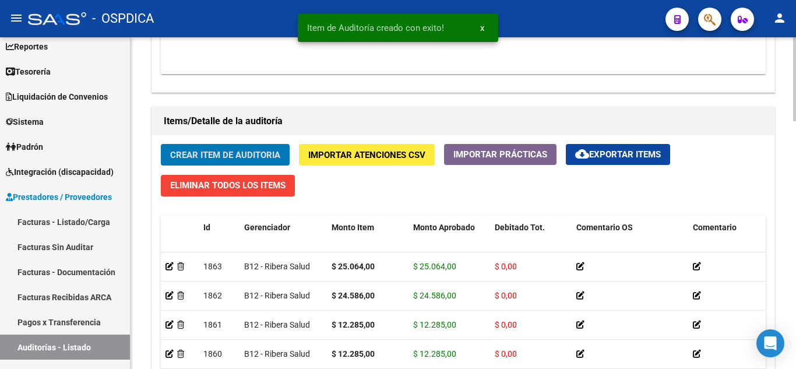
click at [272, 155] on span "Crear Item de Auditoria" at bounding box center [225, 155] width 110 height 10
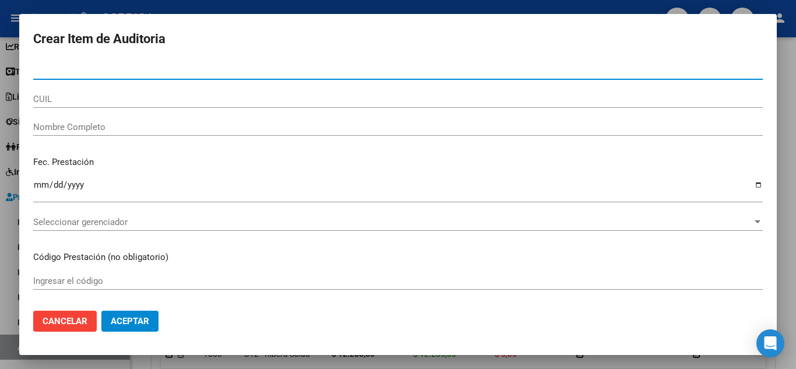
click at [252, 68] on input "Nro Documento" at bounding box center [398, 70] width 730 height 10
paste input "57990665"
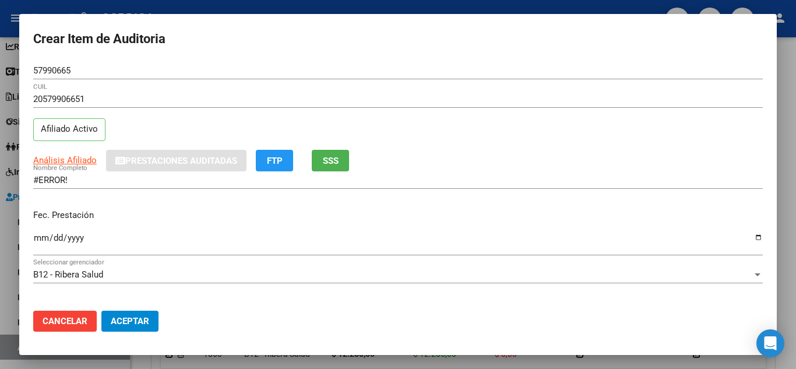
click at [83, 152] on div "Análisis Afiliado Prestaciones Auditadas FTP SSS" at bounding box center [398, 161] width 730 height 22
click at [83, 151] on div "Análisis Afiliado Prestaciones Auditadas FTP SSS" at bounding box center [398, 161] width 730 height 22
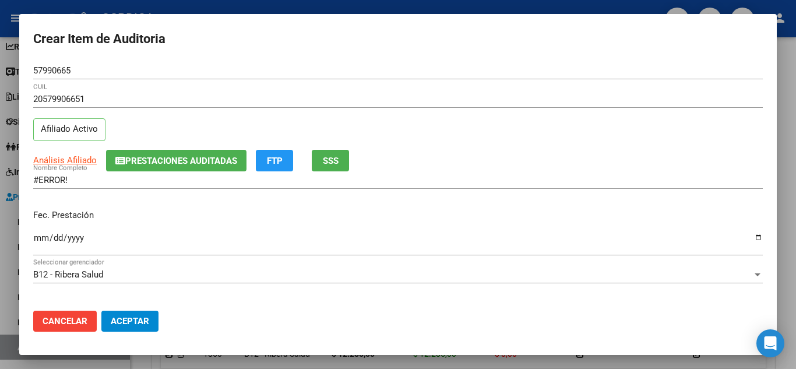
click at [69, 180] on input "#ERROR!" at bounding box center [398, 180] width 730 height 10
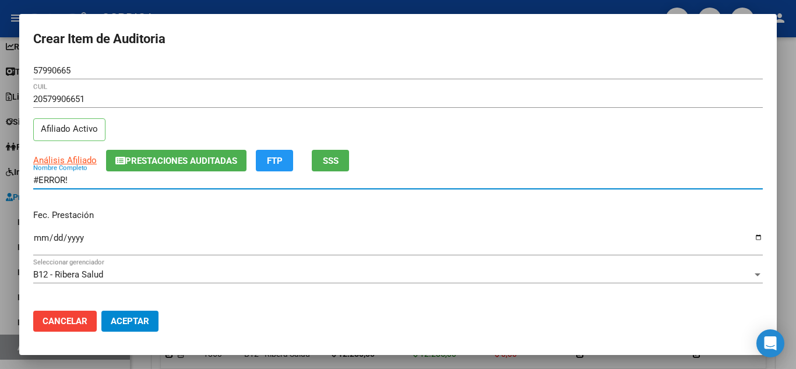
drag, startPoint x: 72, startPoint y: 181, endPoint x: 6, endPoint y: 172, distance: 66.4
click at [6, 172] on div "Crear Item de Auditoria 57990665 Nro Documento 20579906651 CUIL Afiliado Activo…" at bounding box center [398, 184] width 796 height 369
click at [38, 238] on input "Ingresar la fecha" at bounding box center [398, 242] width 730 height 19
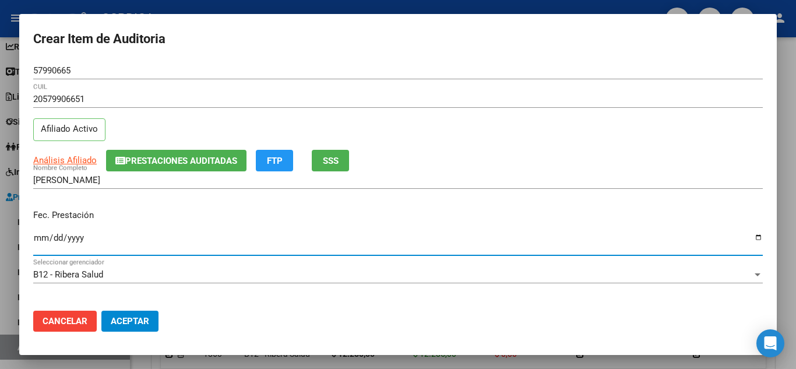
scroll to position [117, 0]
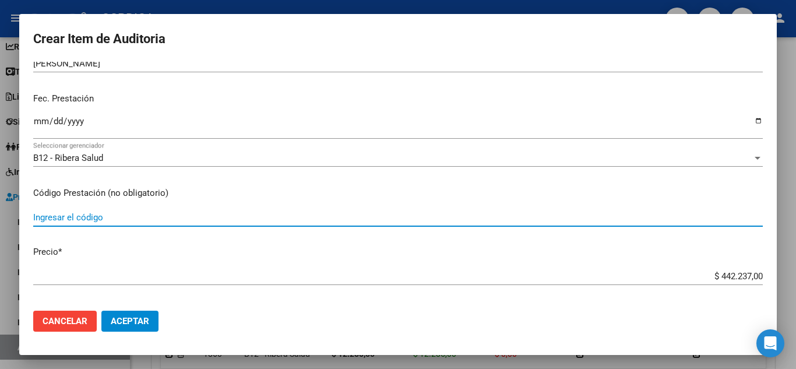
click at [235, 217] on input "Ingresar el código" at bounding box center [398, 217] width 730 height 10
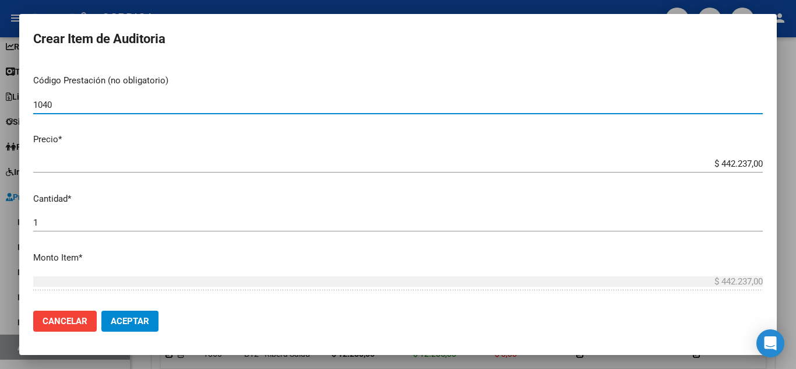
scroll to position [233, 0]
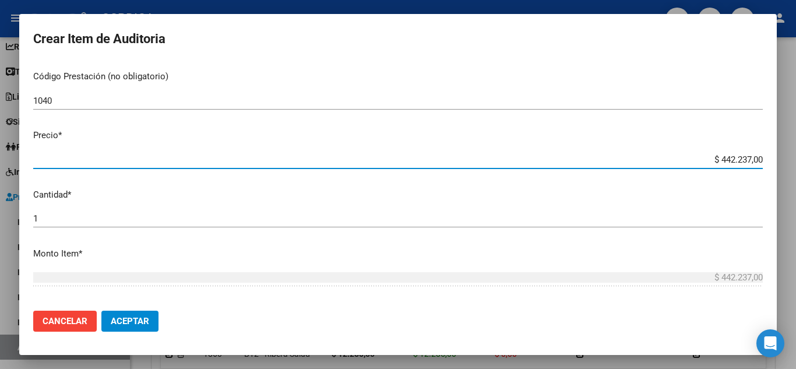
drag, startPoint x: 702, startPoint y: 162, endPoint x: 766, endPoint y: 156, distance: 64.4
click at [766, 156] on mat-dialog-content "57990665 Nro Documento 20579906651 CUIL Afiliado Activo Análisis Afiliado Prest…" at bounding box center [398, 182] width 758 height 240
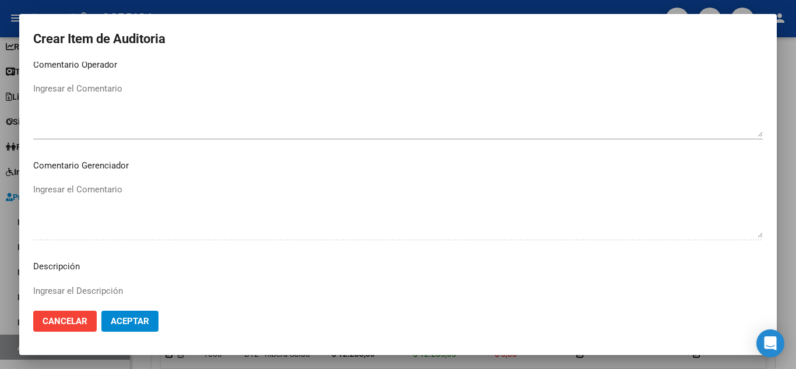
scroll to position [810, 0]
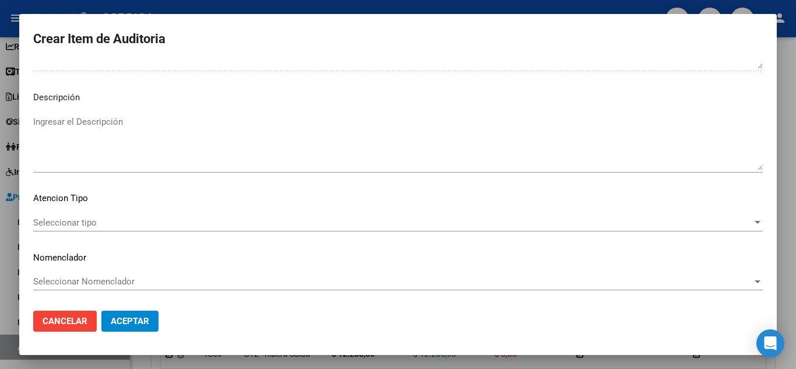
click at [102, 215] on div "Seleccionar tipo Seleccionar tipo" at bounding box center [398, 222] width 730 height 17
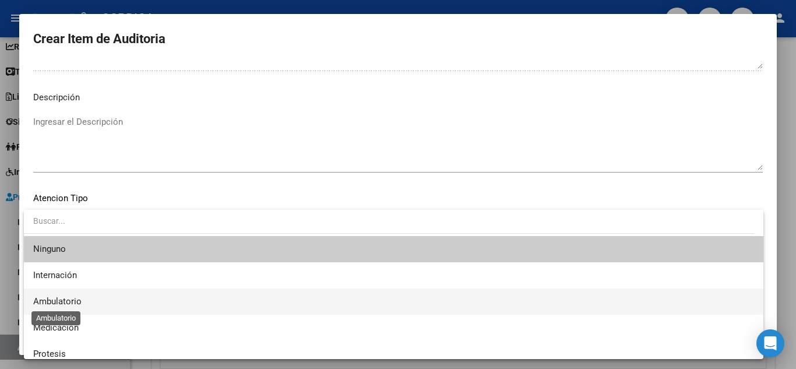
click at [76, 299] on span "Ambulatorio" at bounding box center [57, 301] width 48 height 10
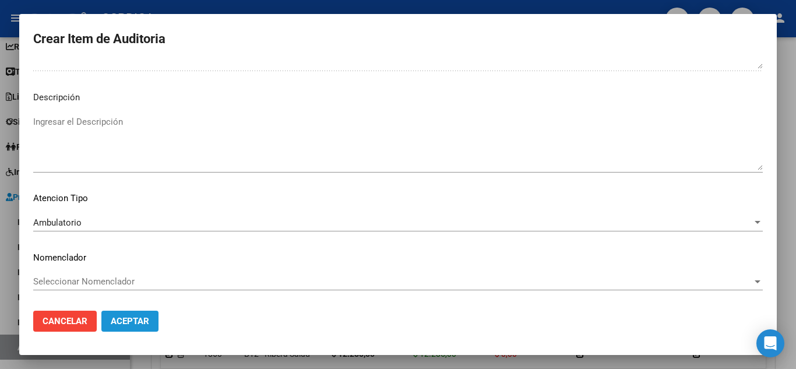
click at [127, 321] on span "Aceptar" at bounding box center [130, 321] width 38 height 10
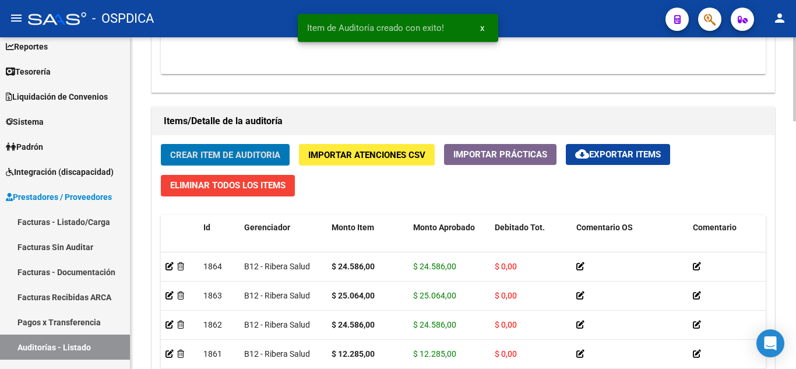
click at [211, 154] on span "Crear Item de Auditoria" at bounding box center [225, 155] width 110 height 10
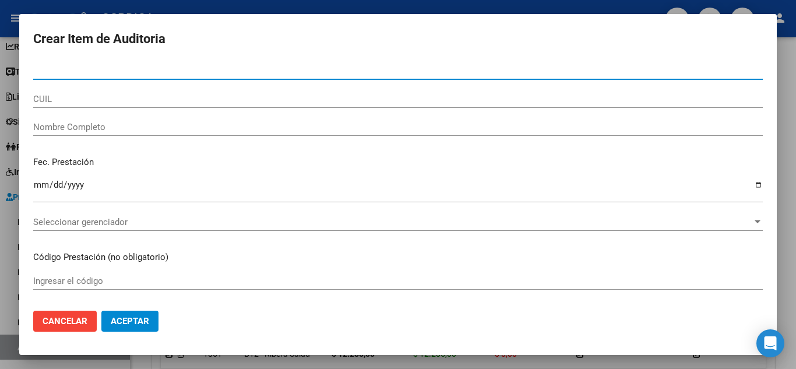
click at [147, 72] on input "Nro Documento" at bounding box center [398, 70] width 730 height 10
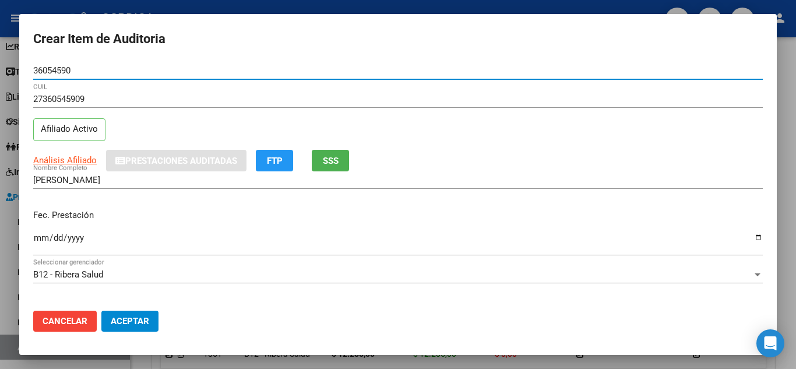
drag, startPoint x: 87, startPoint y: 69, endPoint x: 29, endPoint y: 57, distance: 60.0
click at [29, 57] on mat-dialog-container "Crear Item de Auditoria 36054590 Nro Documento 27360545909 CUIL Afiliado Activo…" at bounding box center [398, 184] width 758 height 341
click at [43, 233] on input "Ingresar la fecha" at bounding box center [398, 242] width 730 height 19
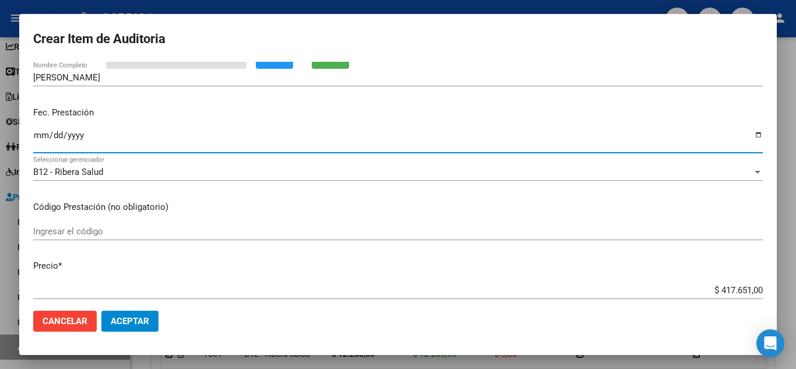
scroll to position [117, 0]
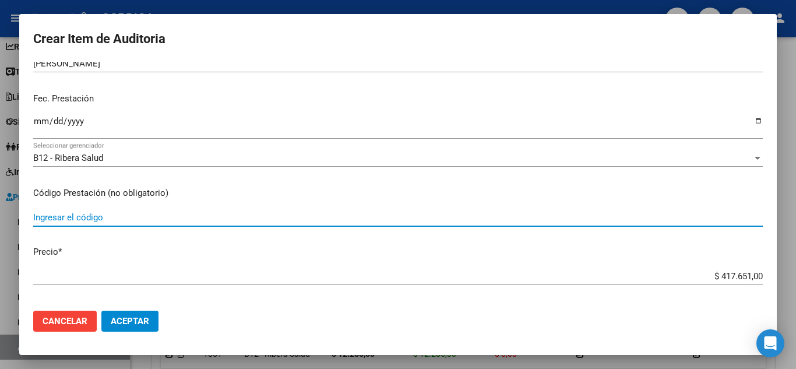
click at [152, 214] on input "Ingresar el código" at bounding box center [398, 217] width 730 height 10
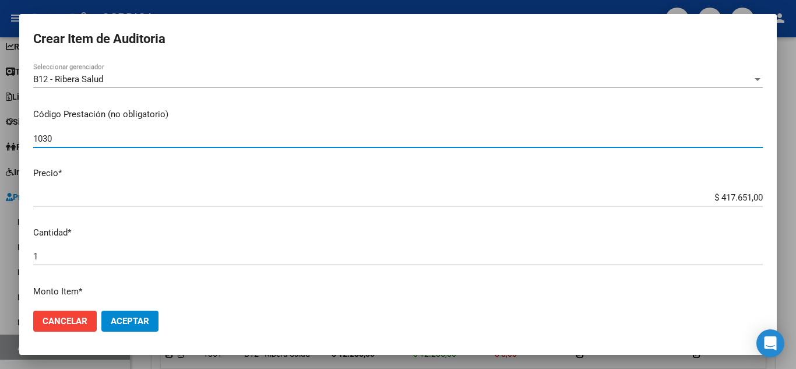
scroll to position [233, 0]
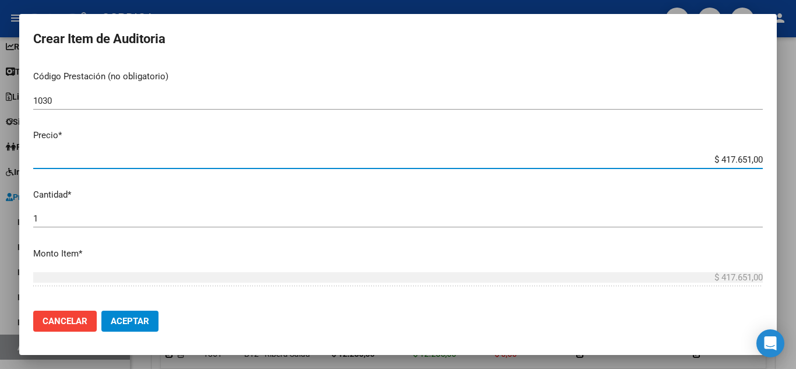
drag, startPoint x: 695, startPoint y: 161, endPoint x: 762, endPoint y: 161, distance: 67.0
click at [762, 161] on app-form-text-field "Precio * $ 417.651,00 Ingresar el precio" at bounding box center [402, 147] width 739 height 36
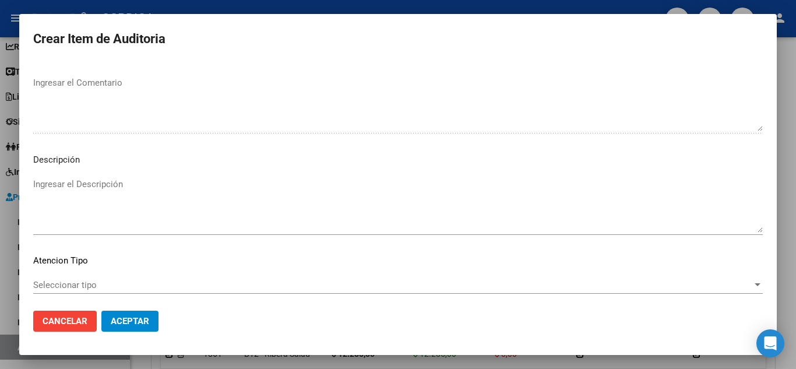
scroll to position [810, 0]
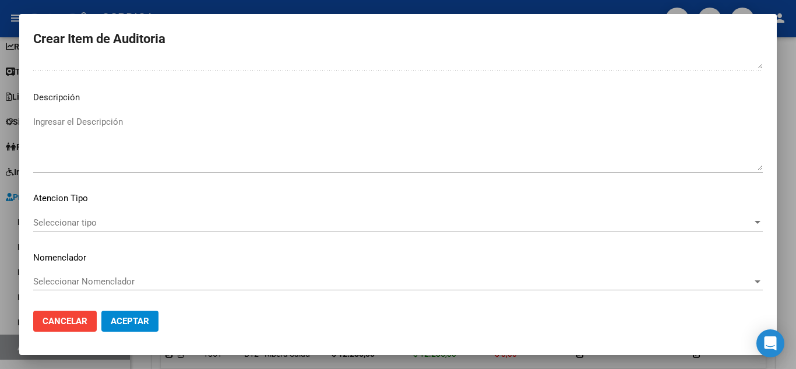
click at [76, 220] on span "Seleccionar tipo" at bounding box center [392, 222] width 719 height 10
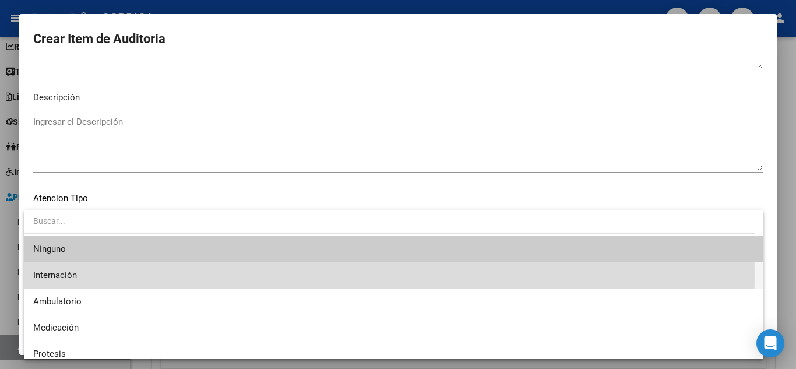
click at [89, 276] on span "Internación" at bounding box center [393, 275] width 721 height 26
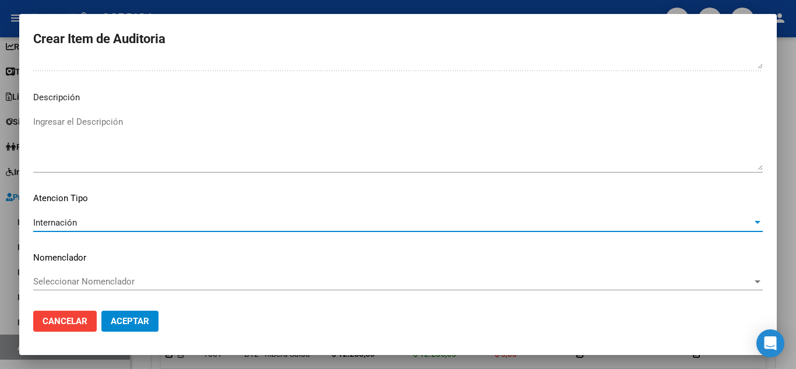
click at [85, 223] on div "Internación" at bounding box center [392, 222] width 719 height 10
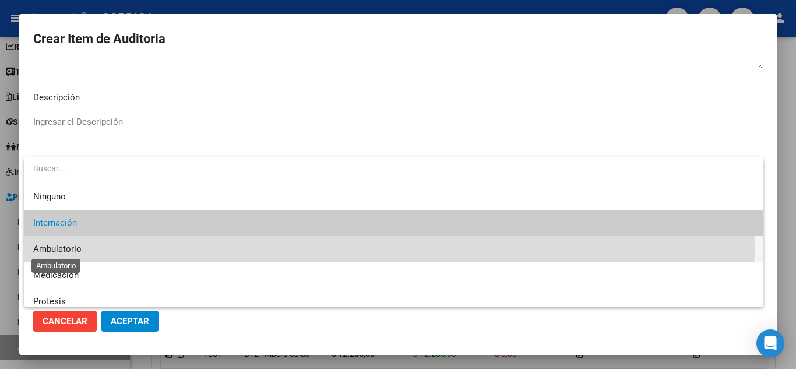
click at [77, 250] on span "Ambulatorio" at bounding box center [57, 249] width 48 height 10
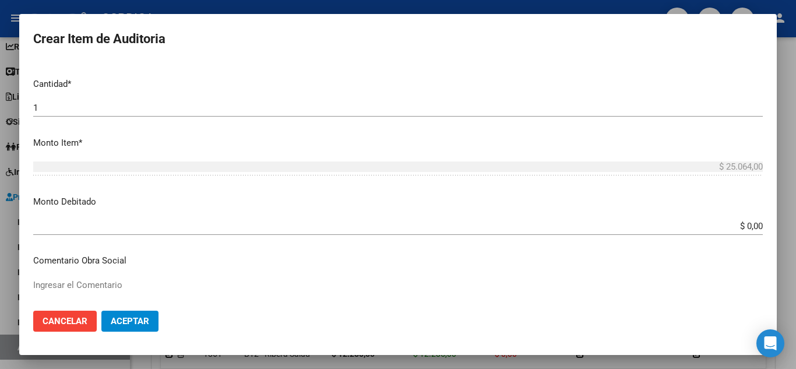
scroll to position [0, 0]
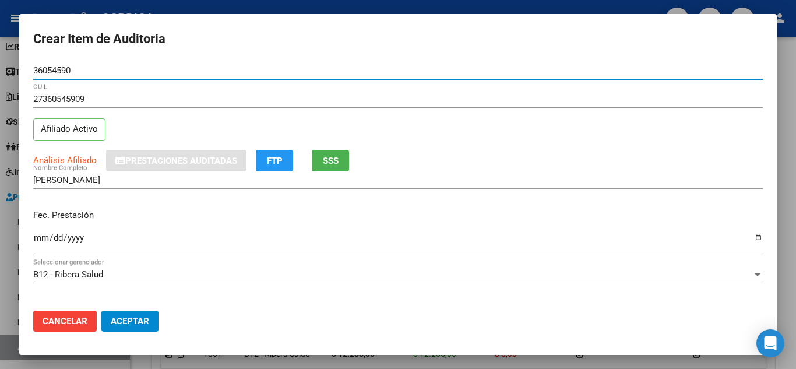
drag, startPoint x: 46, startPoint y: 74, endPoint x: 21, endPoint y: 72, distance: 25.2
click at [21, 72] on mat-dialog-content "36054590 Nro Documento 27360545909 CUIL Afiliado Activo Análisis Afiliado Prest…" at bounding box center [398, 182] width 758 height 240
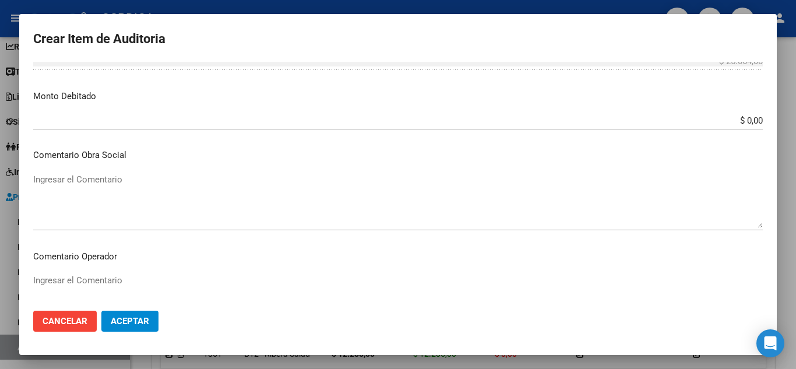
scroll to position [810, 0]
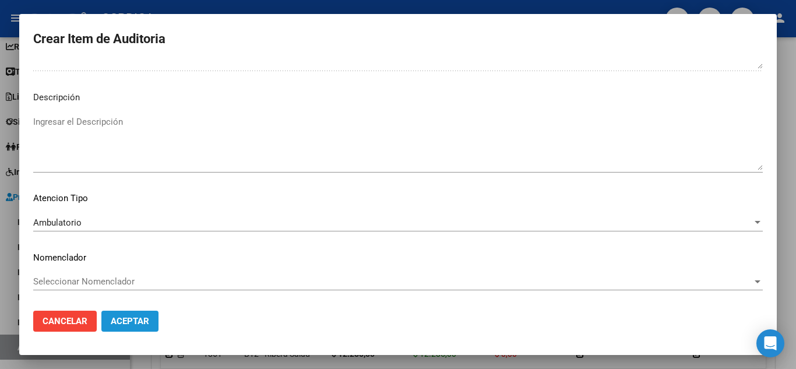
click at [150, 319] on button "Aceptar" at bounding box center [129, 321] width 57 height 21
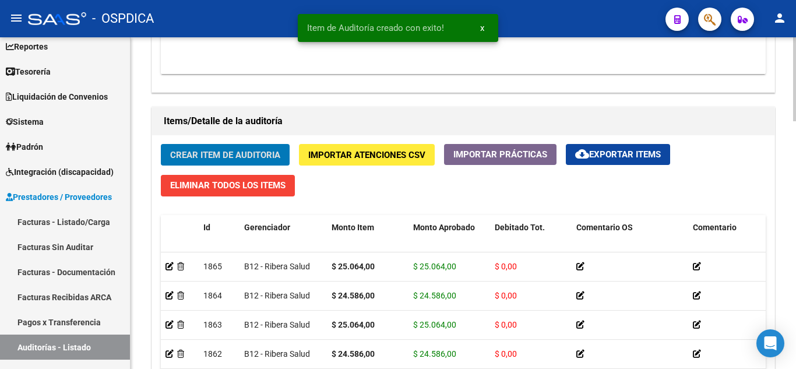
click at [252, 155] on span "Crear Item de Auditoria" at bounding box center [225, 155] width 110 height 10
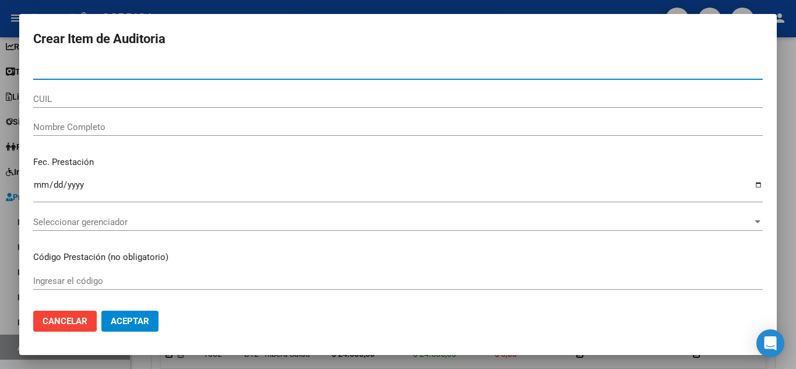
click at [287, 70] on input "Nro Documento" at bounding box center [398, 70] width 730 height 10
paste input "36054590"
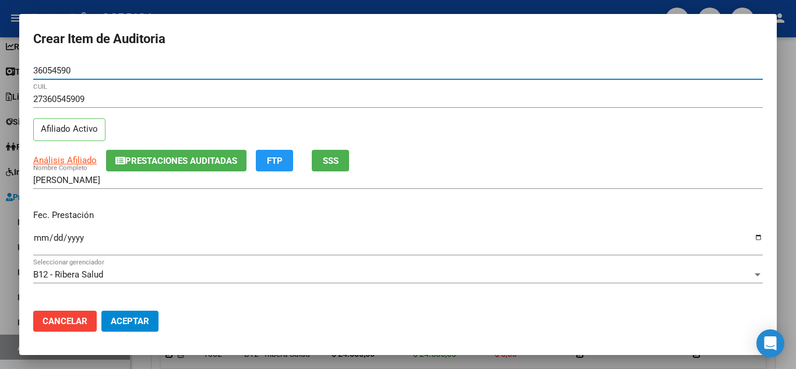
click at [41, 238] on input "Ingresar la fecha" at bounding box center [398, 242] width 730 height 19
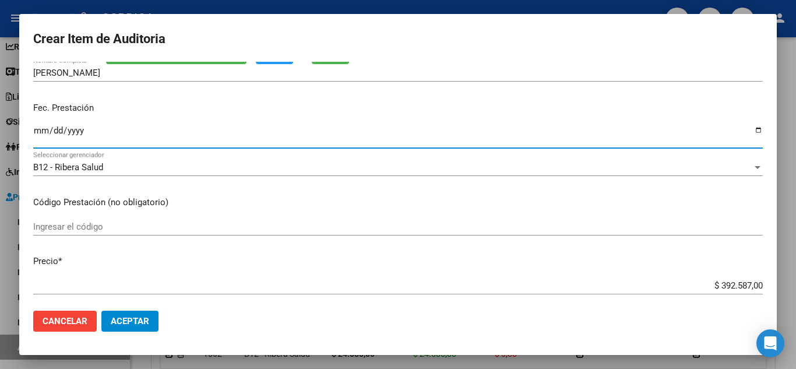
scroll to position [117, 0]
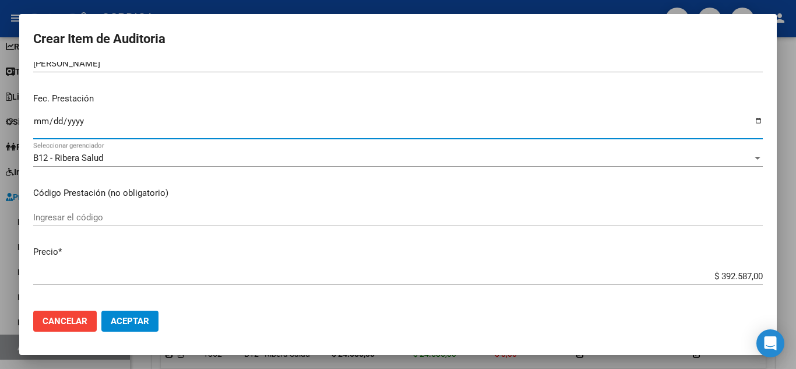
click at [124, 222] on input "Ingresar el código" at bounding box center [398, 217] width 730 height 10
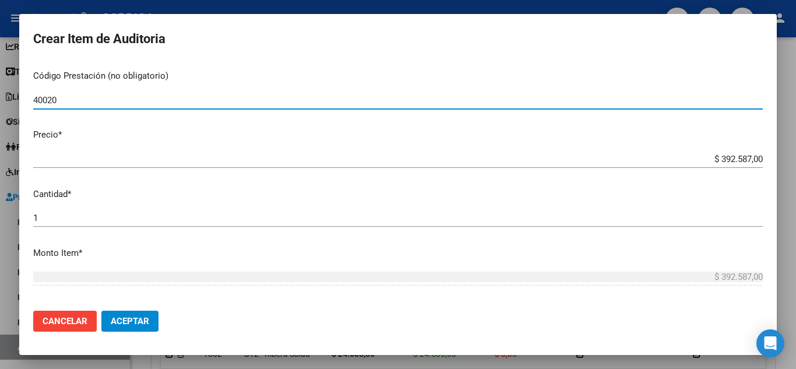
scroll to position [233, 0]
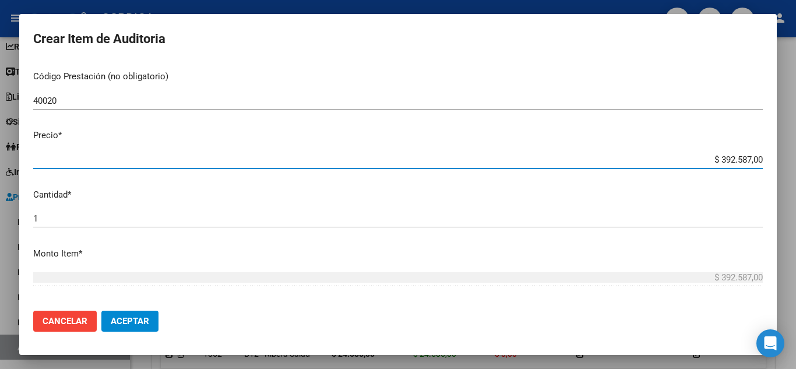
drag, startPoint x: 694, startPoint y: 162, endPoint x: 761, endPoint y: 163, distance: 67.0
click at [761, 163] on app-form-text-field "Precio * $ 392.587,00 Ingresar el precio" at bounding box center [402, 147] width 739 height 36
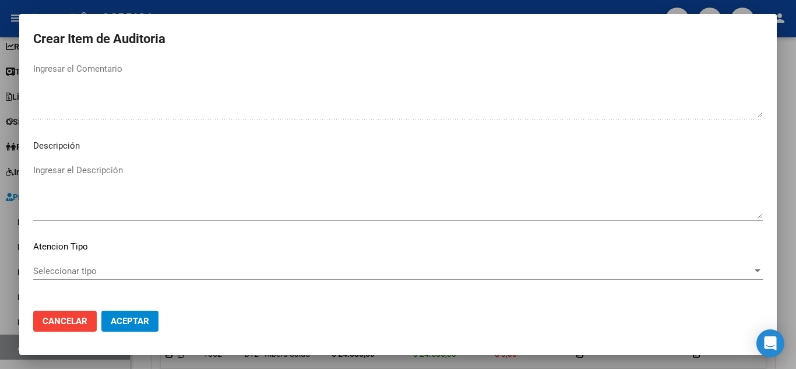
scroll to position [810, 0]
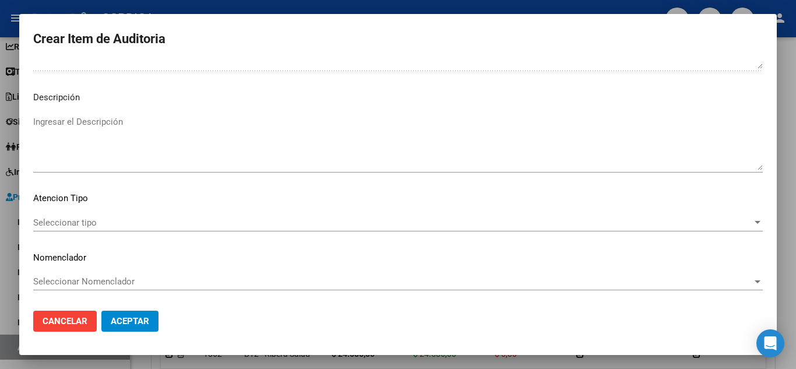
click at [97, 219] on span "Seleccionar tipo" at bounding box center [392, 222] width 719 height 10
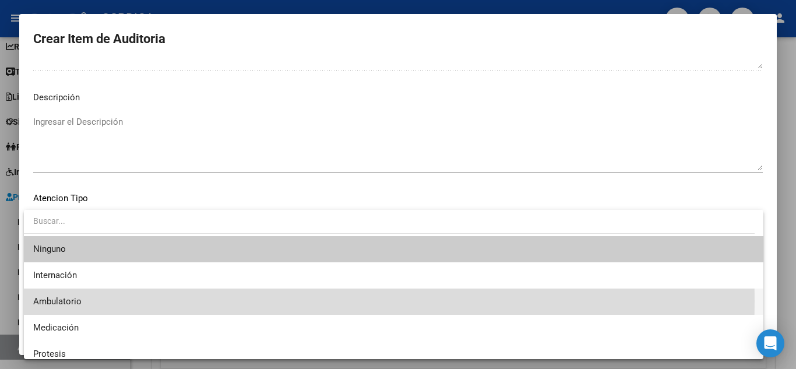
click at [88, 301] on span "Ambulatorio" at bounding box center [393, 301] width 721 height 26
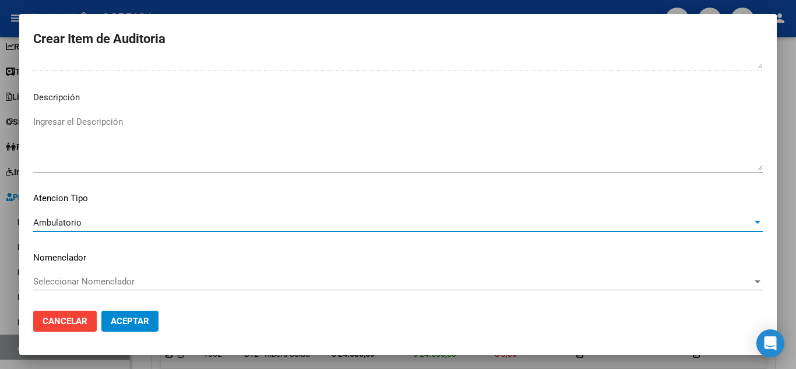
click at [126, 319] on span "Aceptar" at bounding box center [130, 321] width 38 height 10
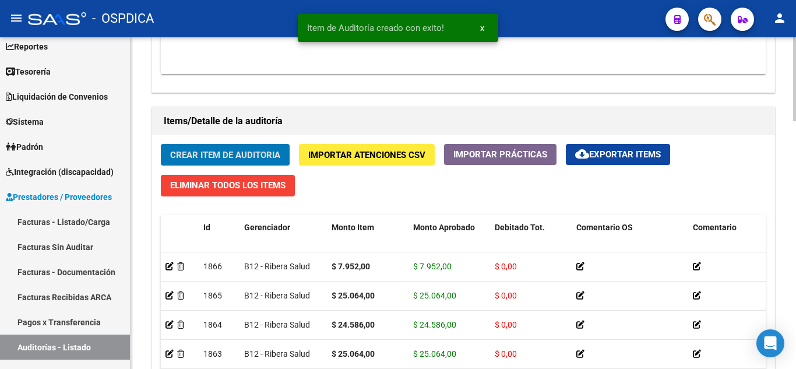
click at [236, 151] on span "Crear Item de Auditoria" at bounding box center [225, 155] width 110 height 10
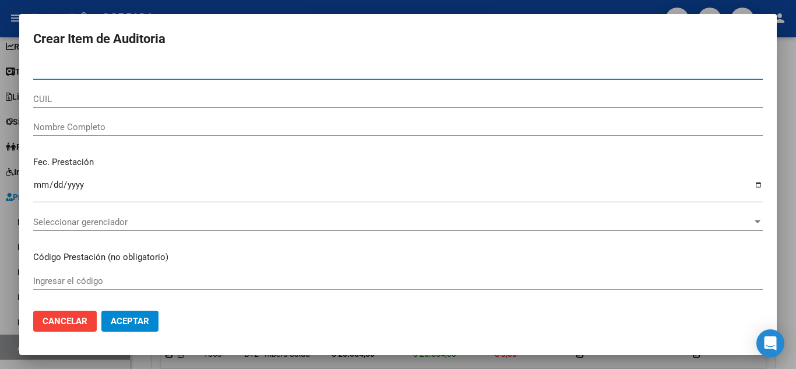
click at [244, 73] on input "Nro Documento" at bounding box center [398, 70] width 730 height 10
paste input "36054590"
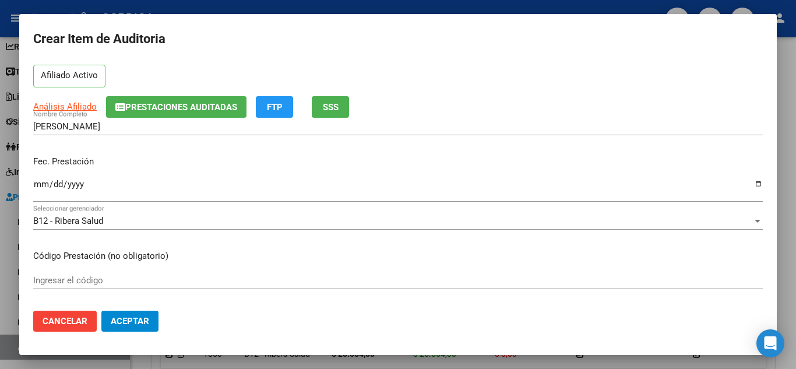
scroll to position [58, 0]
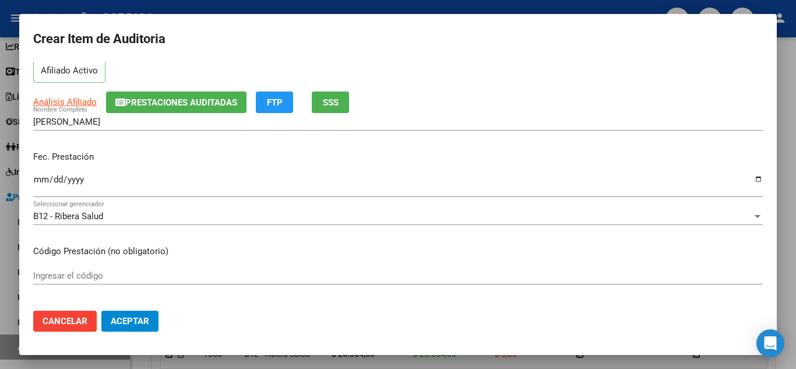
click at [40, 178] on input "Ingresar la fecha" at bounding box center [398, 184] width 730 height 19
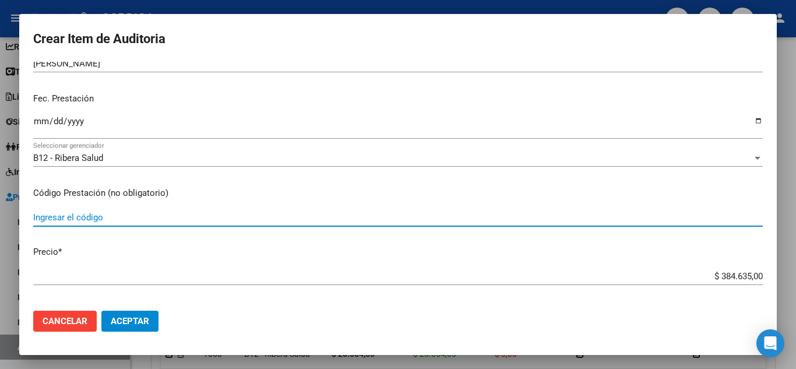
click at [133, 219] on input "Ingresar el código" at bounding box center [398, 217] width 730 height 10
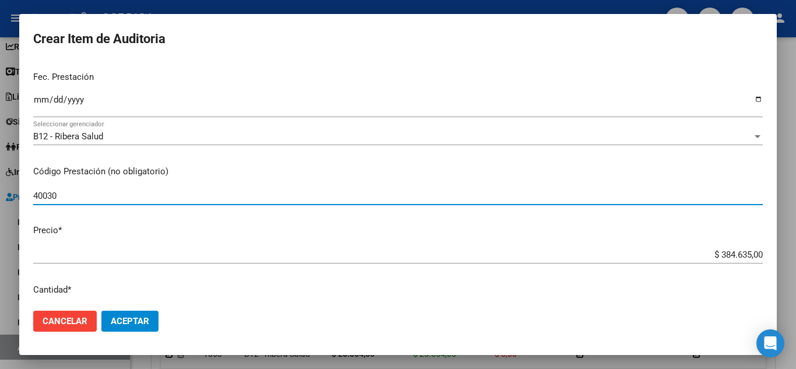
scroll to position [175, 0]
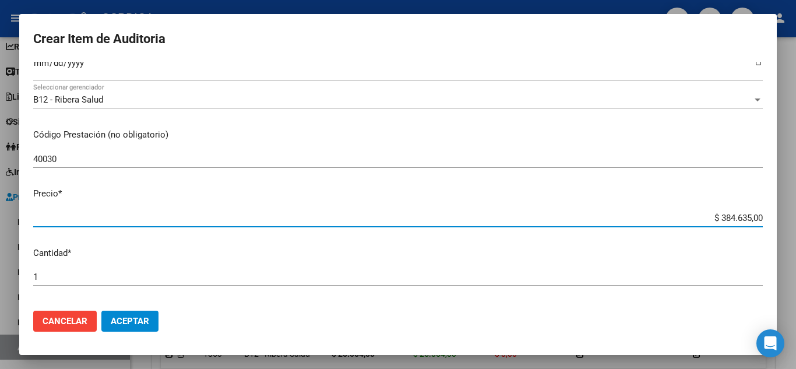
drag, startPoint x: 700, startPoint y: 216, endPoint x: 756, endPoint y: 218, distance: 56.0
click at [756, 218] on app-form-text-field "Precio * $ 384.635,00 Ingresar el precio" at bounding box center [402, 205] width 739 height 36
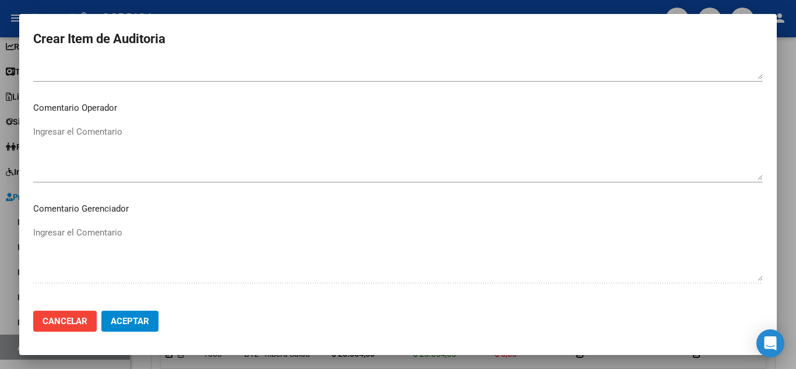
scroll to position [810, 0]
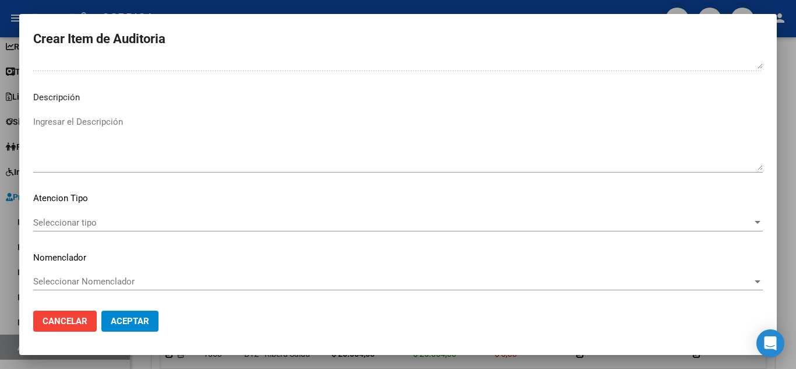
click at [108, 223] on span "Seleccionar tipo" at bounding box center [392, 222] width 719 height 10
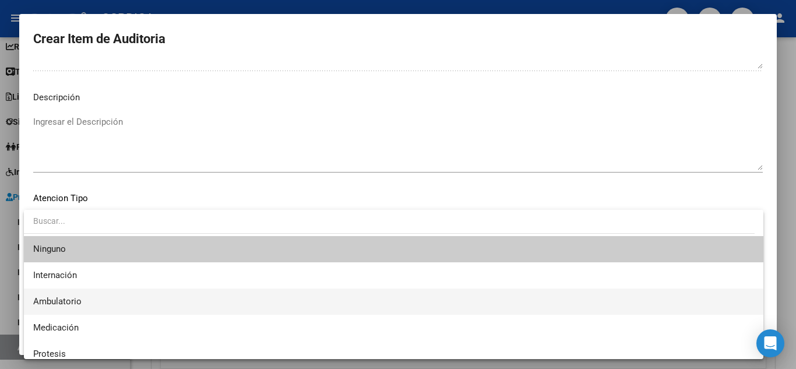
click at [82, 298] on span "Ambulatorio" at bounding box center [393, 301] width 721 height 26
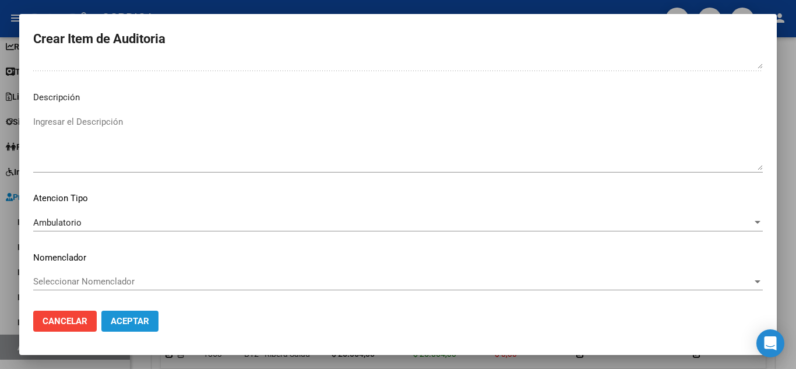
click at [140, 322] on span "Aceptar" at bounding box center [130, 321] width 38 height 10
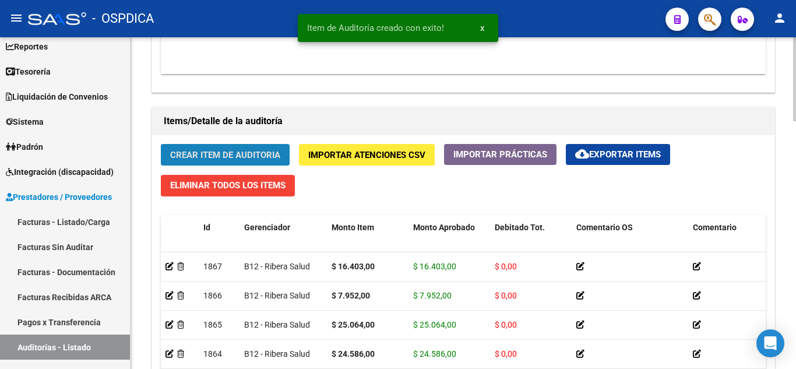
click at [251, 145] on button "Crear Item de Auditoria" at bounding box center [225, 155] width 129 height 22
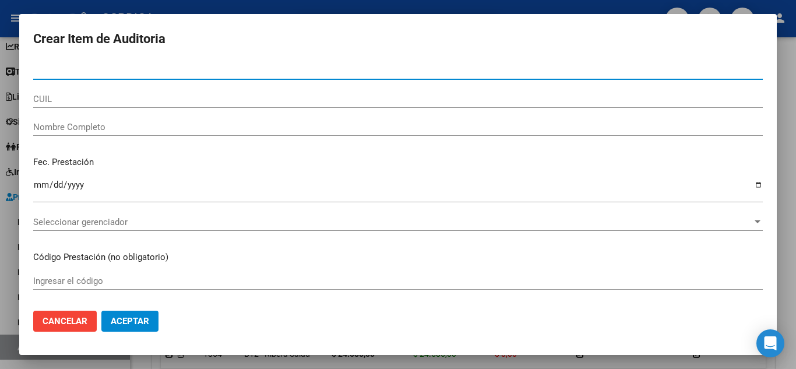
click at [231, 68] on input "Nro Documento" at bounding box center [398, 70] width 730 height 10
paste input "36054590"
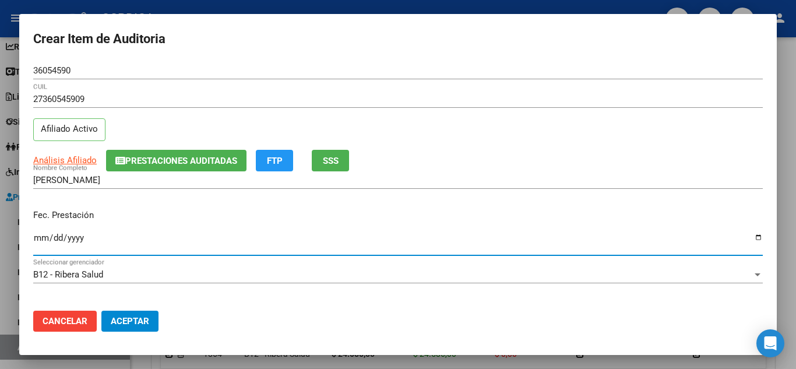
click at [43, 240] on input "Ingresar la fecha" at bounding box center [398, 242] width 730 height 19
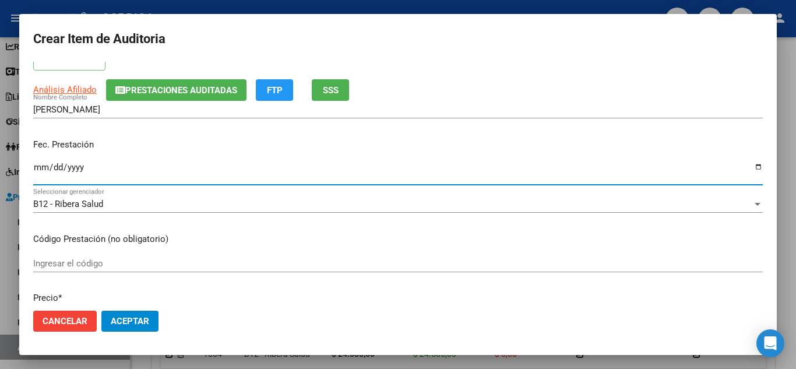
scroll to position [117, 0]
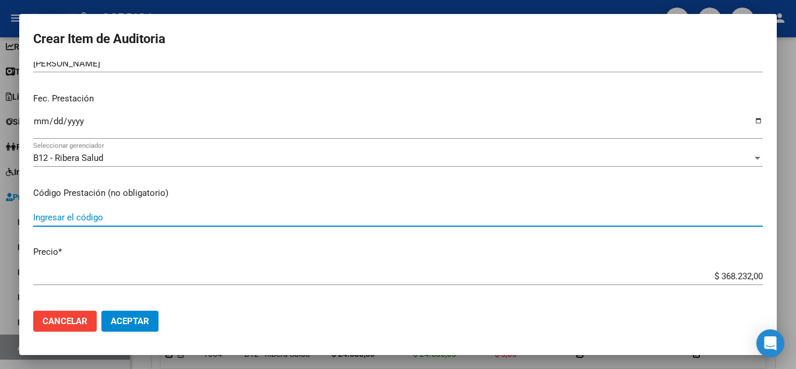
click at [181, 220] on input "Ingresar el código" at bounding box center [398, 217] width 730 height 10
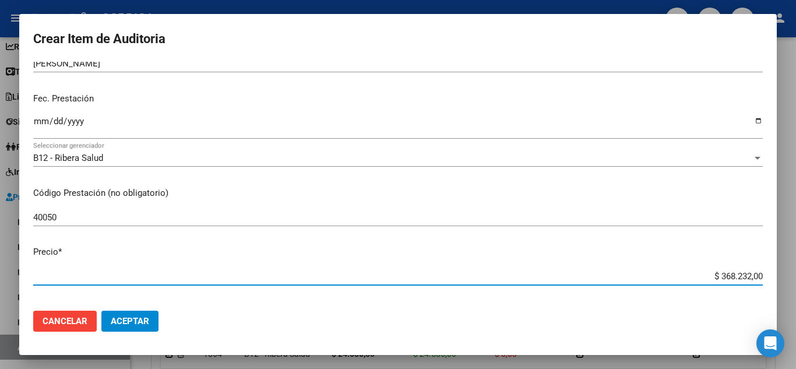
drag, startPoint x: 691, startPoint y: 275, endPoint x: 716, endPoint y: 237, distance: 45.6
click at [762, 269] on mat-dialog-content "36054590 Nro Documento 27360545909 CUIL Afiliado Activo Análisis Afiliado Prest…" at bounding box center [398, 182] width 758 height 240
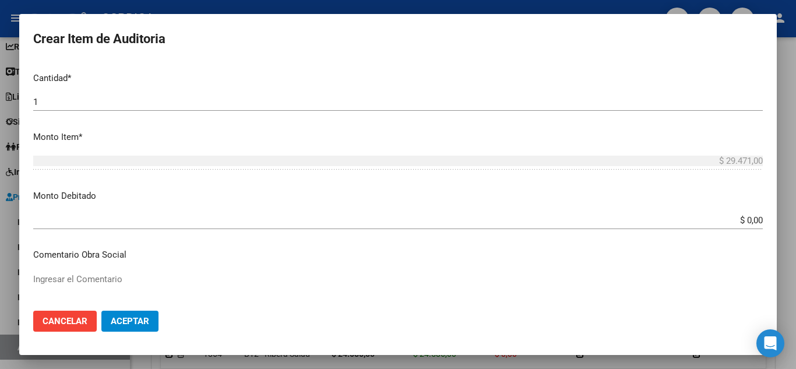
scroll to position [810, 0]
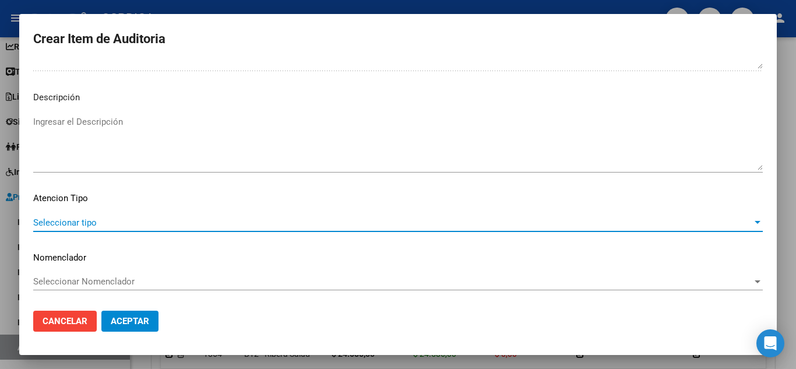
click at [99, 224] on span "Seleccionar tipo" at bounding box center [392, 222] width 719 height 10
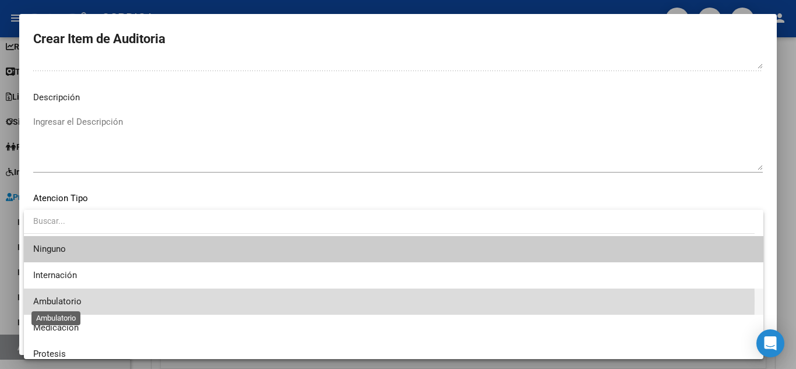
click at [66, 301] on span "Ambulatorio" at bounding box center [57, 301] width 48 height 10
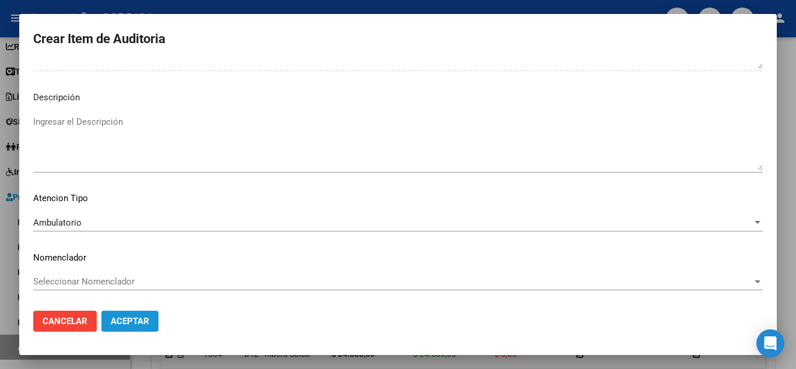
click at [120, 322] on span "Aceptar" at bounding box center [130, 321] width 38 height 10
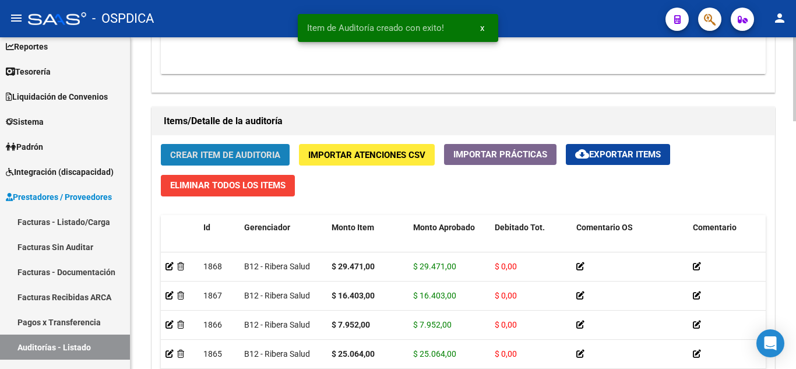
click at [234, 156] on span "Crear Item de Auditoria" at bounding box center [225, 155] width 110 height 10
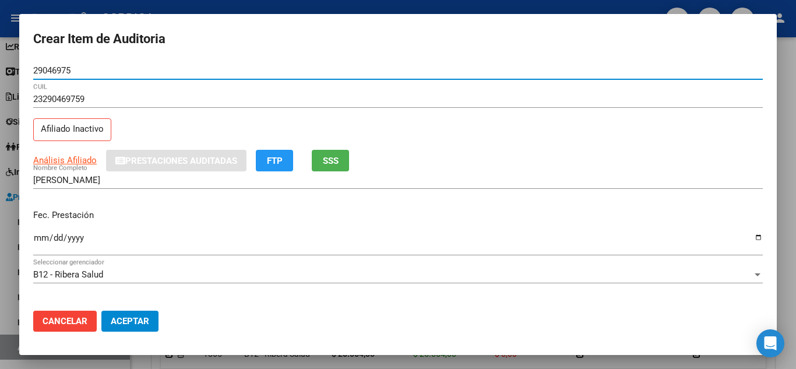
drag, startPoint x: 87, startPoint y: 68, endPoint x: 25, endPoint y: 66, distance: 61.8
click at [25, 66] on mat-dialog-content "29046975 Nro Documento 23290469759 CUIL Afiliado Inactivo Análisis Afiliado Pre…" at bounding box center [398, 182] width 758 height 240
click at [42, 235] on input "Ingresar la fecha" at bounding box center [398, 242] width 730 height 19
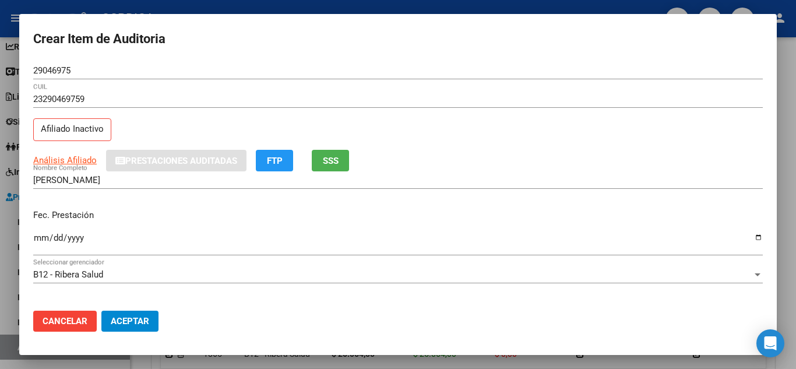
scroll to position [117, 0]
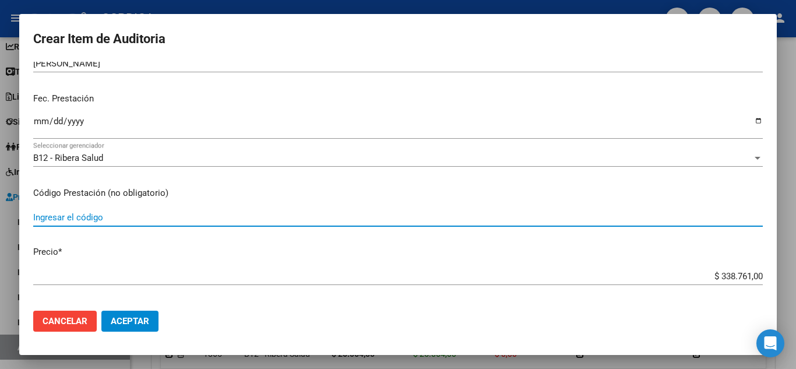
click at [186, 214] on input "Ingresar el código" at bounding box center [398, 217] width 730 height 10
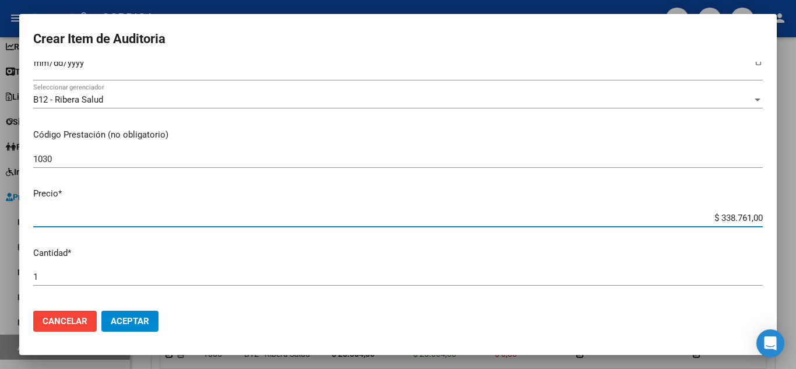
drag, startPoint x: 691, startPoint y: 214, endPoint x: 772, endPoint y: 227, distance: 82.5
click at [772, 227] on mat-dialog-content "29046975 Nro Documento 23290469759 CUIL Afiliado Inactivo Análisis Afiliado Pre…" at bounding box center [398, 182] width 758 height 240
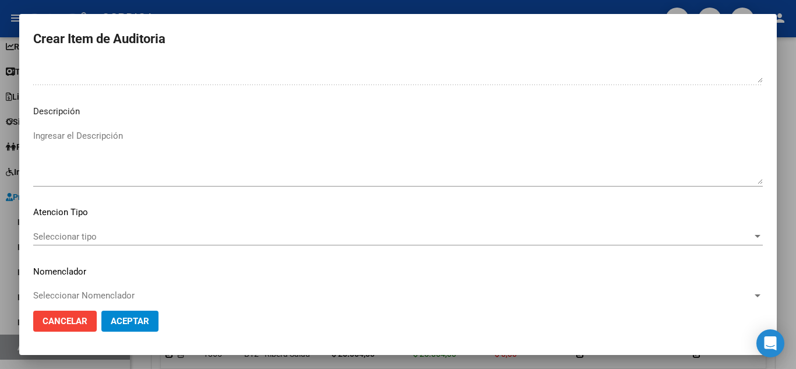
scroll to position [810, 0]
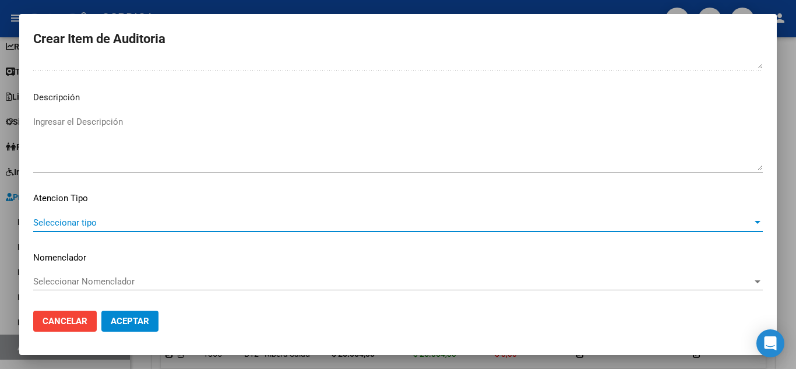
click at [94, 224] on span "Seleccionar tipo" at bounding box center [392, 222] width 719 height 10
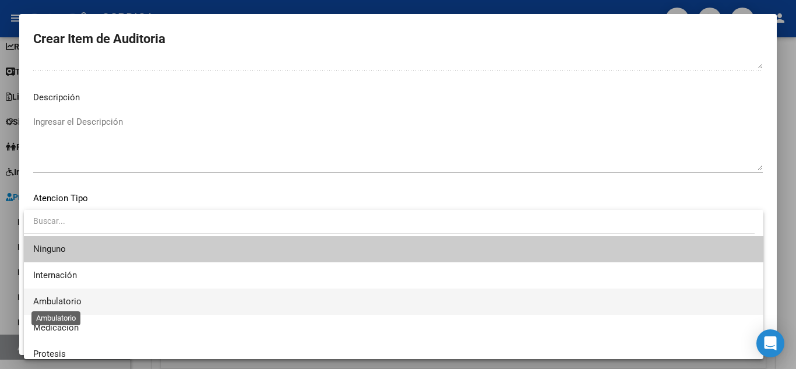
click at [73, 297] on span "Ambulatorio" at bounding box center [57, 301] width 48 height 10
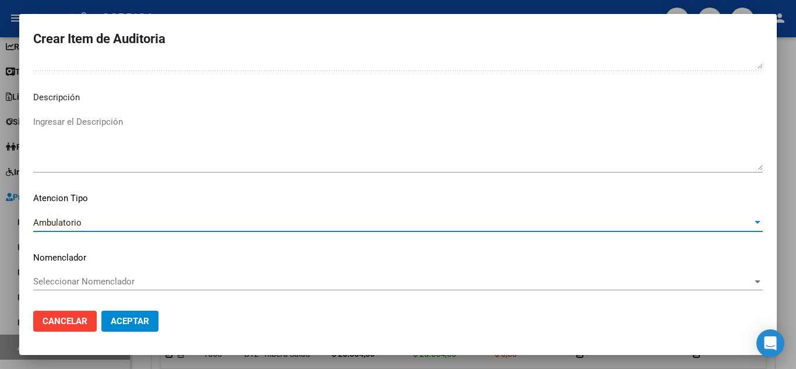
click at [124, 315] on button "Aceptar" at bounding box center [129, 321] width 57 height 21
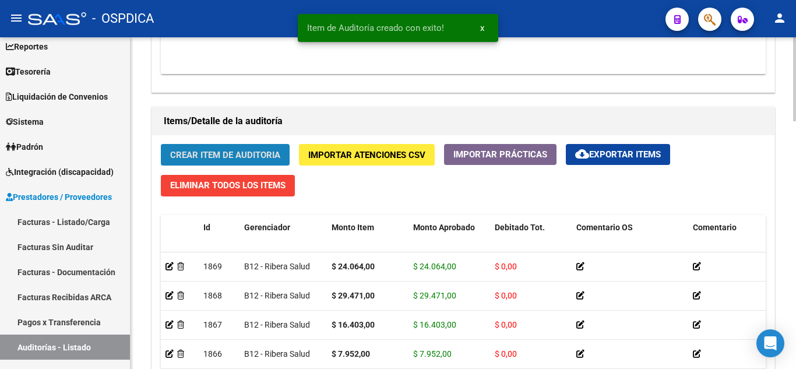
click at [232, 157] on span "Crear Item de Auditoria" at bounding box center [225, 155] width 110 height 10
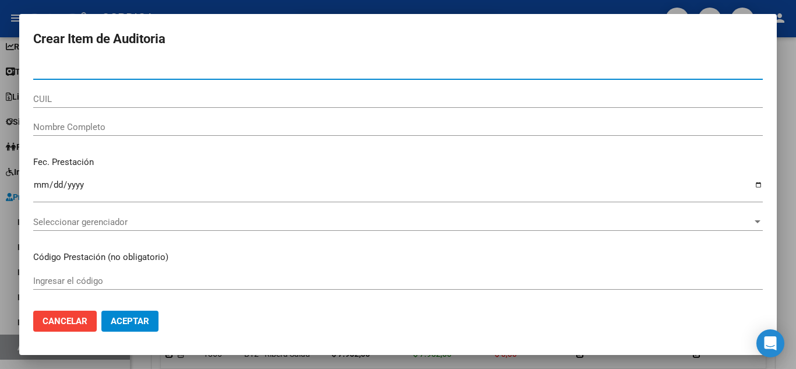
paste input "29046975"
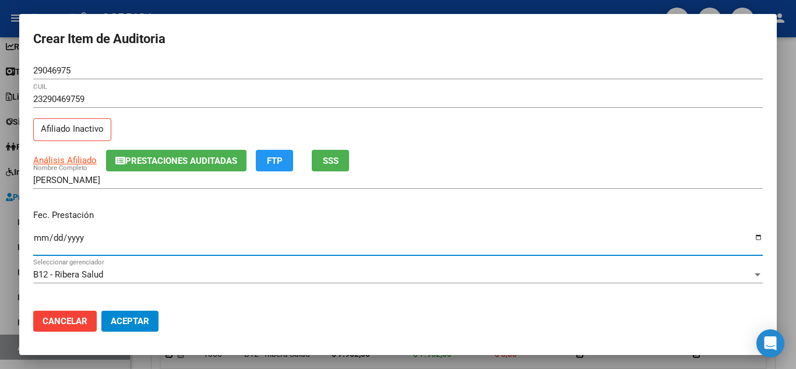
click at [41, 237] on input "Ingresar la fecha" at bounding box center [398, 242] width 730 height 19
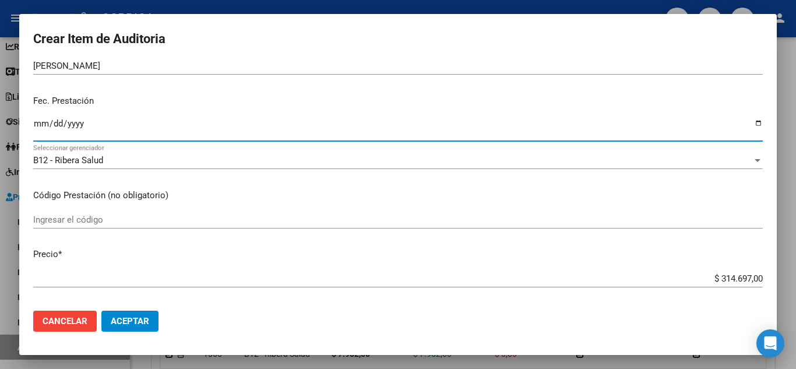
scroll to position [117, 0]
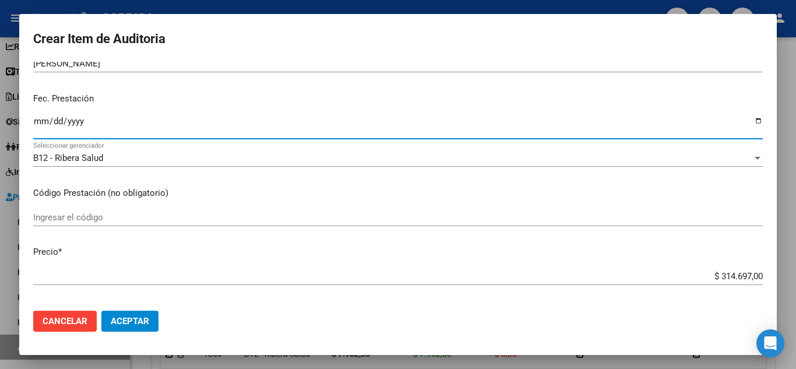
click at [315, 217] on input "Ingresar el código" at bounding box center [398, 217] width 730 height 10
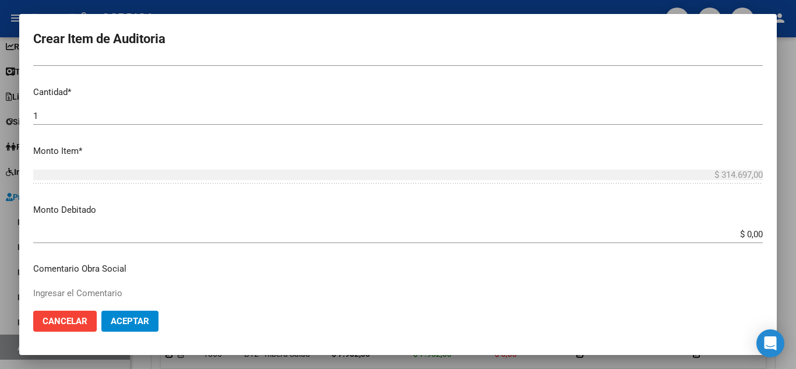
scroll to position [291, 0]
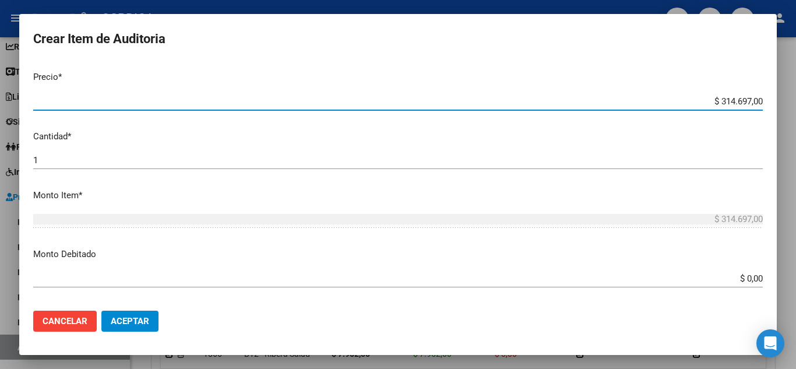
drag, startPoint x: 736, startPoint y: 98, endPoint x: 760, endPoint y: 94, distance: 24.1
click at [760, 94] on mat-dialog-content "29046975 Nro Documento 23290469759 CUIL Afiliado Inactivo Análisis Afiliado Pre…" at bounding box center [398, 182] width 758 height 240
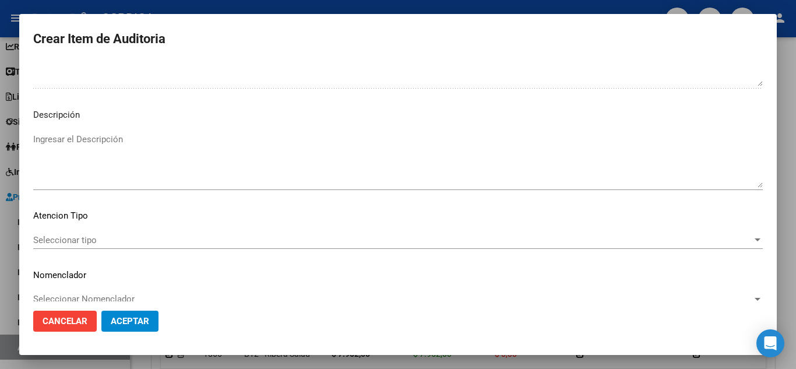
scroll to position [810, 0]
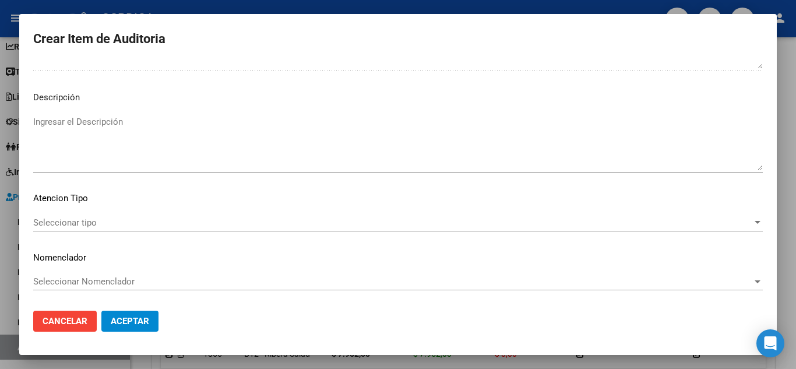
click at [109, 220] on span "Seleccionar tipo" at bounding box center [392, 222] width 719 height 10
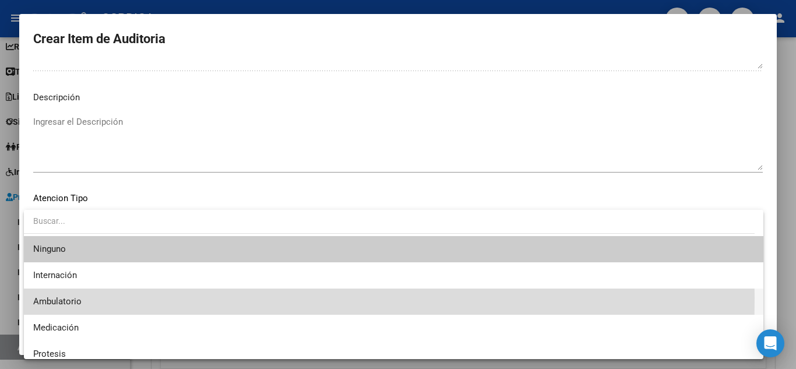
click at [83, 298] on span "Ambulatorio" at bounding box center [393, 301] width 721 height 26
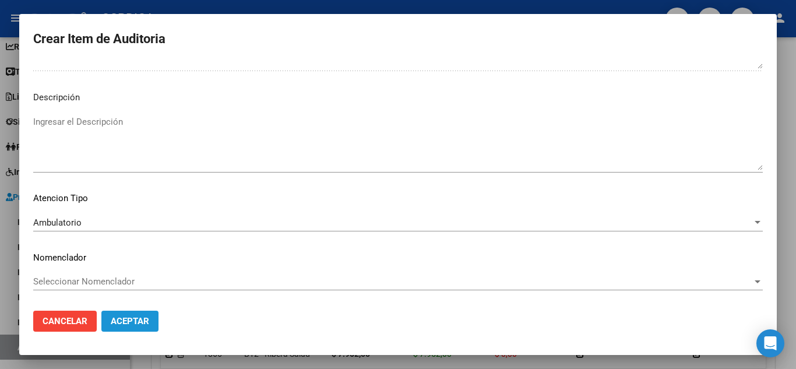
click at [140, 320] on span "Aceptar" at bounding box center [130, 321] width 38 height 10
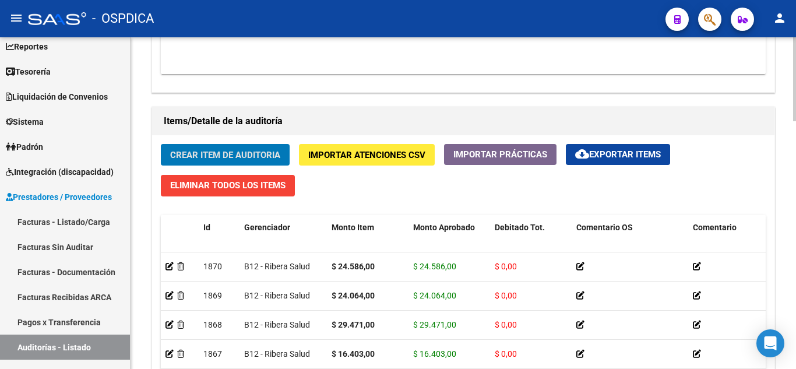
click at [257, 159] on span "Crear Item de Auditoria" at bounding box center [225, 155] width 110 height 10
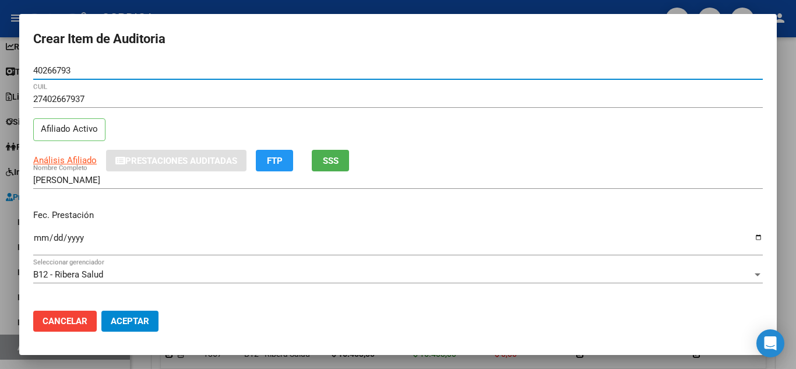
drag, startPoint x: 102, startPoint y: 70, endPoint x: 5, endPoint y: 66, distance: 97.4
click at [5, 66] on div "Crear Item de Auditoria 40266793 Nro Documento 27402667937 CUIL Afiliado Activo…" at bounding box center [398, 184] width 796 height 369
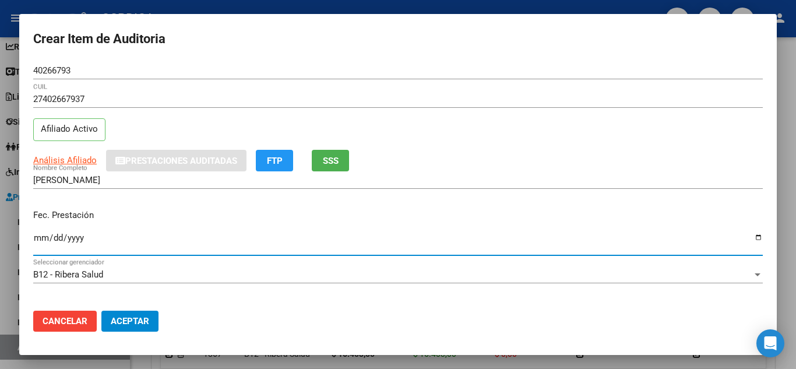
click at [36, 236] on input "Ingresar la fecha" at bounding box center [398, 242] width 730 height 19
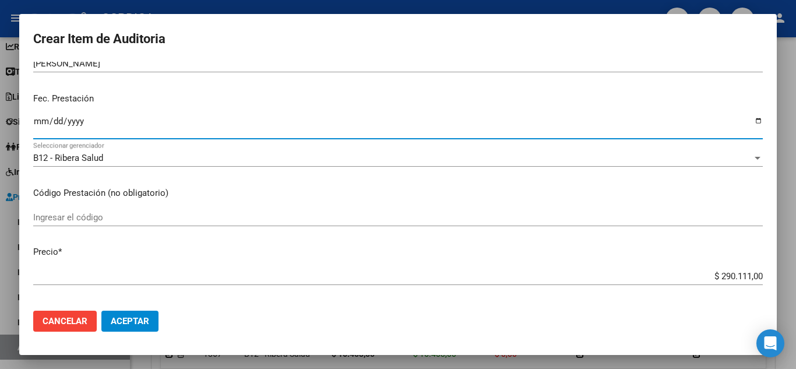
click at [262, 219] on input "Ingresar el código" at bounding box center [398, 217] width 730 height 10
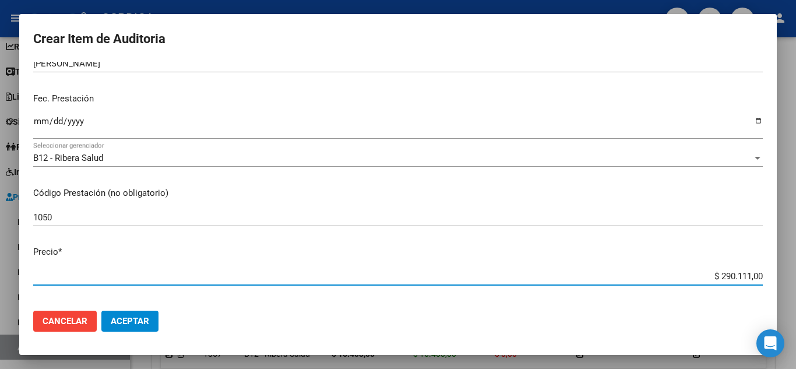
drag, startPoint x: 689, startPoint y: 271, endPoint x: 760, endPoint y: 273, distance: 71.1
click at [760, 273] on app-form-text-field "Precio * $ 290.111,00 Ingresar el precio" at bounding box center [402, 263] width 739 height 36
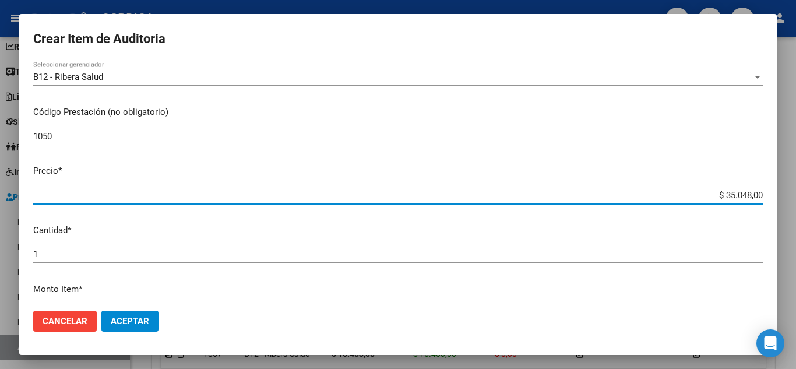
scroll to position [233, 0]
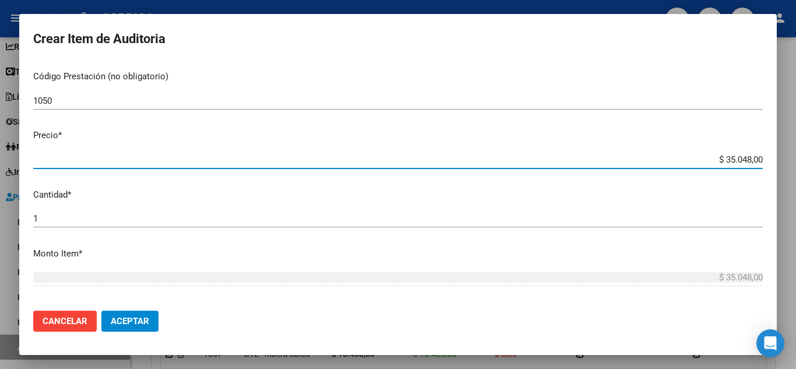
drag, startPoint x: 62, startPoint y: 220, endPoint x: 51, endPoint y: 217, distance: 11.3
click at [15, 221] on div "Crear Item de Auditoria 40266793 Nro Documento 27402667937 CUIL Afiliado Activo…" at bounding box center [398, 184] width 796 height 369
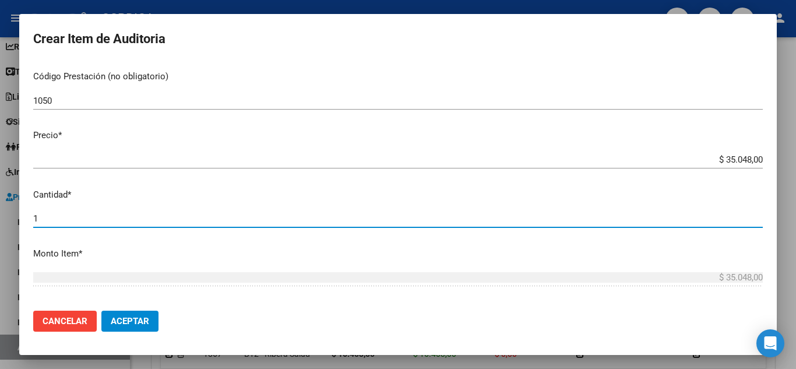
click at [51, 217] on input "1" at bounding box center [398, 218] width 730 height 10
drag, startPoint x: 51, startPoint y: 217, endPoint x: 31, endPoint y: 218, distance: 19.8
click at [31, 218] on mat-dialog-content "40266793 Nro Documento 27402667937 CUIL Afiliado Activo Análisis Afiliado Prest…" at bounding box center [398, 182] width 758 height 240
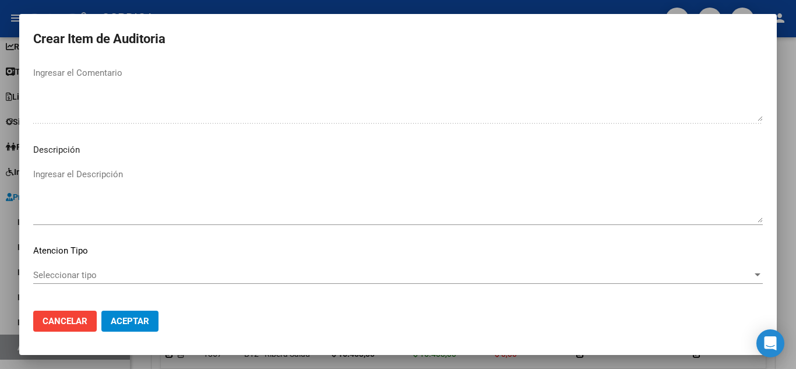
scroll to position [810, 0]
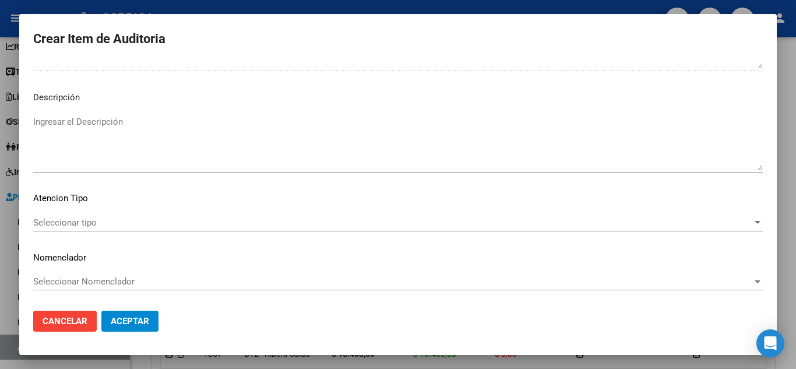
click at [121, 222] on span "Seleccionar tipo" at bounding box center [392, 222] width 719 height 10
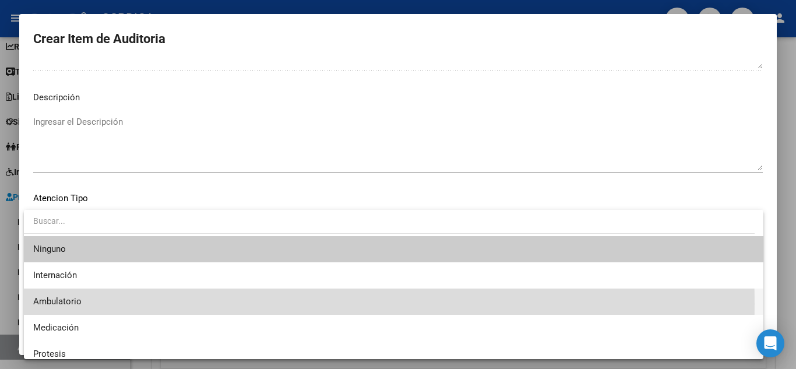
click at [86, 304] on span "Ambulatorio" at bounding box center [393, 301] width 721 height 26
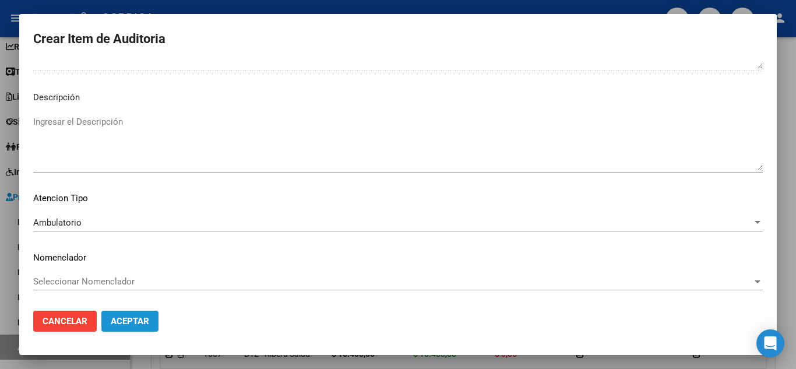
click at [139, 319] on span "Aceptar" at bounding box center [130, 321] width 38 height 10
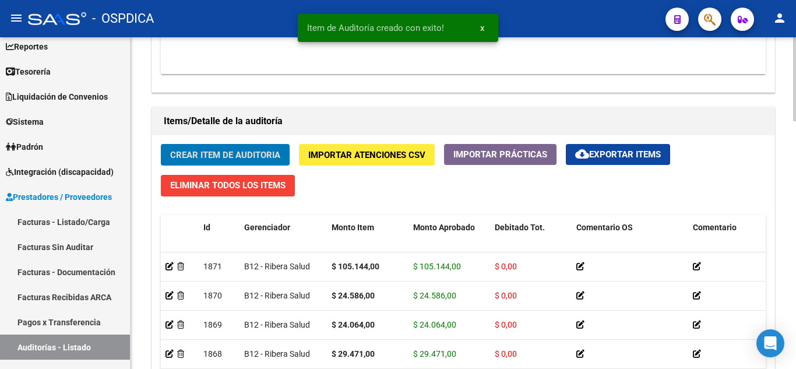
click at [249, 157] on span "Crear Item de Auditoria" at bounding box center [225, 155] width 110 height 10
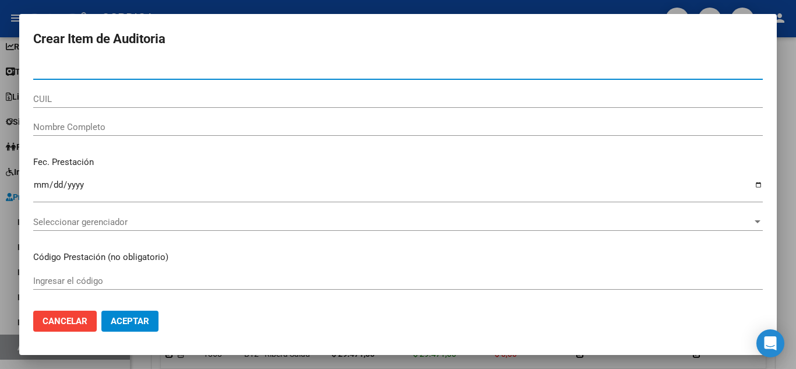
paste input "40266793"
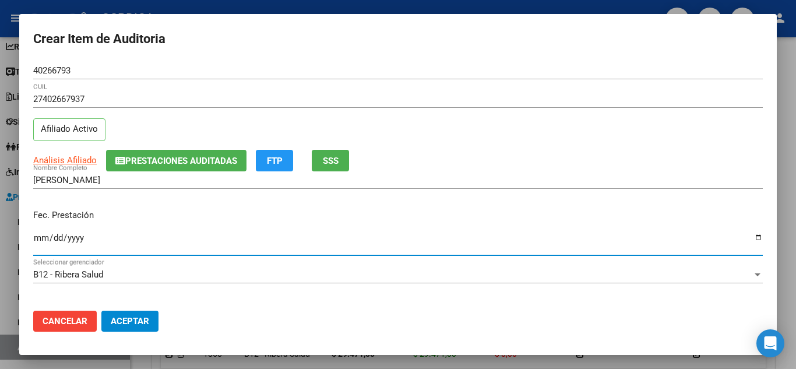
click at [41, 234] on input "Ingresar la fecha" at bounding box center [398, 242] width 730 height 19
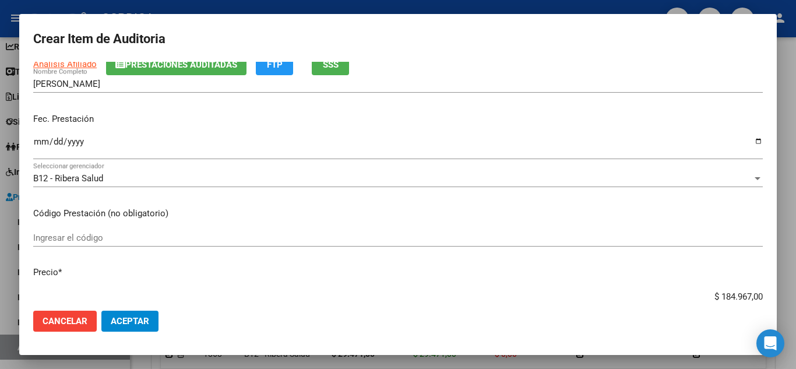
scroll to position [117, 0]
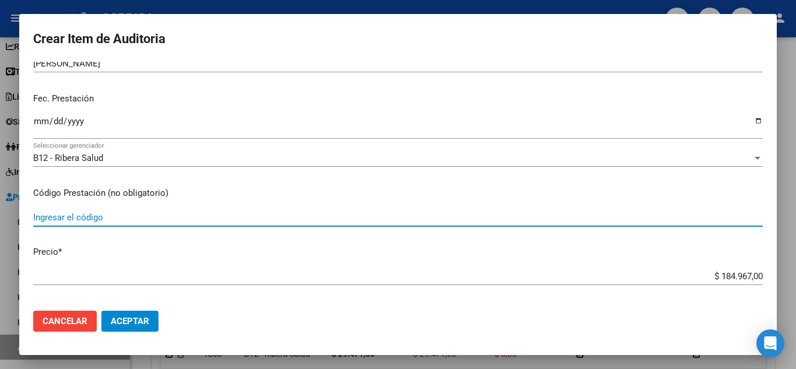
click at [205, 219] on input "Ingresar el código" at bounding box center [398, 217] width 730 height 10
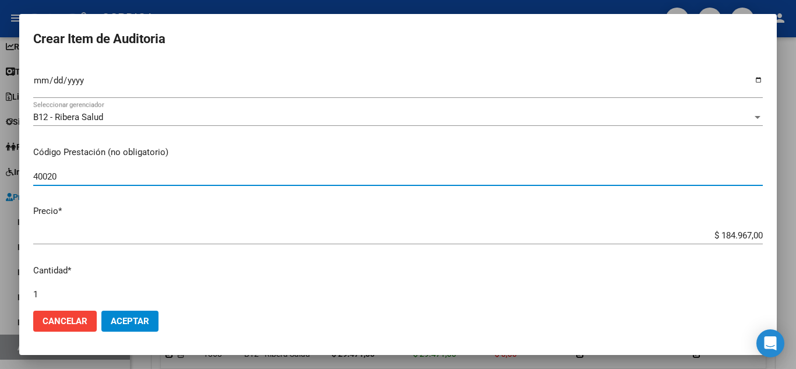
scroll to position [175, 0]
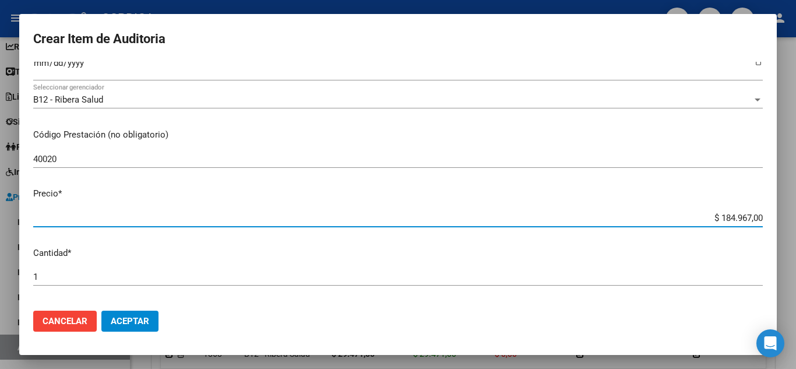
drag, startPoint x: 700, startPoint y: 217, endPoint x: 751, endPoint y: 221, distance: 51.5
click at [751, 221] on input "$ 184.967,00" at bounding box center [398, 218] width 730 height 10
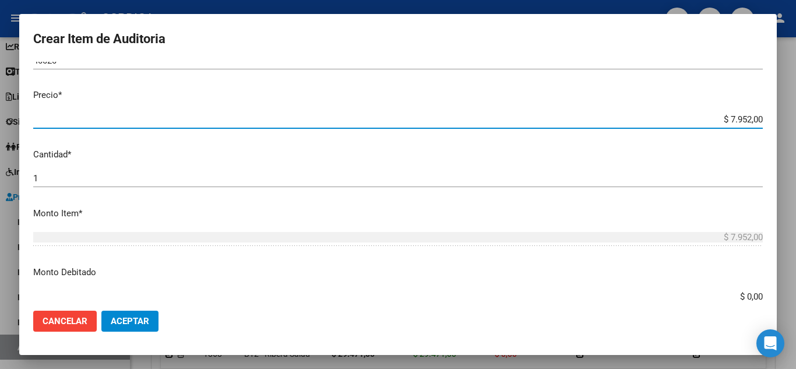
scroll to position [291, 0]
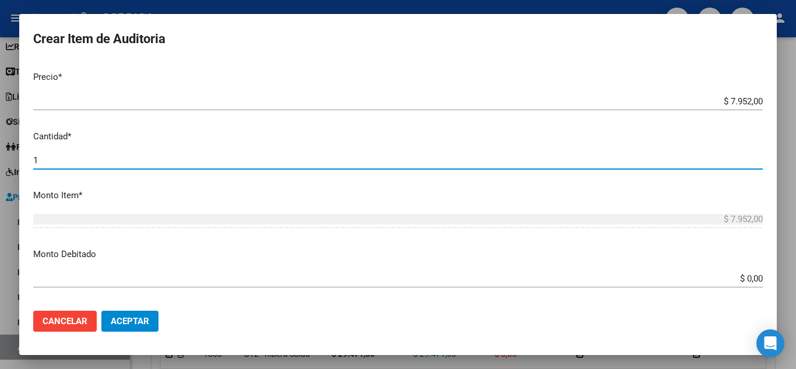
drag, startPoint x: 57, startPoint y: 164, endPoint x: 13, endPoint y: 154, distance: 45.0
click at [13, 154] on div "Crear Item de Auditoria 40266793 Nro Documento 27402667937 CUIL Afiliado Activo…" at bounding box center [398, 184] width 796 height 369
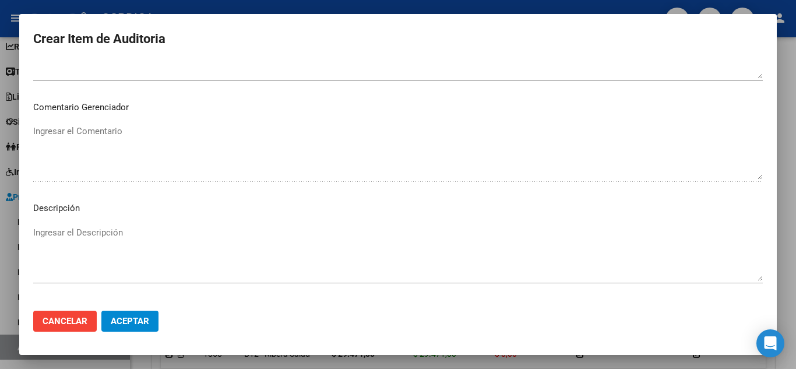
scroll to position [810, 0]
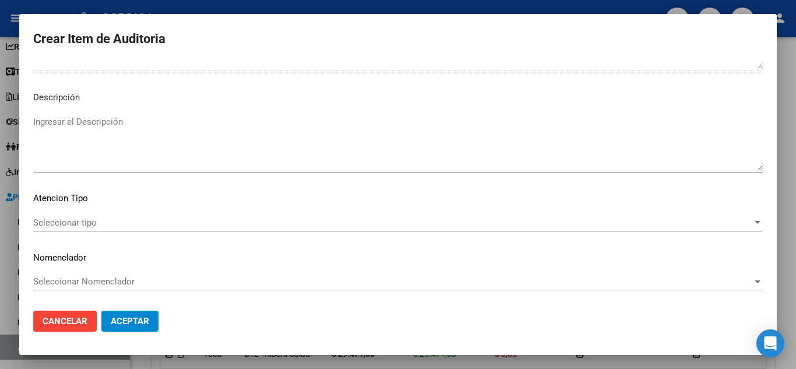
click at [105, 221] on span "Seleccionar tipo" at bounding box center [392, 222] width 719 height 10
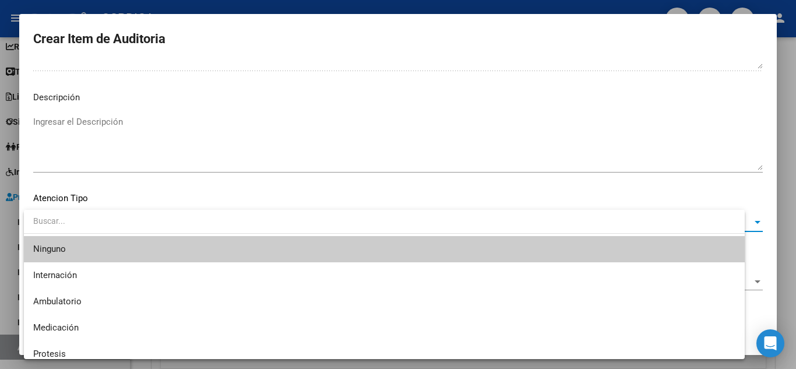
click at [93, 217] on input "dropdown search" at bounding box center [384, 221] width 721 height 24
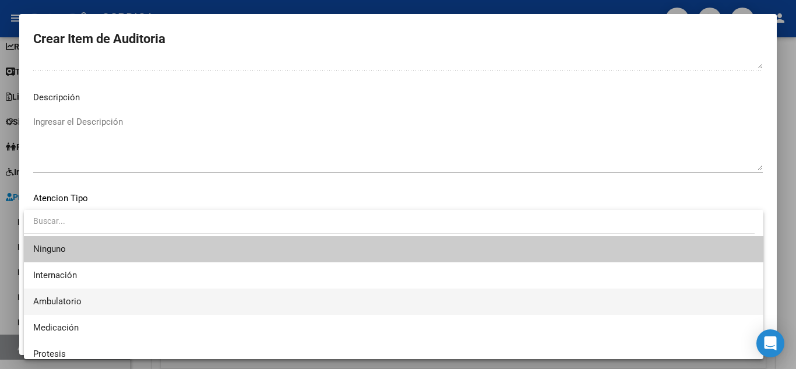
click at [72, 294] on span "Ambulatorio" at bounding box center [393, 301] width 721 height 26
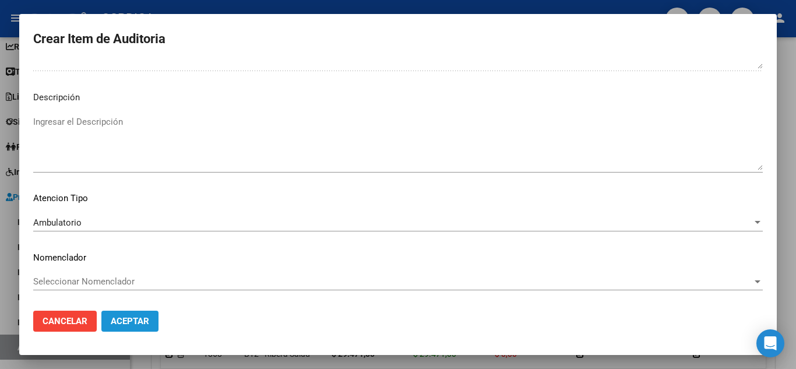
click at [122, 323] on span "Aceptar" at bounding box center [130, 321] width 38 height 10
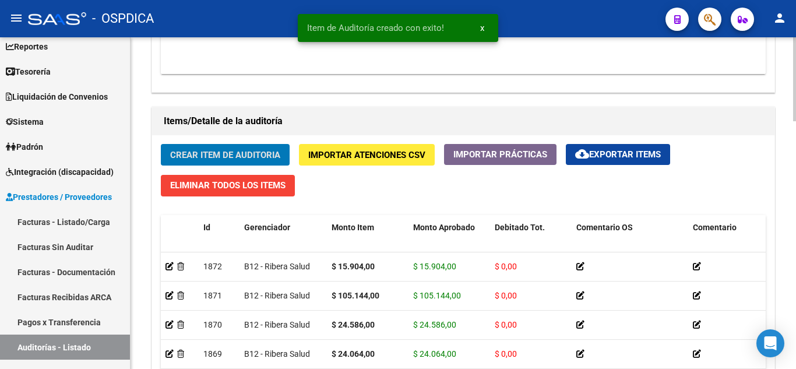
click at [200, 151] on span "Crear Item de Auditoria" at bounding box center [225, 155] width 110 height 10
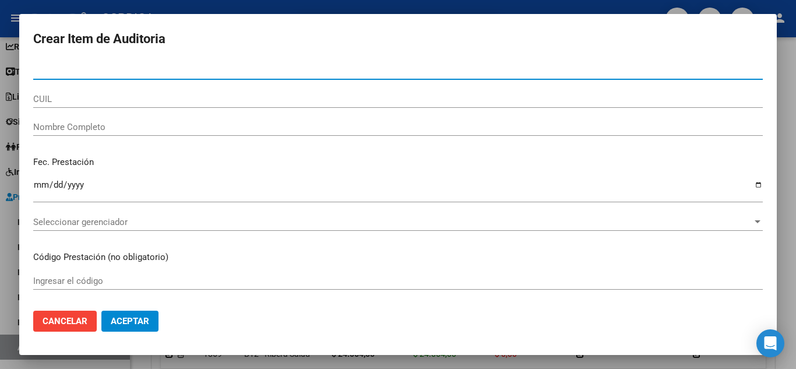
click at [201, 75] on input "Nro Documento" at bounding box center [398, 70] width 730 height 10
paste input "40266793"
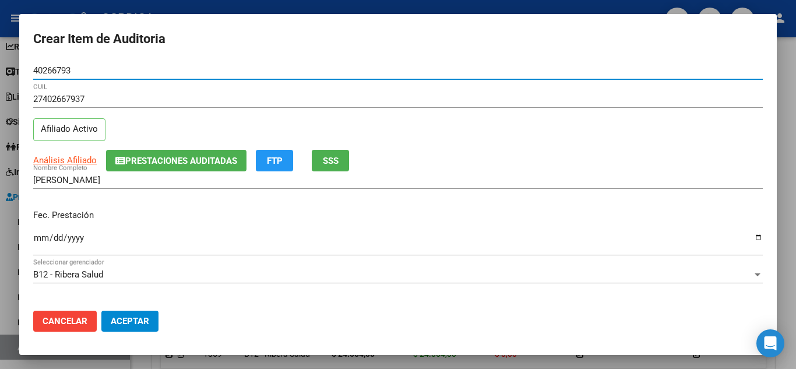
click at [40, 237] on input "Ingresar la fecha" at bounding box center [398, 242] width 730 height 19
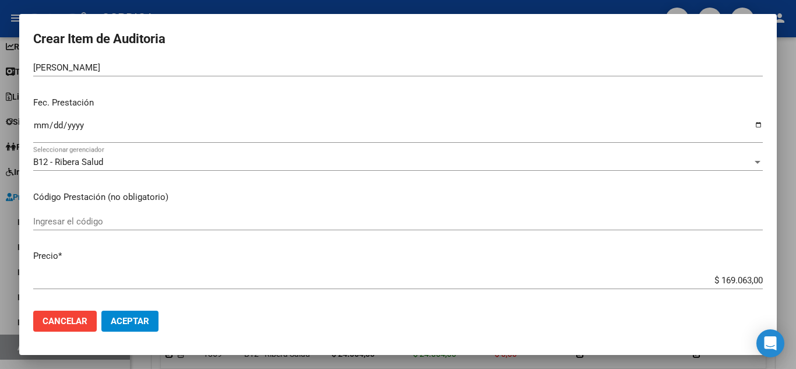
scroll to position [117, 0]
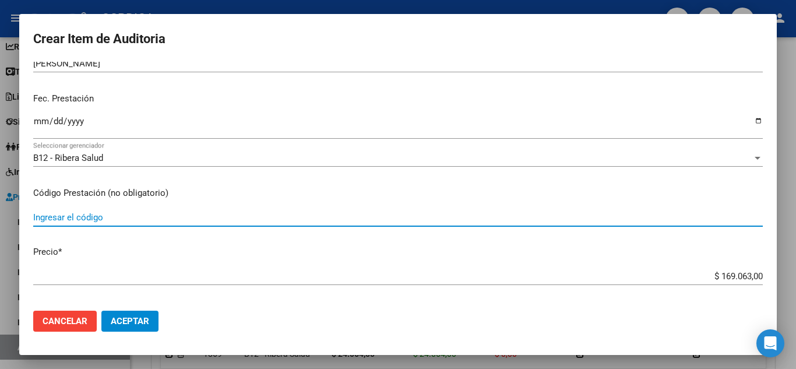
click at [162, 216] on input "Ingresar el código" at bounding box center [398, 217] width 730 height 10
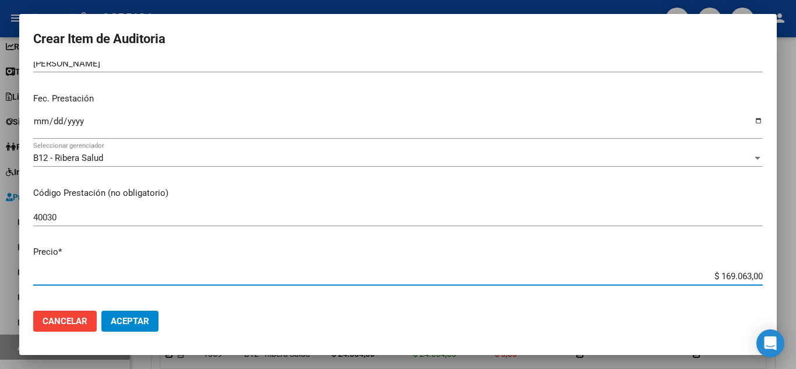
drag, startPoint x: 696, startPoint y: 278, endPoint x: 765, endPoint y: 273, distance: 68.3
click at [765, 273] on mat-dialog-content "40266793 Nro Documento 27402667937 CUIL Afiliado Activo Análisis Afiliado Prest…" at bounding box center [398, 182] width 758 height 240
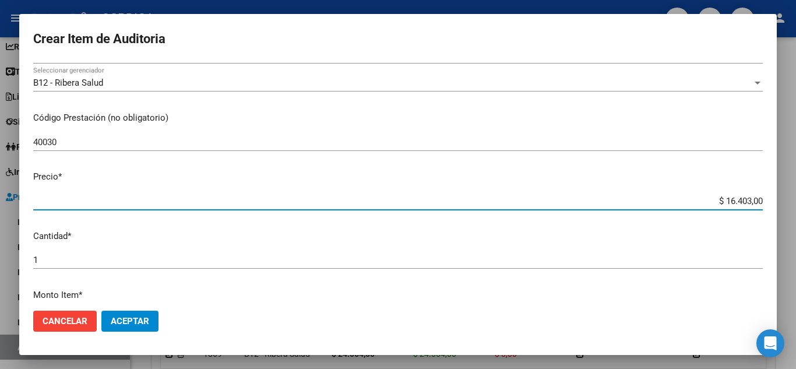
scroll to position [233, 0]
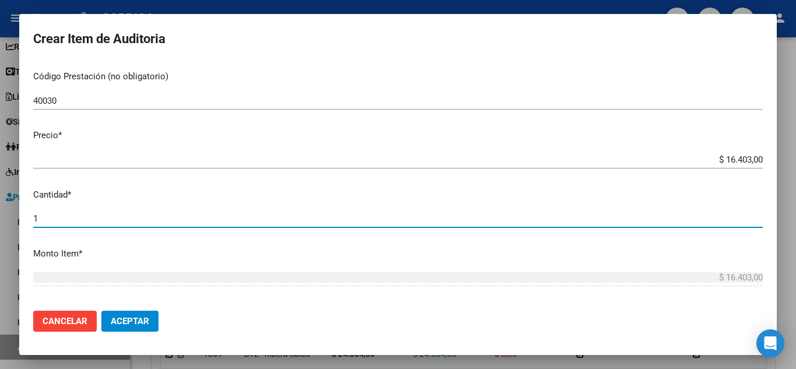
drag, startPoint x: 34, startPoint y: 213, endPoint x: 13, endPoint y: 216, distance: 21.8
click at [13, 216] on div "Crear Item de Auditoria 40266793 Nro Documento 27402667937 CUIL Afiliado Activo…" at bounding box center [398, 184] width 796 height 369
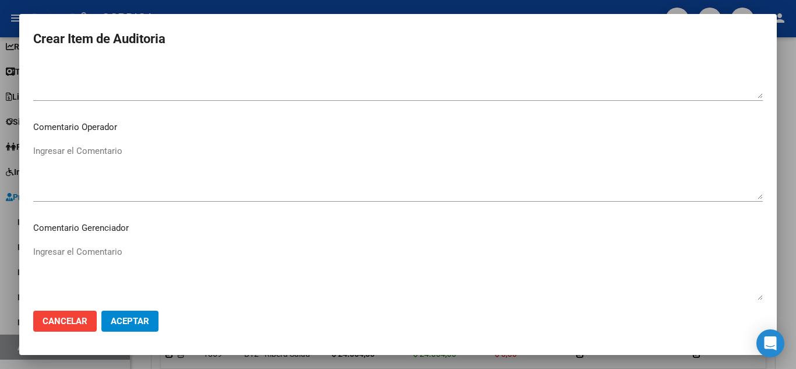
scroll to position [810, 0]
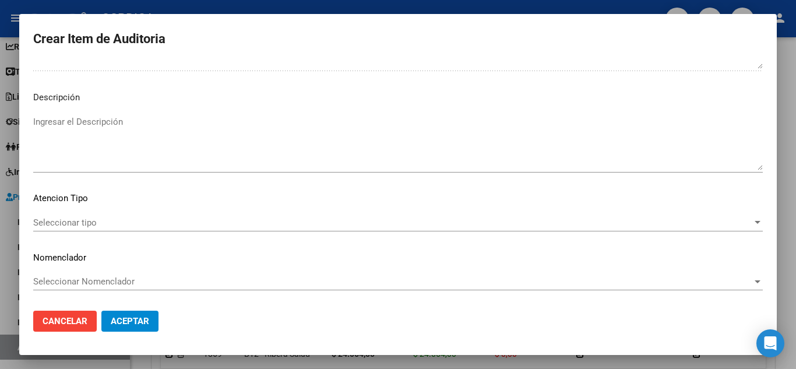
click at [101, 218] on span "Seleccionar tipo" at bounding box center [392, 222] width 719 height 10
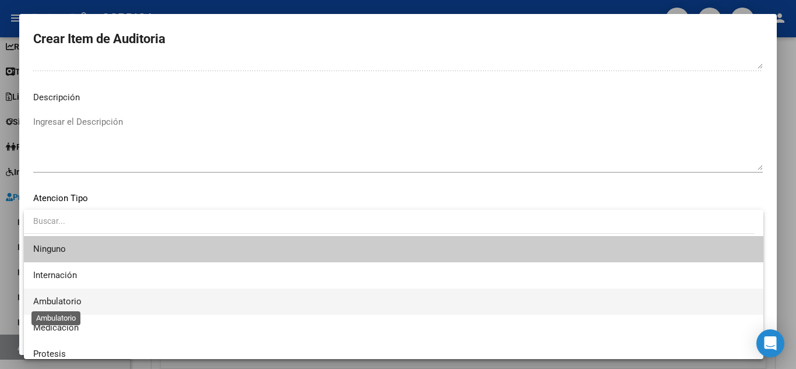
click at [80, 301] on span "Ambulatorio" at bounding box center [57, 301] width 48 height 10
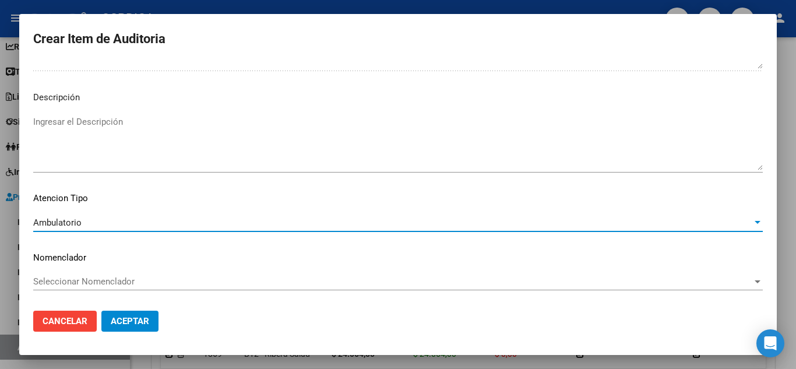
click at [140, 320] on span "Aceptar" at bounding box center [130, 321] width 38 height 10
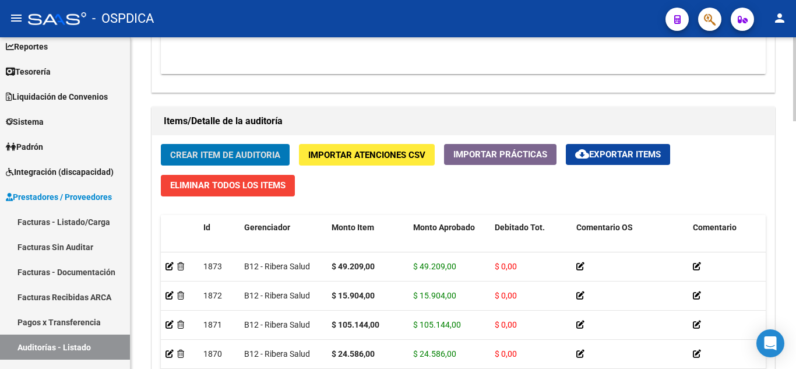
click at [252, 149] on button "Crear Item de Auditoria" at bounding box center [225, 155] width 129 height 22
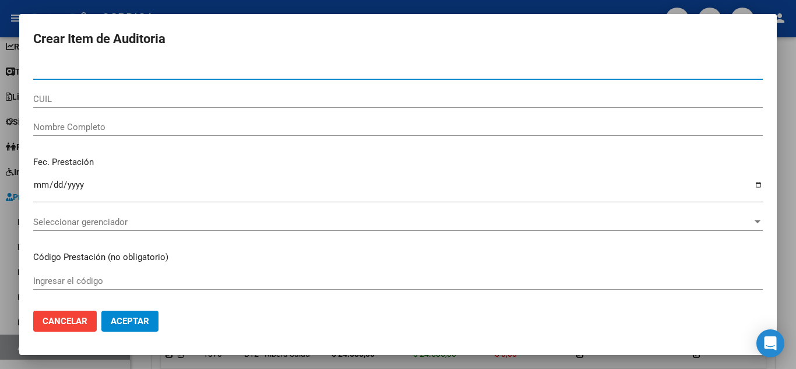
click at [252, 73] on input "Nro Documento" at bounding box center [398, 70] width 730 height 10
paste input "40266793"
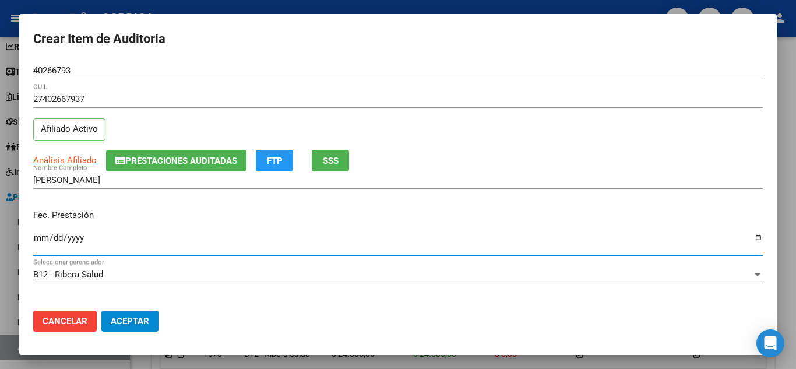
click at [43, 239] on input "Ingresar la fecha" at bounding box center [398, 242] width 730 height 19
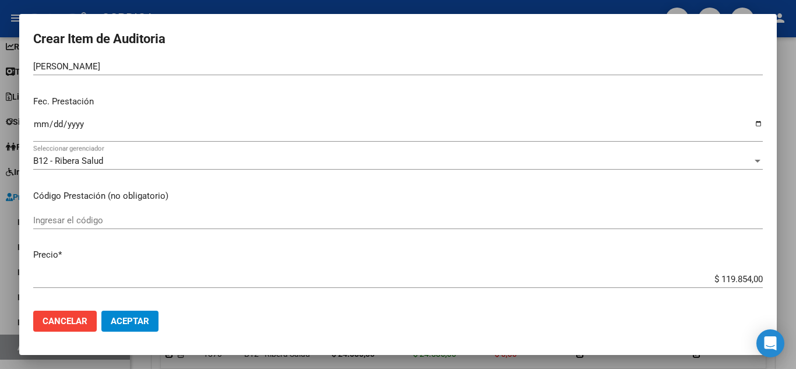
scroll to position [117, 0]
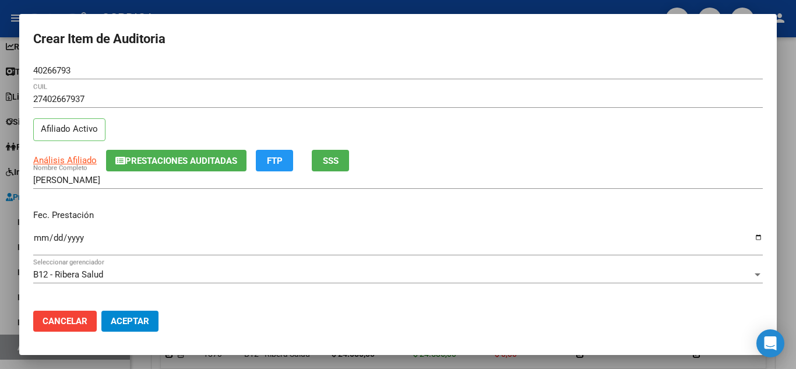
scroll to position [117, 0]
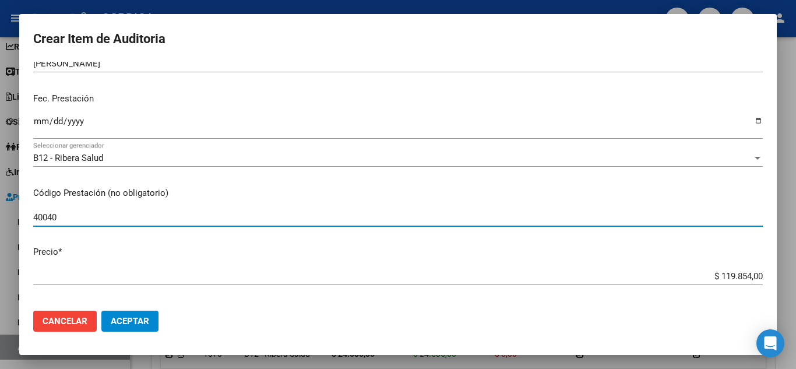
type input "40040"
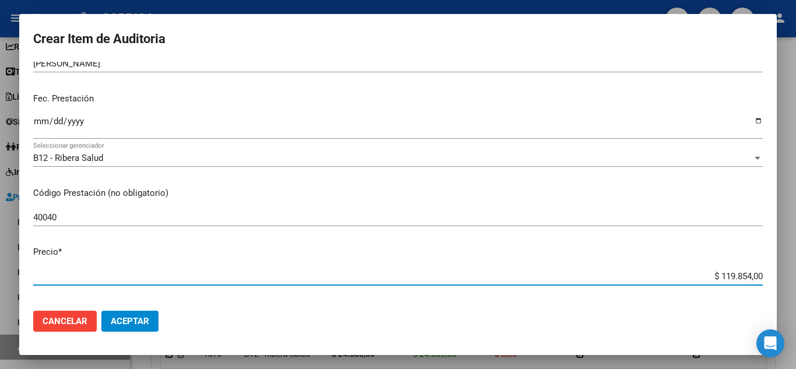
drag, startPoint x: 699, startPoint y: 277, endPoint x: 765, endPoint y: 280, distance: 66.5
click at [765, 280] on mat-dialog-content "40266793 Nro Documento 27402667937 CUIL Afiliado Activo Análisis Afiliado Prest…" at bounding box center [398, 182] width 758 height 240
type input "$ 0,02"
type input "$ 0,23"
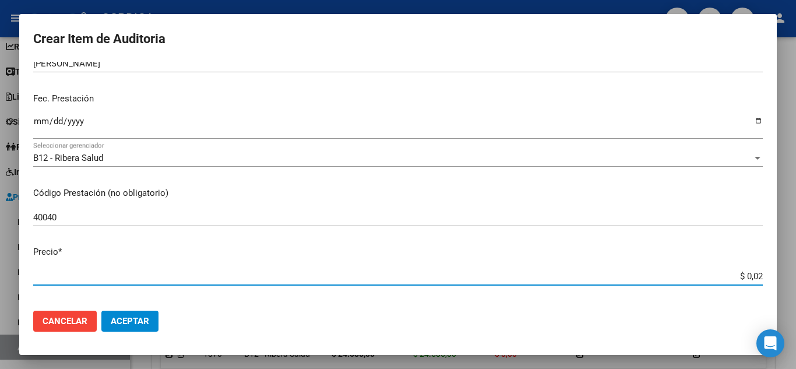
type input "$ 0,23"
type input "$ 2,35"
type input "$ 23,57"
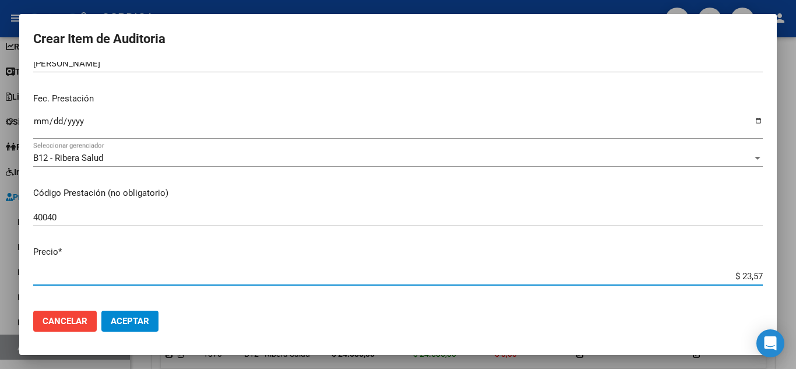
type input "$ 235,71"
type input "$ 2.357,10"
type input "$ 23.571,00"
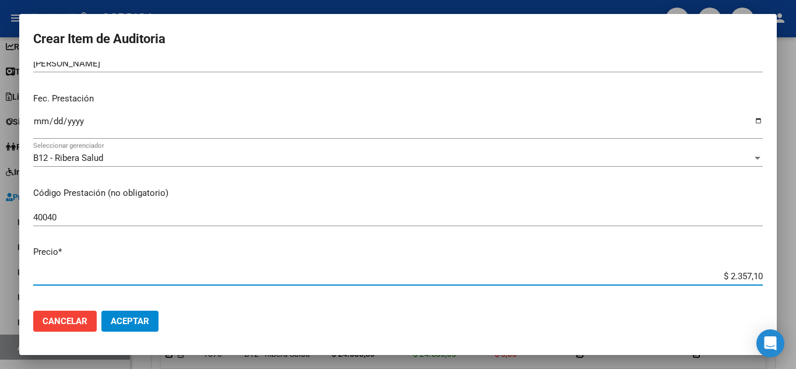
type input "$ 23.571,00"
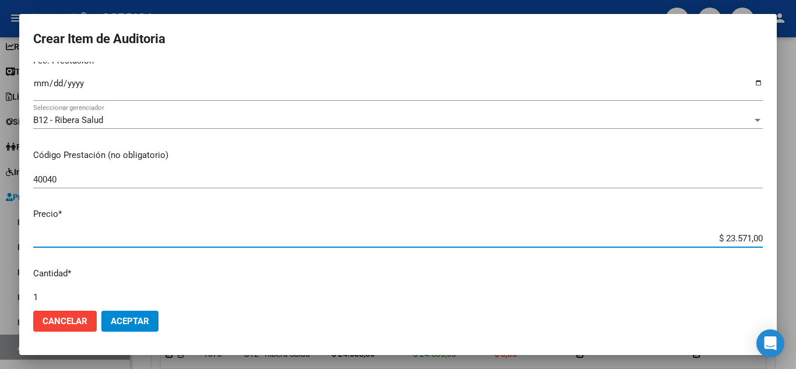
scroll to position [175, 0]
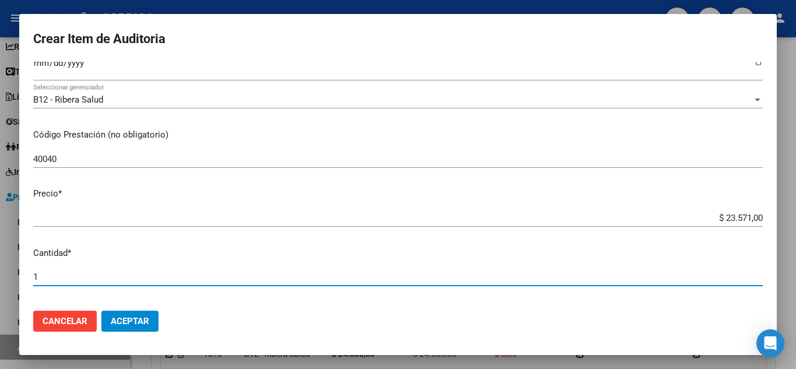
drag, startPoint x: 82, startPoint y: 274, endPoint x: 23, endPoint y: 270, distance: 58.5
click at [23, 270] on mat-dialog-content "40266793 Nro Documento 27402667937 CUIL Afiliado Activo Análisis Afiliado Prest…" at bounding box center [398, 182] width 758 height 240
type input "4"
type input "$ 94.284,00"
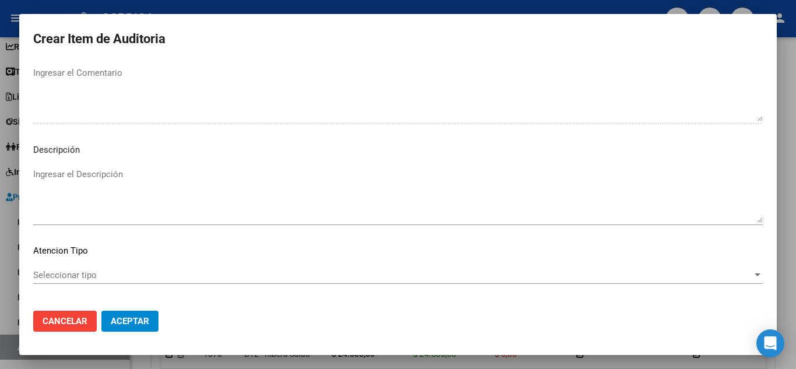
scroll to position [810, 0]
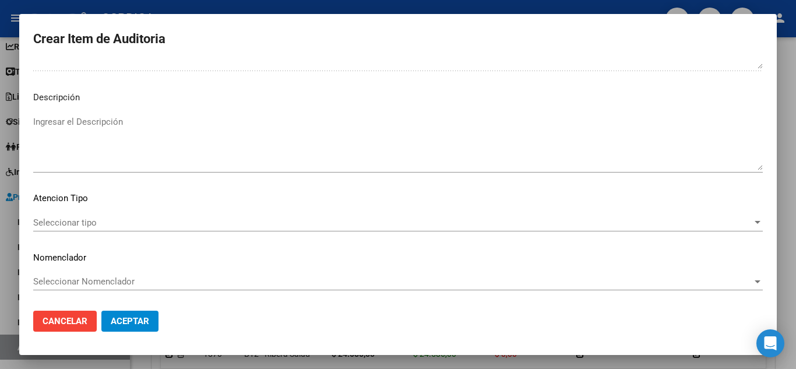
type input "4"
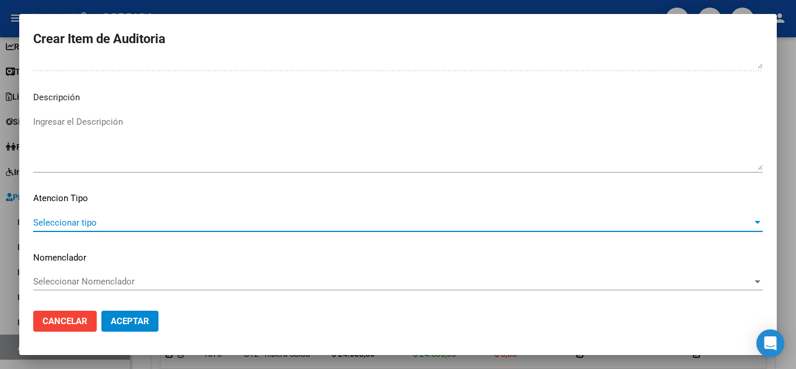
click at [61, 219] on span "Seleccionar tipo" at bounding box center [392, 222] width 719 height 10
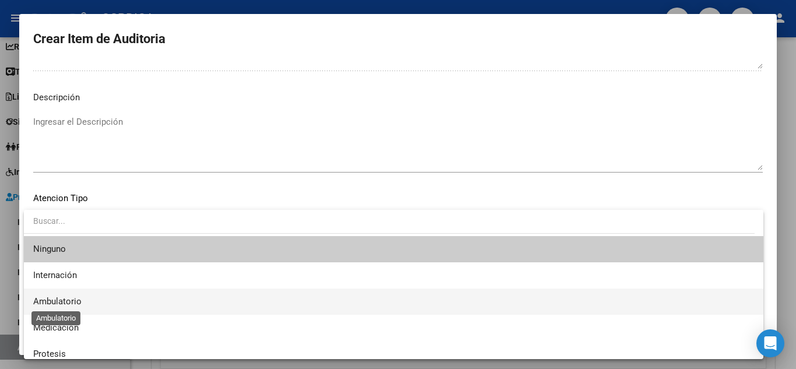
click at [68, 297] on span "Ambulatorio" at bounding box center [57, 301] width 48 height 10
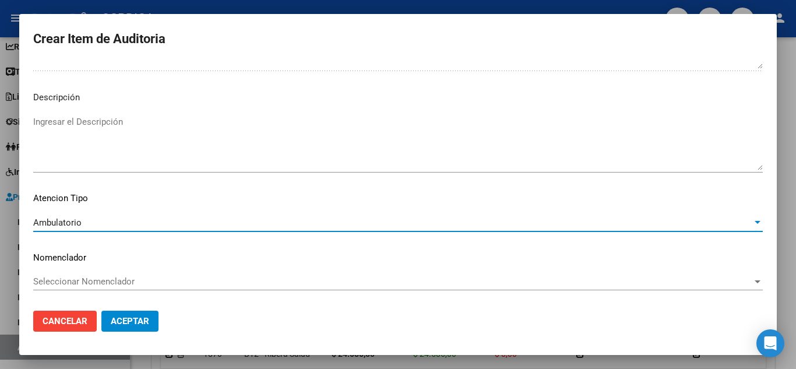
click at [133, 315] on button "Aceptar" at bounding box center [129, 321] width 57 height 21
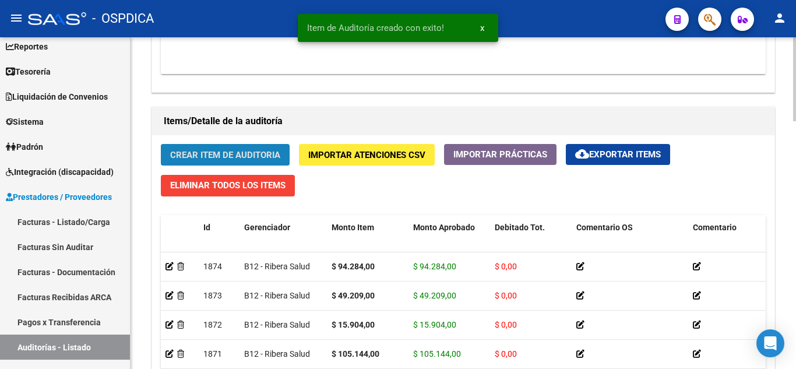
click at [245, 153] on span "Crear Item de Auditoria" at bounding box center [225, 155] width 110 height 10
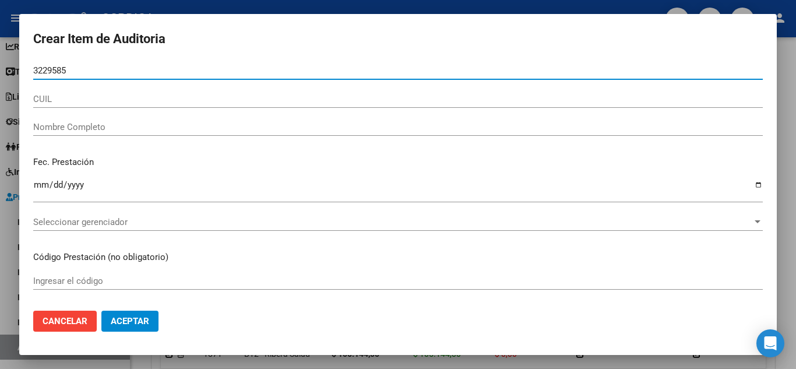
type input "32295857"
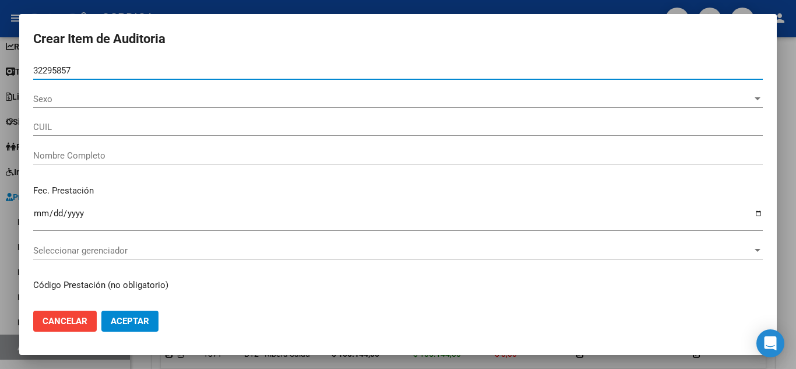
type input "23322958579"
type input "ZALAZAR JUAN CARLOS -"
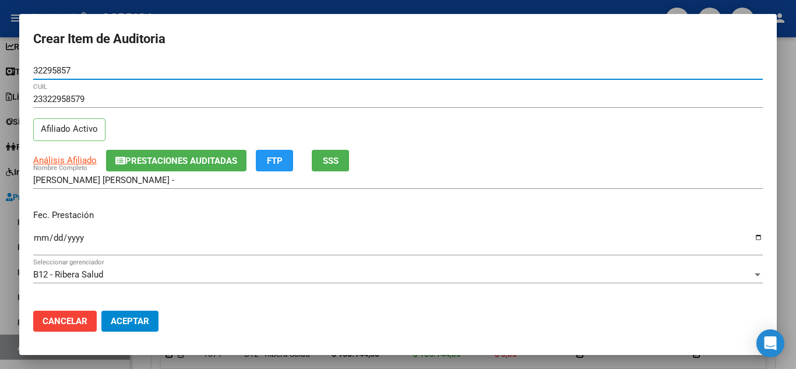
drag, startPoint x: 85, startPoint y: 68, endPoint x: 29, endPoint y: 75, distance: 55.7
click at [11, 72] on div "Crear Item de Auditoria 32295857 Nro Documento 23322958579 CUIL Afiliado Activo…" at bounding box center [398, 184] width 796 height 369
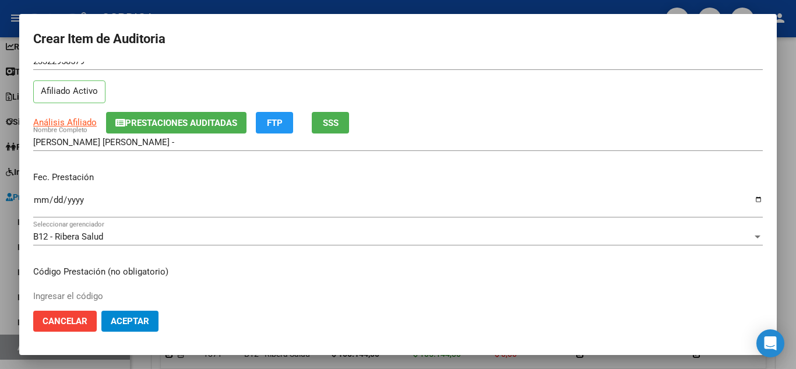
scroll to position [58, 0]
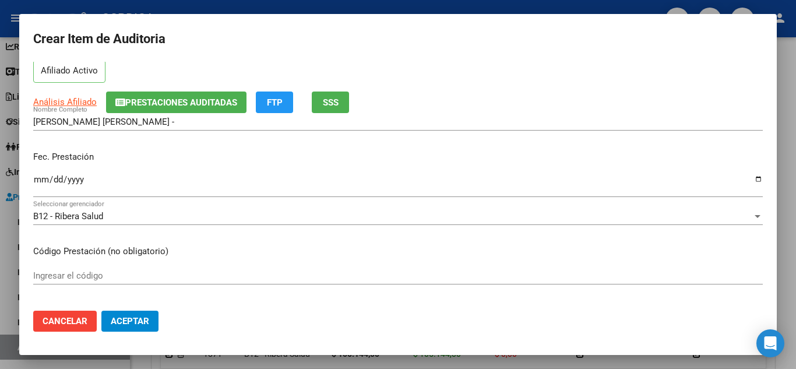
type input "32295857"
click at [39, 177] on input "Ingresar la fecha" at bounding box center [398, 184] width 730 height 19
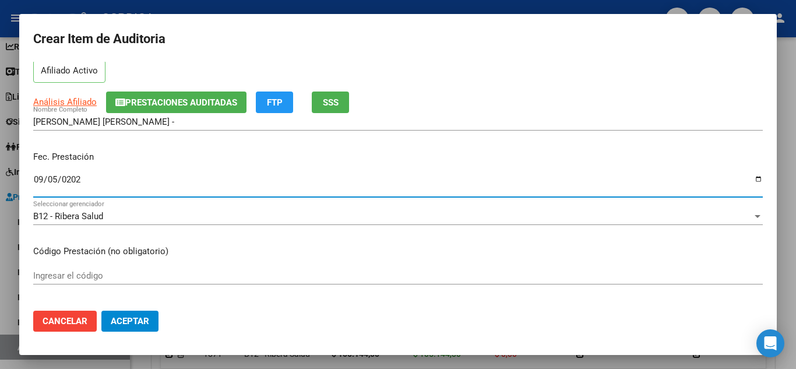
type input "2025-09-05"
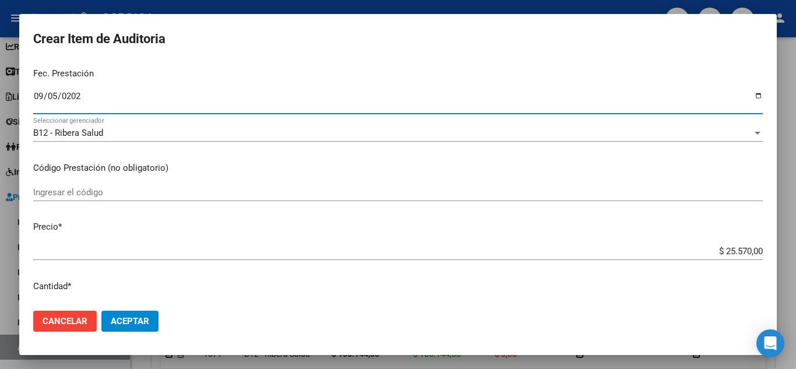
scroll to position [175, 0]
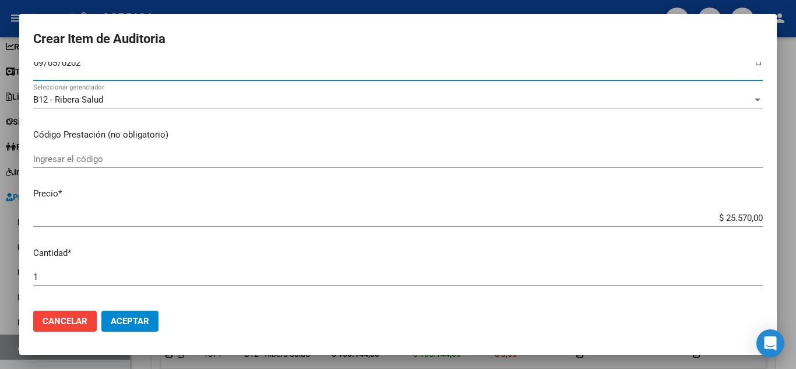
click at [168, 157] on input "Ingresar el código" at bounding box center [398, 159] width 730 height 10
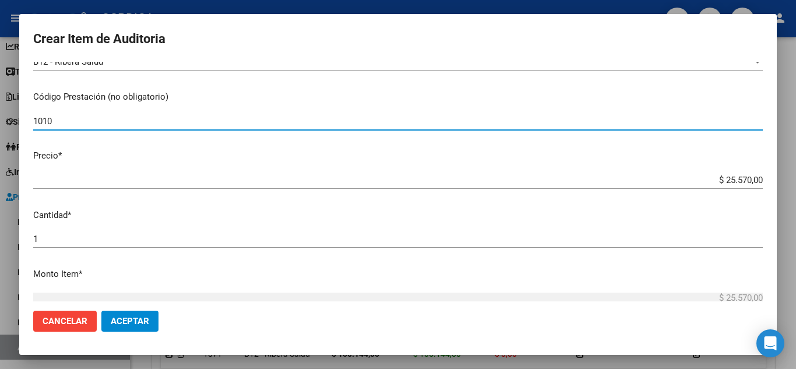
scroll to position [233, 0]
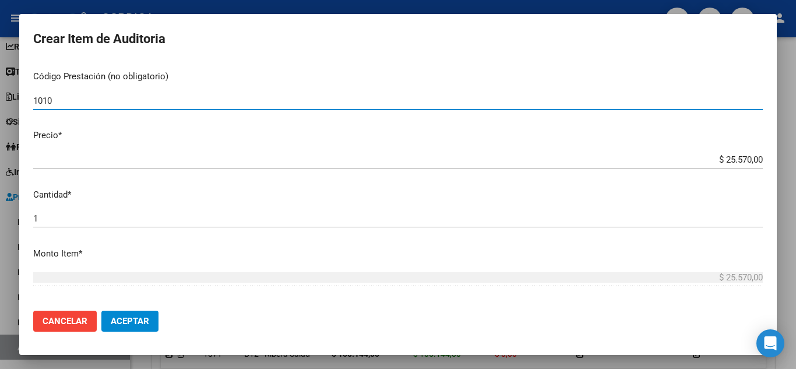
type input "1010"
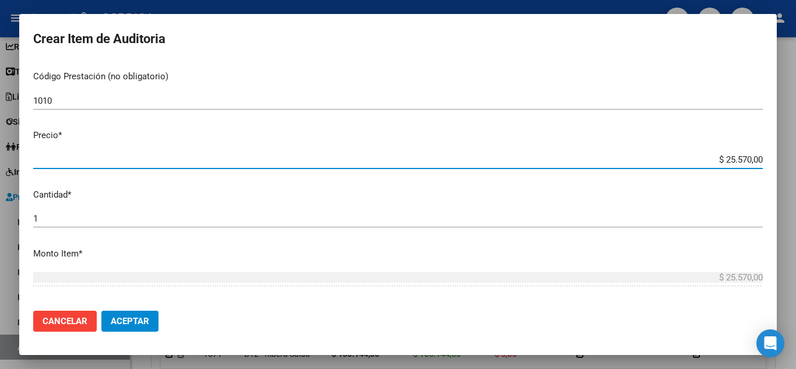
drag, startPoint x: 696, startPoint y: 158, endPoint x: 765, endPoint y: 147, distance: 70.1
click at [765, 147] on mat-dialog-content "32295857 Nro Documento 23322958579 CUIL Afiliado Activo Análisis Afiliado Prest…" at bounding box center [398, 182] width 758 height 240
type input "$ 0,01"
type input "$ 0,12"
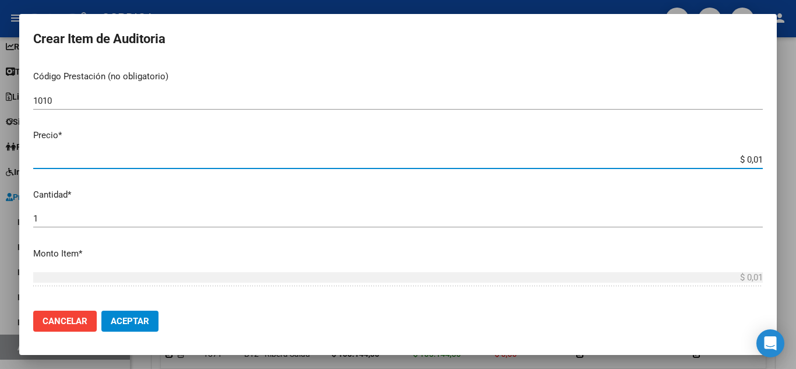
type input "$ 0,12"
type input "$ 1,22"
type input "$ 12,28"
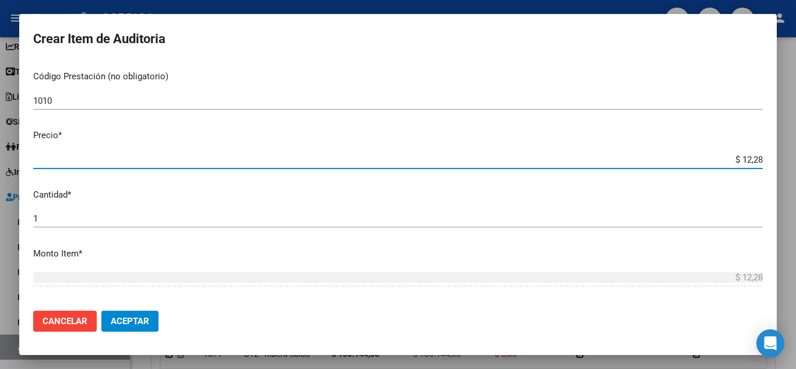
type input "$ 122,85"
type input "$ 1.228,50"
type input "$ 12.285,00"
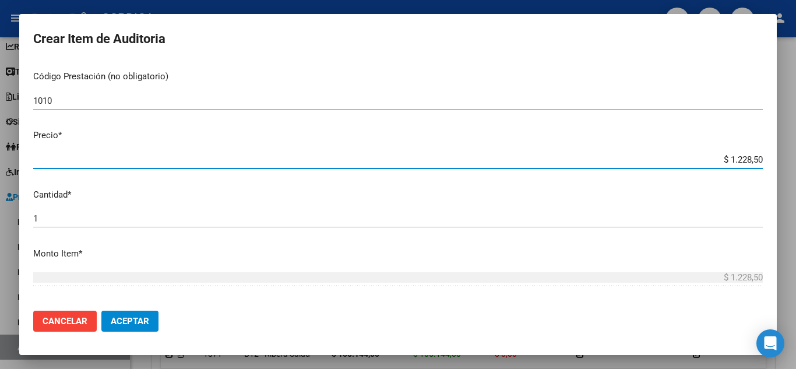
type input "$ 12.285,00"
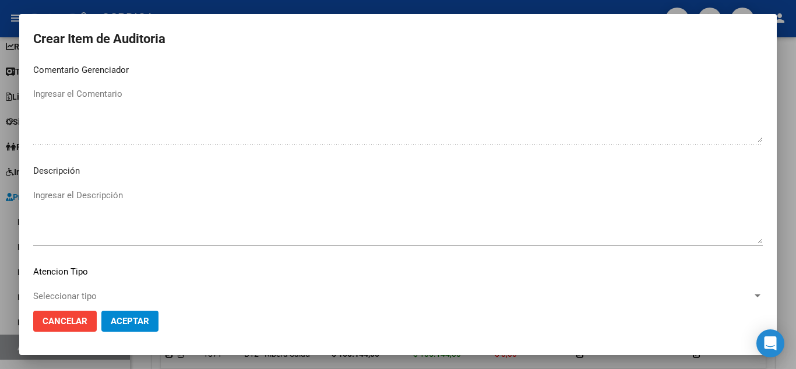
scroll to position [810, 0]
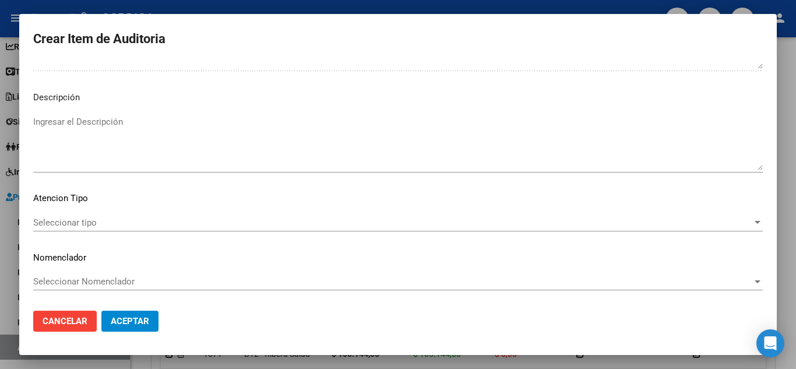
click at [68, 216] on div "Seleccionar tipo Seleccionar tipo" at bounding box center [398, 222] width 730 height 17
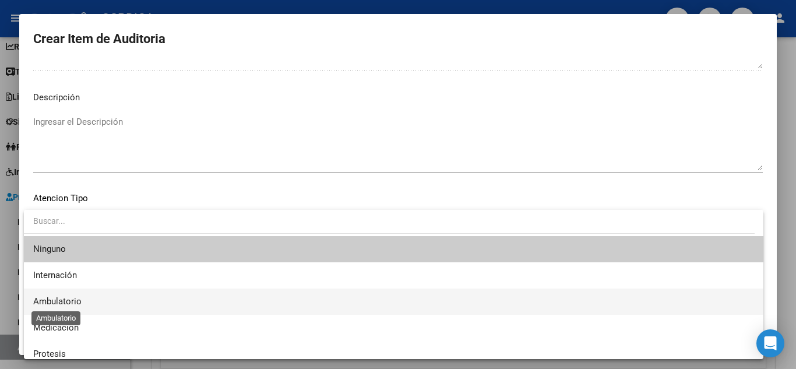
click at [80, 299] on span "Ambulatorio" at bounding box center [57, 301] width 48 height 10
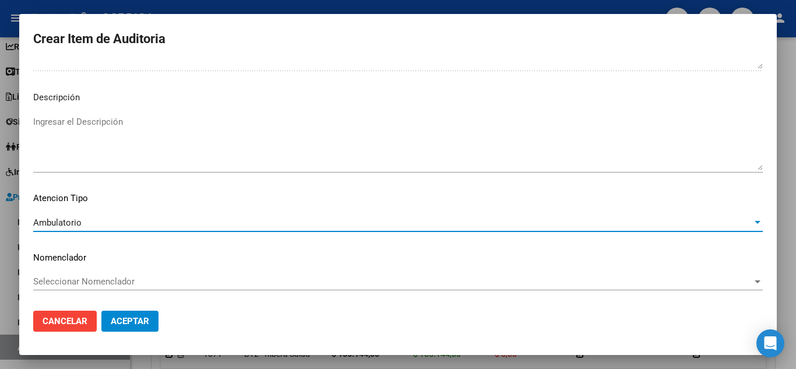
click at [130, 317] on span "Aceptar" at bounding box center [130, 321] width 38 height 10
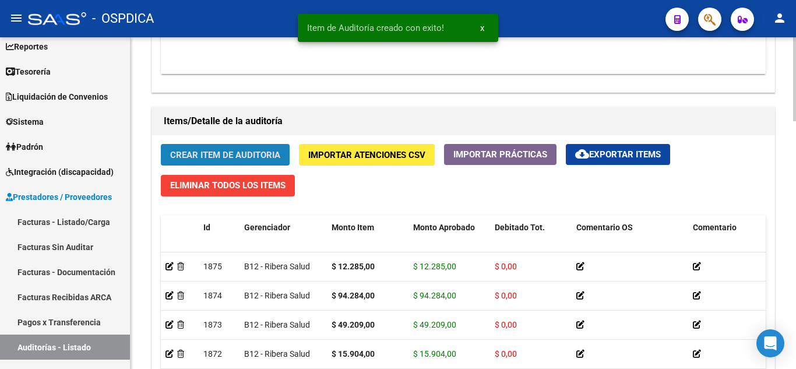
click at [256, 154] on span "Crear Item de Auditoria" at bounding box center [225, 155] width 110 height 10
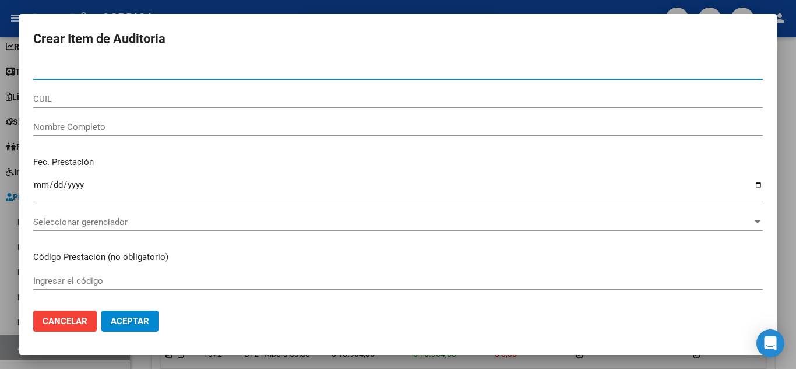
click at [249, 73] on input "Nro Documento" at bounding box center [398, 70] width 730 height 10
paste input "32295857"
type input "32295857"
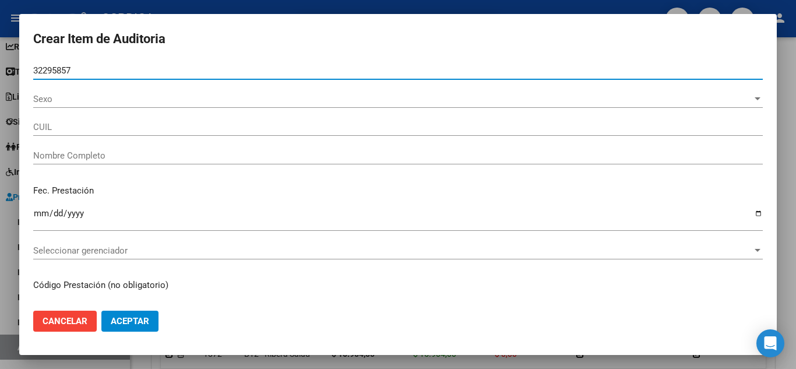
type input "23322958579"
type input "ZALAZAR JUAN CARLOS -"
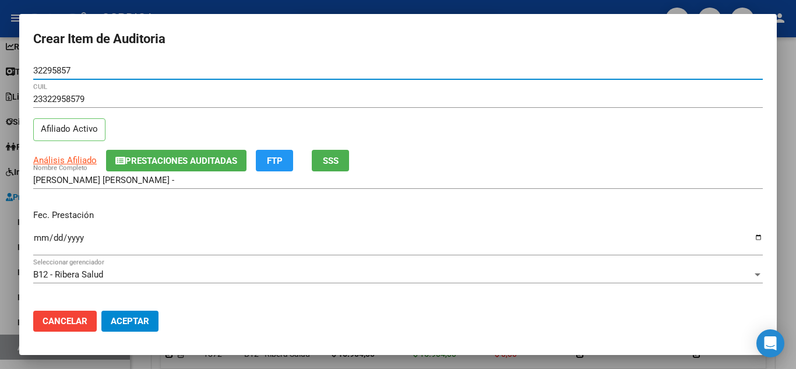
type input "32295857"
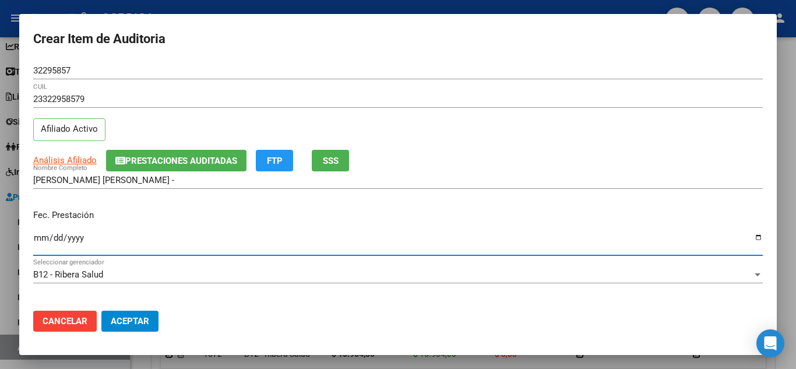
click at [41, 238] on input "Ingresar la fecha" at bounding box center [398, 242] width 730 height 19
type input "2025-09-25"
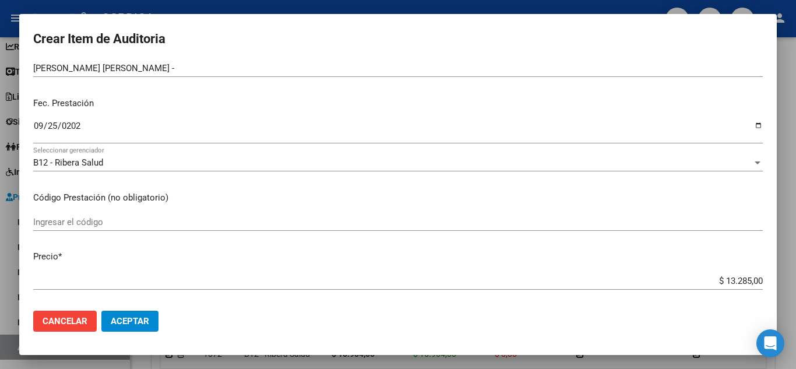
scroll to position [117, 0]
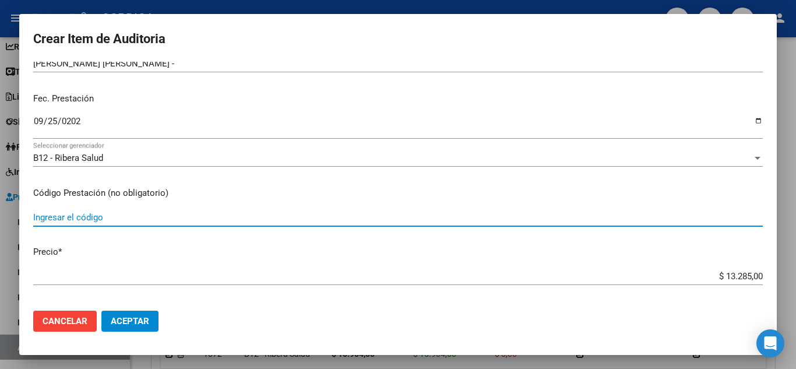
click at [256, 219] on input "Ingresar el código" at bounding box center [398, 217] width 730 height 10
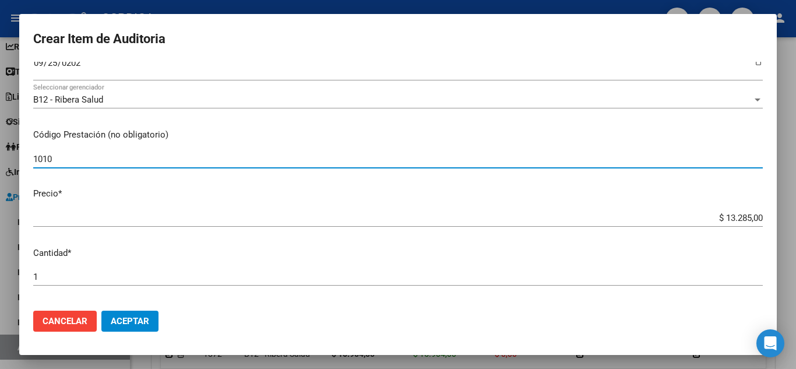
type input "1010"
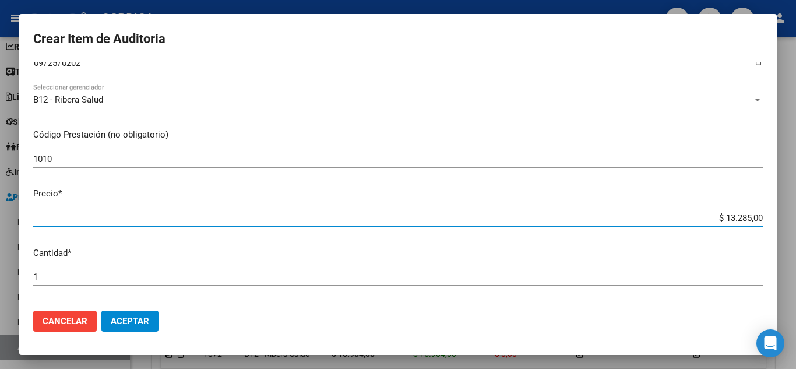
drag, startPoint x: 703, startPoint y: 214, endPoint x: 768, endPoint y: 216, distance: 64.1
click at [768, 216] on mat-dialog-content "32295857 Nro Documento 23322958579 CUIL Afiliado Activo Análisis Afiliado Prest…" at bounding box center [398, 182] width 758 height 240
type input "$ 0,01"
type input "$ 0,12"
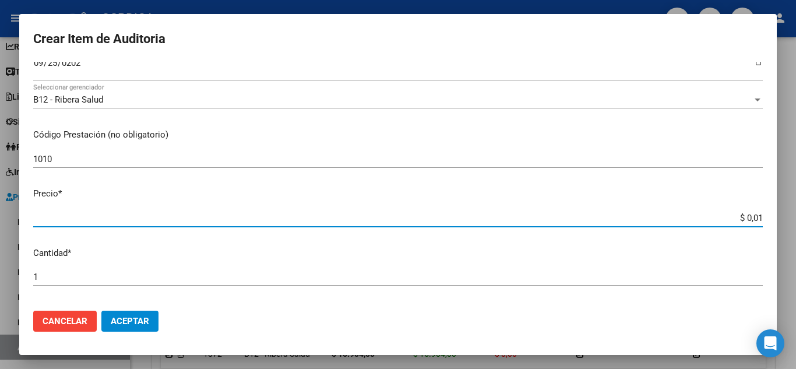
type input "$ 0,12"
type input "$ 1,22"
type input "$ 12,28"
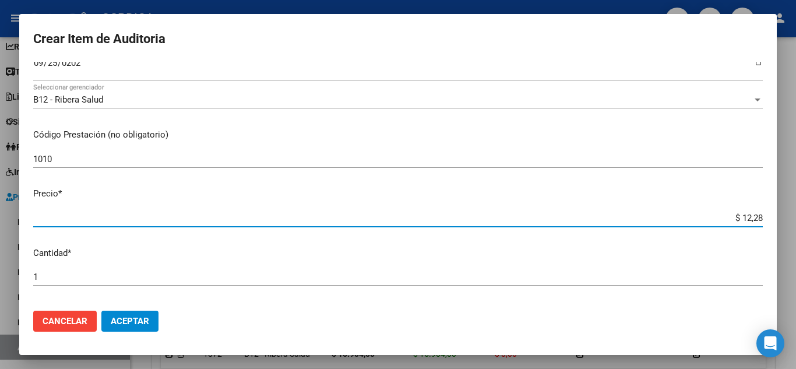
type input "$ 122,85"
type input "$ 1.228,50"
type input "$ 12.285,00"
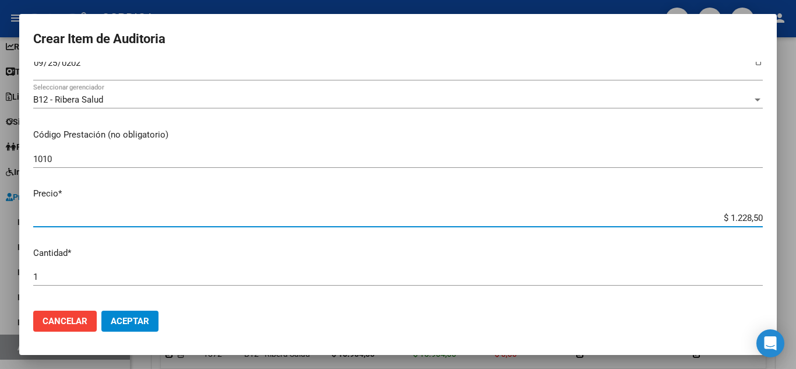
type input "$ 12.285,00"
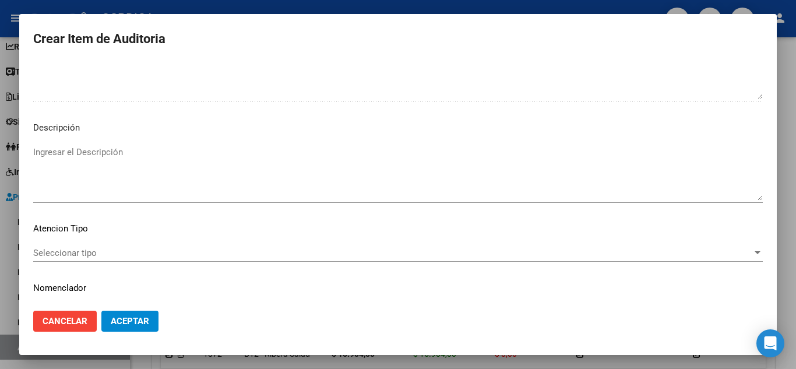
scroll to position [810, 0]
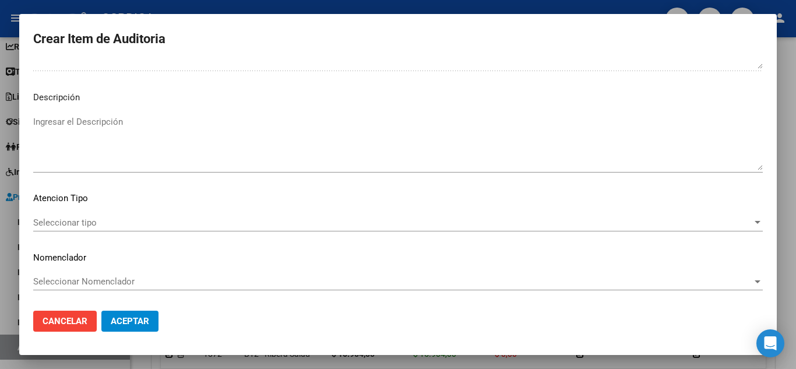
click at [109, 219] on span "Seleccionar tipo" at bounding box center [392, 222] width 719 height 10
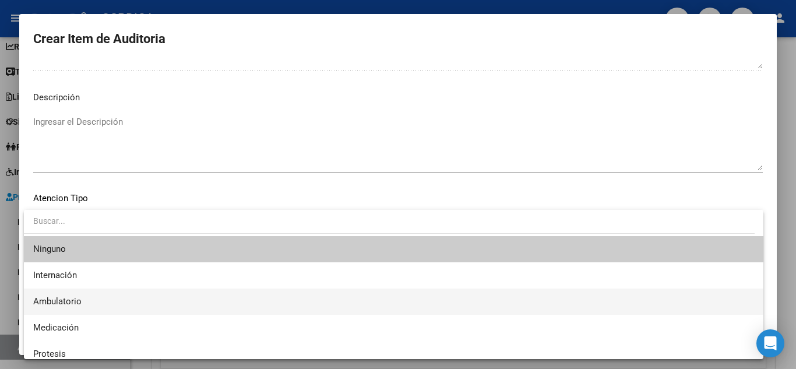
click at [86, 298] on span "Ambulatorio" at bounding box center [393, 301] width 721 height 26
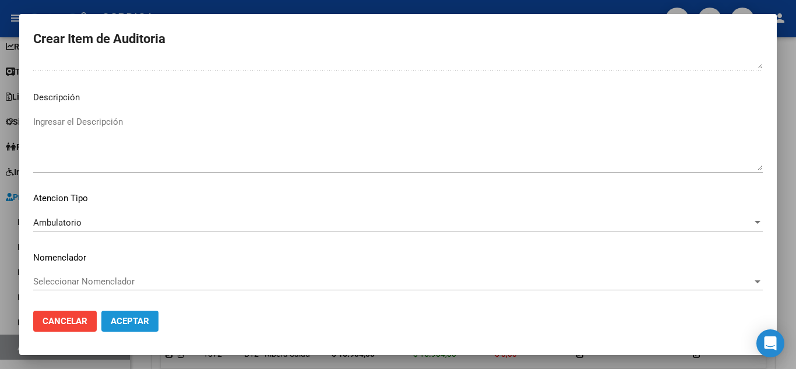
click at [132, 318] on span "Aceptar" at bounding box center [130, 321] width 38 height 10
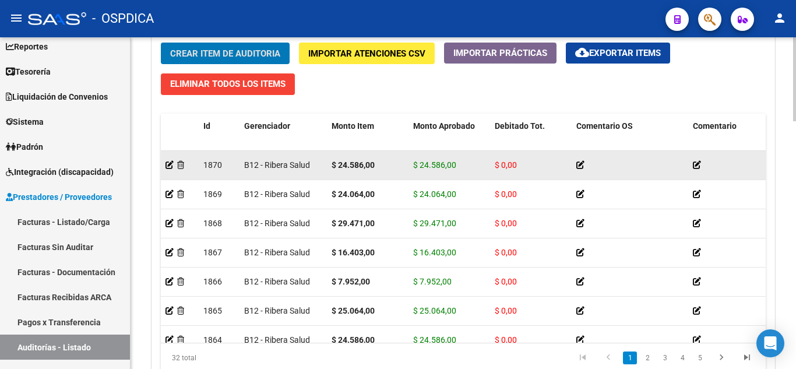
scroll to position [117, 0]
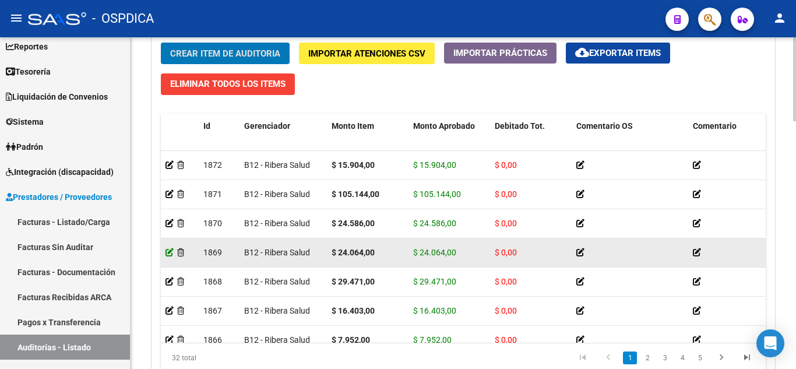
click at [169, 251] on icon at bounding box center [170, 252] width 8 height 8
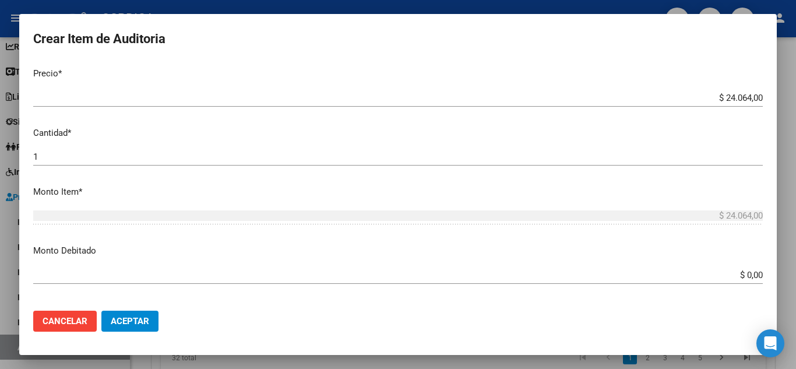
scroll to position [206, 0]
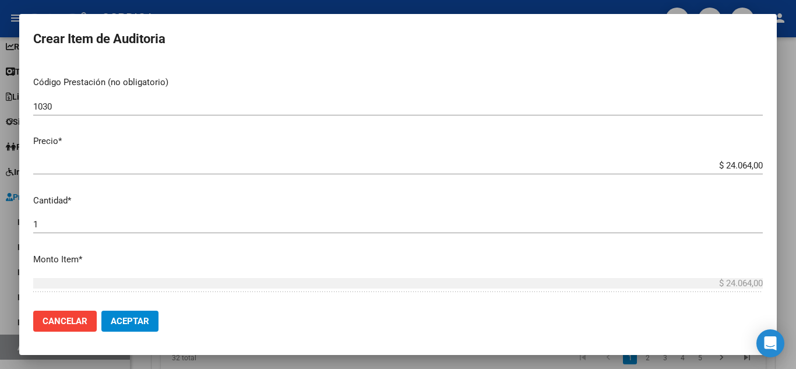
click at [723, 159] on div "$ 24.064,00 Ingresar el precio" at bounding box center [398, 165] width 730 height 17
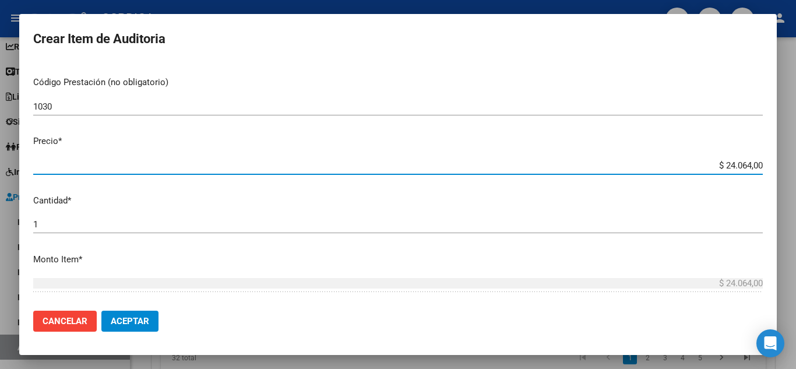
click at [724, 168] on input "$ 24.064,00" at bounding box center [398, 165] width 730 height 10
type input "$ 2.064,00"
type input "$ 25.064,00"
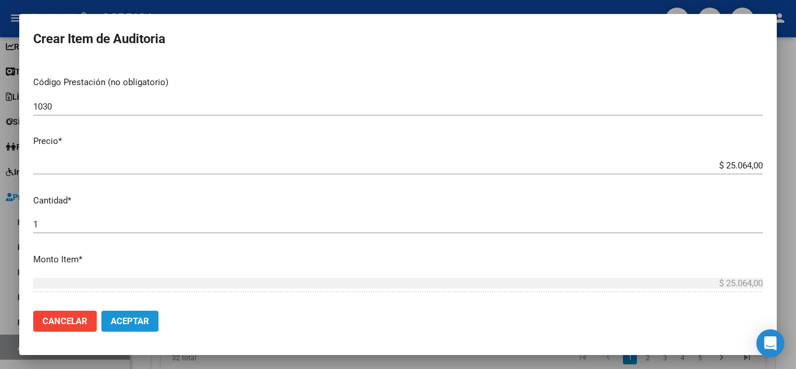
click at [129, 322] on span "Aceptar" at bounding box center [130, 321] width 38 height 10
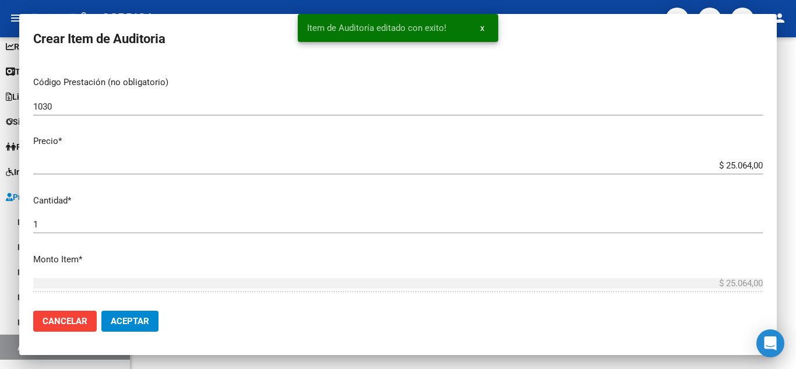
scroll to position [0, 0]
